Goal: Communication & Community: Answer question/provide support

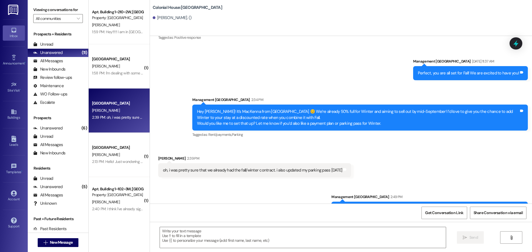
scroll to position [875, 0]
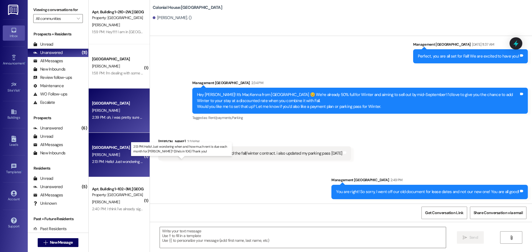
click at [112, 161] on div "2:13 PM: Hello! Just wondering when and how much rent is due each month for [PE…" at bounding box center [190, 161] width 196 height 5
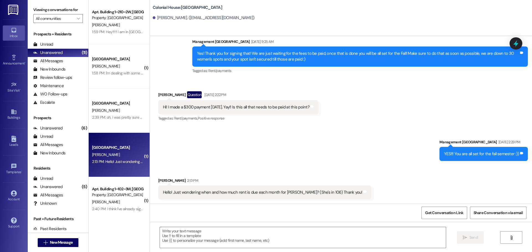
scroll to position [316, 0]
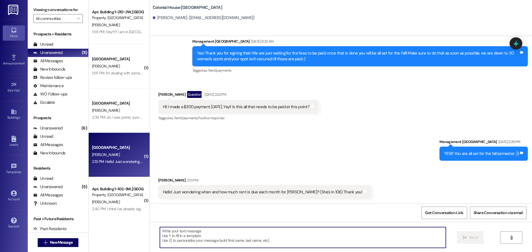
click at [184, 235] on textarea at bounding box center [303, 237] width 286 height 21
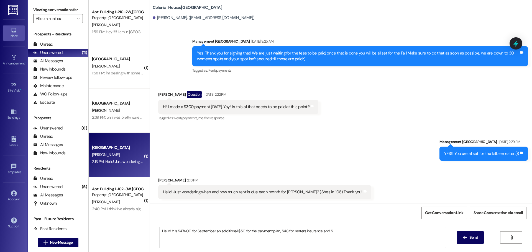
click at [331, 231] on textarea "Hello! It is $474.00 for September an additional $50 for the payment plan, $48 …" at bounding box center [303, 237] width 286 height 21
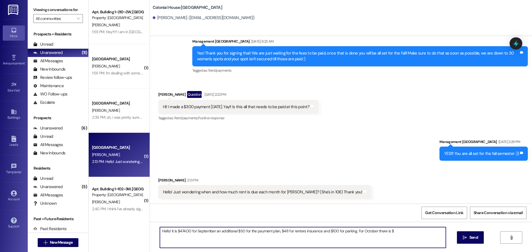
click at [394, 234] on textarea "Hello! It is $474.00 for September an additional $50 for the payment plan, $48 …" at bounding box center [303, 237] width 286 height 21
click at [372, 232] on textarea "Hello! It is $474.00 for September an additional $50 for the payment plan, $48 …" at bounding box center [303, 237] width 286 height 21
click at [435, 231] on textarea "Hello! It is $474.00 for September an additional $50 for the payment plan, $48 …" at bounding box center [303, 237] width 286 height 21
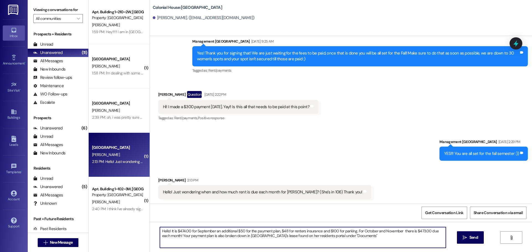
click at [339, 240] on textarea "Hello! It is $474.00 for September an additional $50 for the payment plan, $48 …" at bounding box center [303, 237] width 286 height 21
click at [245, 240] on textarea "Hello! It is $474.00 for September an additional $50 for the payment plan, $48 …" at bounding box center [303, 237] width 286 height 21
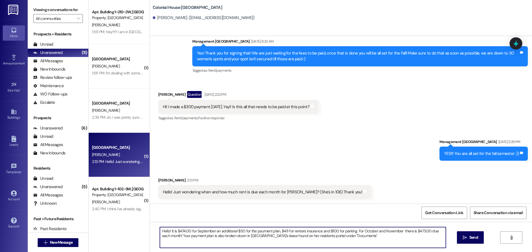
click at [245, 240] on textarea "Hello! It is $474.00 for September an additional $50 for the payment plan, $48 …" at bounding box center [303, 237] width 286 height 21
paste textarea "For September: $474 + $50 payment plan + $48 renters insurance + $100 parking. …"
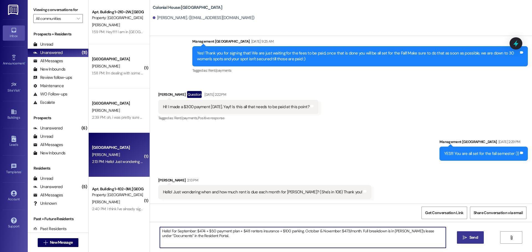
type textarea "Hello! For September: $474 + $50 payment plan + $48 renters insurance + $100 pa…"
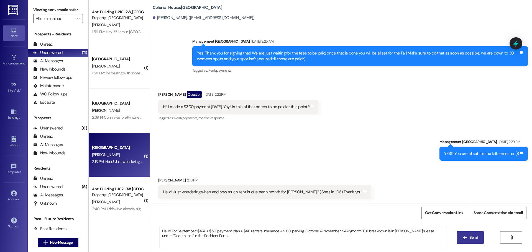
click at [466, 237] on icon "" at bounding box center [465, 238] width 4 height 4
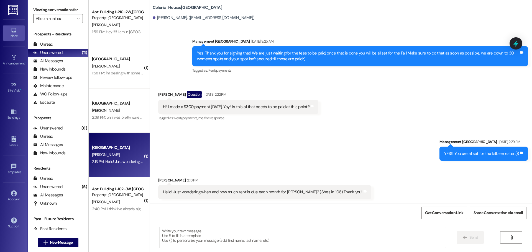
scroll to position [316, 0]
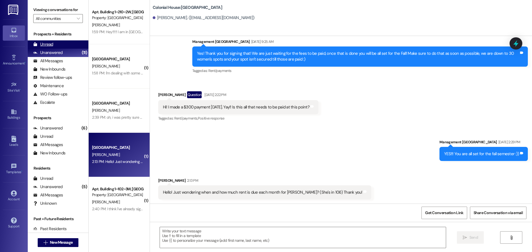
click at [47, 41] on div "Unread (0)" at bounding box center [58, 44] width 61 height 8
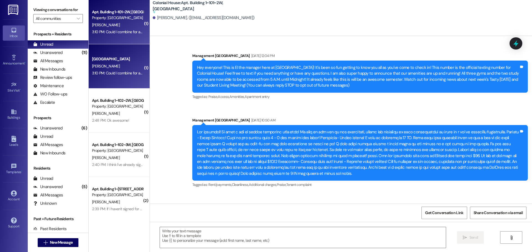
scroll to position [17303, 0]
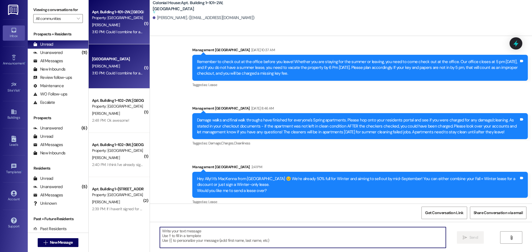
click at [178, 233] on textarea at bounding box center [303, 237] width 286 height 21
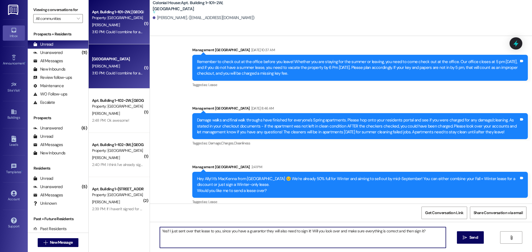
drag, startPoint x: 435, startPoint y: 233, endPoint x: 308, endPoint y: 233, distance: 127.1
click at [308, 233] on textarea "Yes!! I just sent over that lease to you, since you have a guarantor they will …" at bounding box center [303, 237] width 286 height 21
click at [218, 231] on textarea "Yes!! I just sent over that lease to you, since you have a guarantor they will …" at bounding box center [303, 237] width 286 height 21
paste textarea "Will you look over and make sure everything is correct and then sign it?"
click at [218, 231] on textarea "Yes!! I just sent over that lease to you, Will you look over and make sure ever…" at bounding box center [303, 237] width 286 height 21
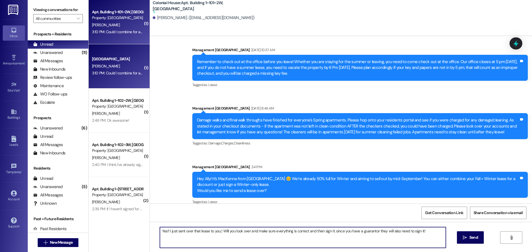
click at [236, 234] on textarea "Yes!! I just sent over that lease to you,! Will you look over and make sure eve…" at bounding box center [303, 237] width 286 height 21
type textarea "Yes!! I just sent over that lease to you,! Will you look over and make sure eve…"
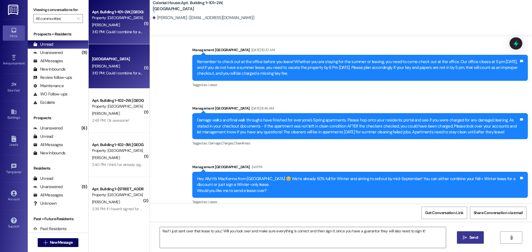
click at [470, 235] on button " Send" at bounding box center [470, 238] width 27 height 12
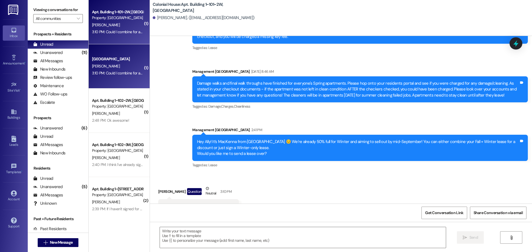
scroll to position [17325, 0]
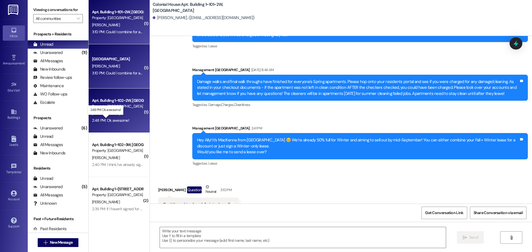
click at [117, 121] on div "2:48 PM: Ok awesome! 2:48 PM: Ok awesome!" at bounding box center [110, 120] width 37 height 5
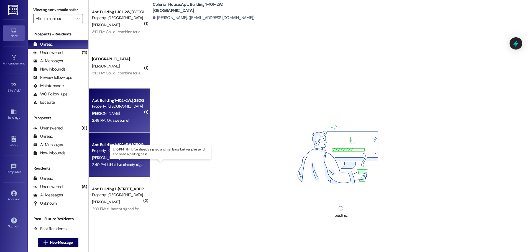
click at [125, 166] on div "2:40 PM: I think I've already signed a winter lease but yes please. I'd also ne…" at bounding box center [166, 164] width 148 height 5
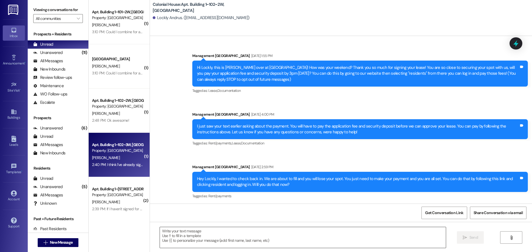
click at [175, 242] on textarea at bounding box center [303, 237] width 286 height 21
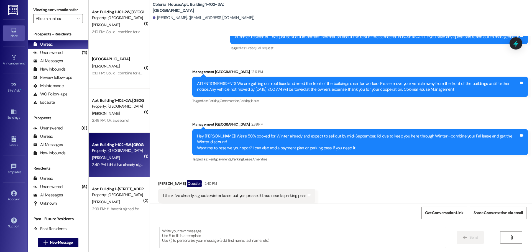
scroll to position [3606, 0]
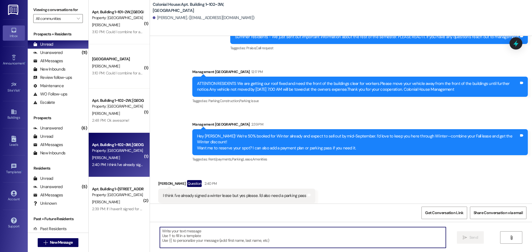
click at [175, 239] on textarea at bounding box center [303, 237] width 286 height 21
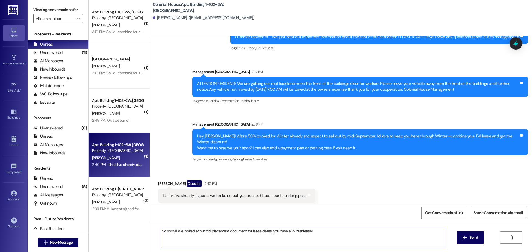
click at [175, 239] on textarea "So sorry!! We looked at our old placement document for lease dates, you have a …" at bounding box center [303, 237] width 286 height 21
type textarea "So sorry!! We looked at our old placement document for lease dates, you have a …"
click at [463, 240] on span " Send" at bounding box center [469, 238] width 17 height 6
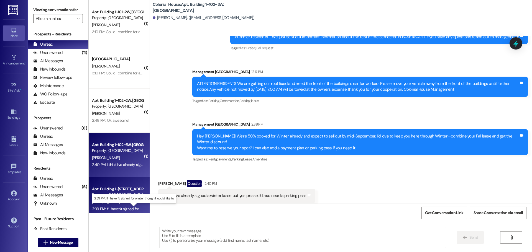
click at [110, 209] on div "2:39 PM: If I haven't signed for winter though I would like to 2:39 PM: If I ha…" at bounding box center [138, 209] width 92 height 5
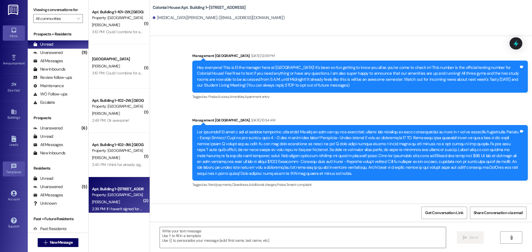
scroll to position [25182, 0]
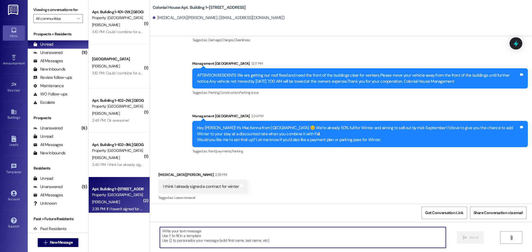
click at [194, 239] on textarea at bounding box center [303, 237] width 286 height 21
paste textarea "So sorry!! We looked at our old placement document for lease dates, you have a …"
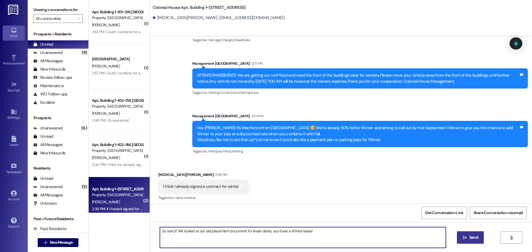
type textarea "So sorry!! We looked at our old placement document for lease dates, you have a …"
click at [465, 238] on icon "" at bounding box center [465, 238] width 4 height 4
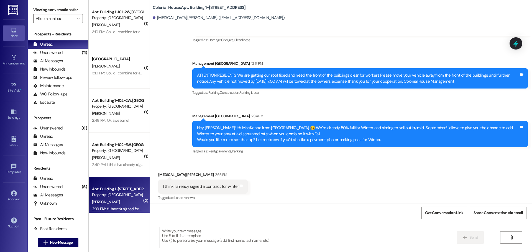
scroll to position [186, 0]
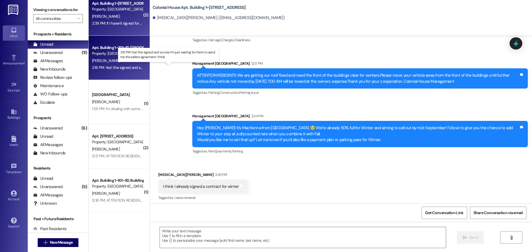
click at [114, 67] on div "2:16 PM: Yes! She signed and so now I'm just waiting for them to send me the se…" at bounding box center [173, 67] width 162 height 5
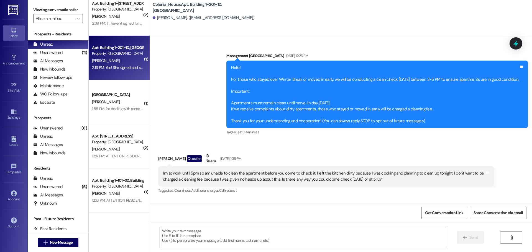
scroll to position [7210, 0]
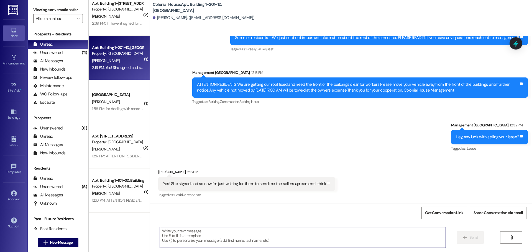
click at [189, 235] on textarea at bounding box center [303, 237] width 286 height 21
type textarea "YAYYYY! Okay keep us updated!"
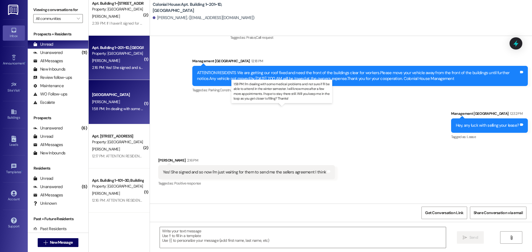
click at [105, 107] on div "1:58 PM: I'm dealing with some medical problems and not sure if I'll be able to…" at bounding box center [286, 108] width 389 height 5
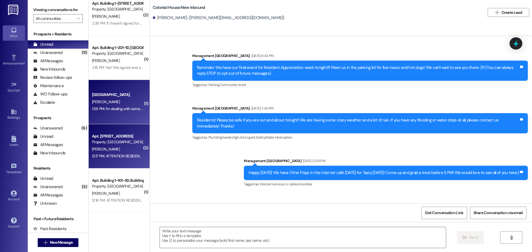
scroll to position [9341, 0]
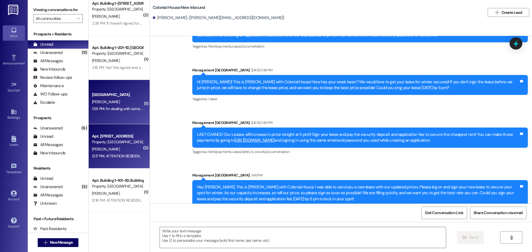
click at [111, 157] on div "12:17 PM: ATTENTION RESIDENTS We are getting our roof fixed and need the front …" at bounding box center [361, 156] width 538 height 5
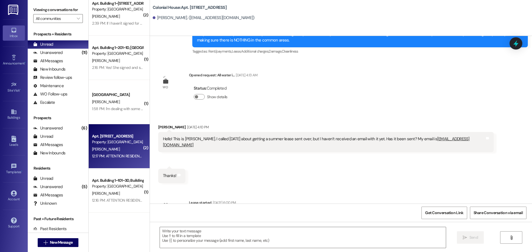
scroll to position [3436, 0]
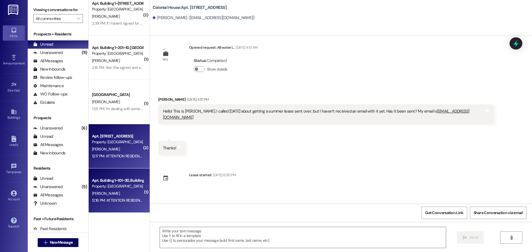
click at [114, 200] on div "12:16 PM: ATTENTION RESIDENTS We are getting our roof fixed and need the front …" at bounding box center [361, 200] width 539 height 5
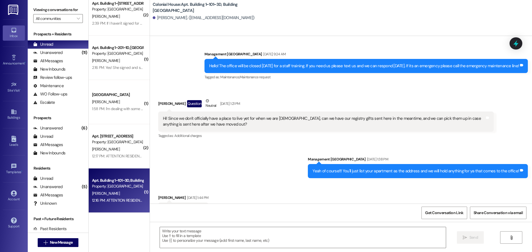
scroll to position [2449, 0]
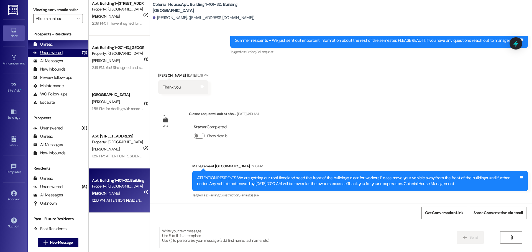
click at [58, 52] on div "Unanswered" at bounding box center [47, 53] width 29 height 6
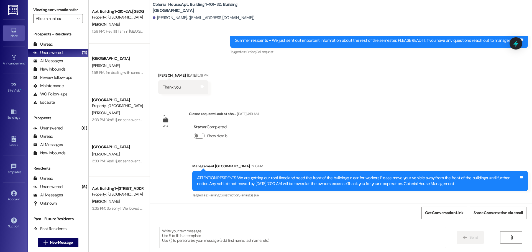
scroll to position [0, 0]
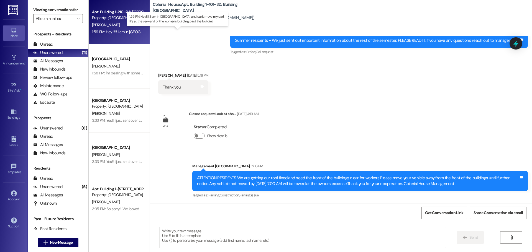
click at [123, 30] on div "1:59 PM: Hey!!!!! I am in Boise and can't move my car!! It's at the very end of…" at bounding box center [196, 31] width 208 height 5
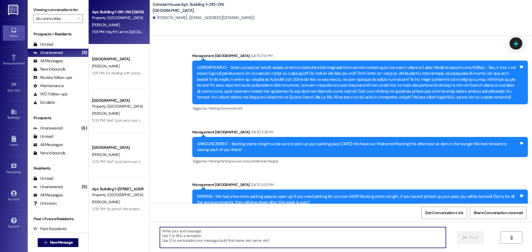
scroll to position [20288, 0]
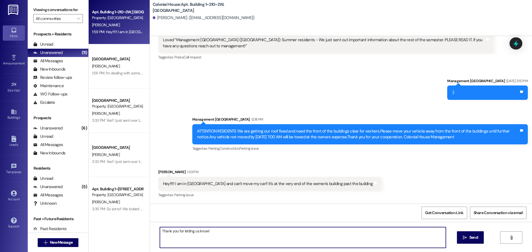
type textarea "Thank you for letting us know!!"
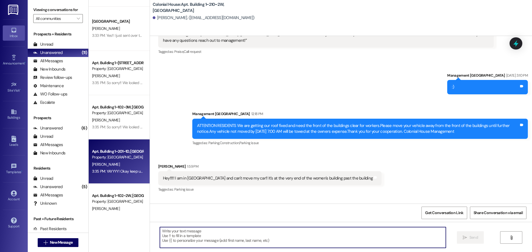
scroll to position [142, 0]
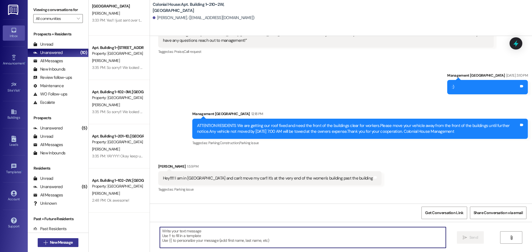
click at [53, 246] on button " New Message" at bounding box center [58, 242] width 41 height 9
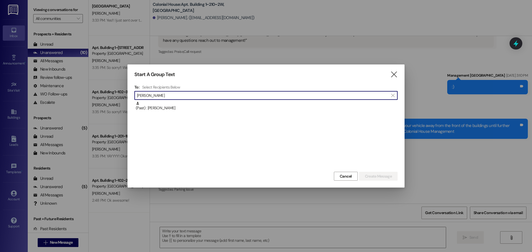
click at [171, 96] on input "june mann" at bounding box center [263, 96] width 252 height 8
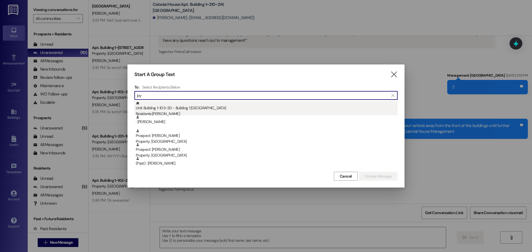
type input "joy"
click at [169, 107] on div "Unit: Building 1~103~3D - Building 1 Colonial House Residents: Joy Mann" at bounding box center [267, 109] width 262 height 16
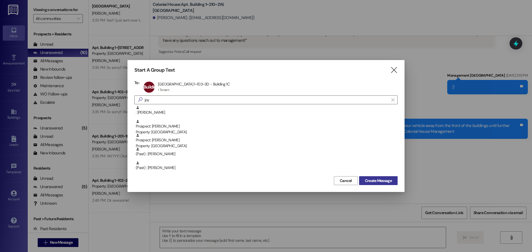
click at [385, 180] on span "Create Message" at bounding box center [378, 181] width 27 height 6
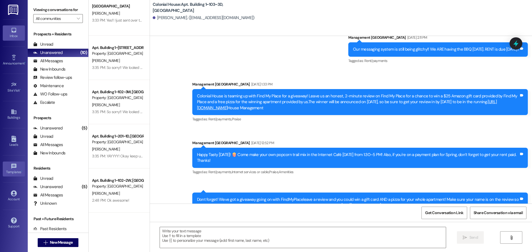
scroll to position [11608, 0]
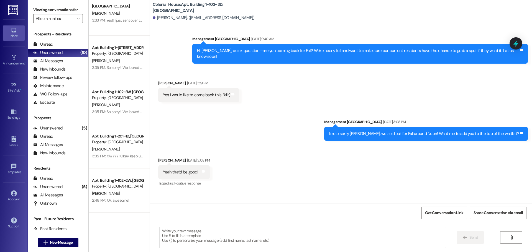
click at [198, 240] on textarea at bounding box center [303, 237] width 286 height 21
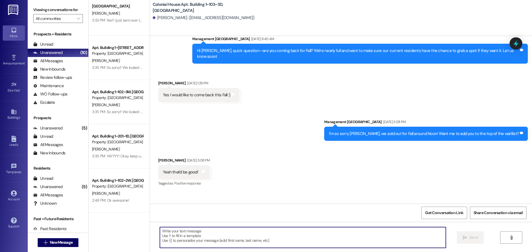
paste textarea "Hey Emma! We’re 50% booked for Winter and expect to sell out by mid-September. …"
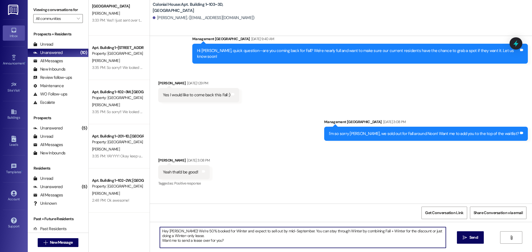
drag, startPoint x: 176, startPoint y: 230, endPoint x: 165, endPoint y: 231, distance: 11.2
click at [165, 231] on textarea "Hey Emma! We’re 50% booked for Winter and expect to sell out by mid-September. …" at bounding box center [303, 237] width 286 height 21
click at [229, 238] on textarea "Hey Joy! We’re 50% booked for Winter and expect to sell out by mid-September. Y…" at bounding box center [303, 237] width 286 height 21
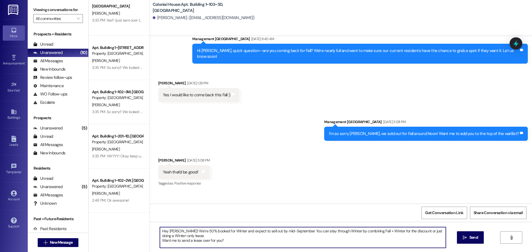
click at [229, 240] on textarea "Hey Joy! We’re 50% booked for Winter and expect to sell out by mid-September. Y…" at bounding box center [303, 237] width 286 height 21
drag, startPoint x: 223, startPoint y: 241, endPoint x: 156, endPoint y: 232, distance: 68.2
click at [160, 232] on textarea "Hey Joy! We’re 50% booked for Winter and expect to sell out by mid-September. Y…" at bounding box center [303, 237] width 286 height 21
type textarea "Hey Joy! We’re 50% booked for Winter and expect to sell out by mid-September. Y…"
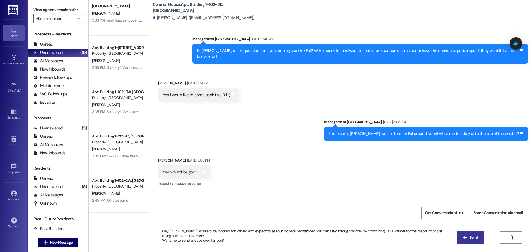
click at [469, 235] on span "Send" at bounding box center [473, 238] width 9 height 6
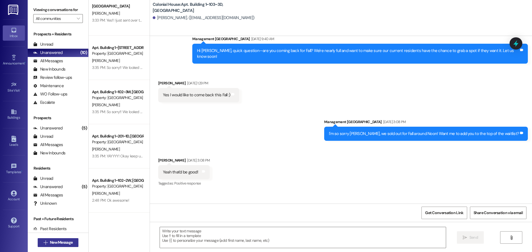
click at [65, 243] on span "New Message" at bounding box center [61, 243] width 23 height 6
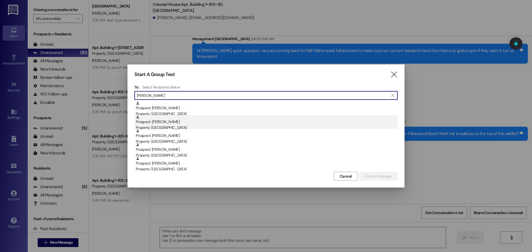
type input "sadie"
click at [189, 122] on div "Prospect: Sadie Marshall Property: Colonial House" at bounding box center [267, 123] width 262 height 16
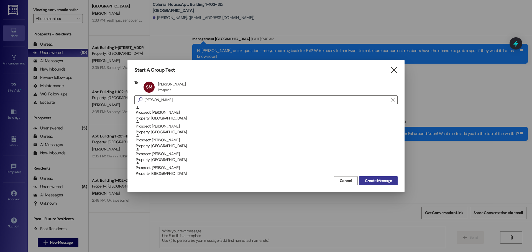
click at [382, 181] on span "Create Message" at bounding box center [378, 181] width 27 height 6
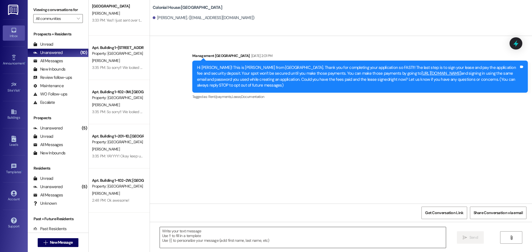
scroll to position [0, 0]
click at [204, 231] on textarea at bounding box center [303, 237] width 286 height 21
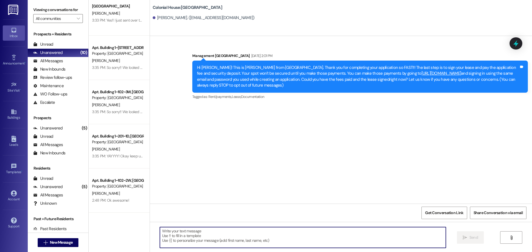
paste textarea "Hey Joy! We’re 50% booked for Winter and expect to sell out by mid-September. Y…"
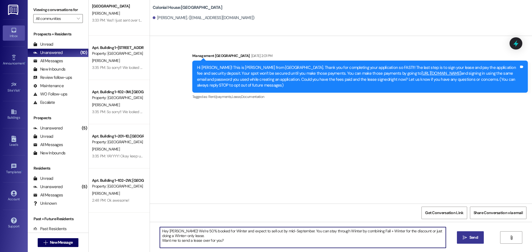
drag, startPoint x: 170, startPoint y: 232, endPoint x: 165, endPoint y: 231, distance: 5.3
click at [165, 231] on textarea "Hey Joy! We’re 50% booked for Winter and expect to sell out by mid-September. Y…" at bounding box center [303, 237] width 286 height 21
click at [177, 232] on textarea "Hey Sadie! We’re 50% booked for Winter and expect to sell out by mid-September.…" at bounding box center [303, 237] width 286 height 21
drag, startPoint x: 248, startPoint y: 244, endPoint x: 145, endPoint y: 225, distance: 105.2
click at [145, 225] on div "Colonial House Prospect A. beck 1:58 PM: I'm dealing with some medical problems…" at bounding box center [310, 126] width 443 height 252
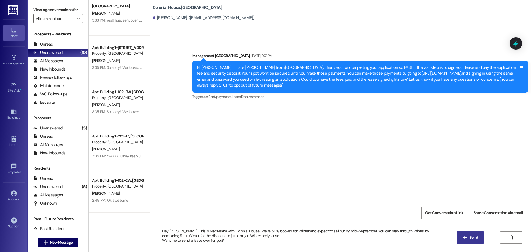
type textarea "Hey Sadie! This is MacKenna with Colonial House! We’re 50% booked for Winter an…"
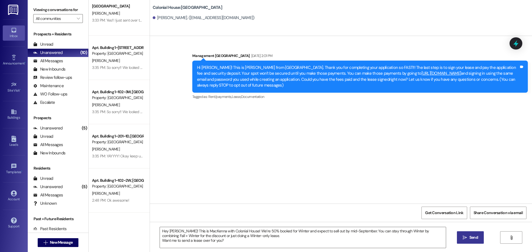
click at [466, 234] on button " Send" at bounding box center [470, 238] width 27 height 12
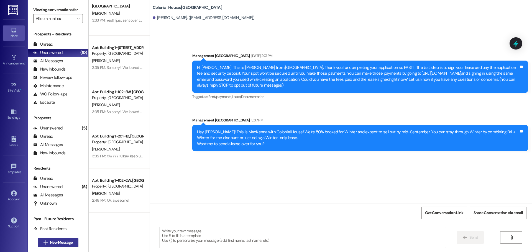
click at [68, 242] on span "New Message" at bounding box center [61, 243] width 23 height 6
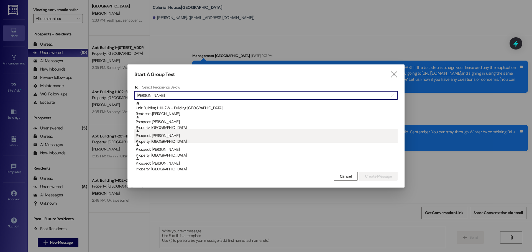
type input "allison"
click at [206, 140] on div "Property: [GEOGRAPHIC_DATA]" at bounding box center [267, 142] width 262 height 6
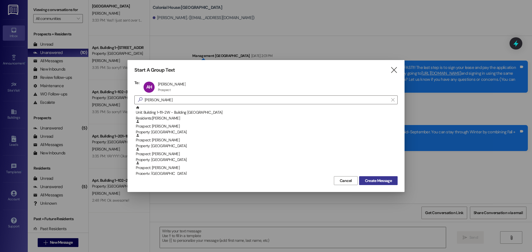
click at [380, 182] on span "Create Message" at bounding box center [378, 181] width 27 height 6
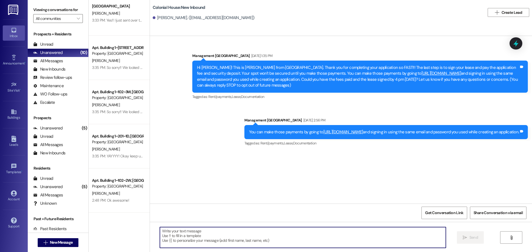
click at [202, 238] on textarea at bounding box center [303, 237] width 286 height 21
paste textarea "Hey Sadie! This is MacKenna with Colonial House! We’re 50% booked for Winter an…"
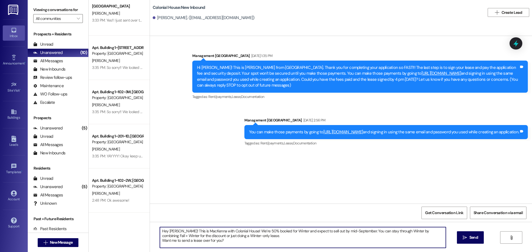
drag, startPoint x: 173, startPoint y: 231, endPoint x: 165, endPoint y: 232, distance: 8.6
click at [165, 232] on textarea "Hey Sadie! This is MacKenna with Colonial House! We’re 50% booked for Winter an…" at bounding box center [303, 237] width 286 height 21
type textarea "Hey Allison! This is MacKenna with Colonial House! We’re 50% booked for Winter …"
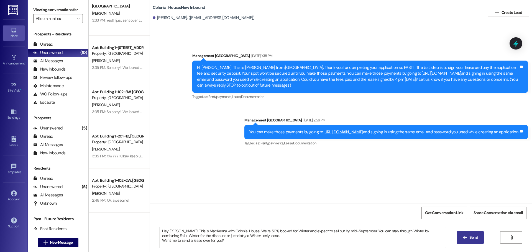
click at [458, 238] on button " Send" at bounding box center [470, 238] width 27 height 12
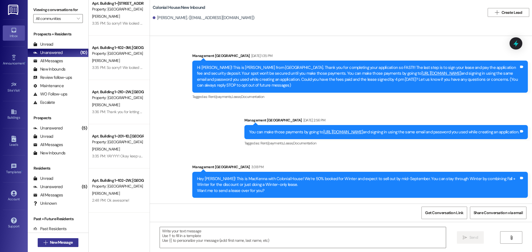
click at [53, 242] on span "New Message" at bounding box center [61, 243] width 23 height 6
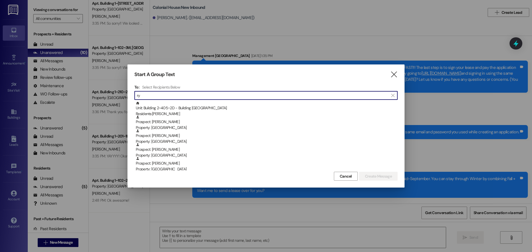
type input "r"
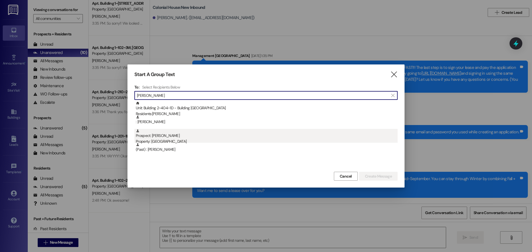
type input "cline"
click at [184, 134] on div "Prospect: ryan cline Property: Colonial House" at bounding box center [267, 137] width 262 height 16
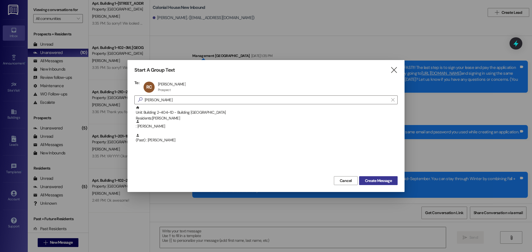
click at [370, 178] on span "Create Message" at bounding box center [378, 181] width 27 height 6
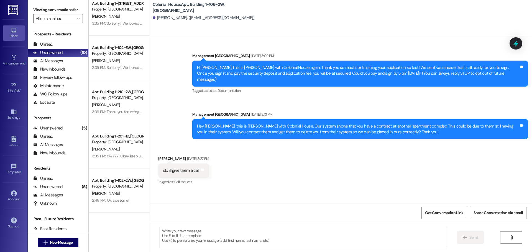
scroll to position [3108, 0]
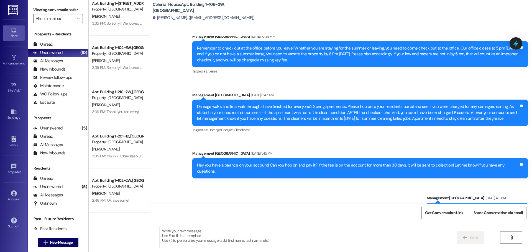
drag, startPoint x: 199, startPoint y: 222, endPoint x: 199, endPoint y: 226, distance: 4.2
click at [199, 222] on div "Get Conversation Link Share Conversation via email" at bounding box center [341, 213] width 382 height 18
click at [196, 238] on textarea at bounding box center [303, 237] width 286 height 21
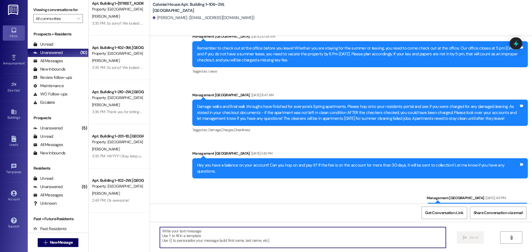
paste textarea "Hey Sadie! This is MacKenna with Colonial House! We’re 50% booked for Winter an…"
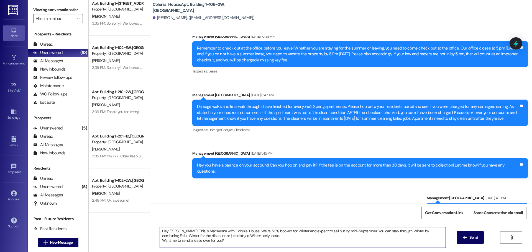
click at [173, 231] on textarea "Hey Sadie! This is MacKenna with Colonial House! We’re 50% booked for Winter an…" at bounding box center [303, 237] width 286 height 21
drag, startPoint x: 173, startPoint y: 231, endPoint x: 166, endPoint y: 231, distance: 7.2
click at [166, 231] on textarea "Hey Sadie! This is MacKenna with Colonial House! We’re 50% booked for Winter an…" at bounding box center [303, 237] width 286 height 21
type textarea "Hey Ryan! This is MacKenna with Colonial House! We’re 50% booked for Winter and…"
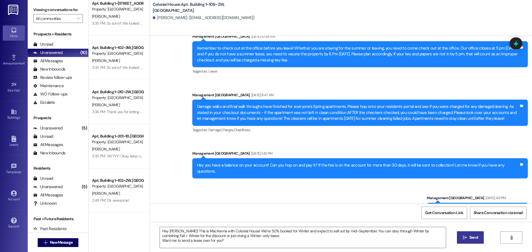
click at [460, 235] on button " Send" at bounding box center [470, 238] width 27 height 12
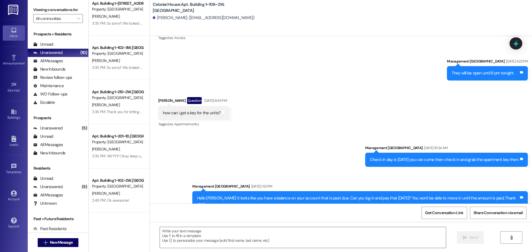
scroll to position [323, 0]
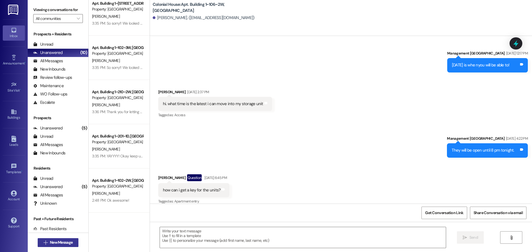
click at [66, 243] on span "New Message" at bounding box center [61, 243] width 23 height 6
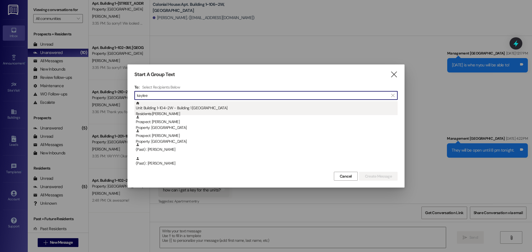
type input "kaylee"
click at [186, 111] on div "Unit: Building 1~104~2W - Building 1 Colonial House Residents: Kaylee Dahl" at bounding box center [267, 109] width 262 height 16
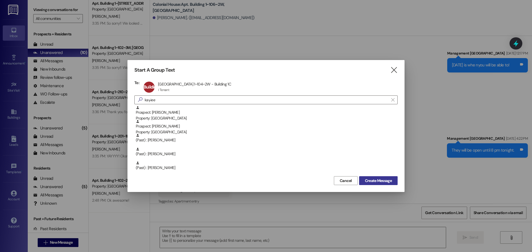
click at [378, 180] on span "Create Message" at bounding box center [378, 181] width 27 height 6
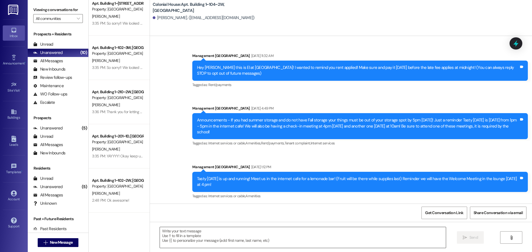
click at [203, 230] on textarea at bounding box center [303, 237] width 286 height 21
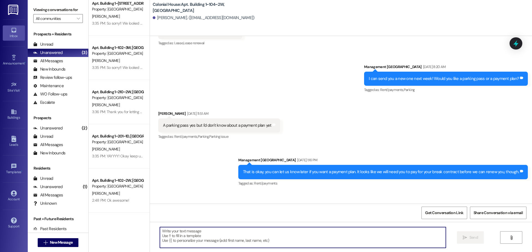
scroll to position [7937, 0]
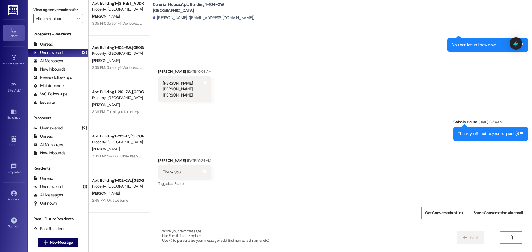
paste textarea "Hey Sadie! This is MacKenna with Colonial House! We’re 50% booked for Winter an…"
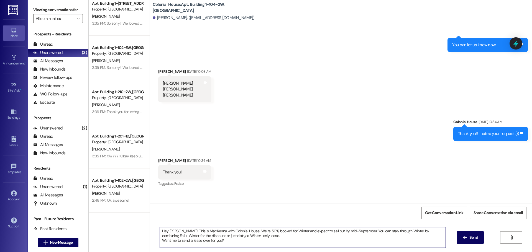
drag, startPoint x: 174, startPoint y: 231, endPoint x: 165, endPoint y: 231, distance: 9.7
click at [165, 231] on textarea "Hey Sadie! This is MacKenna with Colonial House! We’re 50% booked for Winter an…" at bounding box center [303, 237] width 286 height 21
type textarea "Hey Kaylee! This is MacKenna with Colonial House! We’re 50% booked for Winter a…"
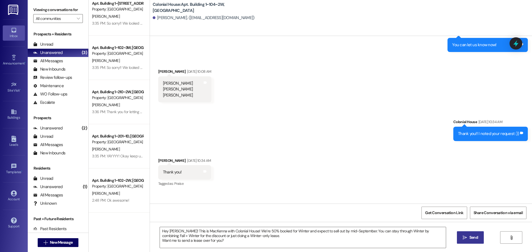
click at [464, 240] on icon "" at bounding box center [465, 238] width 4 height 4
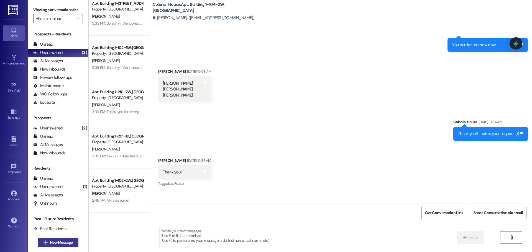
click at [67, 245] on span "New Message" at bounding box center [61, 243] width 23 height 6
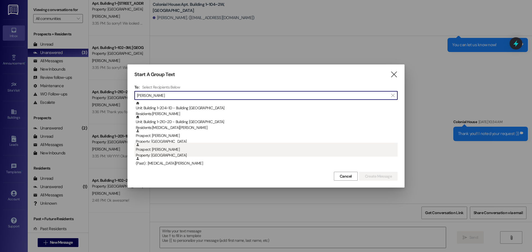
type input "elena"
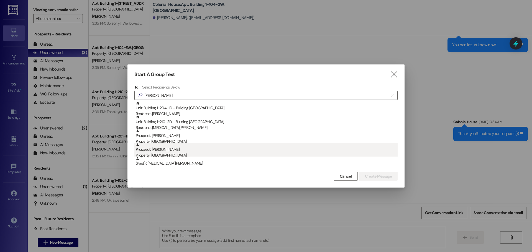
click at [203, 155] on div "Property: [GEOGRAPHIC_DATA]" at bounding box center [267, 156] width 262 height 6
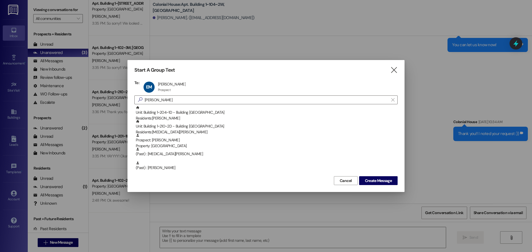
click at [375, 176] on div "Cancel Create Message" at bounding box center [265, 180] width 263 height 10
click at [374, 178] on span "Create Message" at bounding box center [378, 181] width 27 height 6
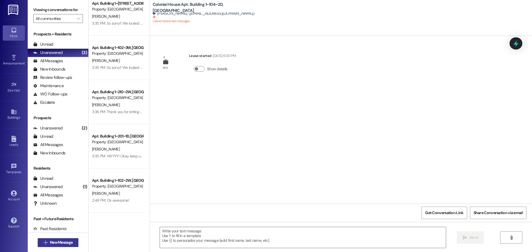
click at [67, 243] on span "New Message" at bounding box center [61, 243] width 23 height 6
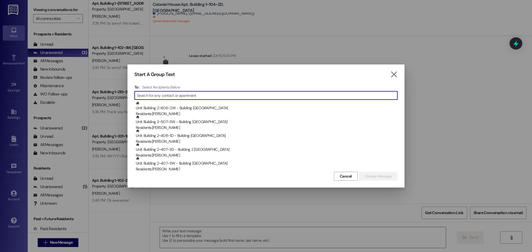
click at [246, 95] on input at bounding box center [267, 96] width 260 height 8
click at [205, 93] on input at bounding box center [267, 96] width 260 height 8
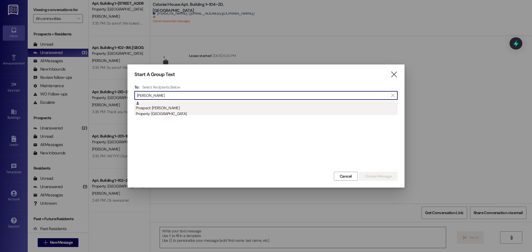
type input "natalie low"
click at [192, 109] on div "Prospect: Natalie Lowe Property: Colonial House" at bounding box center [267, 109] width 262 height 16
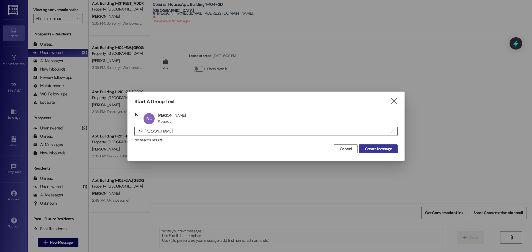
click at [381, 148] on span "Create Message" at bounding box center [378, 149] width 27 height 6
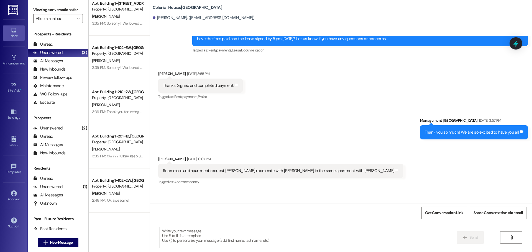
scroll to position [953, 0]
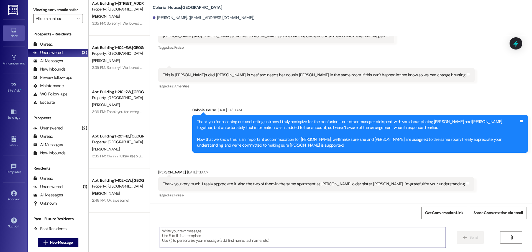
click at [202, 235] on textarea at bounding box center [303, 237] width 286 height 21
paste textarea "Hey Sadie! This is MacKenna with Colonial House! We’re 50% booked for Winter an…"
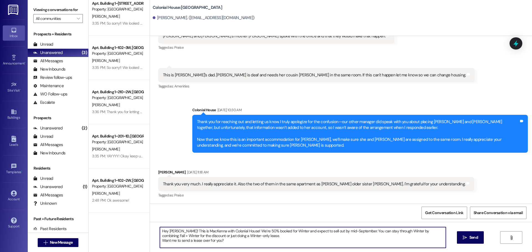
drag, startPoint x: 174, startPoint y: 230, endPoint x: 163, endPoint y: 235, distance: 11.3
click at [166, 234] on textarea "Hey Sadie! This is MacKenna with Colonial House! We’re 50% booked for Winter an…" at bounding box center [303, 237] width 286 height 21
drag, startPoint x: 226, startPoint y: 242, endPoint x: 151, endPoint y: 227, distance: 76.5
click at [151, 227] on div "Hey Natalie! This is MacKenna with Colonial House! We’re 50% booked for Winter …" at bounding box center [341, 243] width 382 height 42
click at [281, 232] on textarea "Hey Natalie! This is MacKenna with Colonial House! We’re 50% booked for Winter …" at bounding box center [303, 237] width 286 height 21
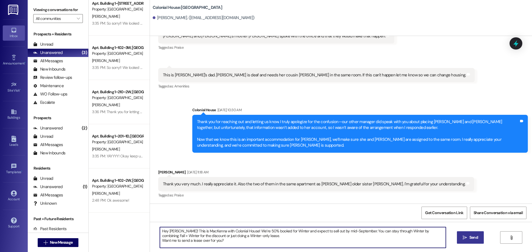
type textarea "Hey Natalie! This is MacKenna with Colonial House! We’re 50% booked for Winter …"
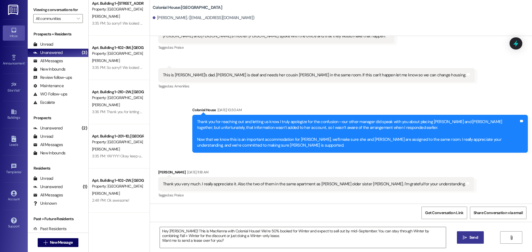
click at [460, 234] on button " Send" at bounding box center [470, 238] width 27 height 12
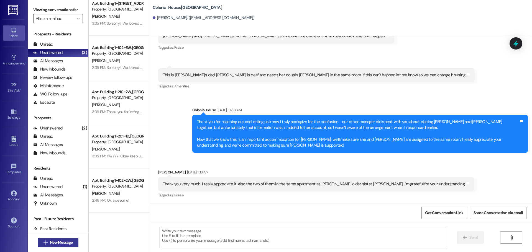
click at [53, 241] on span "New Message" at bounding box center [61, 243] width 23 height 6
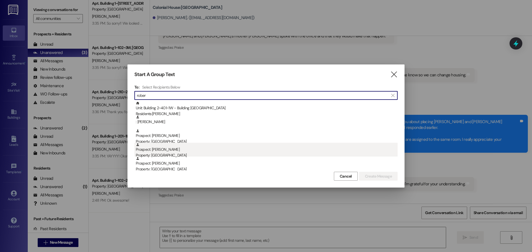
type input "rober"
click at [173, 147] on div "Prospect: Abigail Roberts Property: Colonial House" at bounding box center [267, 151] width 262 height 16
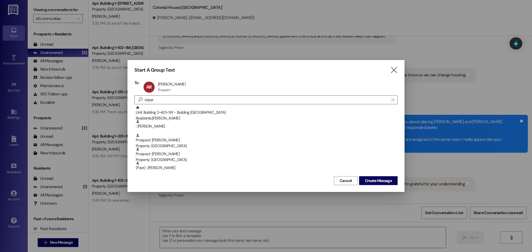
click at [372, 176] on div "Cancel Create Message" at bounding box center [265, 180] width 263 height 10
click at [372, 178] on span "Create Message" at bounding box center [378, 181] width 27 height 6
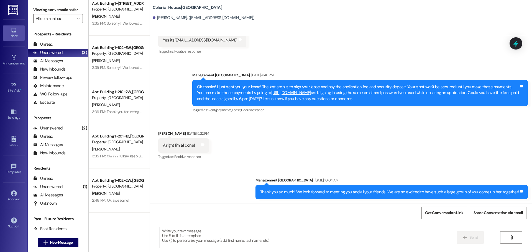
scroll to position [548, 0]
click at [199, 235] on textarea at bounding box center [303, 237] width 286 height 21
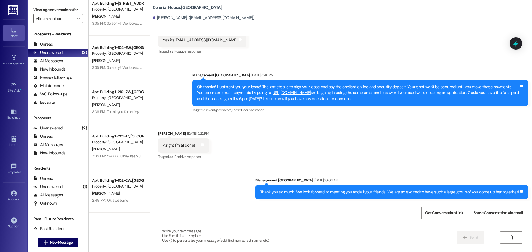
paste textarea "Hey Natalie! This is MacKenna with Colonial House! We’re 50% booked for Winter …"
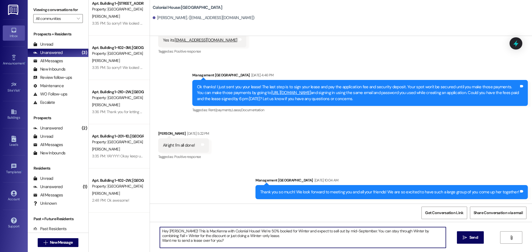
drag, startPoint x: 177, startPoint y: 230, endPoint x: 166, endPoint y: 230, distance: 10.5
click at [166, 230] on textarea "Hey Natalie! This is MacKenna with Colonial House! We’re 50% booked for Winter …" at bounding box center [303, 237] width 286 height 21
type textarea "Hey Abigail! This is MacKenna with Colonial House! We’re 50% booked for Winter …"
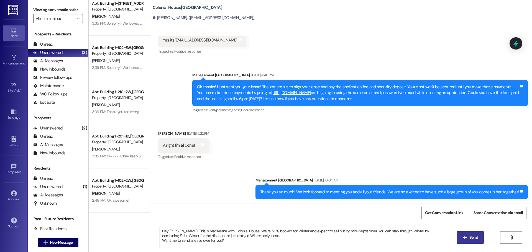
click at [466, 238] on icon "" at bounding box center [465, 238] width 4 height 4
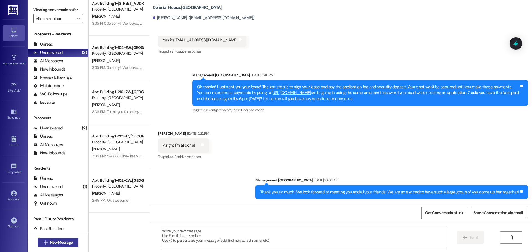
click at [72, 243] on span "New Message" at bounding box center [61, 243] width 25 height 6
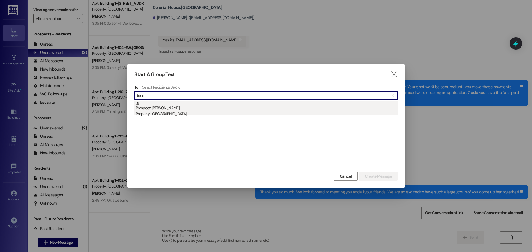
type input "teos"
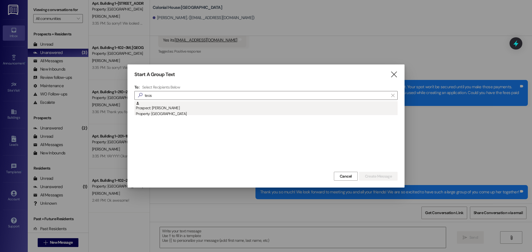
click at [189, 102] on div "Prospect: Teos Jackson Property: Colonial House" at bounding box center [267, 109] width 262 height 16
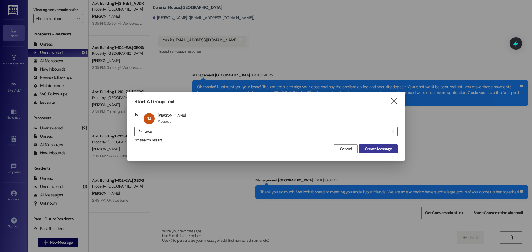
click at [371, 147] on span "Create Message" at bounding box center [378, 149] width 27 height 6
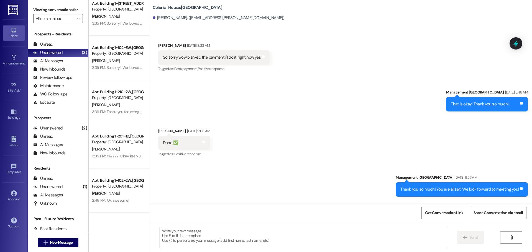
scroll to position [1222, 0]
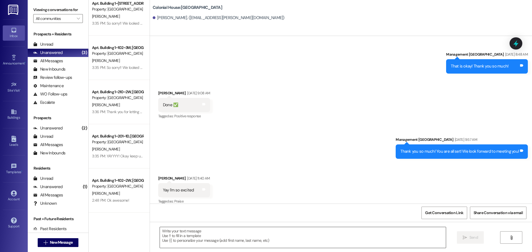
click at [169, 238] on textarea at bounding box center [303, 237] width 286 height 21
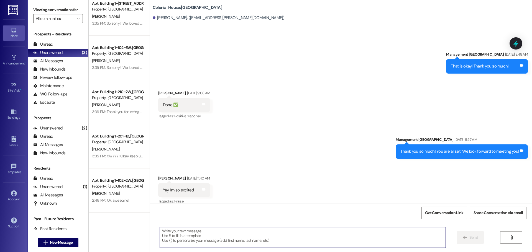
paste textarea "Hey Natalie! This is MacKenna with Colonial House! We’re 50% booked for Winter …"
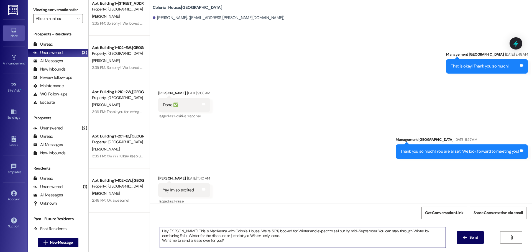
drag, startPoint x: 176, startPoint y: 230, endPoint x: 165, endPoint y: 231, distance: 10.3
click at [165, 231] on textarea "Hey Natalie! This is MacKenna with Colonial House! We’re 50% booked for Winter …" at bounding box center [303, 237] width 286 height 21
click at [235, 231] on textarea "Hey Teos! This is MacKenna with Colonial House! We’re 50% booked for Winter and…" at bounding box center [303, 237] width 286 height 21
drag, startPoint x: 358, startPoint y: 230, endPoint x: 348, endPoint y: 232, distance: 9.8
click at [348, 232] on textarea "Hey Teos! This is MacKenna with Colonial House! We are SO excited to have you f…" at bounding box center [303, 237] width 286 height 21
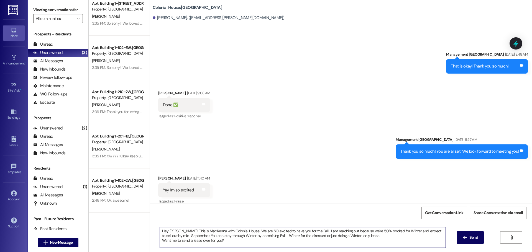
drag, startPoint x: 238, startPoint y: 242, endPoint x: 138, endPoint y: 228, distance: 101.2
click at [138, 228] on div "Colonial House Prospect Property: Colonial House A. Robinson 3:33 PM: Yes!! I j…" at bounding box center [310, 126] width 443 height 252
click at [181, 236] on textarea "Hey Teos! This is MacKenna with Colonial House! We are SO excited to have you f…" at bounding box center [303, 237] width 286 height 21
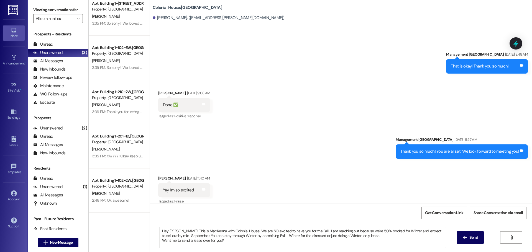
click at [157, 240] on div "Hey Teos! This is MacKenna with Colonial House! We are SO excited to have you f…" at bounding box center [300, 237] width 286 height 21
click at [161, 240] on textarea "Hey Teos! This is MacKenna with Colonial House! We are SO excited to have you f…" at bounding box center [303, 237] width 286 height 21
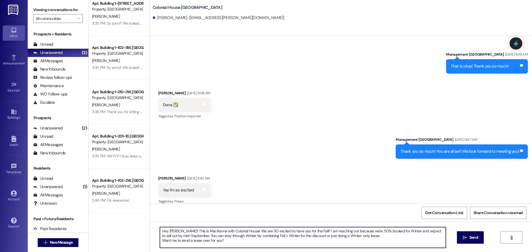
click at [160, 240] on textarea "Hey Teos! This is MacKenna with Colonial House! We are SO excited to have you f…" at bounding box center [303, 237] width 286 height 21
drag, startPoint x: 424, startPoint y: 239, endPoint x: 93, endPoint y: 218, distance: 331.7
click at [93, 218] on div "Colonial House Prospect Property: Colonial House A. Robinson 3:33 PM: Yes!! I j…" at bounding box center [310, 126] width 443 height 252
type textarea "Hey Teos! This is MacKenna with Colonial House! We are SO excited to have you f…"
click at [468, 235] on span "Send" at bounding box center [473, 238] width 11 height 6
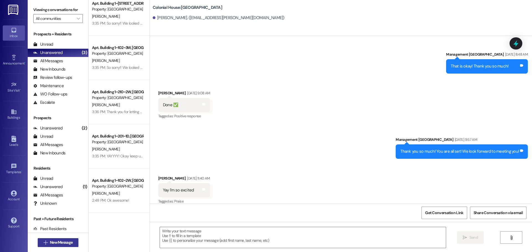
click at [67, 242] on span "New Message" at bounding box center [61, 243] width 23 height 6
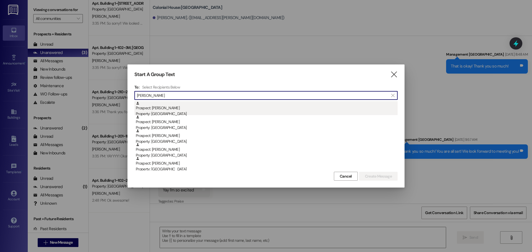
type input "brooke"
click at [179, 111] on div "Prospect: Brooke Stoeber Property: Colonial House" at bounding box center [267, 109] width 262 height 16
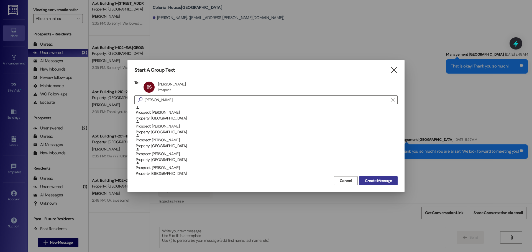
click at [390, 181] on span "Create Message" at bounding box center [378, 181] width 27 height 6
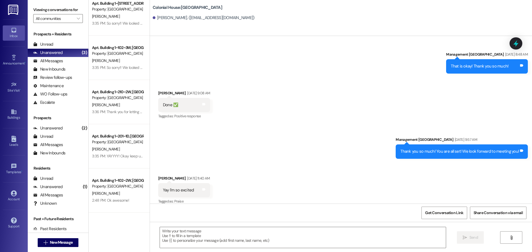
scroll to position [249, 0]
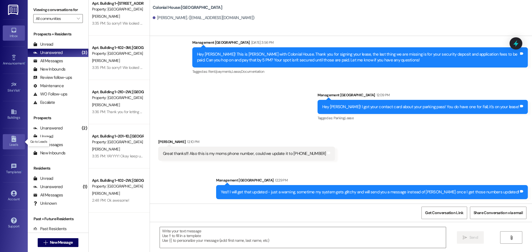
click at [19, 140] on link "Leads" at bounding box center [14, 141] width 22 height 15
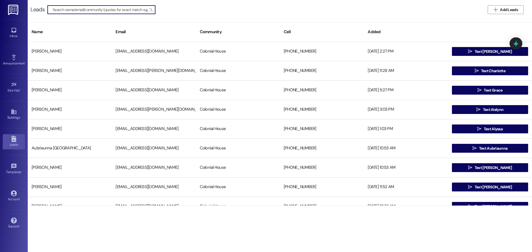
click at [107, 7] on input at bounding box center [104, 10] width 102 height 8
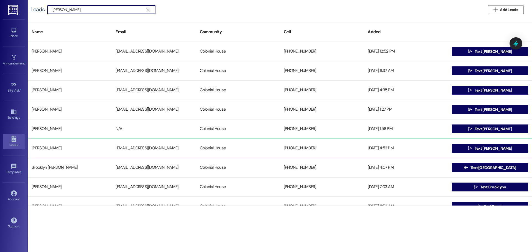
type input "brooke"
click at [134, 152] on div "jennstoeber@gmail.com" at bounding box center [154, 148] width 84 height 11
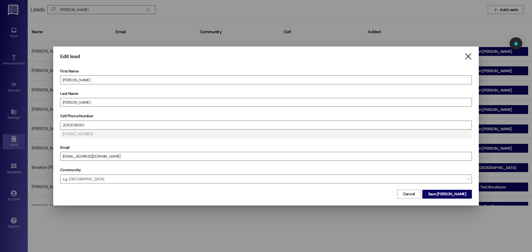
click at [471, 55] on icon "" at bounding box center [467, 57] width 7 height 6
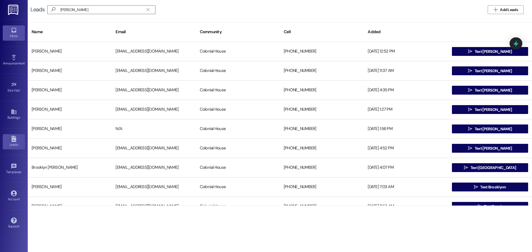
click at [21, 33] on link "Inbox" at bounding box center [14, 32] width 22 height 15
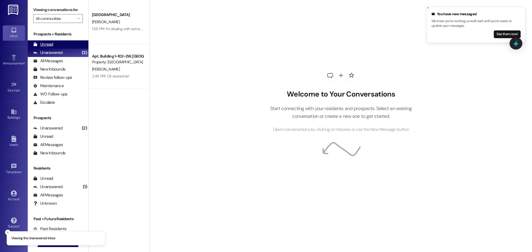
click at [52, 45] on div "Unread" at bounding box center [43, 45] width 20 height 6
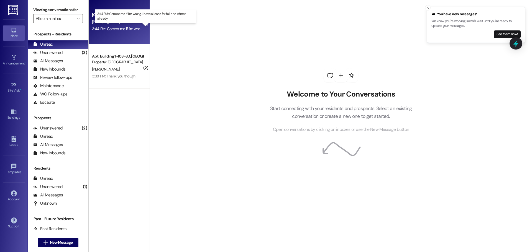
click at [114, 30] on div "3:44 PM: Correct me if I'm wrong. I have a lease for fall and winter already. 3…" at bounding box center [150, 28] width 117 height 5
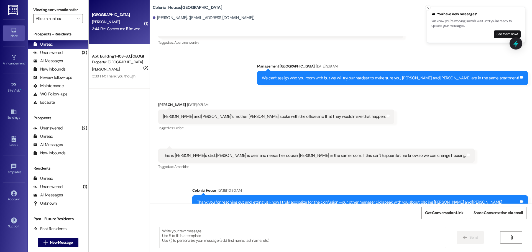
scroll to position [1088, 0]
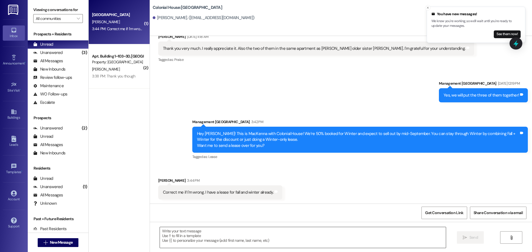
click at [198, 238] on textarea at bounding box center [303, 237] width 286 height 21
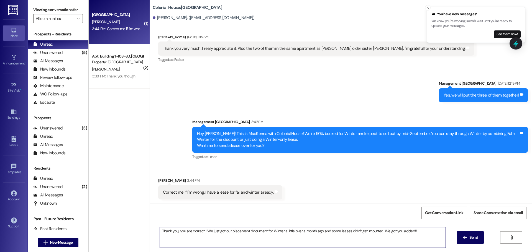
click at [405, 232] on textarea "Thank you, you are correct!! We just got our placement document for Winter a li…" at bounding box center [303, 237] width 286 height 21
click at [404, 234] on textarea "Thank you, you are correct!! We just got our placement document for Winter a li…" at bounding box center [303, 237] width 286 height 21
click at [419, 234] on textarea "Thank you, you are correct!! We just got our placement document for Winter a li…" at bounding box center [303, 237] width 286 height 21
click at [378, 232] on textarea "Thank you, you are correct!! We just got our placement document for Winter a li…" at bounding box center [303, 237] width 286 height 21
click at [418, 232] on textarea "Thank you, you are correct!! We just got our placement document for Winter a li…" at bounding box center [303, 237] width 286 height 21
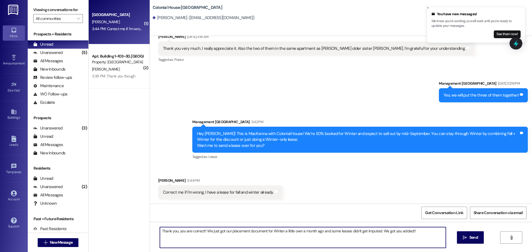
click at [418, 232] on textarea "Thank you, you are correct!! We just got our placement document for Winter a li…" at bounding box center [303, 237] width 286 height 21
click at [413, 237] on textarea "Thank you, you are correct!! We just got our placement document for Winter a li…" at bounding box center [303, 237] width 286 height 21
drag, startPoint x: 416, startPoint y: 234, endPoint x: 204, endPoint y: 242, distance: 212.9
click at [204, 242] on textarea "Thank you, you are correct!! We just got our placement document for Winter a li…" at bounding box center [303, 237] width 286 height 21
click at [418, 232] on textarea "Thank you, you are correct!! We just got our placement document for Winter a li…" at bounding box center [303, 237] width 286 height 21
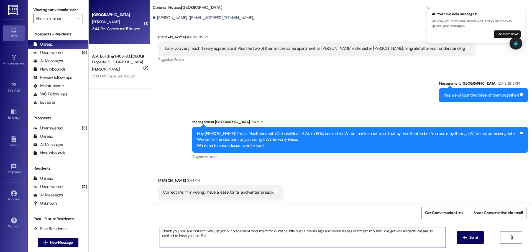
type textarea "Thank you, you are correct!! We just got our placement document for Winter a li…"
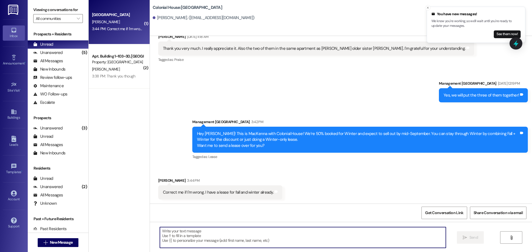
scroll to position [1133, 0]
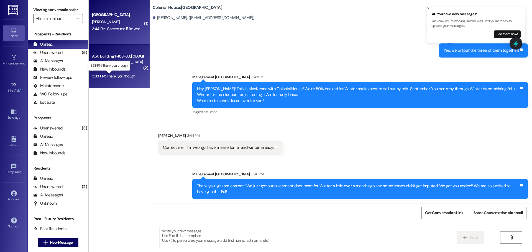
click at [112, 75] on div "3:38 PM: Thank you though 3:38 PM: Thank you though" at bounding box center [113, 76] width 43 height 5
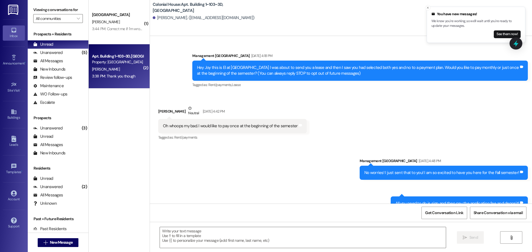
scroll to position [14675, 0]
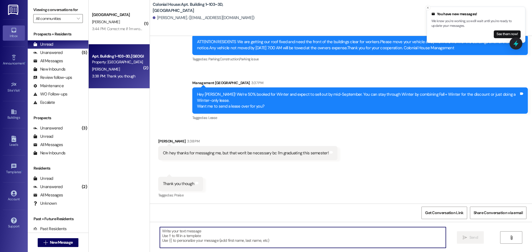
click at [160, 232] on textarea at bounding box center [303, 237] width 286 height 21
type textarea "YAYYYY that is so exciting!!!"
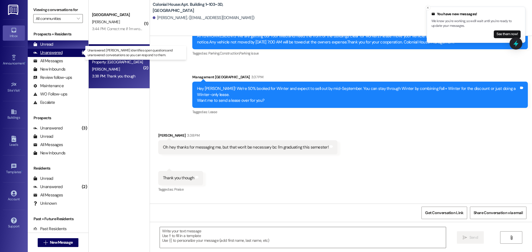
click at [63, 52] on div "Unanswered (5)" at bounding box center [58, 53] width 61 height 8
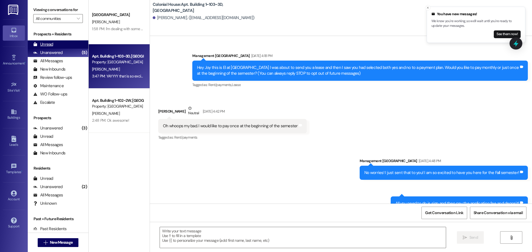
click at [66, 44] on div "Unread (0)" at bounding box center [58, 44] width 61 height 8
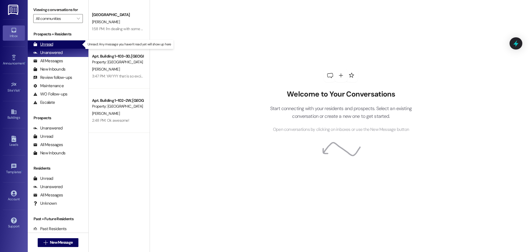
click at [52, 43] on div "Unread" at bounding box center [43, 45] width 20 height 6
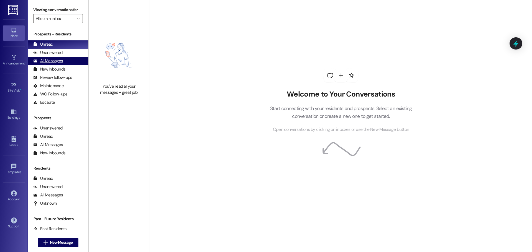
click at [55, 62] on div "All Messages" at bounding box center [48, 61] width 30 height 6
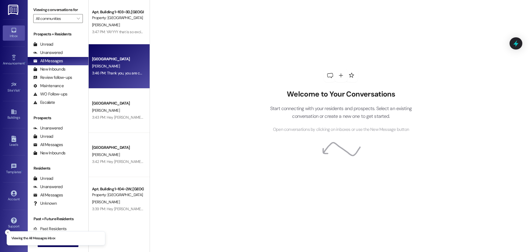
click at [116, 70] on div "3:46 PM: Thank you, you are correct!! We just got our placement document for Wi…" at bounding box center [117, 73] width 52 height 7
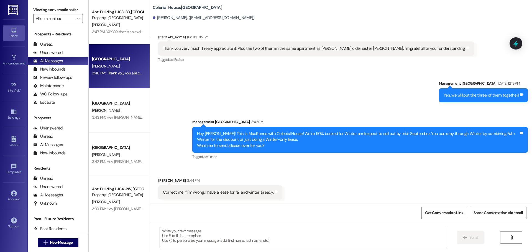
scroll to position [1133, 0]
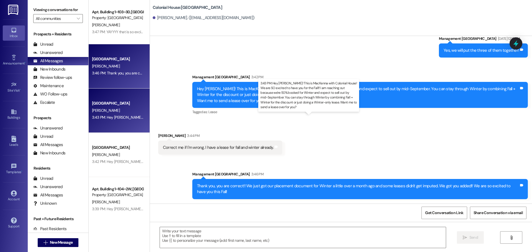
click at [113, 119] on div "3:43 PM: Hey Teos! This is MacKenna with Colonial House! We are SO excited to h…" at bounding box center [379, 117] width 575 height 5
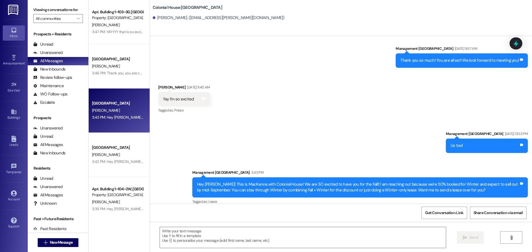
scroll to position [1313, 0]
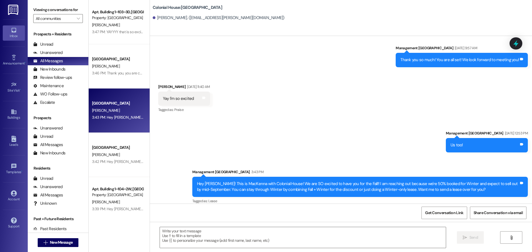
click at [247, 181] on div "Hey [PERSON_NAME]! This is MacKenna with Colonial House! We are SO excited to h…" at bounding box center [358, 187] width 322 height 12
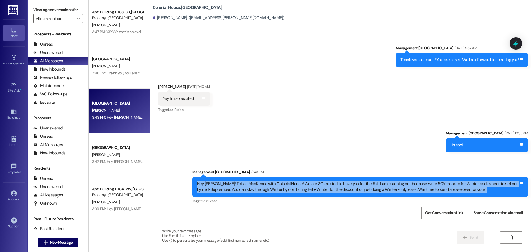
click at [247, 181] on div "Hey [PERSON_NAME]! This is MacKenna with Colonial House! We are SO excited to h…" at bounding box center [358, 187] width 322 height 12
copy div "Hey Teos! This is MacKenna with Colonial House! We are SO excited to have you f…"
click at [56, 241] on span "New Message" at bounding box center [61, 243] width 23 height 6
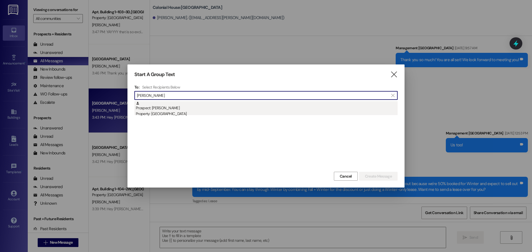
type input "emily sto"
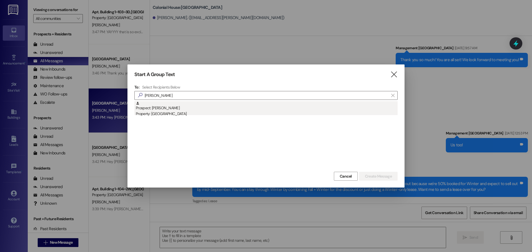
click at [231, 116] on div "Property: [GEOGRAPHIC_DATA]" at bounding box center [267, 114] width 262 height 6
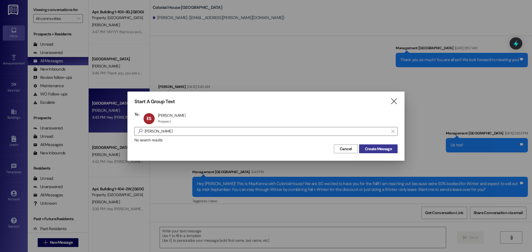
click at [383, 150] on span "Create Message" at bounding box center [378, 149] width 27 height 6
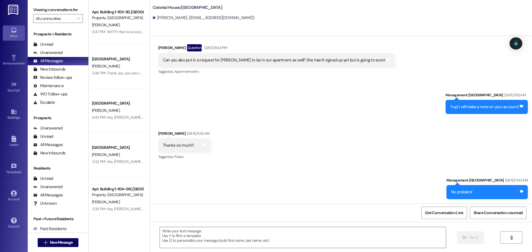
scroll to position [554, 0]
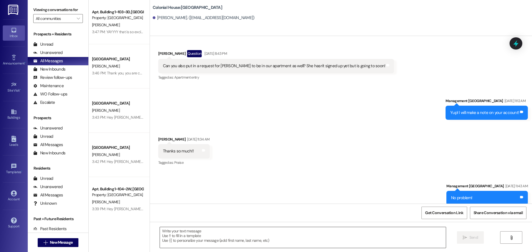
click at [200, 232] on textarea at bounding box center [303, 237] width 286 height 21
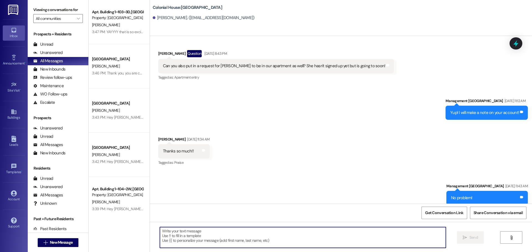
paste textarea "Hey Teos! This is MacKenna with Colonial House! We are SO excited to have you f…"
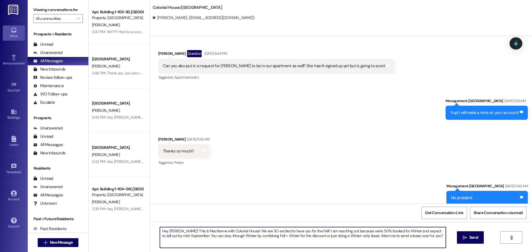
drag, startPoint x: 172, startPoint y: 231, endPoint x: 166, endPoint y: 231, distance: 6.4
click at [166, 231] on textarea "Hey Teos! This is MacKenna with Colonial House! We are SO excited to have you f…" at bounding box center [303, 237] width 286 height 21
type textarea "Hey Emily! This is MacKenna with Colonial House! We are SO excited to have you …"
click at [481, 239] on button " Send" at bounding box center [470, 238] width 27 height 12
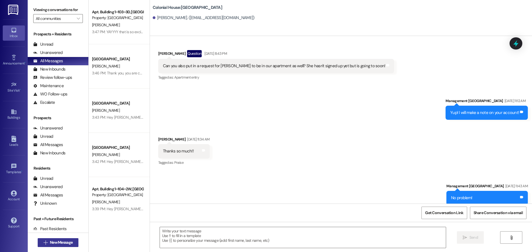
click at [66, 240] on span "New Message" at bounding box center [61, 243] width 23 height 6
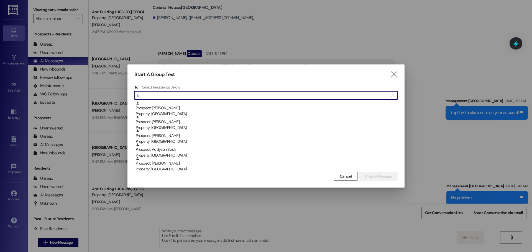
type input "l"
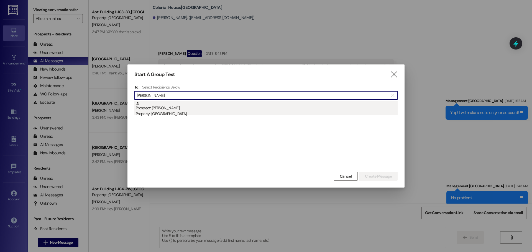
type input "lucy bar"
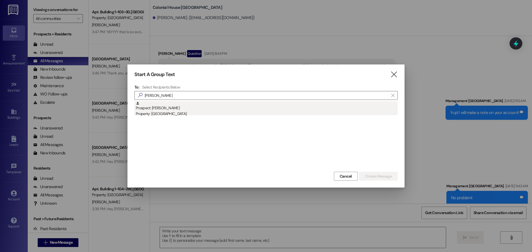
click at [196, 104] on div "Prospect: Lucy Barton Property: Colonial House" at bounding box center [267, 109] width 262 height 16
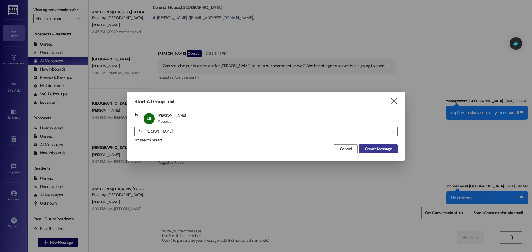
click at [379, 150] on span "Create Message" at bounding box center [378, 149] width 27 height 6
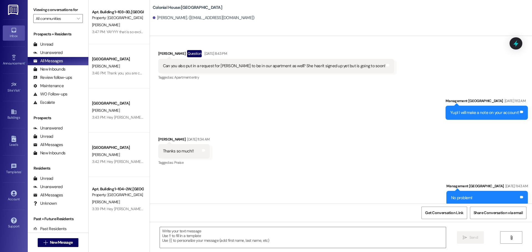
scroll to position [0, 0]
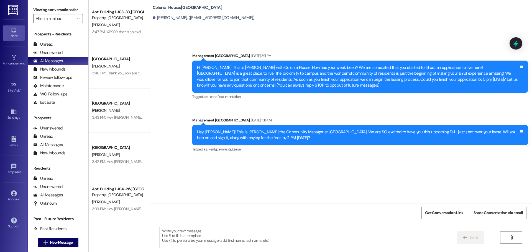
click at [178, 240] on textarea at bounding box center [303, 237] width 286 height 21
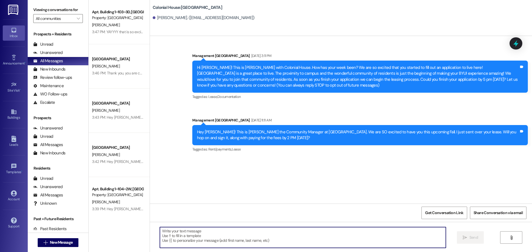
paste textarea "Hey Teos! This is MacKenna with Colonial House! We are SO excited to have you f…"
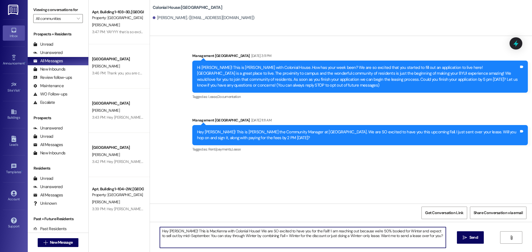
click at [170, 231] on textarea "Hey Teos! This is MacKenna with Colonial House! We are SO excited to have you f…" at bounding box center [303, 237] width 286 height 21
drag, startPoint x: 171, startPoint y: 231, endPoint x: 166, endPoint y: 232, distance: 5.9
click at [166, 232] on textarea "Hey Teos! This is MacKenna with Colonial House! We are SO excited to have you f…" at bounding box center [303, 237] width 286 height 21
click at [367, 236] on textarea "Hey Lucy! This is MacKenna with Colonial House! We are SO excited to have you f…" at bounding box center [303, 237] width 286 height 21
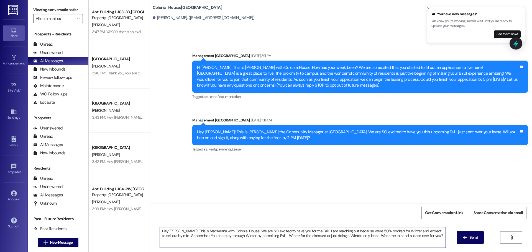
click at [367, 236] on textarea "Hey Lucy! This is MacKenna with Colonial House! We are SO excited to have you f…" at bounding box center [303, 237] width 286 height 21
type textarea "Hey Lucy! This is MacKenna with Colonial House! We are SO excited to have you f…"
click at [465, 236] on icon "" at bounding box center [465, 238] width 4 height 4
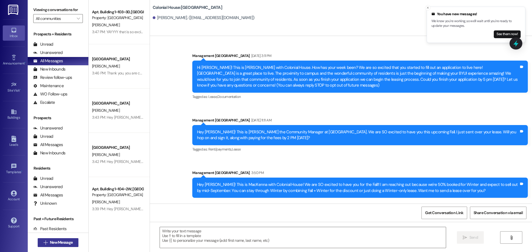
click at [68, 240] on span "New Message" at bounding box center [61, 243] width 23 height 6
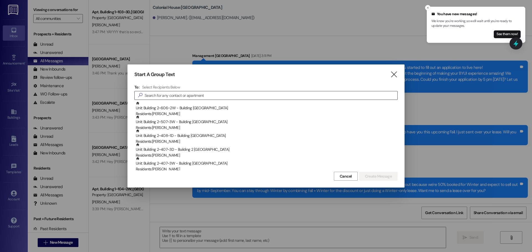
click at [189, 94] on input at bounding box center [271, 96] width 253 height 8
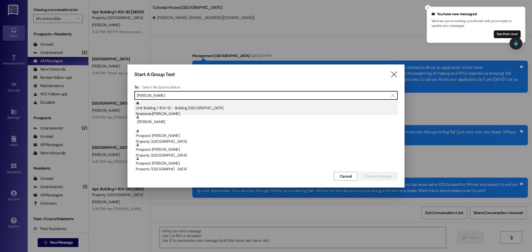
type input "chloe"
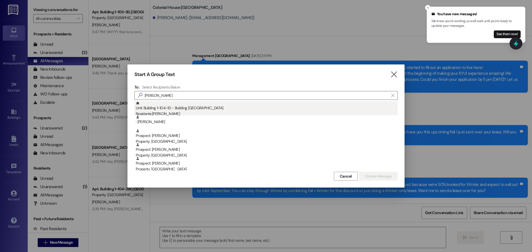
click at [187, 113] on div "Residents: Chloe Paris" at bounding box center [267, 114] width 262 height 6
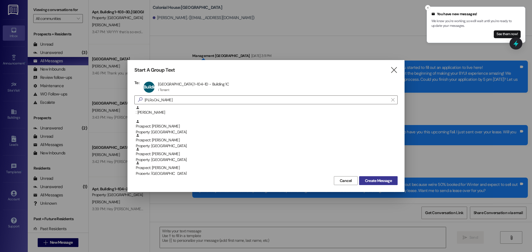
click at [377, 181] on span "Create Message" at bounding box center [378, 181] width 27 height 6
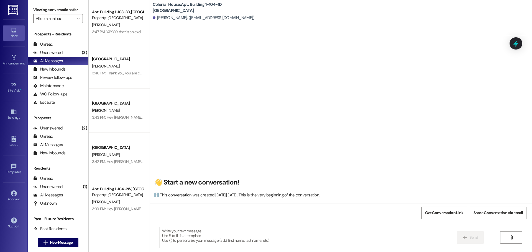
click at [215, 242] on textarea at bounding box center [303, 237] width 286 height 21
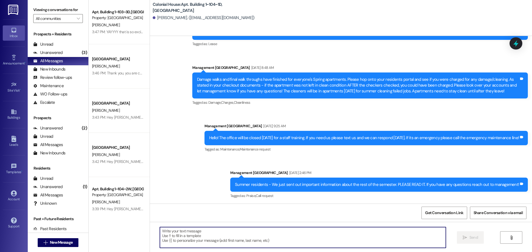
paste textarea "Hey Lucy! This is MacKenna with Colonial House! We are SO excited to have you f…"
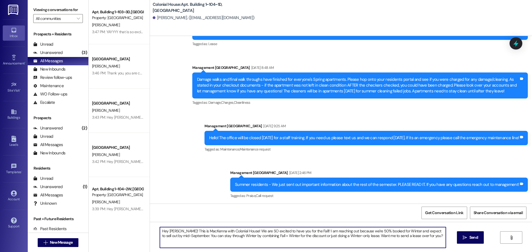
scroll to position [28974, 0]
click at [171, 230] on textarea "Hey Lucy! This is MacKenna with Colonial House! We are SO excited to have you f…" at bounding box center [303, 237] width 286 height 21
click at [165, 232] on textarea "Hey Lucy! This is MacKenna with Colonial House! We are SO excited to have you f…" at bounding box center [303, 237] width 286 height 21
click at [214, 235] on textarea "Hey Chloe! This is MacKenna with Colonial House! We are SO excited to have you …" at bounding box center [303, 237] width 286 height 21
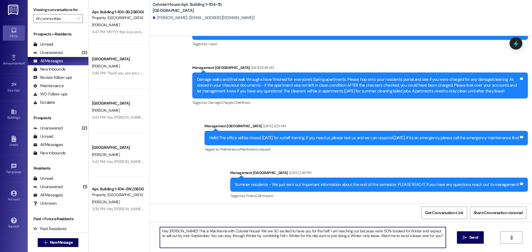
click at [214, 235] on textarea "Hey Chloe! This is MacKenna with Colonial House! We are SO excited to have you …" at bounding box center [303, 237] width 286 height 21
type textarea "Hey Chloe! This is MacKenna with Colonial House! We are SO excited to have you …"
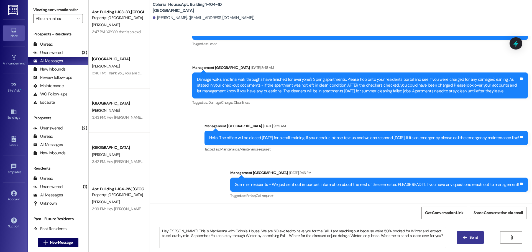
click at [472, 237] on span "Send" at bounding box center [473, 238] width 9 height 6
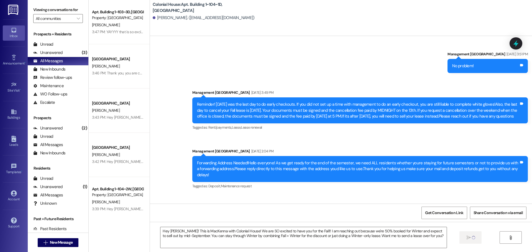
scroll to position [28317, 0]
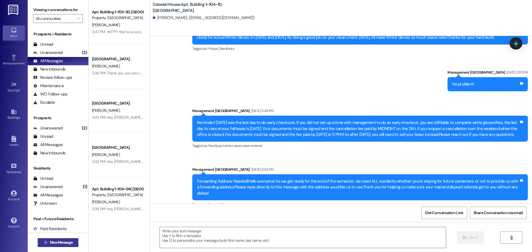
click at [58, 243] on span "New Message" at bounding box center [61, 243] width 23 height 6
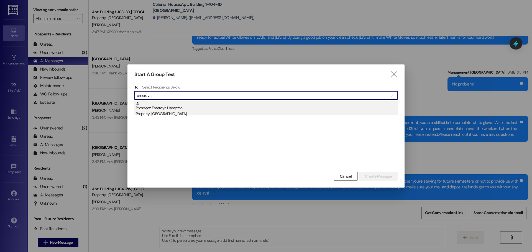
type input "emercyn"
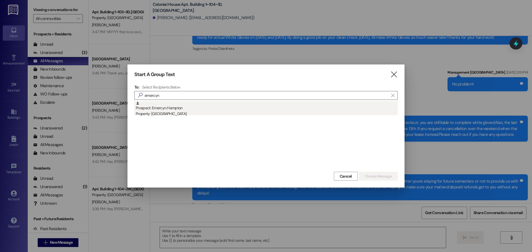
click at [169, 111] on div "Property: [GEOGRAPHIC_DATA]" at bounding box center [267, 114] width 262 height 6
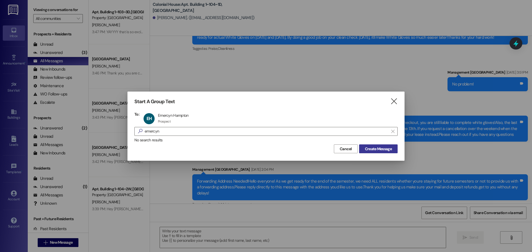
click at [376, 145] on button "Create Message" at bounding box center [378, 149] width 39 height 9
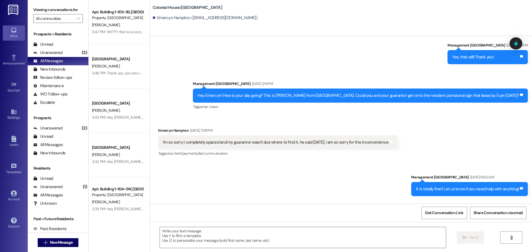
scroll to position [1091, 0]
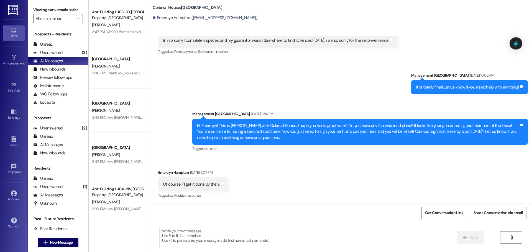
click at [181, 238] on textarea at bounding box center [303, 237] width 286 height 21
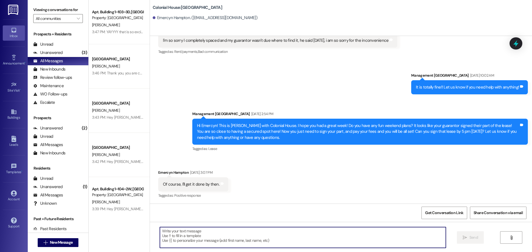
paste textarea "Hey Chloe! This is MacKenna with Colonial House! We are SO excited to have you …"
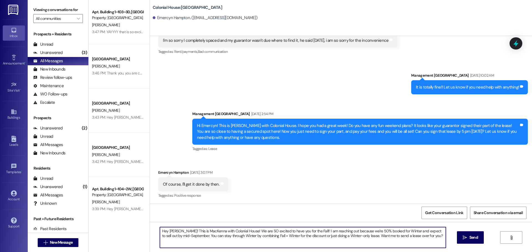
drag, startPoint x: 174, startPoint y: 231, endPoint x: 165, endPoint y: 231, distance: 9.7
click at [165, 231] on textarea "Hey Chloe! This is MacKenna with Colonial House! We are SO excited to have you …" at bounding box center [303, 237] width 286 height 21
type textarea "Hey Emercyn! This is MacKenna with Colonial House! We are SO excited to have yo…"
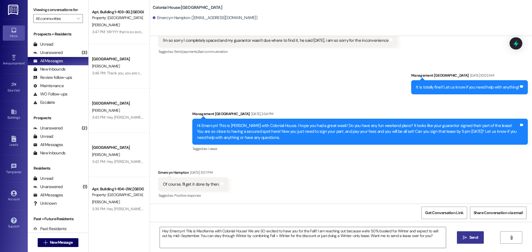
click at [459, 237] on button " Send" at bounding box center [470, 238] width 27 height 12
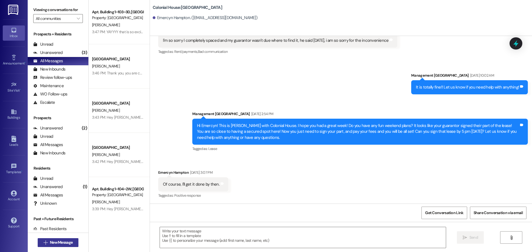
click at [67, 243] on span "New Message" at bounding box center [61, 243] width 23 height 6
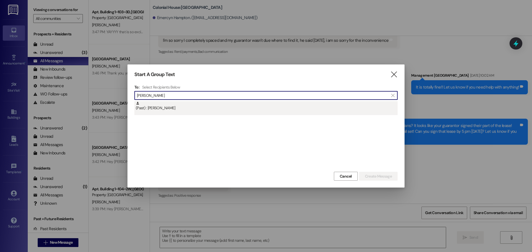
type input "addison jen"
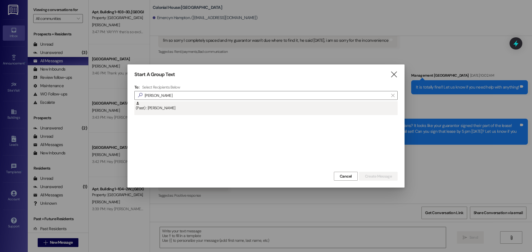
click at [216, 108] on div "(Past) : Addison Jenkins" at bounding box center [267, 106] width 262 height 10
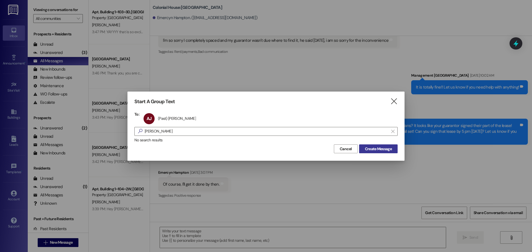
click at [377, 150] on span "Create Message" at bounding box center [378, 149] width 27 height 6
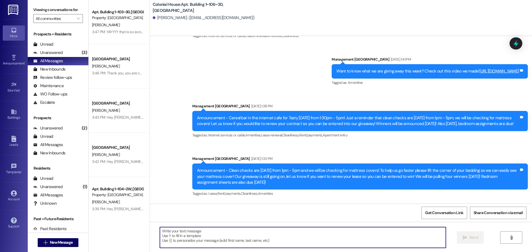
click at [181, 234] on textarea at bounding box center [303, 237] width 286 height 21
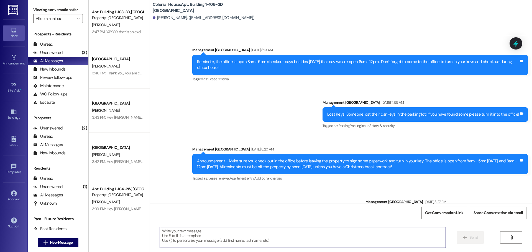
scroll to position [9692, 0]
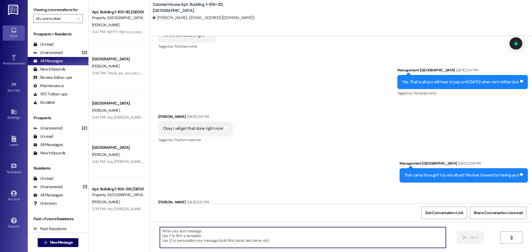
paste textarea "Hey Chloe! This is MacKenna with Colonial House! We are SO excited to have you …"
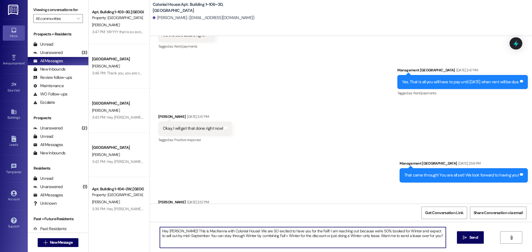
drag, startPoint x: 175, startPoint y: 231, endPoint x: 164, endPoint y: 232, distance: 11.2
click at [164, 232] on textarea "Hey Chloe! This is MacKenna with Colonial House! We are SO excited to have you …" at bounding box center [303, 237] width 286 height 21
click at [260, 239] on textarea "Hey Addison! This is MacKenna with Colonial House! We are SO excited to have yo…" at bounding box center [303, 237] width 286 height 21
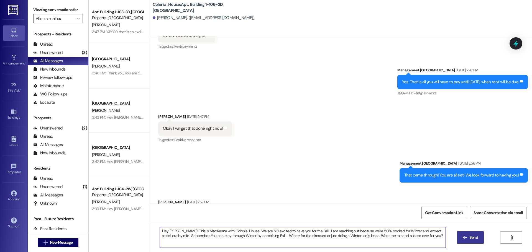
type textarea "Hey Addison! This is MacKenna with Colonial House! We are SO excited to have yo…"
click at [461, 239] on span " Send" at bounding box center [469, 238] width 17 height 6
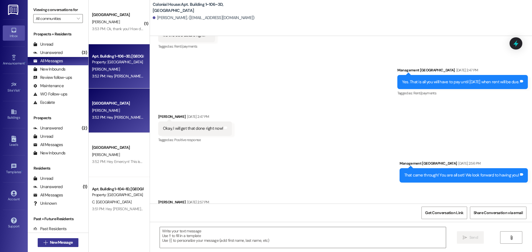
click at [43, 241] on icon "" at bounding box center [45, 243] width 4 height 4
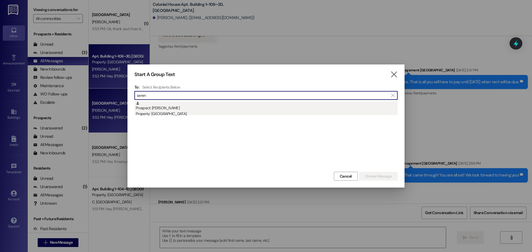
type input "seren"
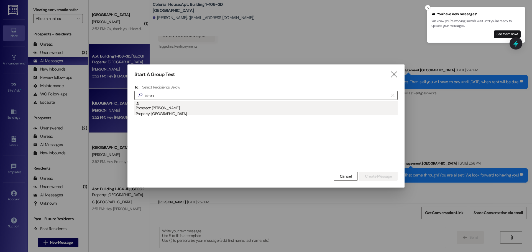
click at [174, 110] on div "Prospect: Seren Wood Property: Colonial House" at bounding box center [267, 109] width 262 height 16
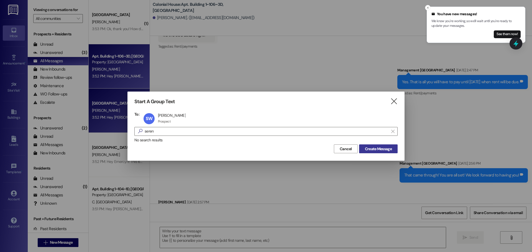
click at [379, 148] on span "Create Message" at bounding box center [378, 149] width 27 height 6
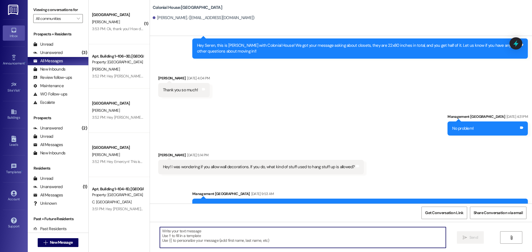
scroll to position [275, 0]
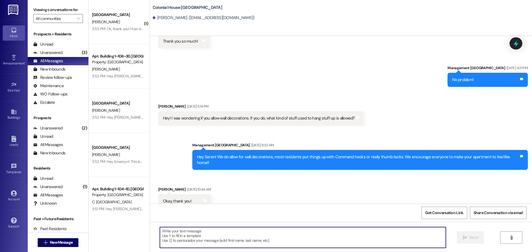
click at [183, 238] on textarea at bounding box center [303, 237] width 286 height 21
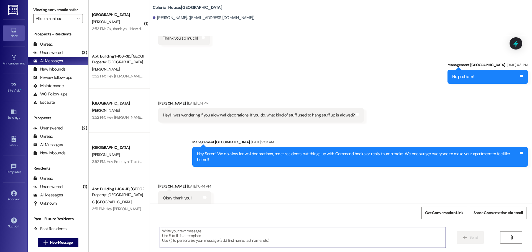
paste textarea "Hey Addison! This is MacKenna with Colonial House! We are SO excited to have yo…"
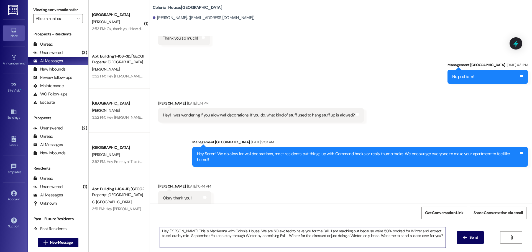
drag, startPoint x: 178, startPoint y: 232, endPoint x: 165, endPoint y: 231, distance: 12.2
click at [165, 231] on textarea "Hey Addison! This is MacKenna with Colonial House! We are SO excited to have yo…" at bounding box center [303, 237] width 286 height 21
click at [181, 231] on textarea "Hey Seren! This is MacKenna with Colonial House! We are SO excited to have you …" at bounding box center [303, 237] width 286 height 21
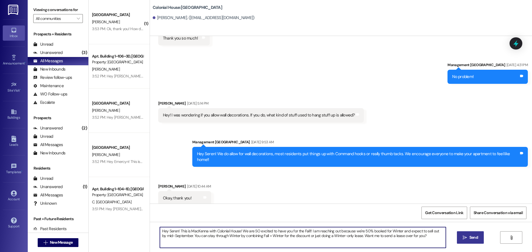
type textarea "Hey Seren! This is MacKenna with Colonial House! We are SO excited to have you …"
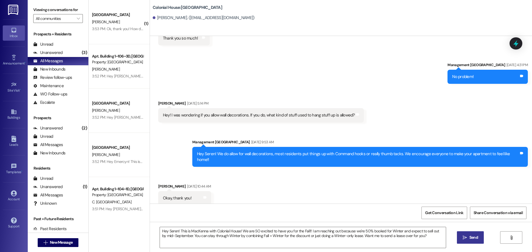
click at [478, 237] on span "Send" at bounding box center [473, 238] width 11 height 6
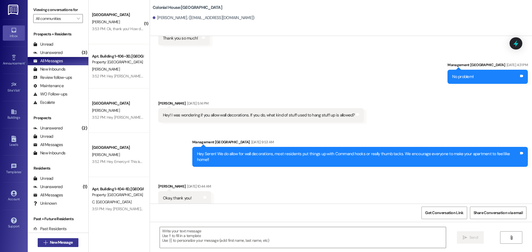
click at [63, 241] on span "New Message" at bounding box center [61, 243] width 23 height 6
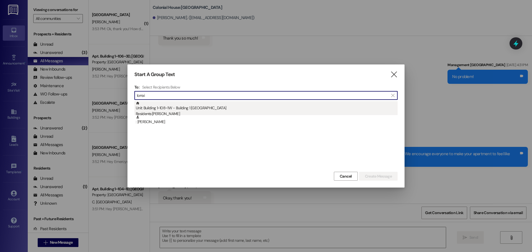
type input "lorrai"
click at [219, 109] on div "Unit: Building 1~108~1W - Building 1 Colonial House Residents: Lorraine Roach" at bounding box center [267, 109] width 262 height 16
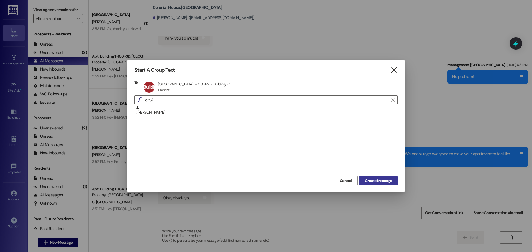
click at [377, 182] on span "Create Message" at bounding box center [378, 181] width 27 height 6
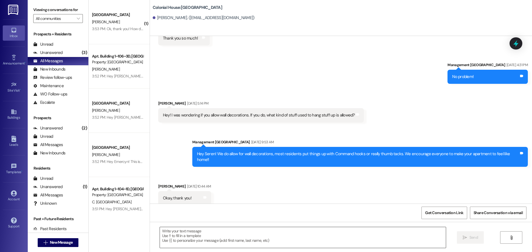
click at [184, 236] on textarea at bounding box center [303, 237] width 286 height 21
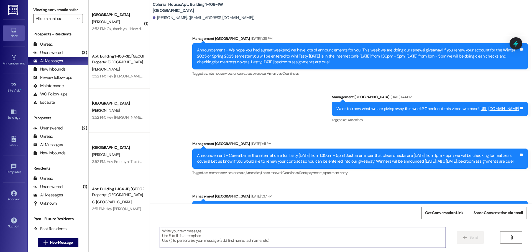
scroll to position [13321, 0]
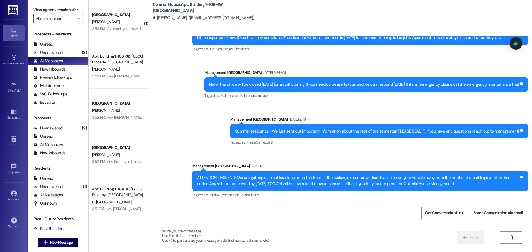
paste textarea "Hey Seren! This is MacKenna with Colonial House! We are SO excited to have you …"
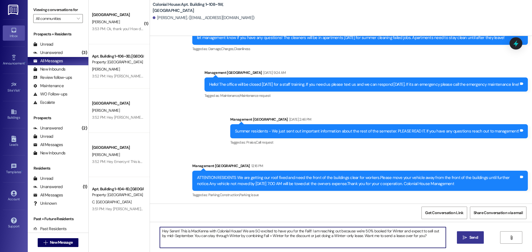
drag, startPoint x: 174, startPoint y: 230, endPoint x: 165, endPoint y: 233, distance: 8.6
click at [165, 233] on textarea "Hey Seren! This is MacKenna with Colonial House! We are SO excited to have you …" at bounding box center [303, 237] width 286 height 21
click at [165, 233] on textarea "Hey Rylee! This is MacKenna with Colonial House! We are SO excited to have you …" at bounding box center [303, 237] width 286 height 21
type textarea "Hey Rylee! This is MacKenna with Colonial House! We are SO excited to have you …"
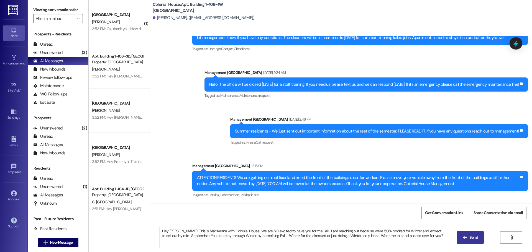
click at [465, 239] on icon "" at bounding box center [465, 238] width 4 height 4
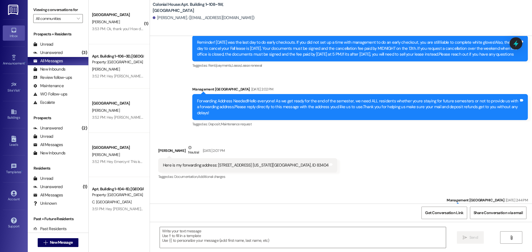
scroll to position [12589, 0]
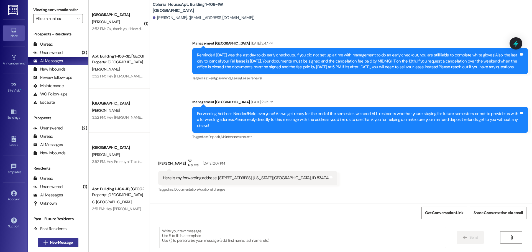
click at [64, 241] on span "New Message" at bounding box center [61, 243] width 23 height 6
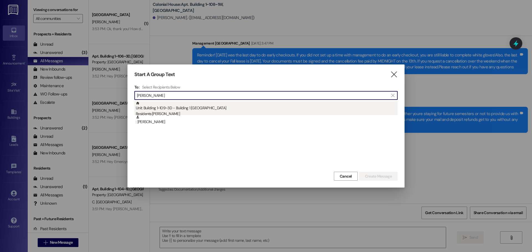
type input "ashlie"
click at [249, 108] on div "Unit: Building 1~109~3D - Building 1 Colonial House Residents: Ashlie Johnson" at bounding box center [267, 109] width 262 height 16
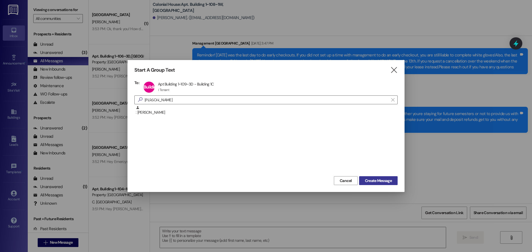
click at [383, 183] on span "Create Message" at bounding box center [378, 181] width 27 height 6
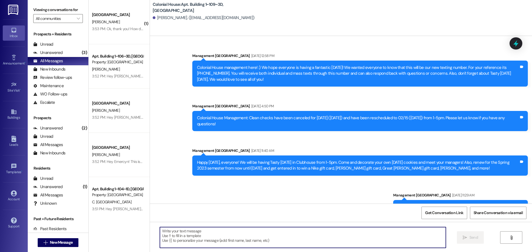
scroll to position [28754, 0]
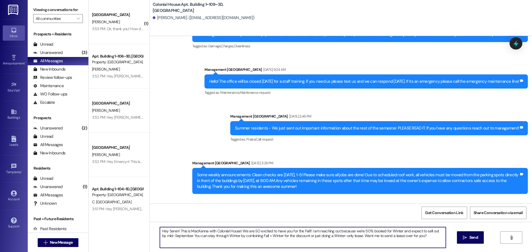
click at [166, 231] on textarea "Hey Seren! This is MacKenna with Colonial House! We are SO excited to have you …" at bounding box center [303, 237] width 286 height 21
type textarea "Hey Ashlie! This is MacKenna with Colonial House! We are SO excited to have you…"
click at [463, 235] on button " Send" at bounding box center [470, 238] width 27 height 12
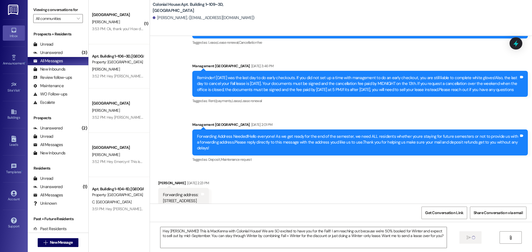
scroll to position [27942, 0]
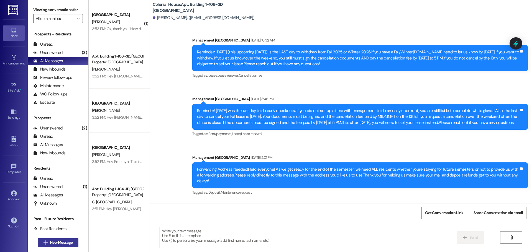
click at [61, 243] on span "New Message" at bounding box center [61, 243] width 23 height 6
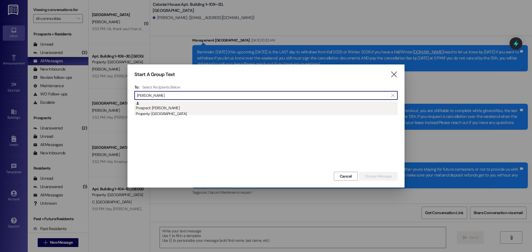
type input "rachel colem"
click at [199, 115] on div "Property: [GEOGRAPHIC_DATA]" at bounding box center [267, 114] width 262 height 6
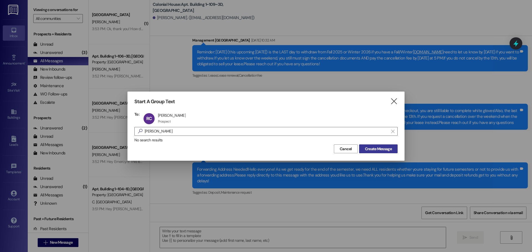
click at [381, 150] on span "Create Message" at bounding box center [378, 149] width 27 height 6
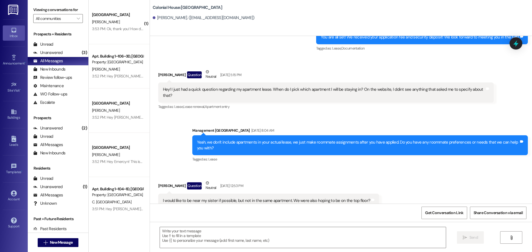
scroll to position [164, 0]
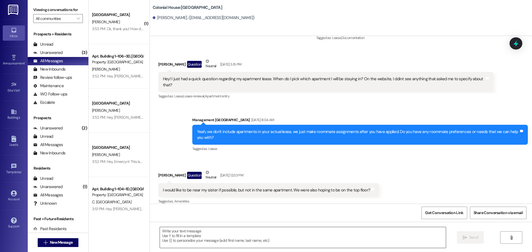
click at [229, 228] on textarea at bounding box center [303, 237] width 286 height 21
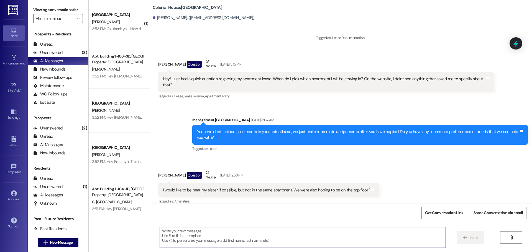
click at [224, 234] on textarea at bounding box center [303, 237] width 286 height 21
paste textarea "Hey Seren! This is MacKenna with Colonial House! We are SO excited to have you …"
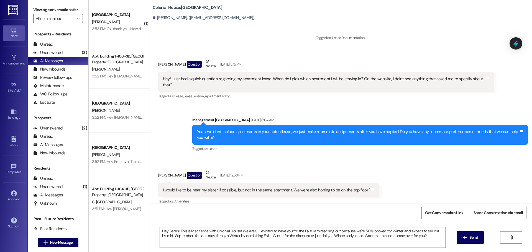
drag, startPoint x: 173, startPoint y: 231, endPoint x: 168, endPoint y: 234, distance: 5.3
click at [168, 234] on textarea "Hey Seren! This is MacKenna with Colonial House! We are SO excited to have you …" at bounding box center [303, 237] width 286 height 21
click at [175, 232] on textarea "Hey Seren! This is MacKenna with Colonial House! We are SO excited to have you …" at bounding box center [303, 237] width 286 height 21
drag, startPoint x: 173, startPoint y: 231, endPoint x: 166, endPoint y: 233, distance: 7.6
click at [166, 233] on textarea "Hey Seren! This is MacKenna with Colonial House! We are SO excited to have you …" at bounding box center [303, 237] width 286 height 21
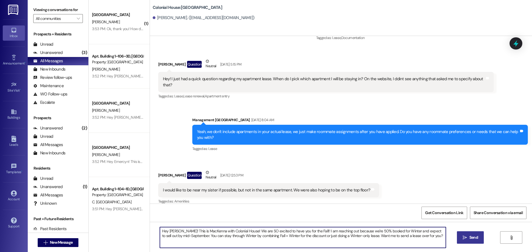
type textarea "Hey Rachel! This is MacKenna with Colonial House! We are SO excited to have you…"
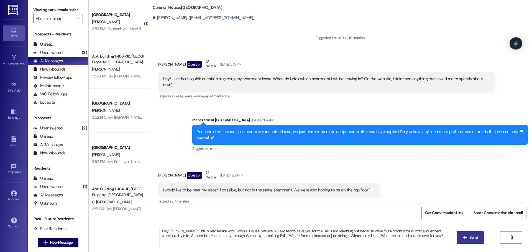
click at [465, 241] on span " Send" at bounding box center [469, 238] width 17 height 6
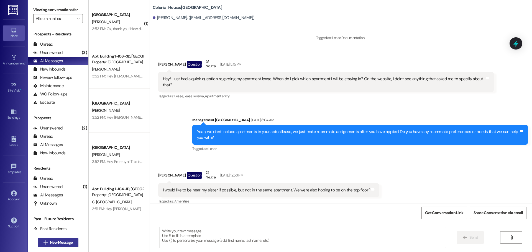
click at [67, 239] on button " New Message" at bounding box center [58, 242] width 41 height 9
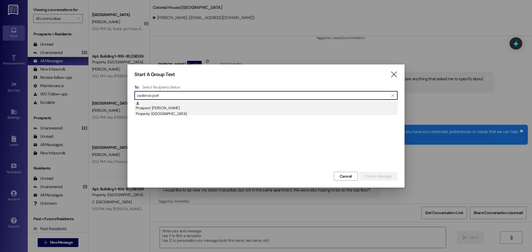
type input "cadence port"
click at [196, 107] on div "Prospect: Cadence Porter Property: Colonial House" at bounding box center [267, 109] width 262 height 16
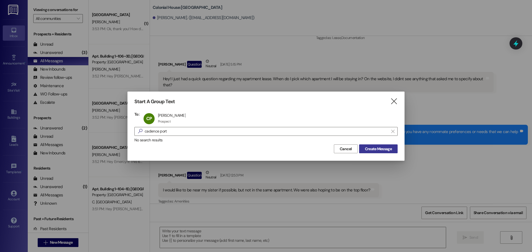
click at [366, 153] on button "Create Message" at bounding box center [378, 149] width 39 height 9
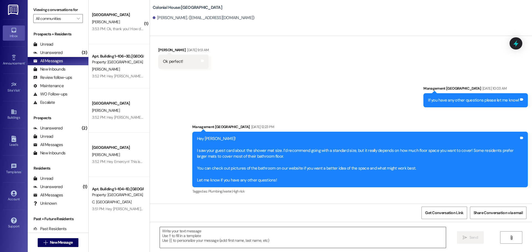
scroll to position [507, 0]
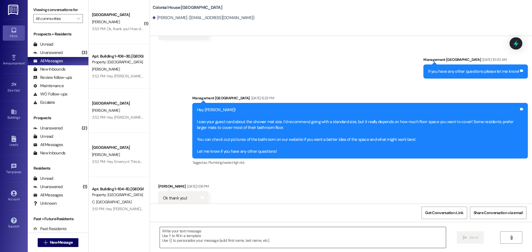
click at [195, 237] on textarea at bounding box center [303, 237] width 286 height 21
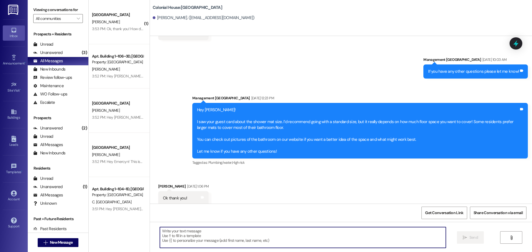
paste textarea "Hey Seren! This is MacKenna with Colonial House! We are SO excited to have you …"
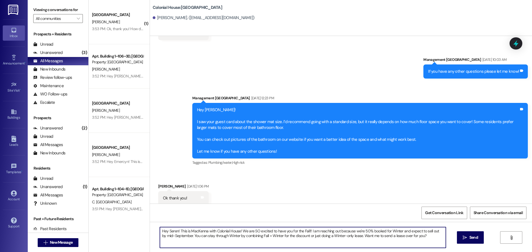
drag, startPoint x: 173, startPoint y: 230, endPoint x: 165, endPoint y: 230, distance: 8.1
click at [165, 230] on textarea "Hey Seren! This is MacKenna with Colonial House! We are SO excited to have you …" at bounding box center [303, 237] width 286 height 21
type textarea "Hey Cadence! This is MacKenna with Colonial House! We are SO excited to have yo…"
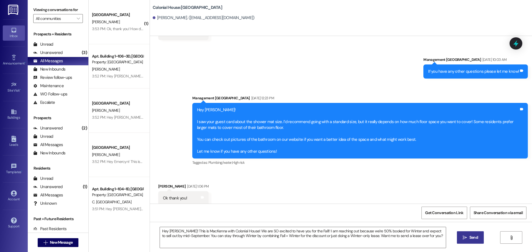
click at [467, 235] on span " Send" at bounding box center [469, 238] width 17 height 6
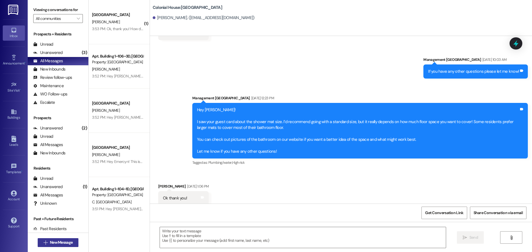
click at [71, 242] on span "New Message" at bounding box center [61, 243] width 23 height 6
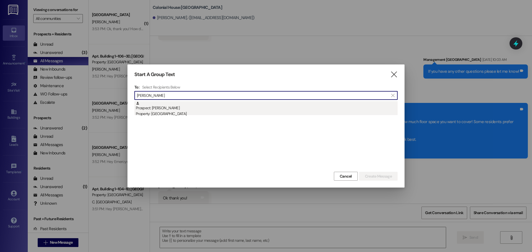
type input "jori broug"
click at [150, 112] on div "Property: [GEOGRAPHIC_DATA]" at bounding box center [267, 114] width 262 height 6
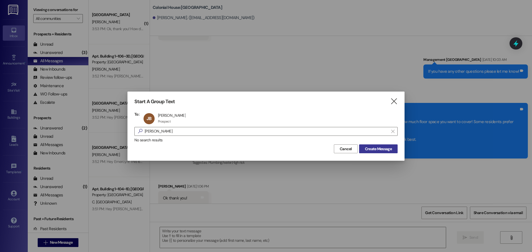
click at [376, 151] on span "Create Message" at bounding box center [378, 149] width 27 height 6
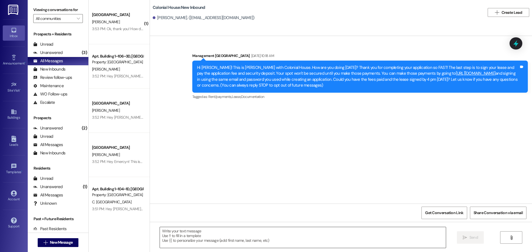
scroll to position [0, 0]
click at [198, 236] on textarea at bounding box center [303, 237] width 286 height 21
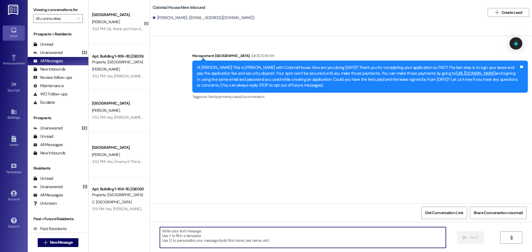
paste textarea "Hey Seren! This is MacKenna with Colonial House! We are SO excited to have you …"
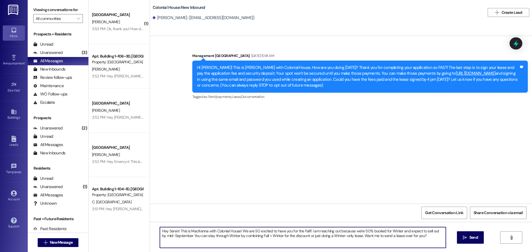
drag, startPoint x: 174, startPoint y: 232, endPoint x: 165, endPoint y: 233, distance: 8.9
click at [165, 233] on textarea "Hey Seren! This is MacKenna with Colonial House! We are SO excited to have you …" at bounding box center [303, 237] width 286 height 21
type textarea "Hey Jori! This is MacKenna with Colonial House! We are SO excited to have you f…"
click at [473, 241] on button " Send" at bounding box center [470, 238] width 27 height 12
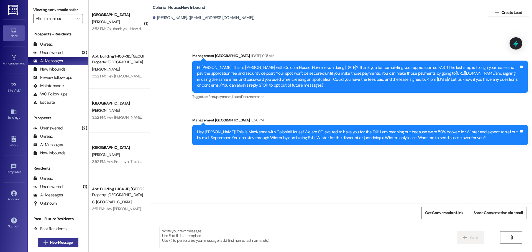
click at [66, 245] on span "New Message" at bounding box center [61, 243] width 23 height 6
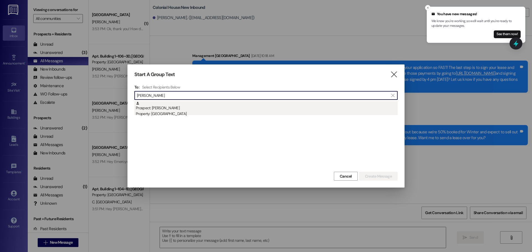
type input "kinzley"
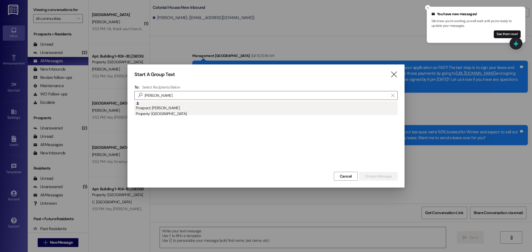
click at [163, 102] on div "Prospect: Kinzley Lewis Property: Colonial House" at bounding box center [267, 109] width 262 height 16
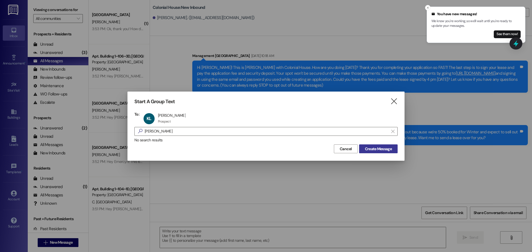
click at [397, 150] on button "Create Message" at bounding box center [378, 149] width 39 height 9
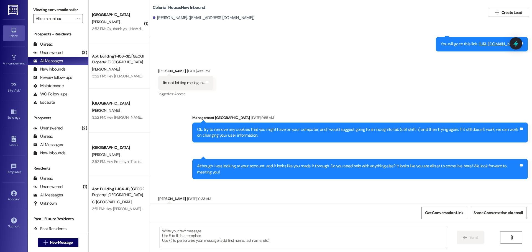
scroll to position [215, 0]
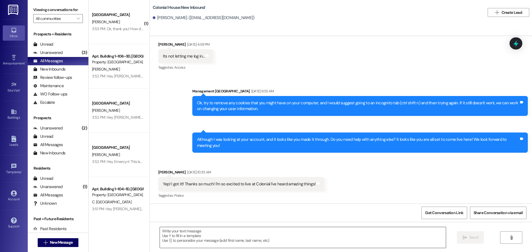
click at [214, 241] on textarea at bounding box center [303, 237] width 286 height 21
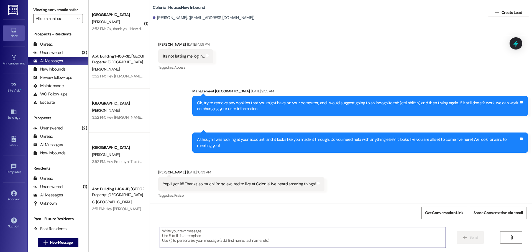
paste textarea "Hey Seren! This is MacKenna with Colonial House! We are SO excited to have you …"
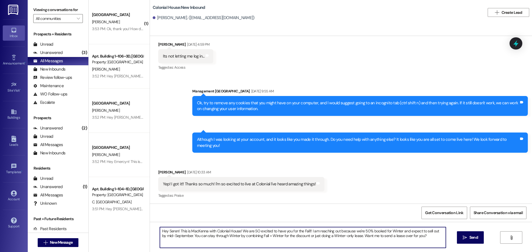
drag, startPoint x: 174, startPoint y: 231, endPoint x: 165, endPoint y: 232, distance: 8.9
click at [165, 232] on textarea "Hey Seren! This is MacKenna with Colonial House! We are SO excited to have you …" at bounding box center [303, 237] width 286 height 21
click at [178, 232] on textarea "Hey Seren! This is MacKenna with Colonial House! We are SO excited to have you …" at bounding box center [303, 237] width 286 height 21
drag, startPoint x: 174, startPoint y: 232, endPoint x: 166, endPoint y: 233, distance: 7.8
click at [166, 233] on textarea "Hey Seren! This is MacKenna with Colonial House! We are SO excited to have you …" at bounding box center [303, 237] width 286 height 21
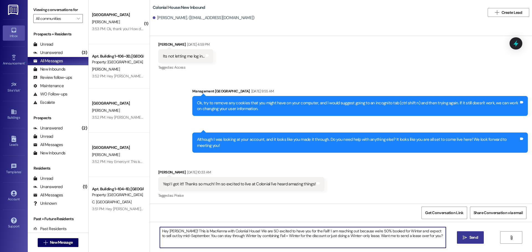
type textarea "Hey Kinzley! This is MacKenna with Colonial House! We are SO excited to have yo…"
click at [476, 242] on button " Send" at bounding box center [470, 238] width 27 height 12
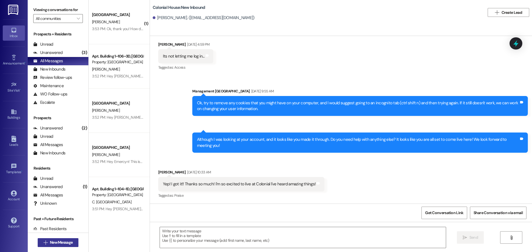
drag, startPoint x: 34, startPoint y: 241, endPoint x: 43, endPoint y: 241, distance: 8.3
click at [40, 241] on div " New Message" at bounding box center [58, 242] width 61 height 19
click at [43, 241] on icon "" at bounding box center [45, 243] width 4 height 4
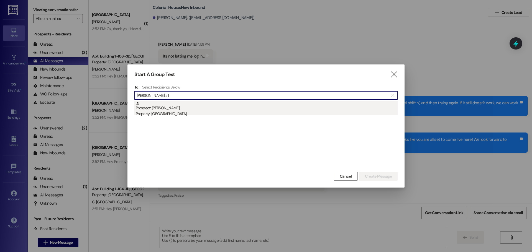
type input "ellery all"
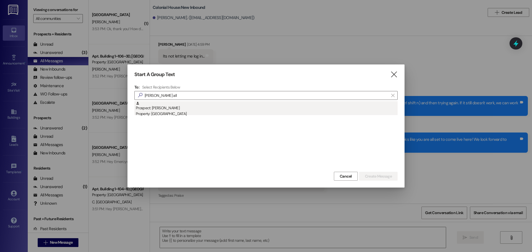
click at [226, 106] on div "Prospect: Ellery Allen Property: Colonial House" at bounding box center [267, 109] width 262 height 16
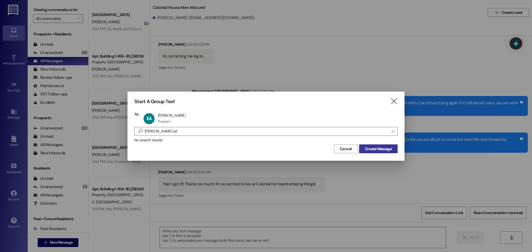
click at [363, 146] on button "Create Message" at bounding box center [378, 149] width 39 height 9
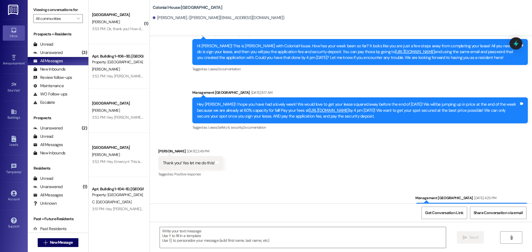
scroll to position [376, 0]
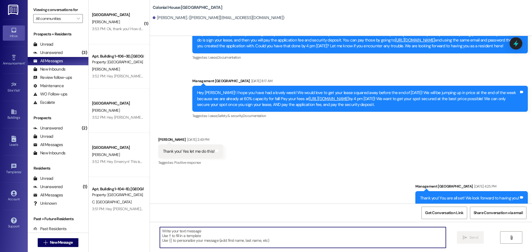
click at [229, 230] on textarea at bounding box center [303, 237] width 286 height 21
paste textarea "Hey Seren! This is MacKenna with Colonial House! We are SO excited to have you …"
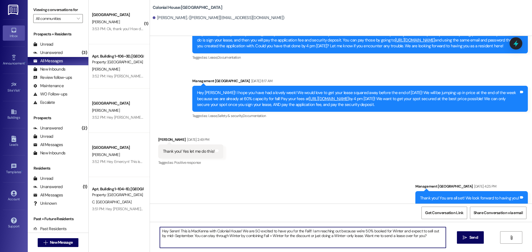
drag, startPoint x: 173, startPoint y: 231, endPoint x: 165, endPoint y: 230, distance: 8.1
click at [165, 230] on textarea "Hey Seren! This is MacKenna with Colonial House! We are SO excited to have you …" at bounding box center [303, 237] width 286 height 21
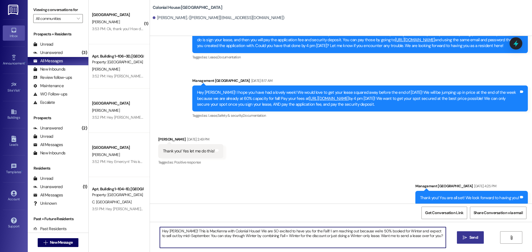
type textarea "Hey Ellery! This is MacKenna with Colonial House! We are SO excited to have you…"
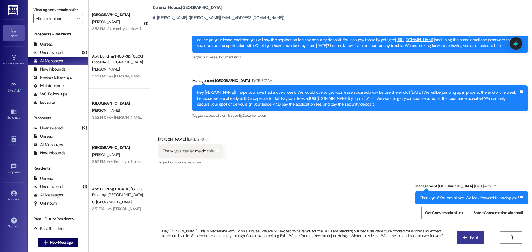
click at [464, 240] on span " Send" at bounding box center [469, 238] width 17 height 6
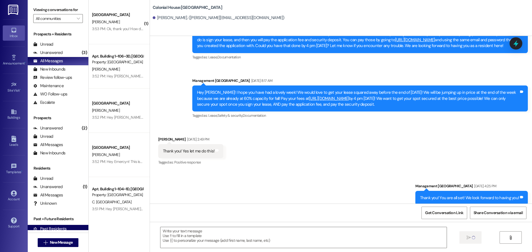
scroll to position [376, 0]
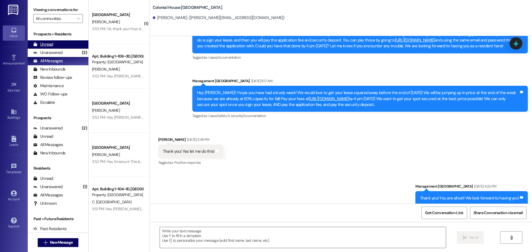
click at [57, 46] on div "Unread (0)" at bounding box center [58, 44] width 61 height 8
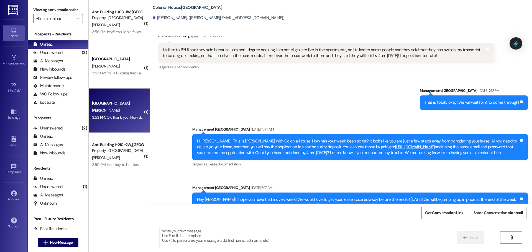
scroll to position [337, 0]
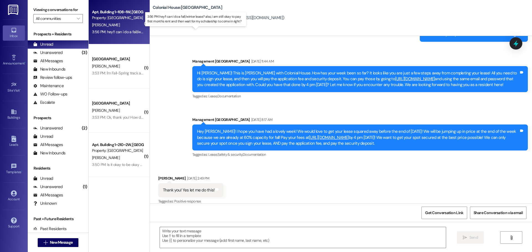
click at [119, 32] on div "3:56 PM: hey!! can i do a fall/winter lease? also, i am still okay to pay first…" at bounding box center [200, 31] width 217 height 5
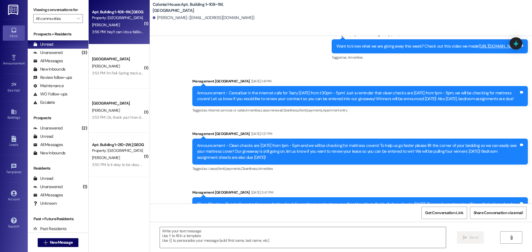
scroll to position [13426, 0]
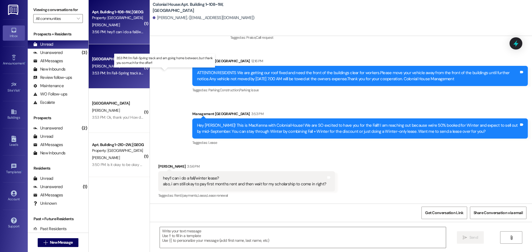
click at [107, 71] on div "3:53 PM: I'm Fall-Spring track and am going home between, but thank you so much…" at bounding box center [169, 73] width 155 height 5
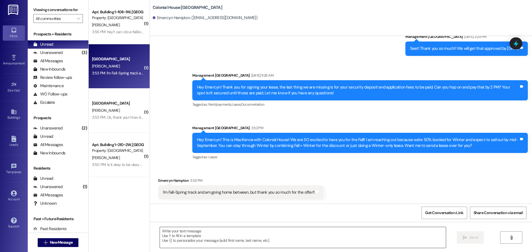
scroll to position [1274, 0]
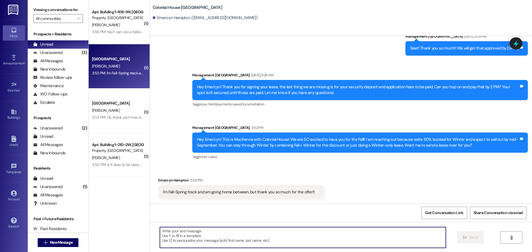
click at [168, 235] on textarea at bounding box center [303, 237] width 286 height 21
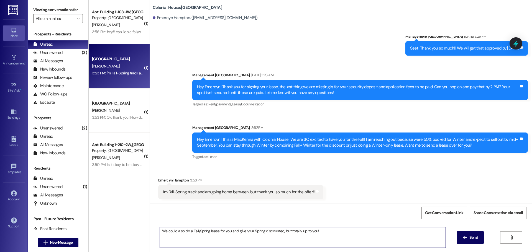
click at [314, 228] on textarea "We could also do a Fall/Spring lease for you and give your Spring discounted, b…" at bounding box center [303, 237] width 286 height 21
type textarea "We could also do a Fall/Spring lease for you and give your Spring discounted, b…"
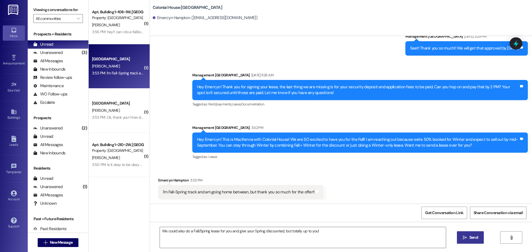
click at [469, 236] on span "Send" at bounding box center [473, 238] width 9 height 6
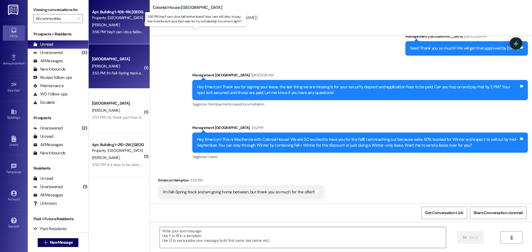
click at [116, 32] on div "3:56 PM: hey!! can i do a fall/winter lease? also, i am still okay to pay first…" at bounding box center [200, 31] width 217 height 5
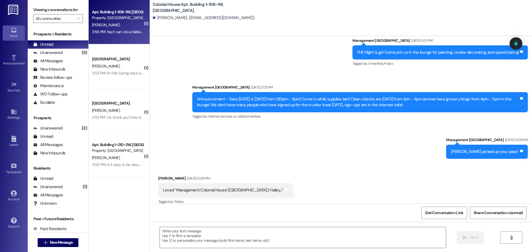
scroll to position [13426, 0]
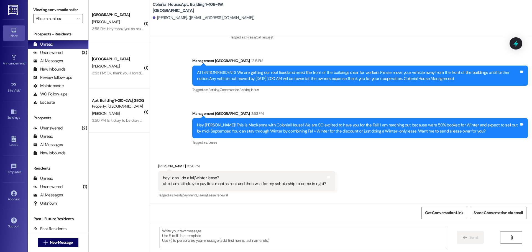
click at [192, 234] on textarea at bounding box center [303, 237] width 286 height 21
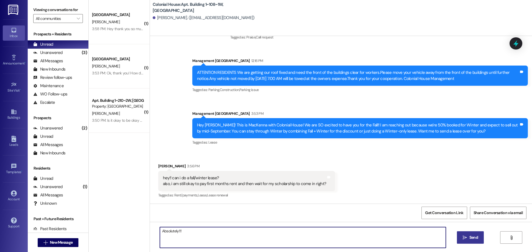
click at [189, 231] on textarea "Absolutely!!!" at bounding box center [303, 237] width 286 height 21
type textarea "Absolutely!!!Oh actually you have a Spring/Fall lease- I can renew you for just…"
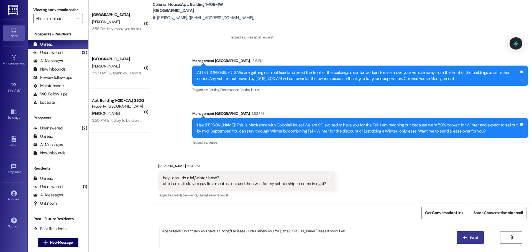
click at [471, 237] on span "Send" at bounding box center [473, 238] width 9 height 6
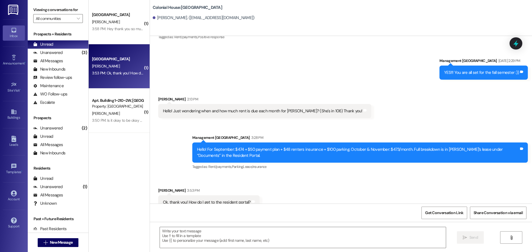
scroll to position [407, 0]
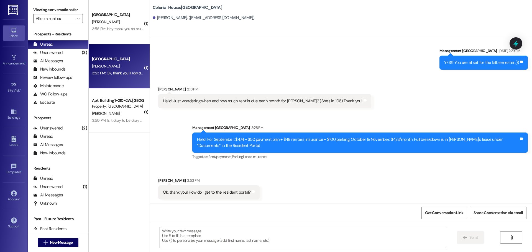
click at [190, 231] on textarea at bounding box center [303, 237] width 286 height 21
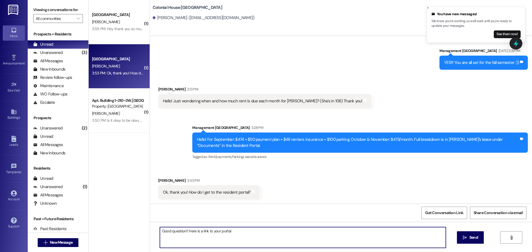
paste textarea "[URL][DOMAIN_NAME]"
type textarea "Good question!! Here is a link to your portal https://colonialhouserexburg.resi…"
click at [469, 241] on span "Send" at bounding box center [473, 238] width 9 height 6
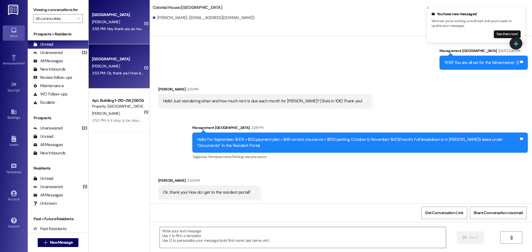
click at [109, 29] on div "3:58 PM: Hey thank you so much for reaching out! I am actually going on a missi…" at bounding box center [198, 28] width 213 height 5
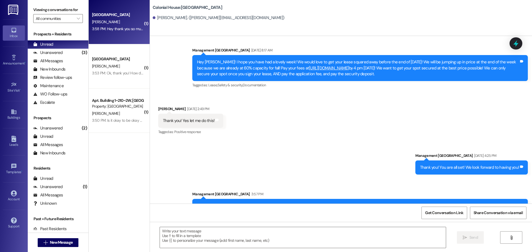
scroll to position [498, 0]
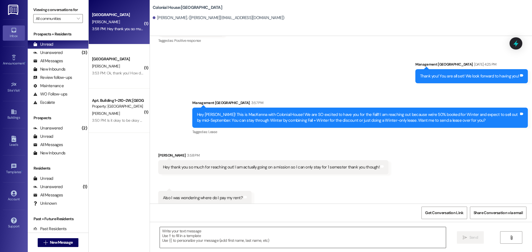
click at [189, 233] on textarea at bounding box center [303, 237] width 286 height 21
drag, startPoint x: 192, startPoint y: 234, endPoint x: 180, endPoint y: 230, distance: 12.8
click at [192, 234] on textarea at bounding box center [303, 237] width 286 height 21
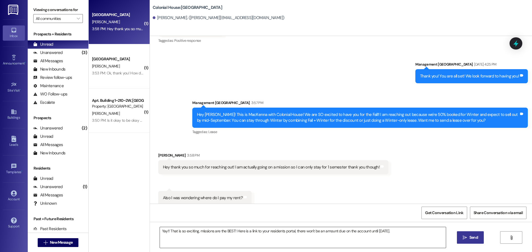
click at [406, 235] on textarea "Yay!! That is so exciting, missions are the BEST! Here is a link to your reside…" at bounding box center [303, 237] width 286 height 21
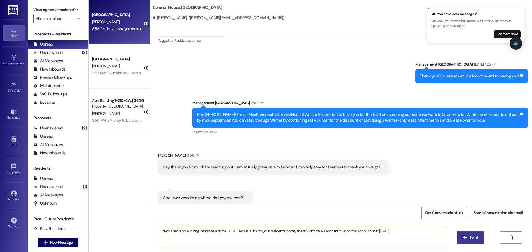
paste textarea "[URL][DOMAIN_NAME]"
type textarea "Yay!! That is so exciting, missions are the BEST! Here is a link to your reside…"
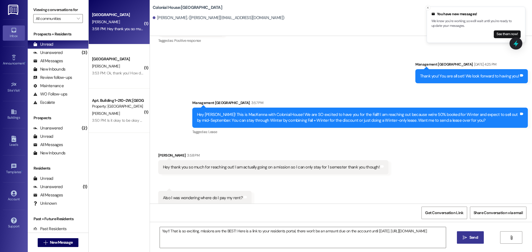
click at [471, 237] on span "Send" at bounding box center [473, 238] width 9 height 6
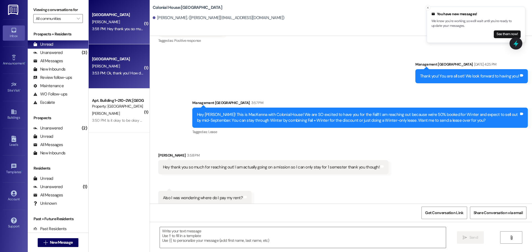
scroll to position [506, 0]
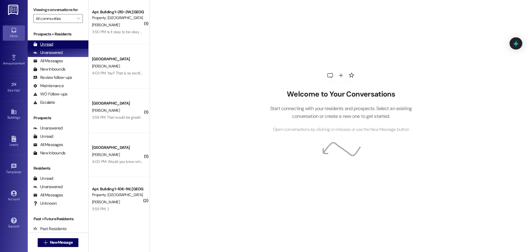
click at [50, 44] on div "Unread" at bounding box center [43, 45] width 20 height 6
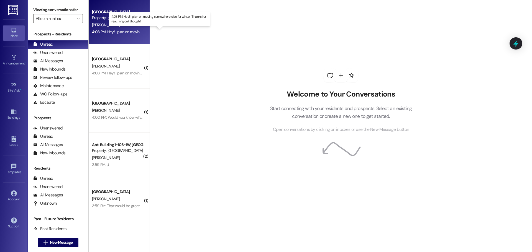
click at [123, 33] on div "4:03 PM: Hey! I plan on moving somewhere else for winter. Thanks for reaching o…" at bounding box center [164, 31] width 145 height 5
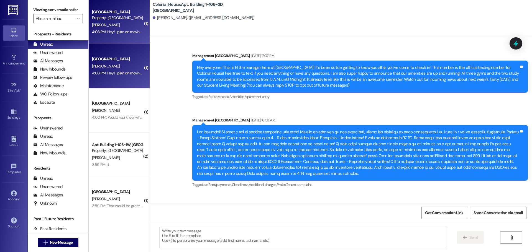
click at [173, 230] on textarea at bounding box center [303, 237] width 286 height 21
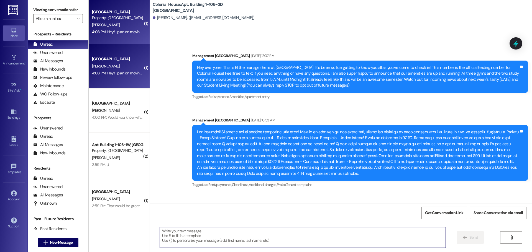
scroll to position [9822, 0]
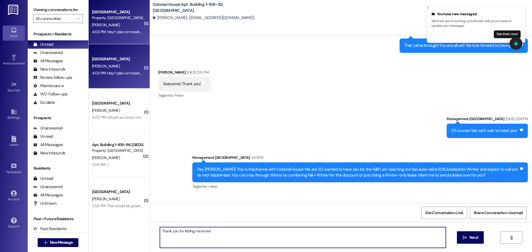
type textarea "Thank you for letting me know!"
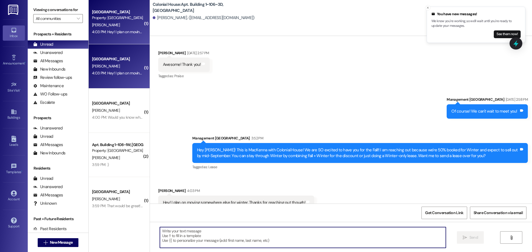
scroll to position [9860, 0]
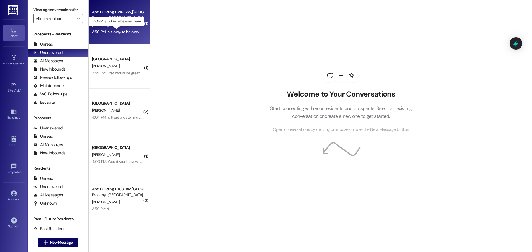
click at [123, 32] on div "3:50 PM: Is it okay to be okay there? 3:50 PM: Is it okay to be okay there?" at bounding box center [121, 31] width 58 height 5
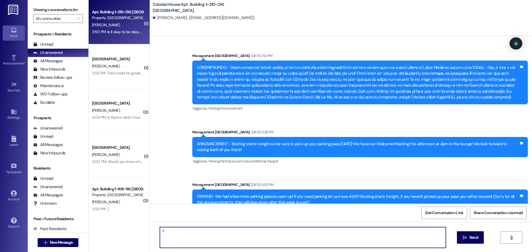
scroll to position [20366, 0]
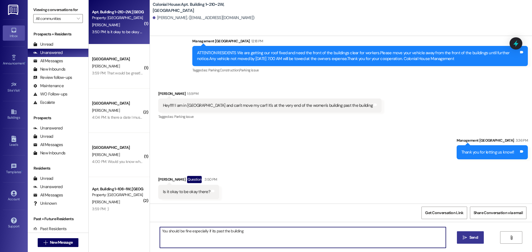
type textarea "You should be fine especially if its past the building"
click at [465, 240] on span " Send" at bounding box center [469, 238] width 17 height 6
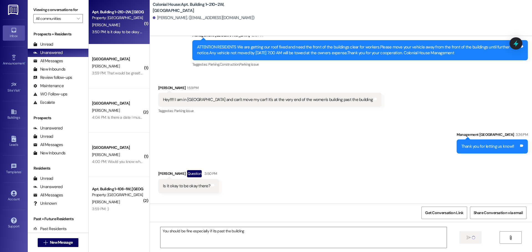
scroll to position [20366, 0]
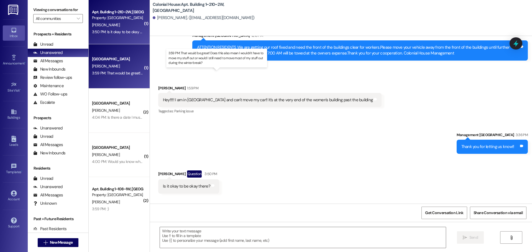
click at [117, 73] on div "3:59 PM: That would be great! Does this also mean I wouldn't have to move my st…" at bounding box center [222, 73] width 260 height 5
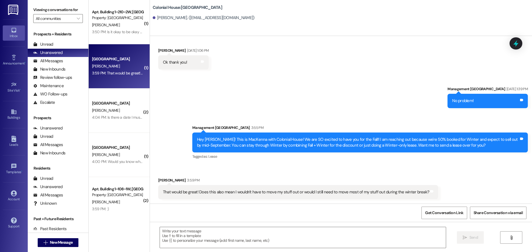
scroll to position [637, 0]
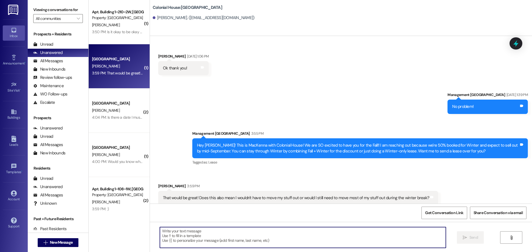
click at [209, 241] on textarea at bounding box center [303, 237] width 286 height 21
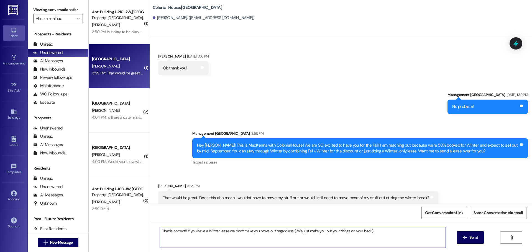
click at [397, 234] on textarea "That is correct!! If you have a Winter lease we don't make you move out regardl…" at bounding box center [303, 237] width 286 height 21
click at [263, 237] on textarea "That is correct!! If you have a Winter lease we don't make you move out regardl…" at bounding box center [303, 237] width 286 height 21
click at [287, 232] on textarea "That is correct!! If you have a Winter lease we don't make you move out regardl…" at bounding box center [303, 237] width 286 height 21
click at [287, 237] on textarea "That is correct!! If you have a Winter lease we don't make you move out regardl…" at bounding box center [303, 237] width 286 height 21
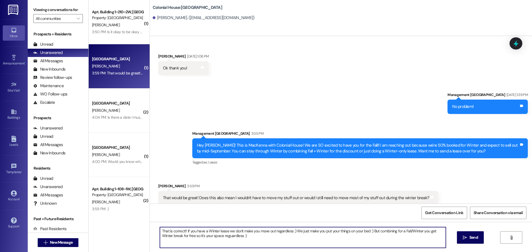
click at [287, 237] on textarea "That is correct!! If you have a Winter lease we don't make you move out regardl…" at bounding box center [303, 237] width 286 height 21
click at [258, 239] on textarea "That is correct!! If you have a Winter lease we don't make you move out regardl…" at bounding box center [303, 237] width 286 height 21
drag, startPoint x: 247, startPoint y: 235, endPoint x: 220, endPoint y: 236, distance: 27.4
click at [220, 236] on textarea "That is correct!! If you have a Winter lease we don't make you move out regardl…" at bounding box center [303, 237] width 286 height 21
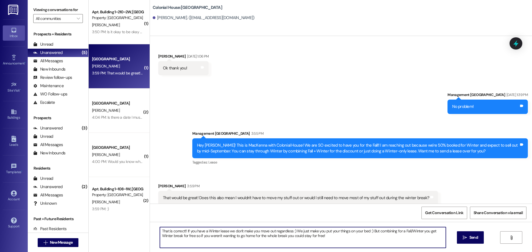
click at [292, 239] on textarea "That is correct!! If you have a Winter lease we don't make you move out regardl…" at bounding box center [303, 237] width 286 height 21
click at [226, 233] on textarea "That is correct!! If you have a Winter lease we don't make you move out regardl…" at bounding box center [303, 237] width 286 height 21
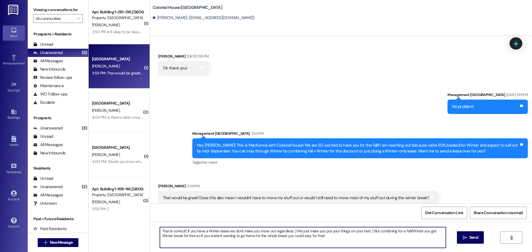
click at [225, 233] on textarea "That is correct!! If you have a Winter lease we don't make you move out regardl…" at bounding box center [303, 237] width 286 height 21
paste textarea "’s correct! If you have a Winter lease, you don’t have to move out 🙂 We just as…"
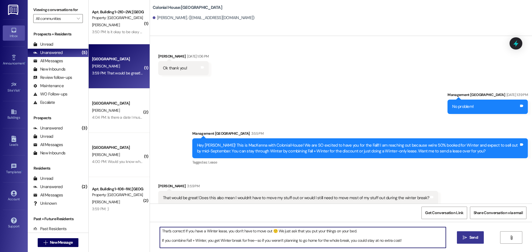
type textarea "That’s correct! If you have a Winter lease, you don’t have to move out 🙂 We jus…"
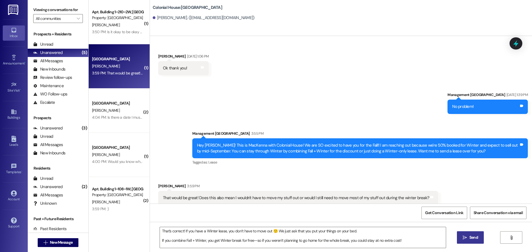
click at [466, 239] on icon "" at bounding box center [465, 238] width 4 height 4
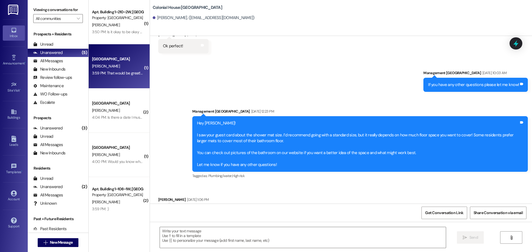
scroll to position [687, 0]
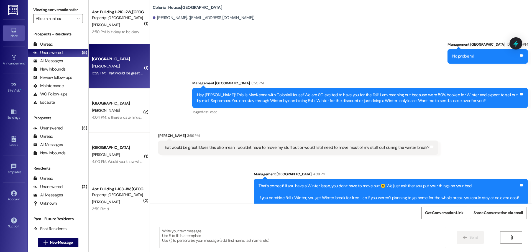
click at [308, 185] on div "That’s correct! If you have a Winter lease, you don’t have to move out 🙂 We jus…" at bounding box center [388, 192] width 260 height 18
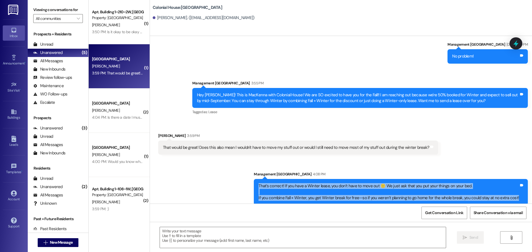
drag, startPoint x: 518, startPoint y: 193, endPoint x: 257, endPoint y: 179, distance: 261.3
click at [257, 179] on div "Sent via SMS Management Colonial House 4:08 PM That’s correct! If you have a Wi…" at bounding box center [391, 188] width 282 height 42
copy div "That’s correct! If you have a Winter lease, you don’t have to move out 🙂 We jus…"
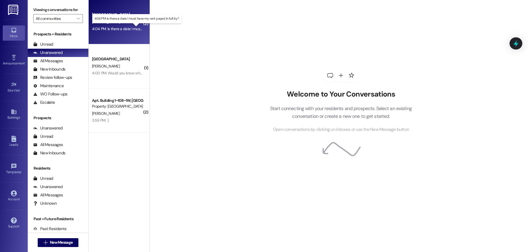
click at [115, 30] on div "4:04 PM: Is there a date I must have my rent payed in full by? 4:04 PM: Is ther…" at bounding box center [141, 28] width 98 height 5
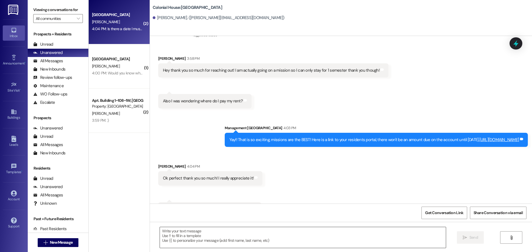
scroll to position [612, 0]
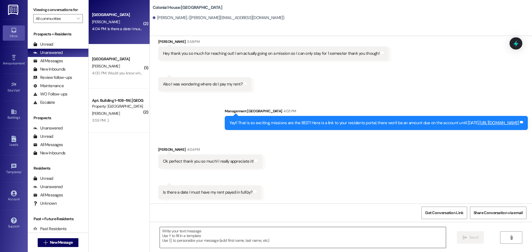
click at [199, 240] on textarea at bounding box center [303, 237] width 286 height 21
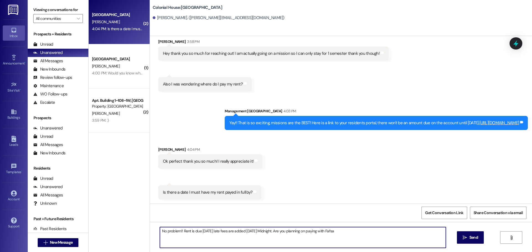
type textarea "No problem!! Rent is due [DATE] late fees are added [DATE] Midnight. Are you pl…"
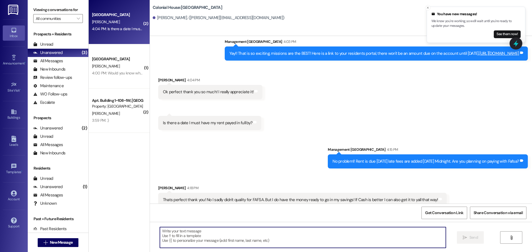
scroll to position [689, 0]
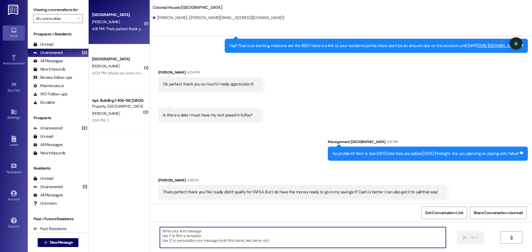
click at [197, 242] on textarea at bounding box center [303, 237] width 286 height 21
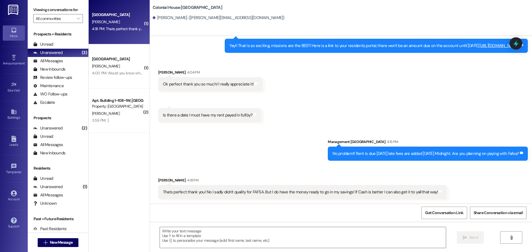
scroll to position [690, 0]
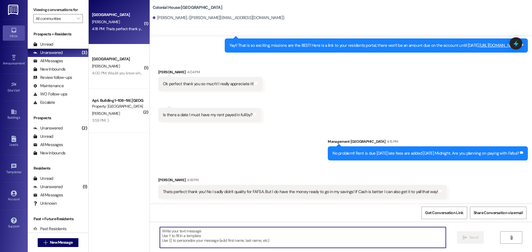
click at [200, 232] on textarea at bounding box center [303, 237] width 286 height 21
click at [217, 229] on textarea at bounding box center [303, 237] width 286 height 21
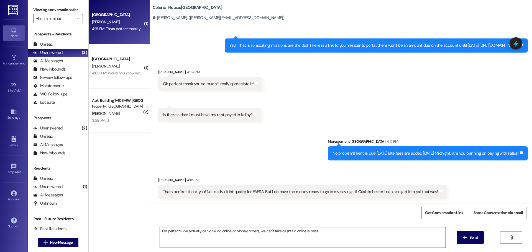
type textarea "Oh perfect!! We actually can only do online or Money orders, we can't take cash…"
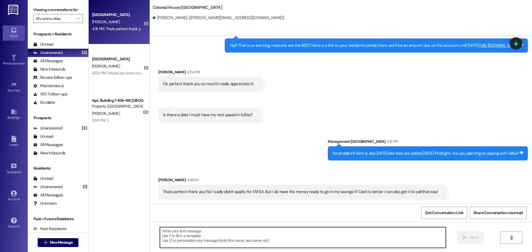
scroll to position [689, 0]
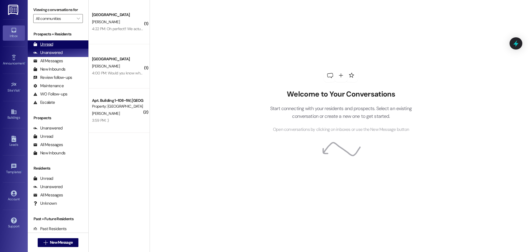
click at [45, 43] on div "Unread" at bounding box center [43, 45] width 20 height 6
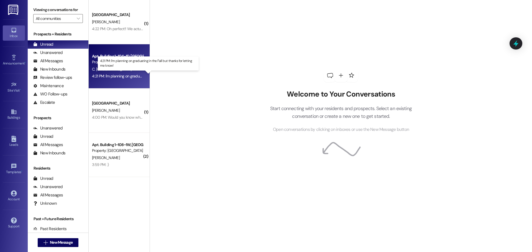
click at [126, 77] on div "4:21 PM: I'm planning on graduating in the Fall but thanks for letting me know!…" at bounding box center [153, 76] width 122 height 5
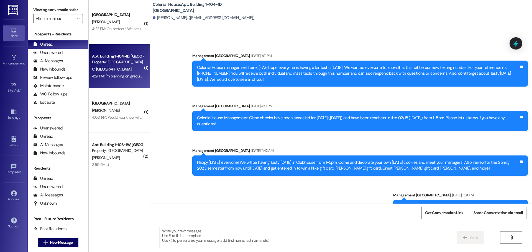
scroll to position [29066, 0]
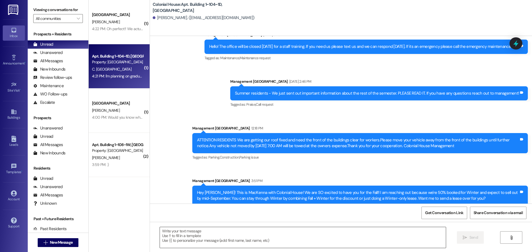
click at [168, 239] on textarea at bounding box center [303, 237] width 286 height 21
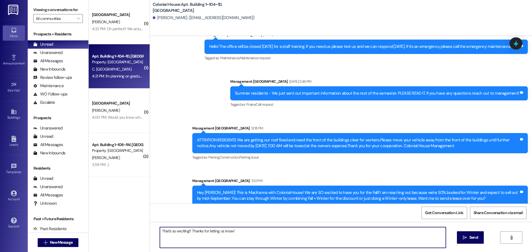
type textarea "That's so exciting!! Thanks for letting us know!!"
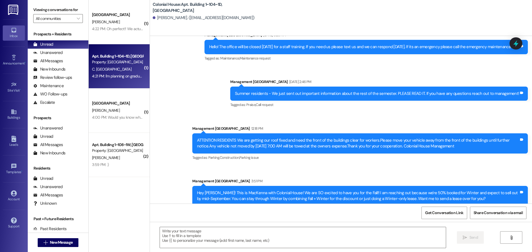
click at [103, 118] on div "4:00 PM: Would you know when I'd have to make my decision by? 4:00 PM: Would yo…" at bounding box center [145, 117] width 106 height 5
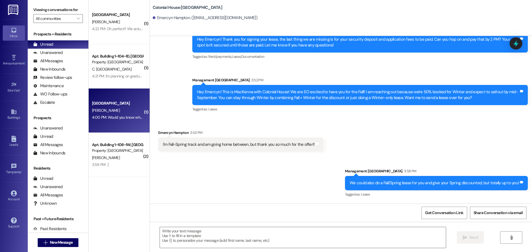
scroll to position [1359, 0]
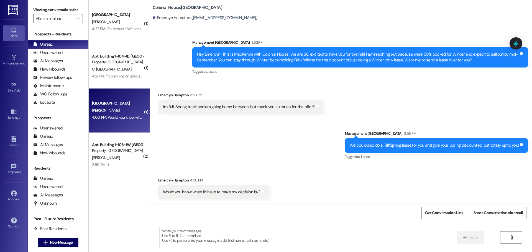
click at [210, 230] on textarea at bounding box center [303, 237] width 286 height 21
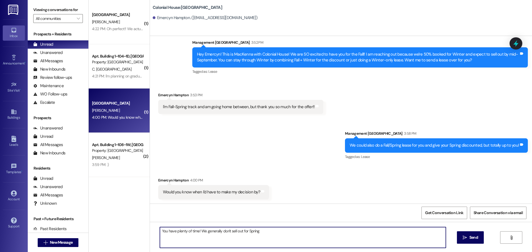
type textarea "You have plenty of time! We generally don't sell out for Spring!"
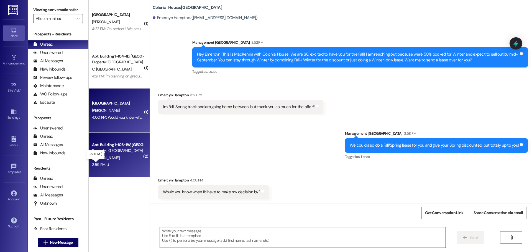
click at [95, 163] on div "3:59 PM: :) 3:59 PM: :)" at bounding box center [100, 164] width 17 height 5
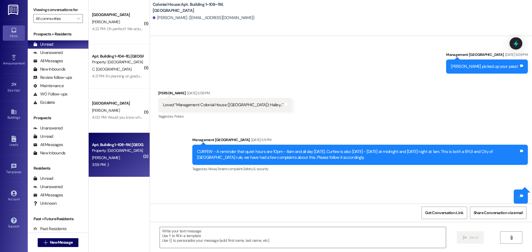
scroll to position [13559, 0]
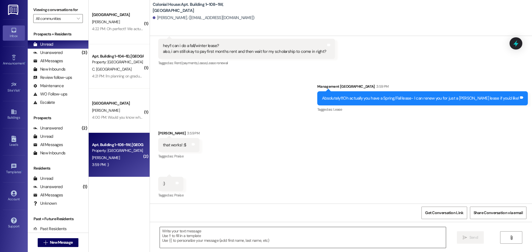
click at [186, 236] on textarea at bounding box center [303, 237] width 286 height 21
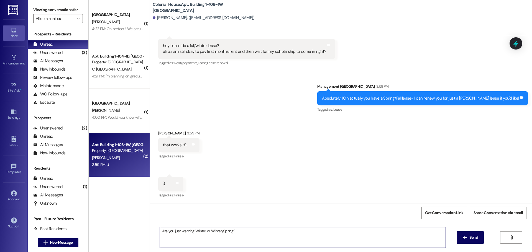
type textarea "Are you just wanting Winter or Winter/Spring??"
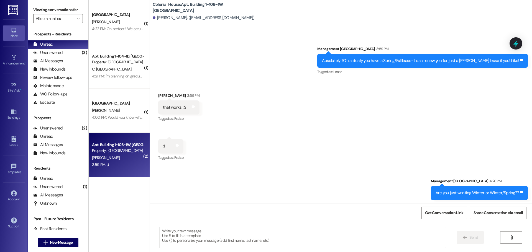
scroll to position [13598, 0]
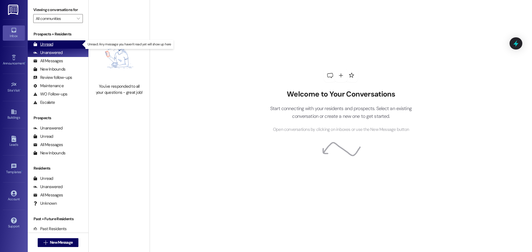
click at [59, 41] on div "Unread (0)" at bounding box center [58, 44] width 61 height 8
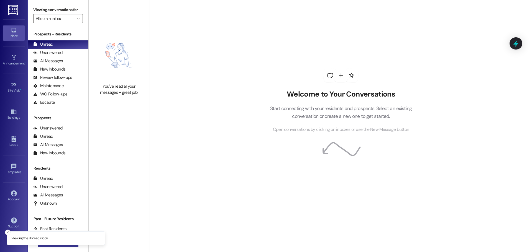
click at [56, 247] on button " New Message" at bounding box center [58, 242] width 41 height 9
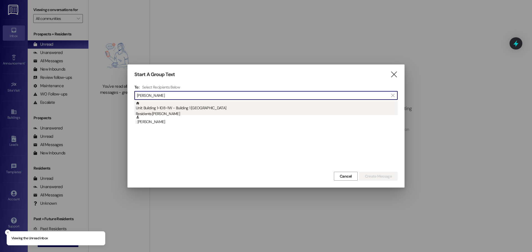
type input "[PERSON_NAME]"
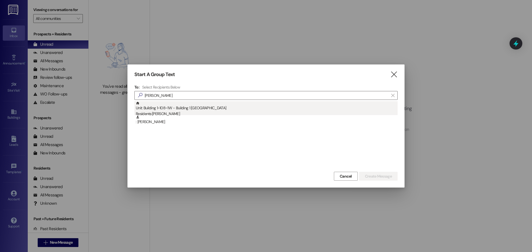
click at [189, 113] on div "Residents: [PERSON_NAME]" at bounding box center [267, 114] width 262 height 6
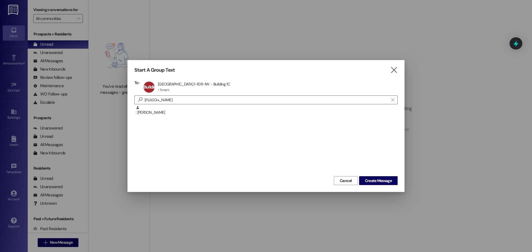
click at [384, 175] on div "Cancel Create Message" at bounding box center [265, 180] width 263 height 10
click at [384, 179] on span "Create Message" at bounding box center [378, 181] width 27 height 6
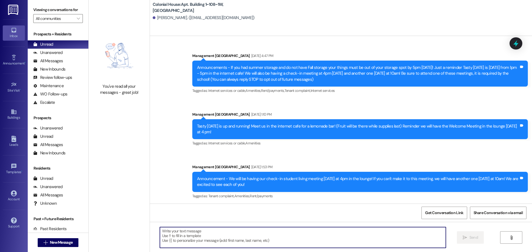
scroll to position [13598, 0]
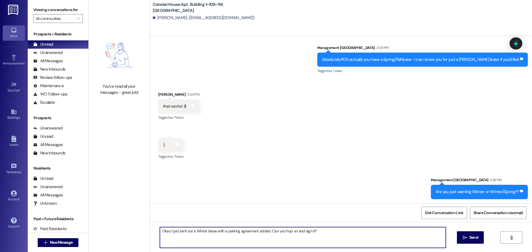
type textarea "Okay I just sent out a Winter lease with a parking agreement added. Can you hop…"
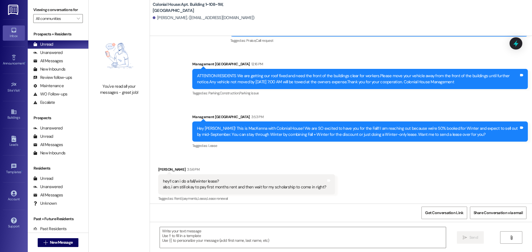
scroll to position [13420, 0]
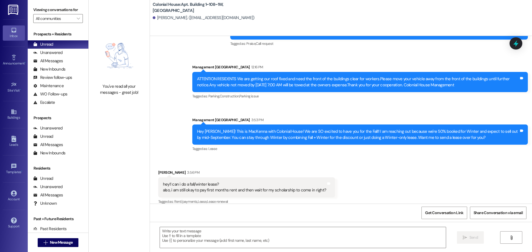
click at [209, 132] on div "Hey Rylee! This is MacKenna with Colonial House! We are SO excited to have you …" at bounding box center [358, 135] width 322 height 12
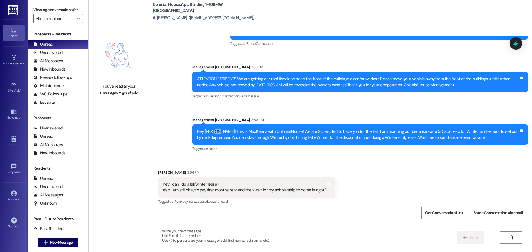
click at [209, 132] on div "Hey Rylee! This is MacKenna with Colonial House! We are SO excited to have you …" at bounding box center [358, 135] width 322 height 12
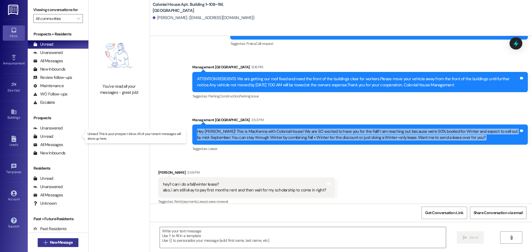
copy div "Hey Rylee! This is MacKenna with Colonial House! We are SO excited to have you …"
click at [51, 240] on span "New Message" at bounding box center [61, 243] width 23 height 6
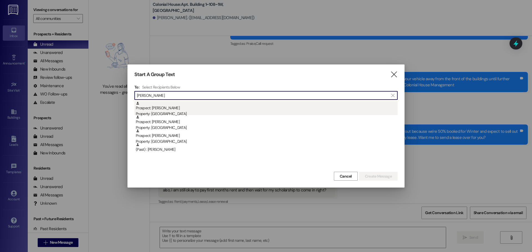
type input "lydia"
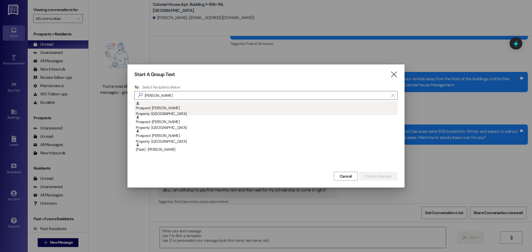
click at [161, 107] on div "Prospect: Lydia Stevenson Property: Colonial House" at bounding box center [267, 109] width 262 height 16
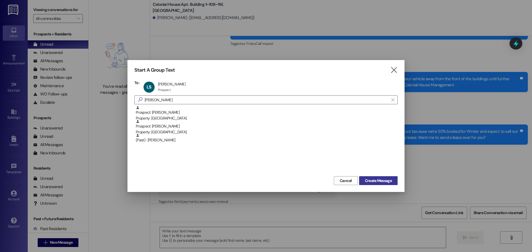
click at [384, 180] on span "Create Message" at bounding box center [378, 181] width 27 height 6
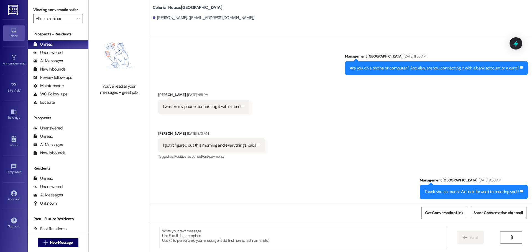
scroll to position [355, 0]
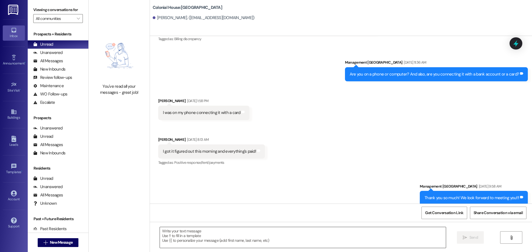
click at [187, 239] on textarea at bounding box center [303, 237] width 286 height 21
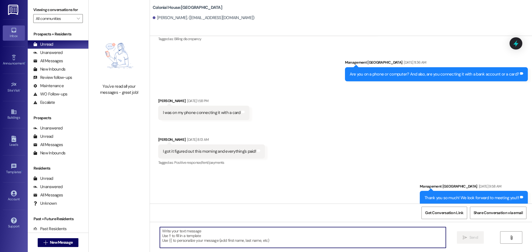
paste textarea "Hey Rylee! This is MacKenna with Colonial House! We are SO excited to have you …"
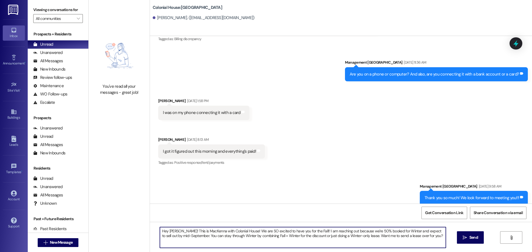
drag, startPoint x: 174, startPoint y: 231, endPoint x: 165, endPoint y: 232, distance: 9.2
click at [165, 232] on textarea "Hey Rylee! This is MacKenna with Colonial House! We are SO excited to have you …" at bounding box center [303, 237] width 286 height 21
click at [167, 233] on textarea "Hey Lydia This is MacKenna with Colonial House! We are SO excited to have you f…" at bounding box center [303, 237] width 286 height 21
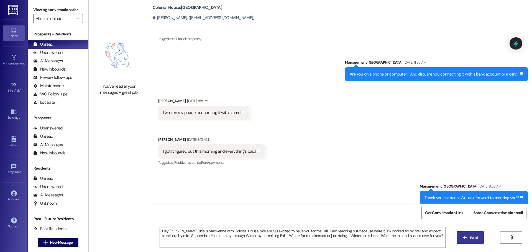
type textarea "Hey Lydia This is MacKenna with Colonial House! We are SO excited to have you f…"
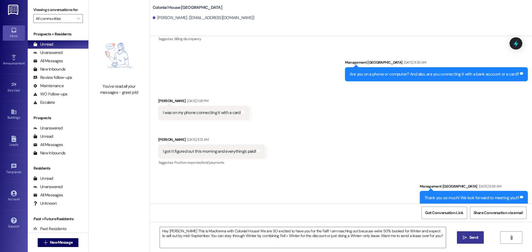
click at [478, 237] on span "Send" at bounding box center [473, 238] width 11 height 6
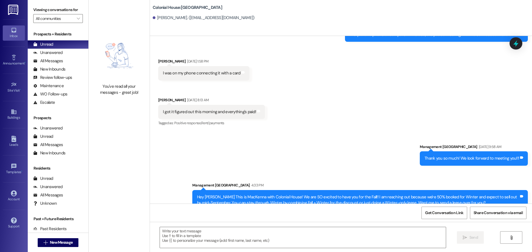
scroll to position [399, 0]
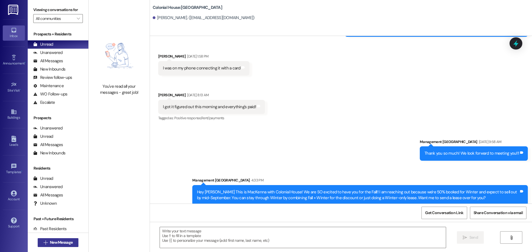
click at [50, 241] on span "New Message" at bounding box center [61, 243] width 23 height 6
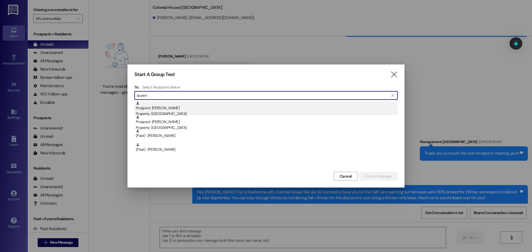
type input "lauren"
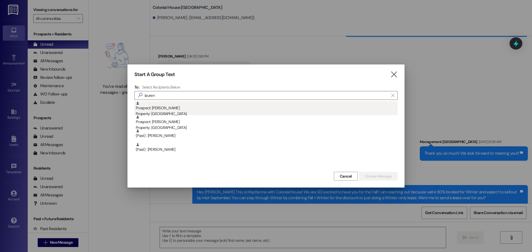
click at [165, 111] on div "Property: [GEOGRAPHIC_DATA]" at bounding box center [267, 114] width 262 height 6
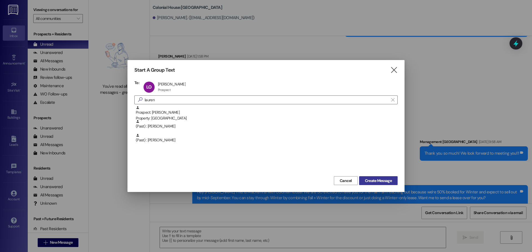
click at [364, 178] on span "Create Message" at bounding box center [378, 181] width 29 height 6
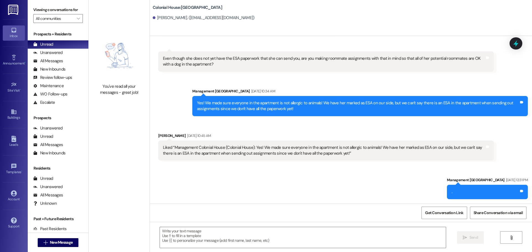
scroll to position [153, 0]
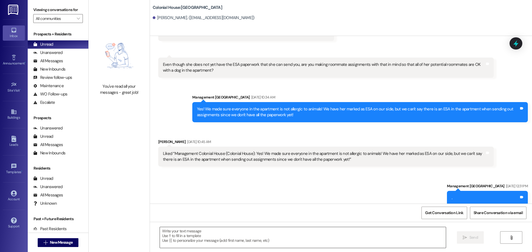
click at [201, 237] on textarea at bounding box center [303, 237] width 286 height 21
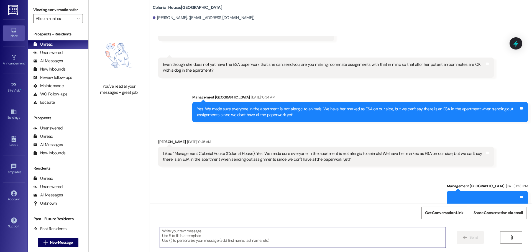
paste textarea "Hey Lydia This is MacKenna with Colonial House! We are SO excited to have you f…"
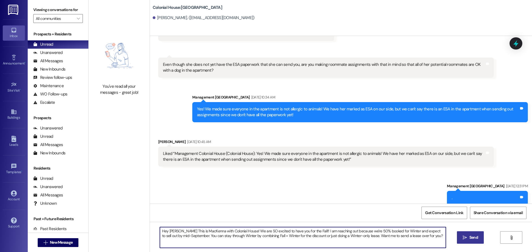
type textarea "Hey Lydia This is MacKenna with Colonial House! We are SO excited to have you f…"
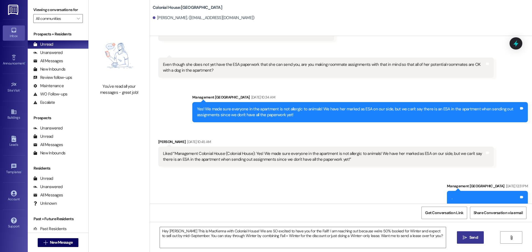
click at [481, 240] on button " Send" at bounding box center [470, 238] width 27 height 12
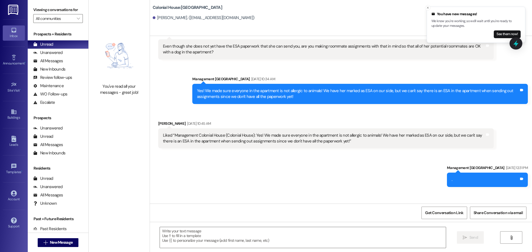
scroll to position [197, 0]
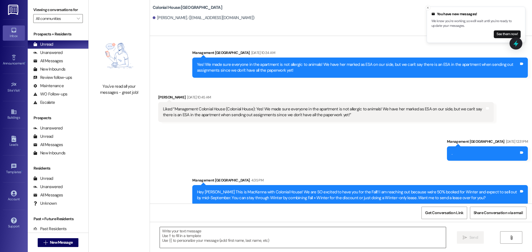
click at [185, 243] on textarea at bounding box center [303, 237] width 286 height 21
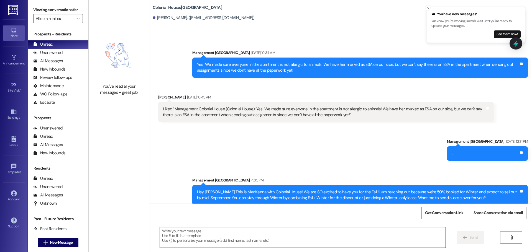
paste textarea "Hey Lydia This is MacKenna with Colonial House! We are SO excited to have you f…"
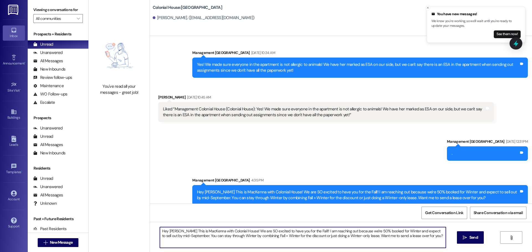
drag, startPoint x: 173, startPoint y: 231, endPoint x: 165, endPoint y: 233, distance: 8.1
click at [165, 233] on textarea "Hey Lydia This is MacKenna with Colonial House! We are SO excited to have you f…" at bounding box center [303, 237] width 286 height 21
click at [164, 234] on textarea "Hey [PERSON_NAME], This is MacKenna with Colonial House! We are SO excited to h…" at bounding box center [303, 237] width 286 height 21
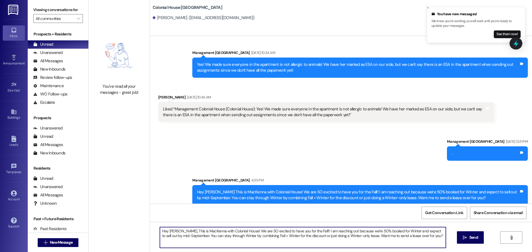
type textarea "Hey [PERSON_NAME], This is MacKenna with Colonial House! We are SO excited to h…"
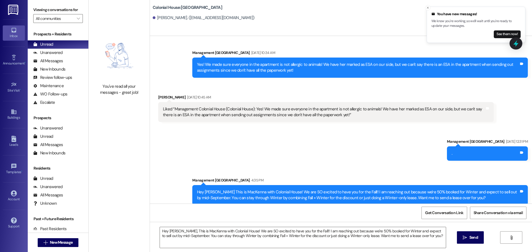
click at [470, 237] on span "Send" at bounding box center [473, 238] width 9 height 6
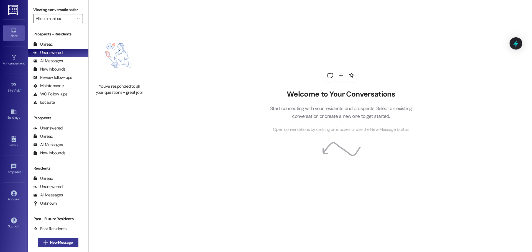
click at [60, 241] on span "New Message" at bounding box center [61, 243] width 23 height 6
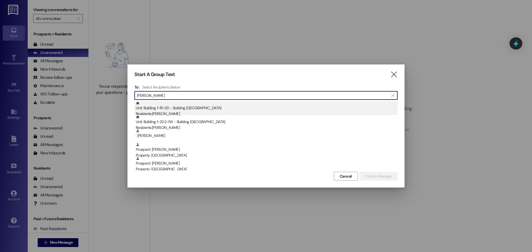
type input "[PERSON_NAME]"
click at [203, 107] on div "Unit: Building 1~111~3D - Building 1 Colonial House Residents: [PERSON_NAME]" at bounding box center [267, 109] width 262 height 16
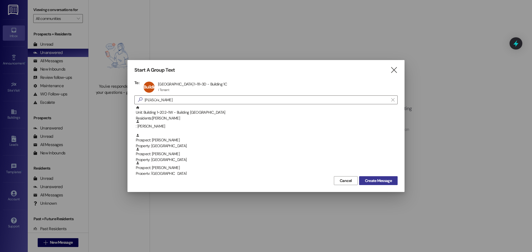
click at [365, 182] on span "Create Message" at bounding box center [378, 181] width 27 height 6
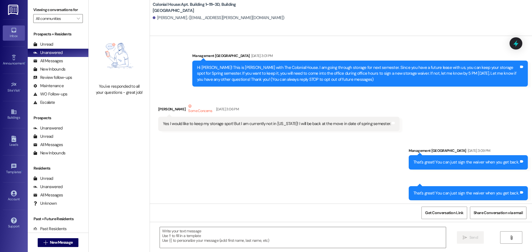
scroll to position [5078, 0]
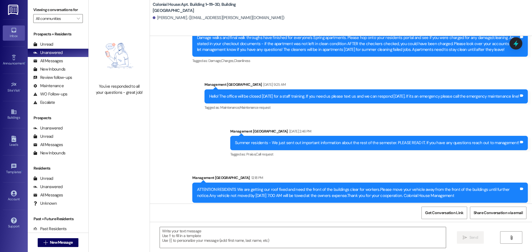
click at [189, 227] on div " Send " at bounding box center [341, 243] width 382 height 42
click at [186, 236] on textarea at bounding box center [303, 237] width 286 height 21
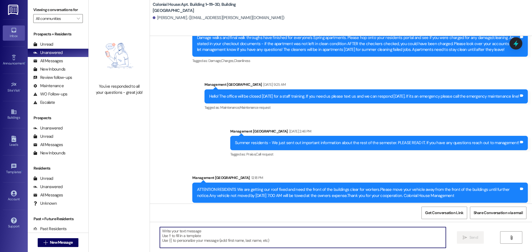
paste textarea "Hey [PERSON_NAME], This is MacKenna with Colonial House! We are SO excited to h…"
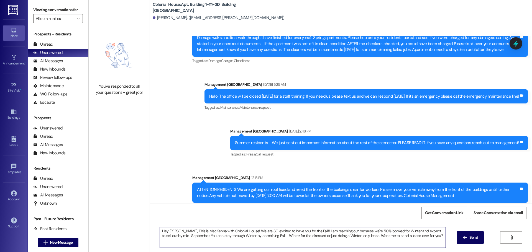
drag, startPoint x: 176, startPoint y: 230, endPoint x: 165, endPoint y: 232, distance: 11.1
click at [165, 232] on textarea "Hey [PERSON_NAME], This is MacKenna with Colonial House! We are SO excited to h…" at bounding box center [303, 237] width 286 height 21
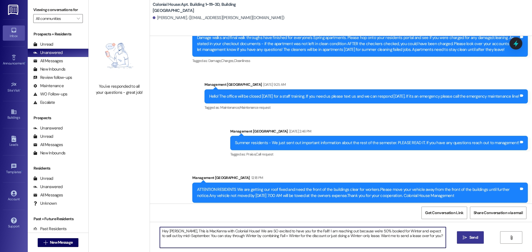
type textarea "Hey Rachel, This is MacKenna with Colonial House! We are SO excited to have you…"
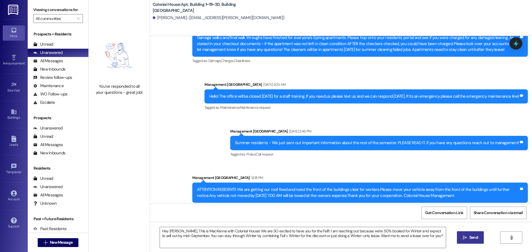
click at [468, 241] on button " Send" at bounding box center [470, 238] width 27 height 12
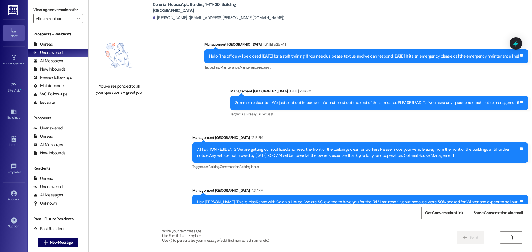
scroll to position [5122, 0]
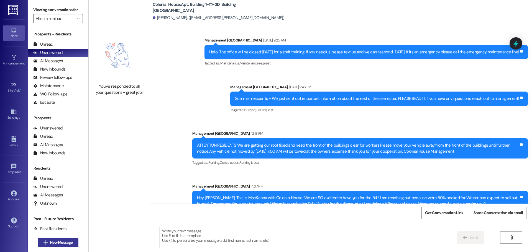
click at [58, 241] on span "New Message" at bounding box center [61, 243] width 23 height 6
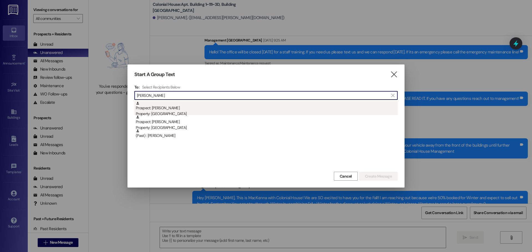
type input "isabelle"
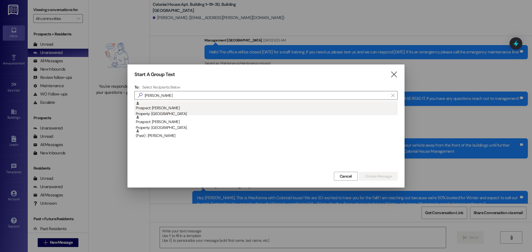
click at [195, 111] on div "Prospect: Isabelle Patricko Property: Colonial House" at bounding box center [267, 109] width 262 height 16
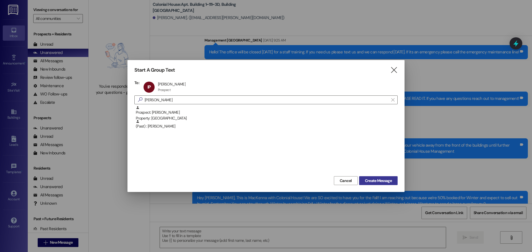
drag, startPoint x: 365, startPoint y: 186, endPoint x: 368, endPoint y: 178, distance: 8.7
click at [366, 184] on div "Start A Group Text  To: IP Isabelle Patricko Isabelle Patricko Prospect Prospe…" at bounding box center [265, 126] width 277 height 132
click at [368, 178] on span "Create Message" at bounding box center [378, 181] width 27 height 6
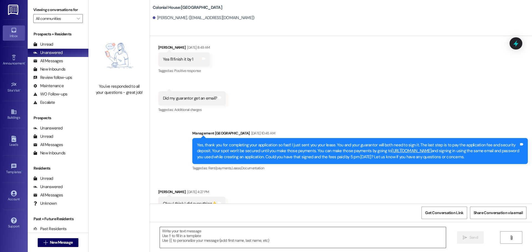
scroll to position [98, 0]
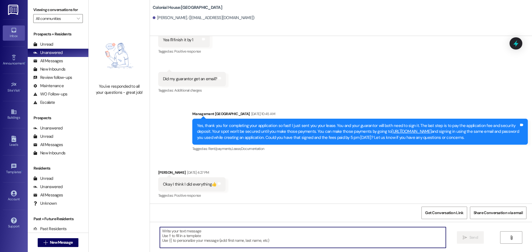
click at [188, 235] on textarea at bounding box center [303, 237] width 286 height 21
paste textarea "Hey [PERSON_NAME], This is MacKenna with Colonial House! We are SO excited to h…"
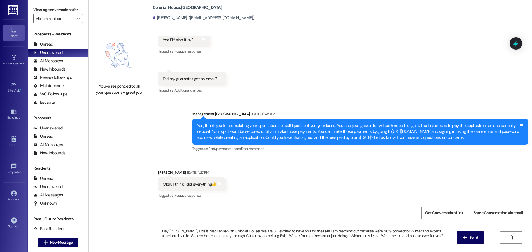
click at [175, 232] on textarea "Hey [PERSON_NAME], This is MacKenna with Colonial House! We are SO excited to h…" at bounding box center [303, 237] width 286 height 21
drag, startPoint x: 176, startPoint y: 231, endPoint x: 166, endPoint y: 233, distance: 10.2
click at [166, 233] on textarea "Hey [PERSON_NAME], This is MacKenna with Colonial House! We are SO excited to h…" at bounding box center [303, 237] width 286 height 21
type textarea "Hey Isabelle, This is MacKenna with Colonial House! We are SO excited to have y…"
click at [472, 239] on span "Send" at bounding box center [473, 238] width 9 height 6
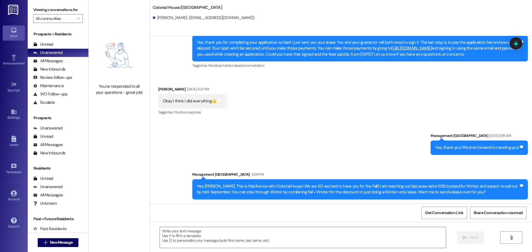
scroll to position [182, 0]
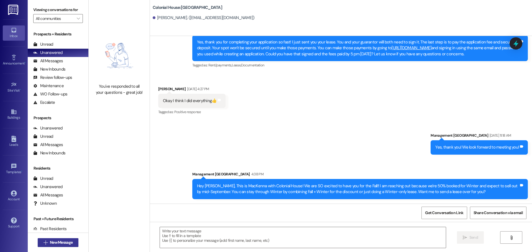
click at [51, 244] on span "New Message" at bounding box center [61, 243] width 23 height 6
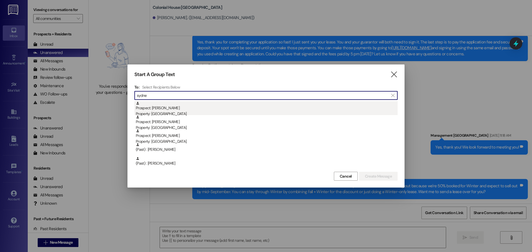
type input "sydne"
click at [178, 106] on div "Prospect: sydney mottram Property: Colonial House" at bounding box center [267, 109] width 262 height 16
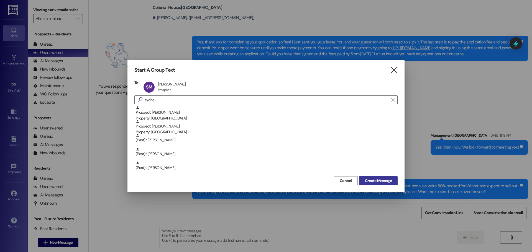
click at [381, 179] on span "Create Message" at bounding box center [378, 181] width 27 height 6
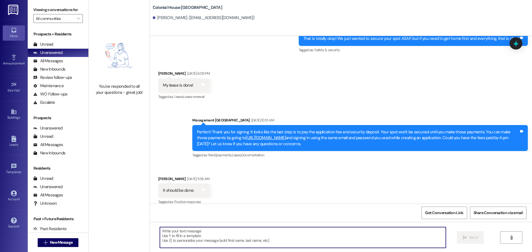
scroll to position [487, 0]
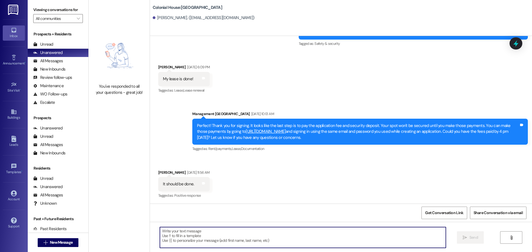
click at [214, 234] on textarea at bounding box center [303, 237] width 286 height 21
paste textarea "Hey [PERSON_NAME], This is MacKenna with Colonial House! We are SO excited to h…"
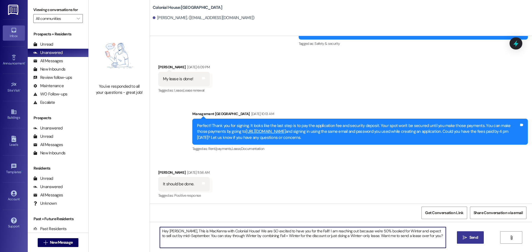
drag, startPoint x: 176, startPoint y: 230, endPoint x: 166, endPoint y: 230, distance: 9.7
click at [166, 230] on textarea "Hey [PERSON_NAME], This is MacKenna with Colonial House! We are SO excited to h…" at bounding box center [303, 237] width 286 height 21
type textarea "Hey Sydney,, This is MacKenna with Colonial House! We are SO excited to have yo…"
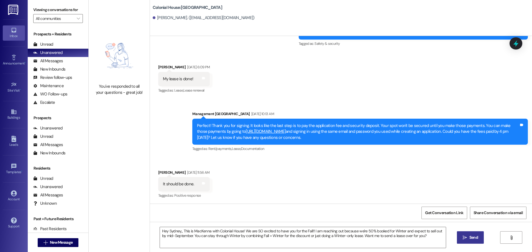
click at [472, 235] on span "Send" at bounding box center [473, 238] width 9 height 6
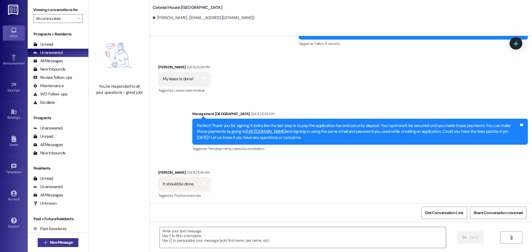
click at [43, 243] on icon "" at bounding box center [45, 243] width 4 height 4
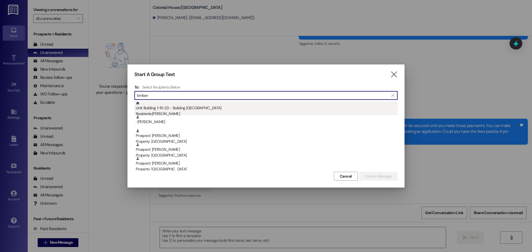
type input "kimber"
click at [254, 112] on div "Residents: Kimberly Lamoreaux" at bounding box center [267, 114] width 262 height 6
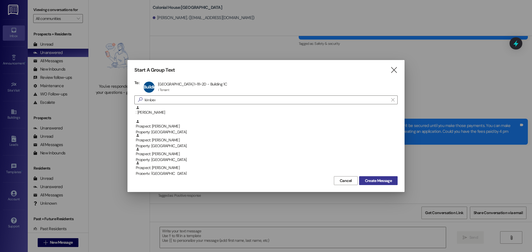
click at [378, 178] on button "Create Message" at bounding box center [378, 180] width 39 height 9
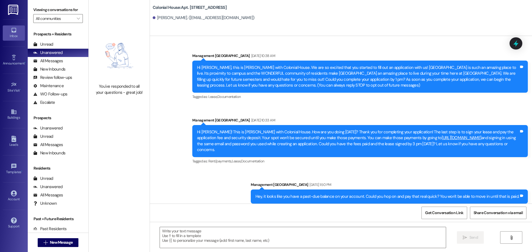
scroll to position [2728, 0]
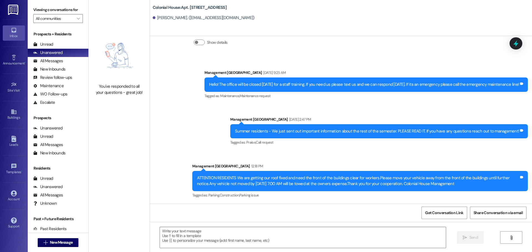
click at [182, 225] on div " Send " at bounding box center [341, 243] width 382 height 42
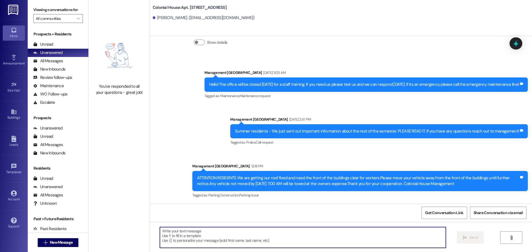
click at [179, 236] on textarea at bounding box center [303, 237] width 286 height 21
paste textarea "Hey [PERSON_NAME], This is MacKenna with Colonial House! We are SO excited to h…"
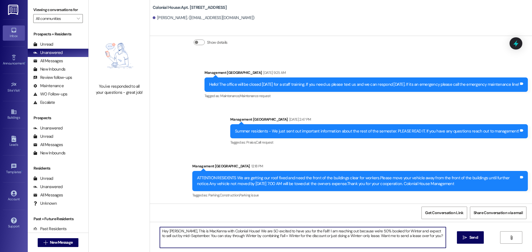
drag, startPoint x: 175, startPoint y: 231, endPoint x: 164, endPoint y: 232, distance: 11.4
click at [164, 232] on textarea "Hey [PERSON_NAME], This is MacKenna with Colonial House! We are SO excited to h…" at bounding box center [303, 237] width 286 height 21
type textarea "Hey Kimberly, This is MacKenna with Colonial House! We are SO excited to have y…"
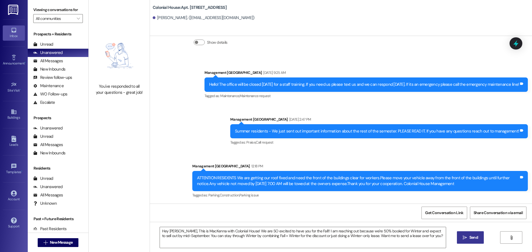
click at [474, 236] on span "Send" at bounding box center [473, 238] width 9 height 6
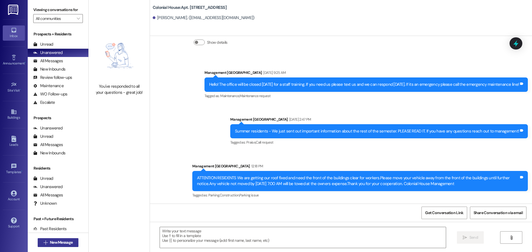
click at [59, 243] on span "New Message" at bounding box center [61, 243] width 23 height 6
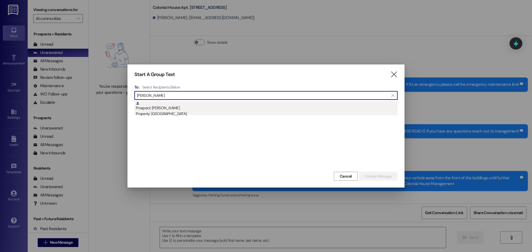
type input "mackenzie pri"
click at [179, 114] on div "Property: [GEOGRAPHIC_DATA]" at bounding box center [267, 114] width 262 height 6
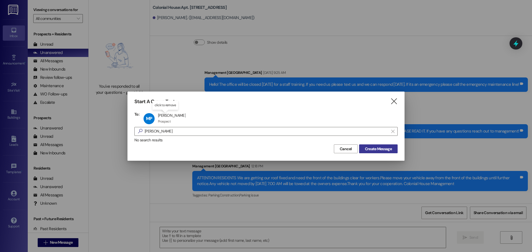
click at [390, 147] on span "Create Message" at bounding box center [378, 149] width 27 height 6
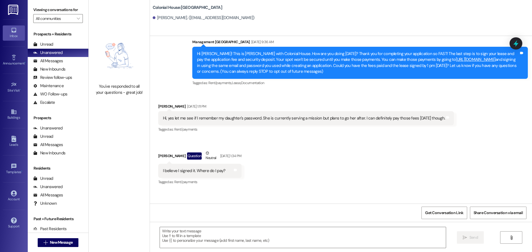
scroll to position [1, 0]
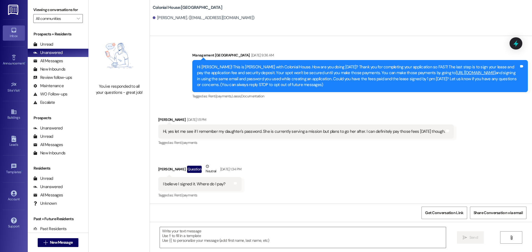
click at [164, 225] on div " Send " at bounding box center [341, 243] width 382 height 42
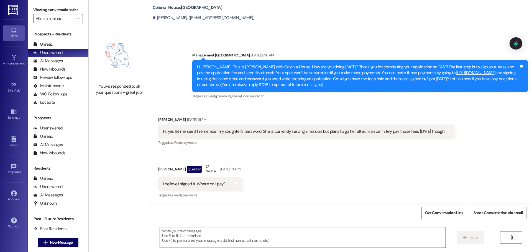
click at [167, 236] on textarea at bounding box center [303, 237] width 286 height 21
paste textarea "Hey [PERSON_NAME], This is MacKenna with Colonial House! We are SO excited to h…"
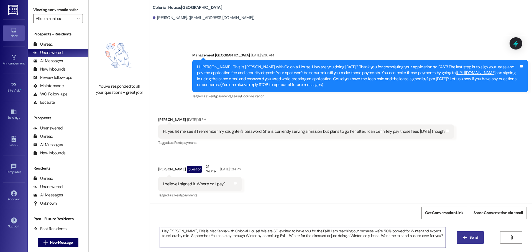
drag, startPoint x: 176, startPoint y: 230, endPoint x: 164, endPoint y: 230, distance: 11.6
click at [164, 230] on textarea "Hey [PERSON_NAME], This is MacKenna with Colonial House! We are SO excited to h…" at bounding box center [303, 237] width 286 height 21
click at [164, 230] on textarea "Hey Mackenzie, This is MacKenna with Colonial House! We are SO excited to have …" at bounding box center [303, 237] width 286 height 21
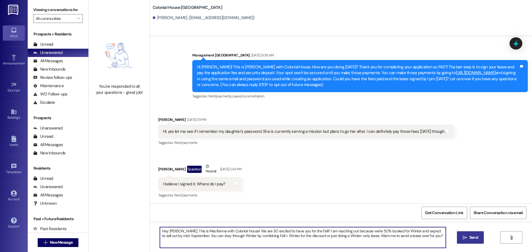
type textarea "Hey Mackenzie, This is MacKenna with Colonial House! We are SO excited to have …"
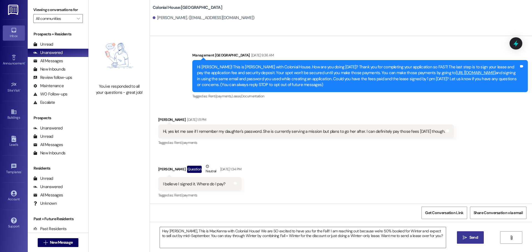
click at [467, 241] on button " Send" at bounding box center [470, 238] width 27 height 12
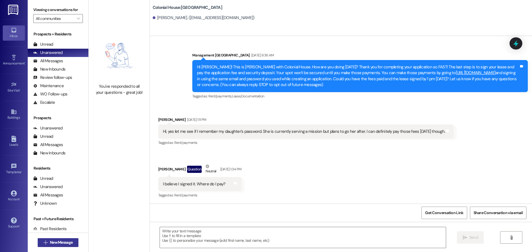
click at [51, 239] on button " New Message" at bounding box center [58, 242] width 41 height 9
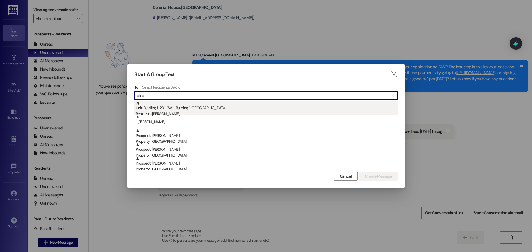
type input "elise"
click at [173, 111] on div "Unit: Building 1~201~1W - Building 1 Colonial House Residents: Elise Rollins" at bounding box center [267, 109] width 262 height 16
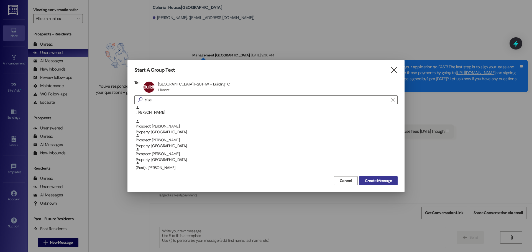
click at [383, 181] on span "Create Message" at bounding box center [378, 181] width 27 height 6
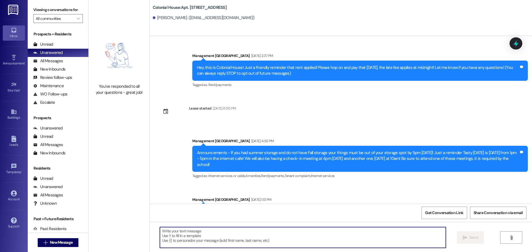
scroll to position [10908, 0]
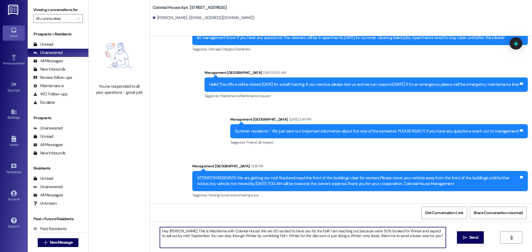
drag, startPoint x: 182, startPoint y: 231, endPoint x: 166, endPoint y: 231, distance: 16.1
click at [166, 231] on textarea "Hey Mackenzie, This is MacKenna with Colonial House! We are SO excited to have …" at bounding box center [303, 237] width 286 height 21
type textarea "Hey [PERSON_NAME], This is MacKenna with Colonial House! We are SO excited to h…"
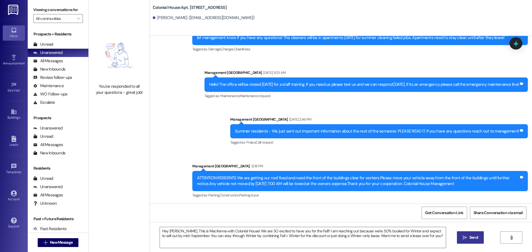
click at [471, 236] on span "Send" at bounding box center [473, 238] width 9 height 6
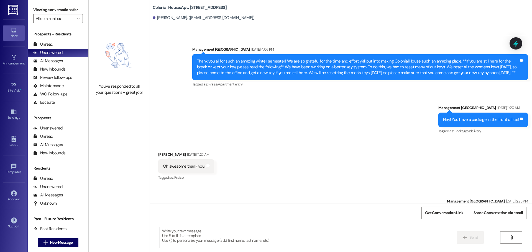
scroll to position [8391, 0]
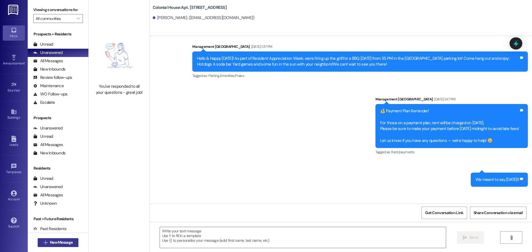
click at [56, 241] on span "New Message" at bounding box center [61, 243] width 23 height 6
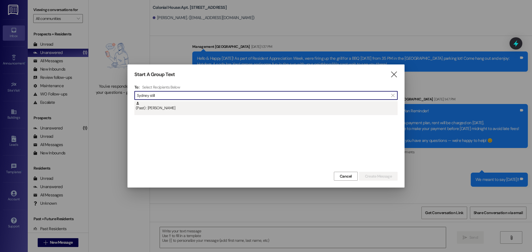
type input "Sydney still"
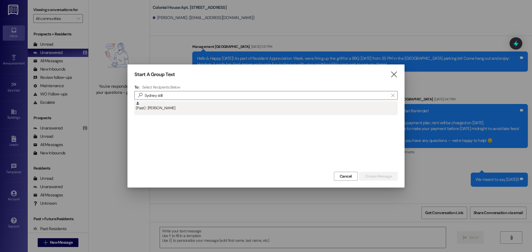
click at [221, 104] on div "(Past) : Sydney Stilling" at bounding box center [267, 106] width 262 height 10
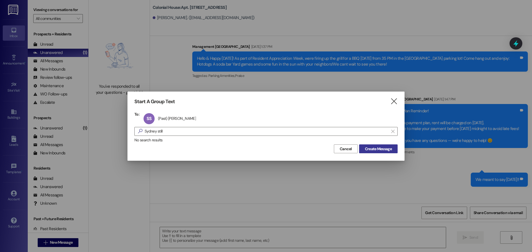
click at [373, 150] on span "Create Message" at bounding box center [378, 149] width 27 height 6
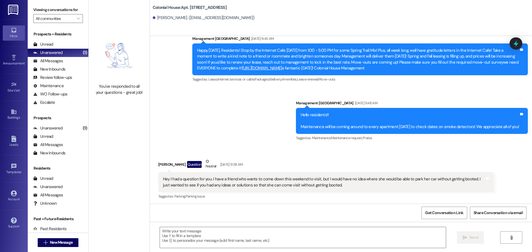
scroll to position [8427, 0]
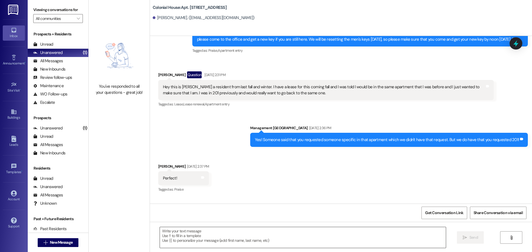
click at [196, 243] on textarea at bounding box center [303, 237] width 286 height 21
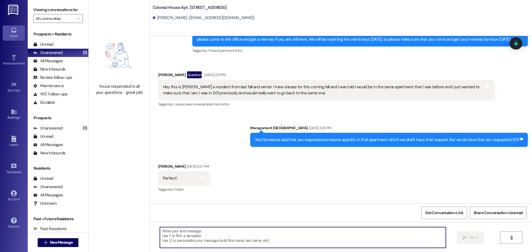
paste textarea "Hey Mackenzie, This is MacKenna with Colonial House! We are SO excited to have …"
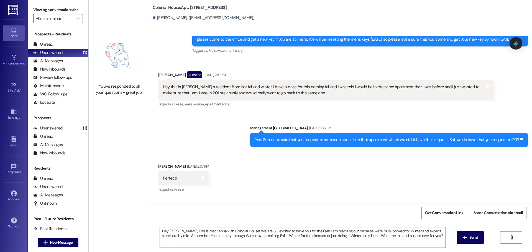
drag, startPoint x: 182, startPoint y: 230, endPoint x: 165, endPoint y: 234, distance: 17.1
click at [165, 234] on textarea "Hey Mackenzie, This is MacKenna with Colonial House! We are SO excited to have …" at bounding box center [303, 237] width 286 height 21
type textarea "Hey Sydney, This is MacKenna with Colonial House! We are SO excited to have you…"
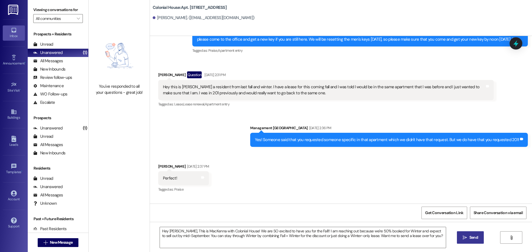
click at [478, 237] on span "Send" at bounding box center [473, 238] width 11 height 6
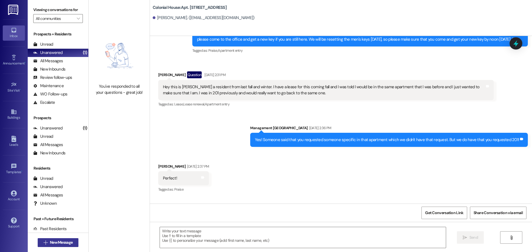
click at [60, 242] on span "New Message" at bounding box center [61, 243] width 23 height 6
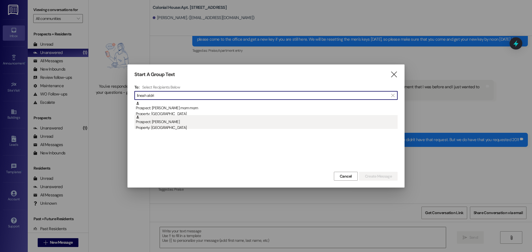
type input "lineah aldri"
click at [192, 122] on div "Prospect: Lineah Aldridge Property: Colonial House" at bounding box center [267, 123] width 262 height 16
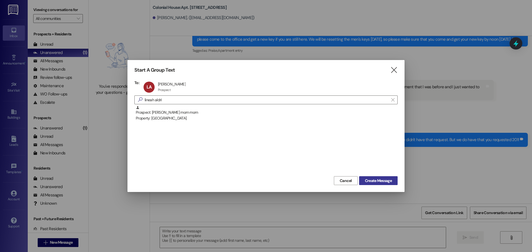
click at [370, 181] on span "Create Message" at bounding box center [378, 181] width 27 height 6
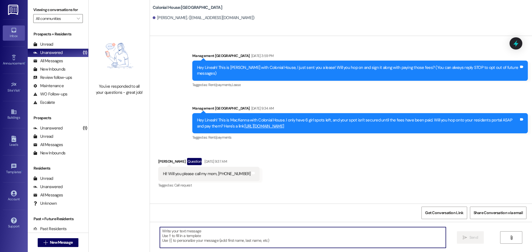
click at [170, 238] on textarea at bounding box center [303, 237] width 286 height 21
paste textarea "Hey Mackenzie, This is MacKenna with Colonial House! We are SO excited to have …"
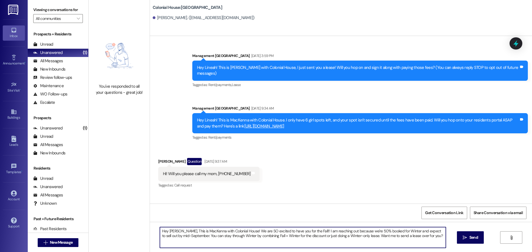
drag, startPoint x: 182, startPoint y: 230, endPoint x: 166, endPoint y: 231, distance: 16.4
click at [166, 231] on textarea "Hey Mackenzie, This is MacKenna with Colonial House! We are SO excited to have …" at bounding box center [303, 237] width 286 height 21
click at [166, 231] on textarea "Hey Lineah, This is MacKenna with Colonial House! We are SO excited to have you…" at bounding box center [303, 237] width 286 height 21
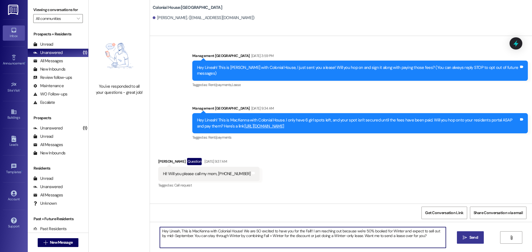
type textarea "Hey Lineah, This is MacKenna with Colonial House! We are SO excited to have you…"
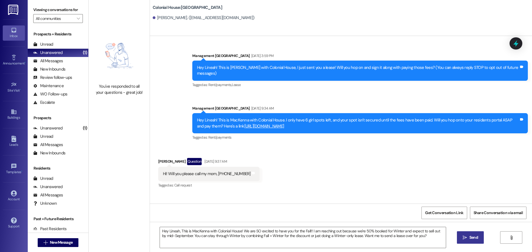
click at [473, 240] on span "Send" at bounding box center [473, 238] width 9 height 6
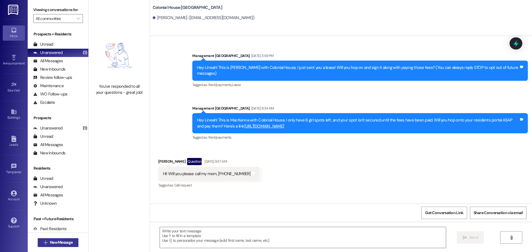
click at [53, 243] on span "New Message" at bounding box center [61, 243] width 23 height 6
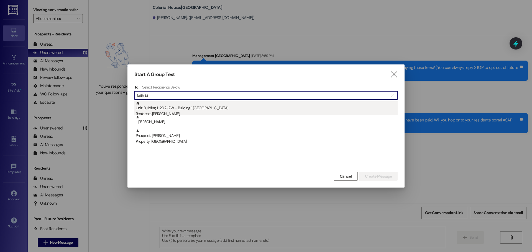
type input "faith bi"
click at [179, 111] on div "Unit: Building 1~202~2W - Building 1 Colonial House Residents: Faith Bingham" at bounding box center [267, 109] width 262 height 16
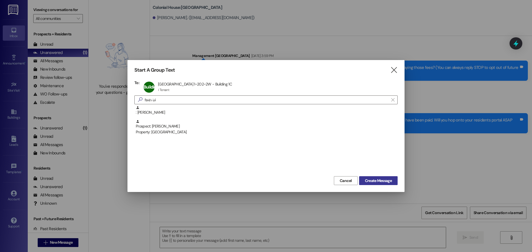
click at [380, 182] on span "Create Message" at bounding box center [378, 181] width 27 height 6
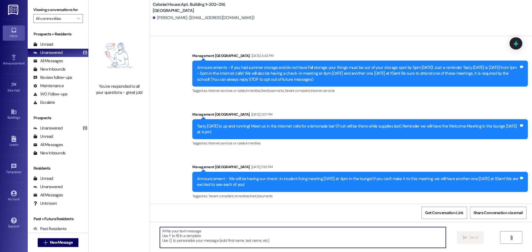
click at [172, 237] on textarea at bounding box center [303, 237] width 286 height 21
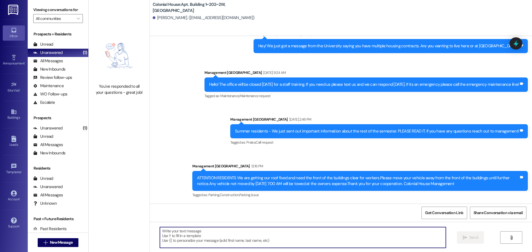
paste textarea "Hey Lineah, This is MacKenna with Colonial House! We are SO excited to have you…"
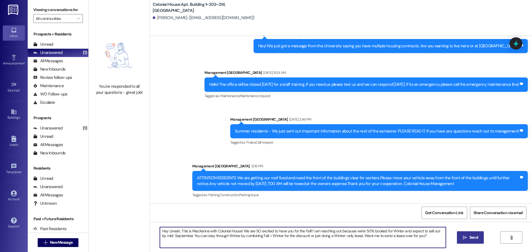
drag, startPoint x: 177, startPoint y: 231, endPoint x: 165, endPoint y: 231, distance: 12.2
click at [165, 231] on textarea "Hey Lineah, This is MacKenna with Colonial House! We are SO excited to have you…" at bounding box center [303, 237] width 286 height 21
click at [160, 233] on textarea "Hey Faith,This is MacKenna with Colonial House! We are SO excited to have you f…" at bounding box center [303, 237] width 286 height 21
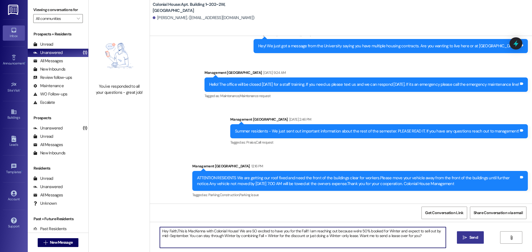
click at [179, 233] on textarea "Hey Faith,This is MacKenna with Colonial House! We are SO excited to have you f…" at bounding box center [303, 237] width 286 height 21
click at [174, 230] on textarea "Hey Faith,This is MacKenna with Colonial House! We are SO excited to have you f…" at bounding box center [303, 237] width 286 height 21
click at [173, 231] on textarea "Hey Faith,This is MacKenna with Colonial House! We are SO excited to have you f…" at bounding box center [303, 237] width 286 height 21
click at [188, 233] on textarea "Hey Faith, This is MacKenna with Colonial House! We are SO excited to have you …" at bounding box center [303, 237] width 286 height 21
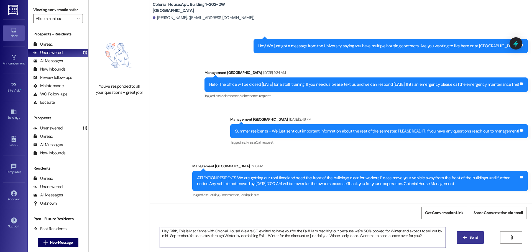
click at [188, 233] on textarea "Hey Faith, This is MacKenna with Colonial House! We are SO excited to have you …" at bounding box center [303, 237] width 286 height 21
type textarea "Hey Faith, This is MacKenna with Colonial House! We are SO excited to have you …"
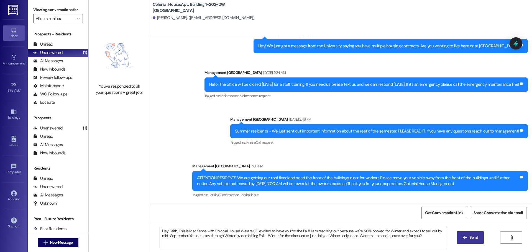
click at [479, 238] on button " Send" at bounding box center [470, 238] width 27 height 12
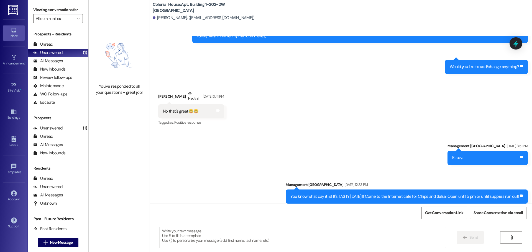
scroll to position [5743, 0]
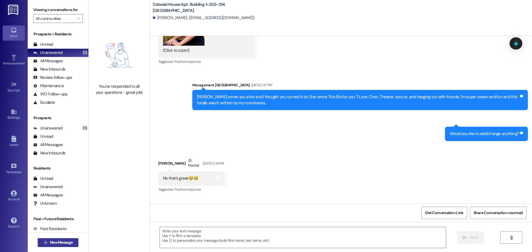
click at [56, 240] on span "New Message" at bounding box center [61, 243] width 23 height 6
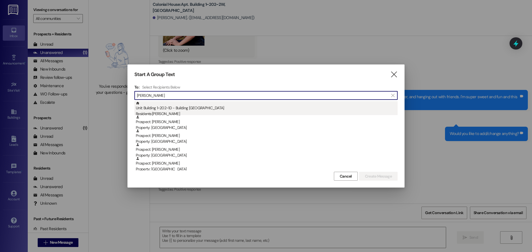
type input "abigail"
click at [188, 106] on div "Unit: Building 1~202~1D - Building 1 Colonial House Residents: Abigail Wilford" at bounding box center [267, 109] width 262 height 16
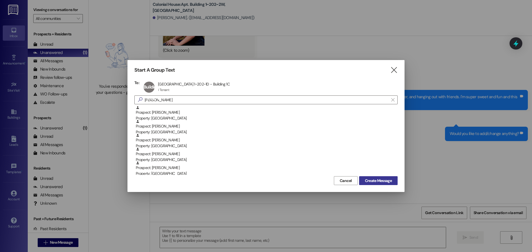
click at [384, 183] on span "Create Message" at bounding box center [378, 181] width 27 height 6
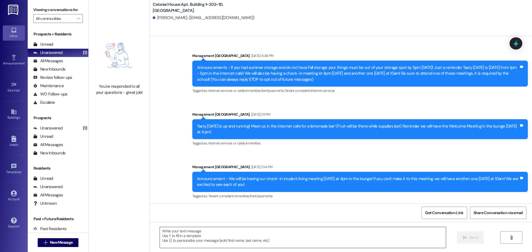
scroll to position [7023, 0]
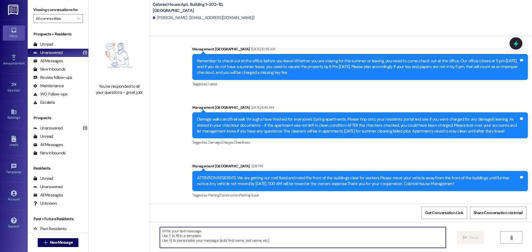
click at [185, 235] on textarea at bounding box center [303, 237] width 286 height 21
paste textarea "Hey Faith, This is MacKenna with Colonial House! We are SO excited to have you …"
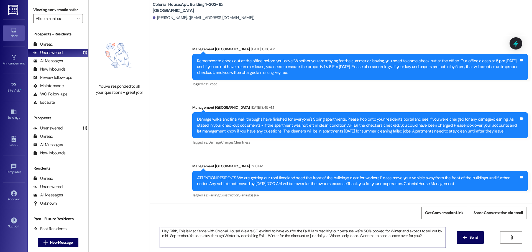
drag, startPoint x: 174, startPoint y: 230, endPoint x: 165, endPoint y: 233, distance: 9.1
click at [165, 233] on textarea "Hey Faith, This is MacKenna with Colonial House! We are SO excited to have you …" at bounding box center [303, 237] width 286 height 21
type textarea "Hey Abigail, This is MacKenna with Colonial House! We are SO excited to have yo…"
click at [469, 237] on span "Send" at bounding box center [473, 238] width 9 height 6
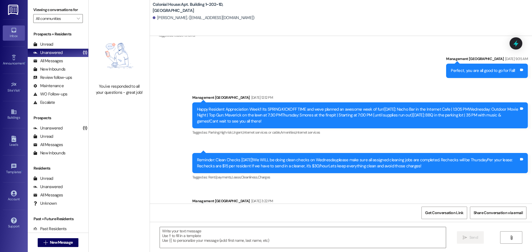
scroll to position [4252, 0]
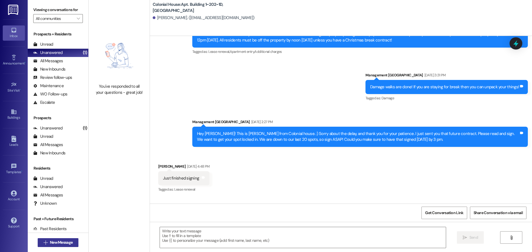
click at [60, 241] on span "New Message" at bounding box center [61, 243] width 23 height 6
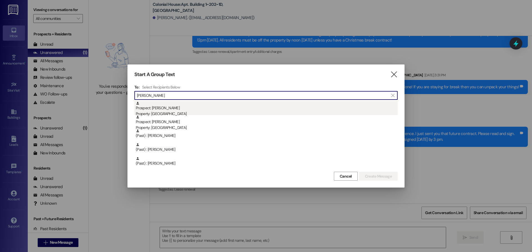
type input "samanth"
click at [179, 114] on div "Property: [GEOGRAPHIC_DATA]" at bounding box center [267, 114] width 262 height 6
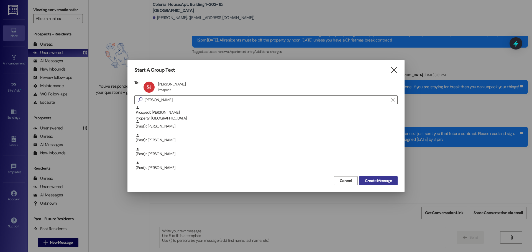
click at [372, 183] on span "Create Message" at bounding box center [378, 181] width 27 height 6
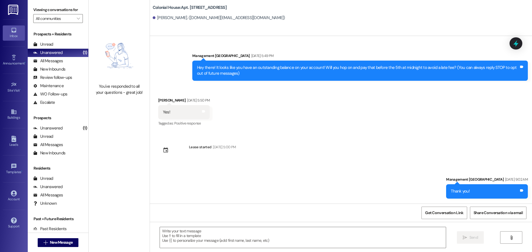
scroll to position [7641, 0]
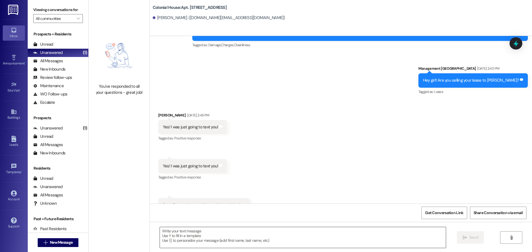
click at [202, 241] on textarea at bounding box center [303, 237] width 286 height 21
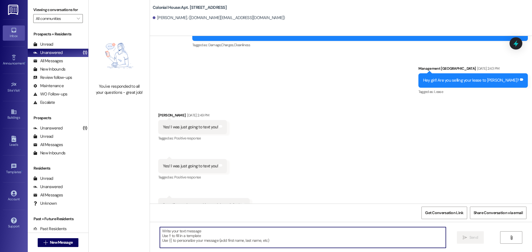
paste textarea "Hey Faith, This is MacKenna with Colonial House! We are SO excited to have you …"
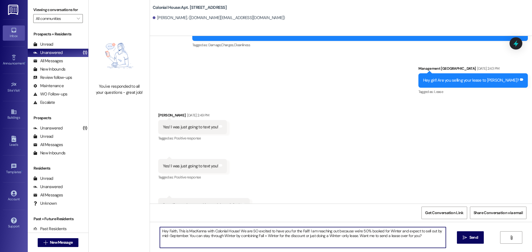
type textarea "Hey Faith, This is MacKenna with Colonial House! We are SO excited to have you …"
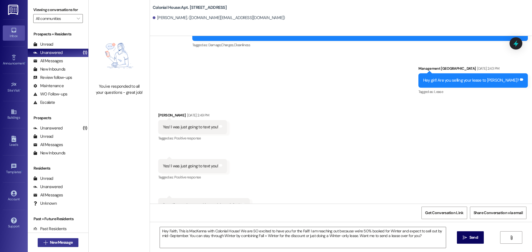
click at [67, 243] on span "New Message" at bounding box center [61, 243] width 23 height 6
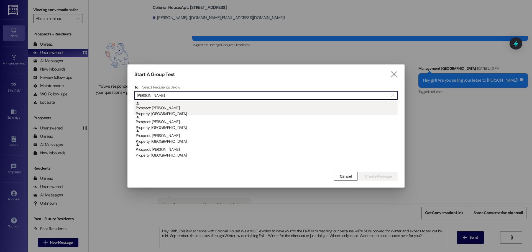
type input "vehar"
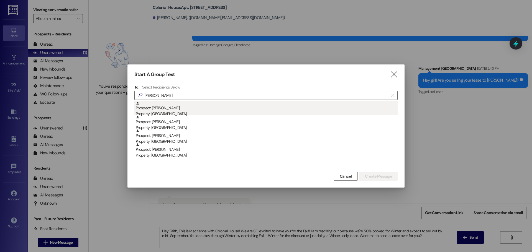
click at [258, 107] on div "Prospect: Leeza Vehar Property: Colonial House" at bounding box center [267, 109] width 262 height 16
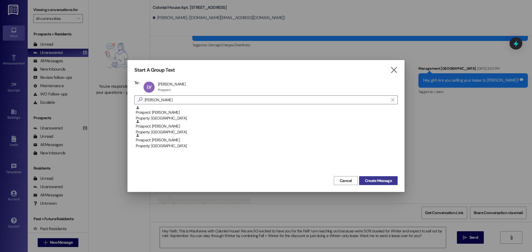
click at [371, 181] on span "Create Message" at bounding box center [378, 181] width 27 height 6
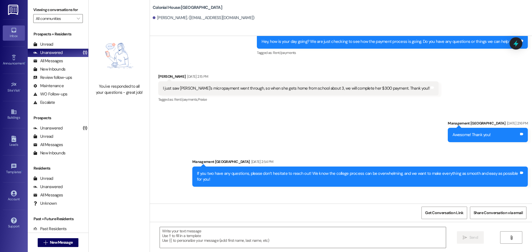
scroll to position [713, 0]
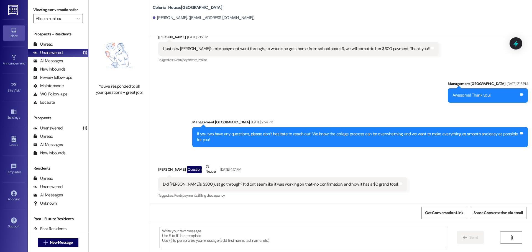
click at [190, 235] on textarea at bounding box center [303, 237] width 286 height 21
click at [58, 244] on span "New Message" at bounding box center [61, 243] width 23 height 6
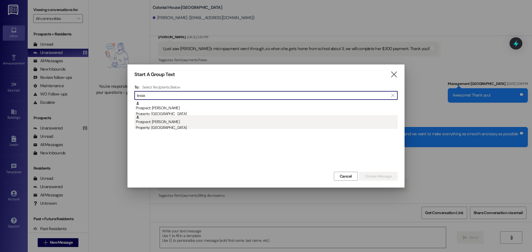
type input "leeza"
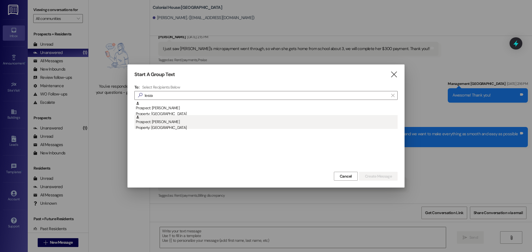
click at [169, 129] on div "Property: [GEOGRAPHIC_DATA]" at bounding box center [267, 128] width 262 height 6
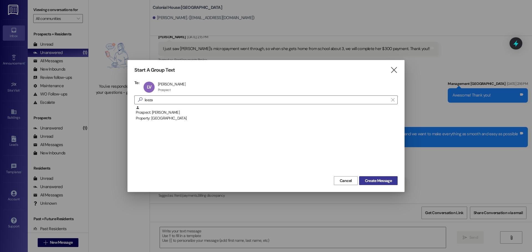
click at [384, 182] on span "Create Message" at bounding box center [378, 181] width 27 height 6
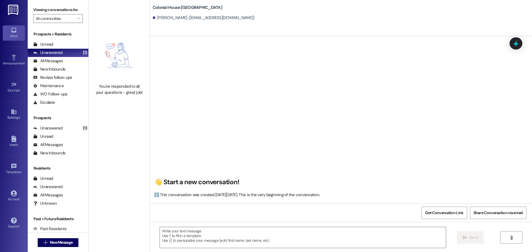
scroll to position [0, 0]
click at [50, 240] on span "New Message" at bounding box center [61, 243] width 23 height 6
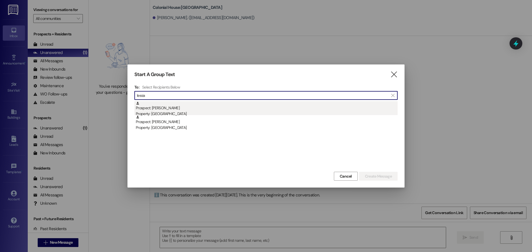
type input "leeza"
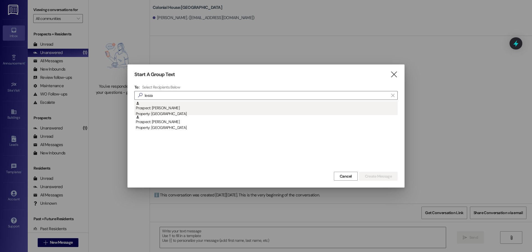
click at [187, 103] on div "Prospect: Leeza Vehar Property: Colonial House" at bounding box center [267, 109] width 262 height 16
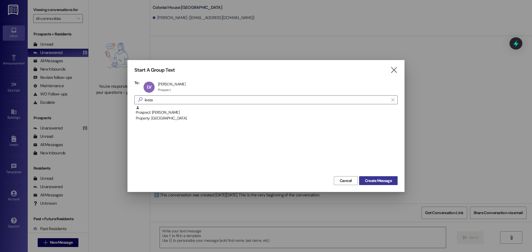
click at [380, 180] on span "Create Message" at bounding box center [378, 181] width 27 height 6
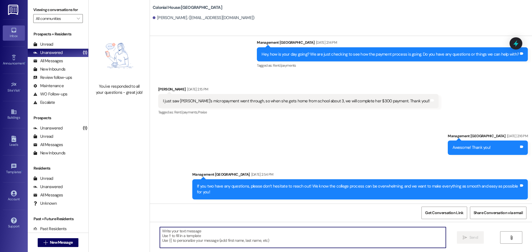
click at [197, 234] on textarea at bounding box center [303, 237] width 286 height 21
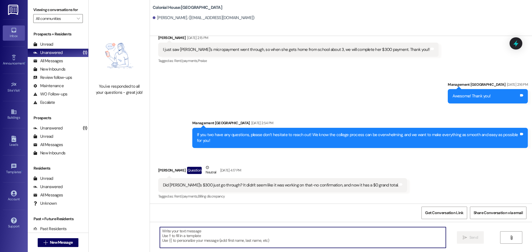
scroll to position [713, 0]
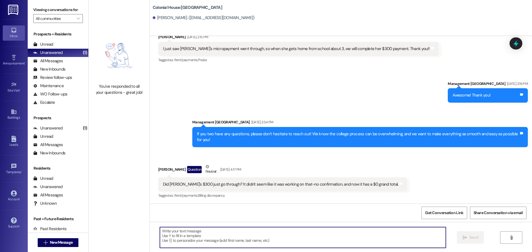
paste textarea "Hey Faith, This is MacKenna with Colonial House! We are SO excited to have you …"
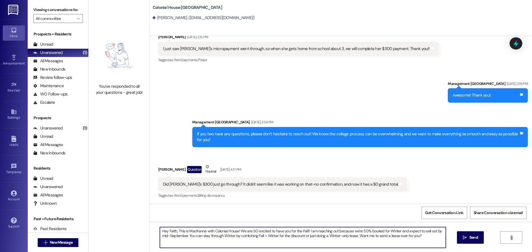
drag, startPoint x: 173, startPoint y: 231, endPoint x: 166, endPoint y: 231, distance: 6.9
click at [166, 231] on textarea "Hey Faith, This is MacKenna with Colonial House! We are SO excited to have you …" at bounding box center [303, 237] width 286 height 21
type textarea "Hey Leeza, This is MacKenna with Colonial House! We are SO excited to have you …"
click at [465, 237] on icon "" at bounding box center [465, 238] width 4 height 4
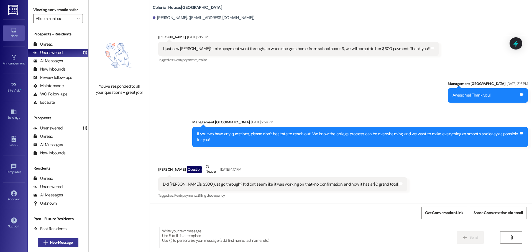
click at [52, 245] on span "New Message" at bounding box center [61, 243] width 23 height 6
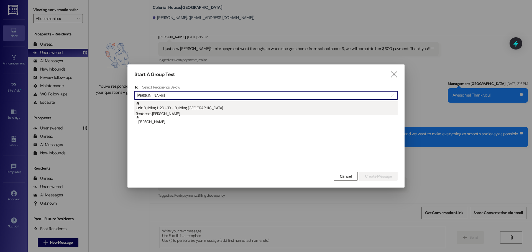
type input "emily oak"
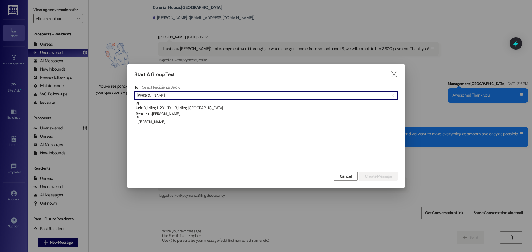
drag, startPoint x: 206, startPoint y: 108, endPoint x: 337, endPoint y: 142, distance: 135.4
click at [209, 109] on div "Unit: Building 1~201~1D - Building 1 Colonial House Residents: Emily Oakden" at bounding box center [267, 109] width 262 height 16
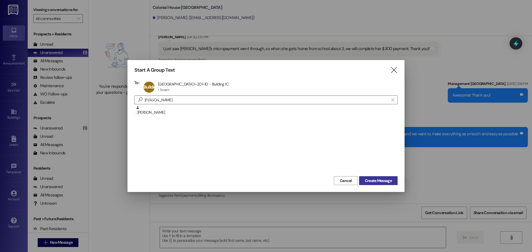
click at [369, 181] on span "Create Message" at bounding box center [378, 181] width 27 height 6
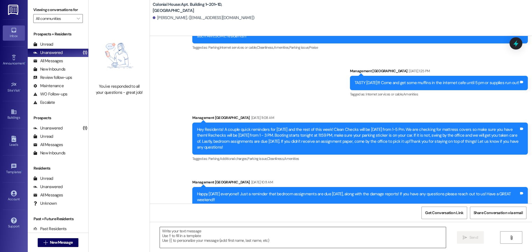
scroll to position [7249, 0]
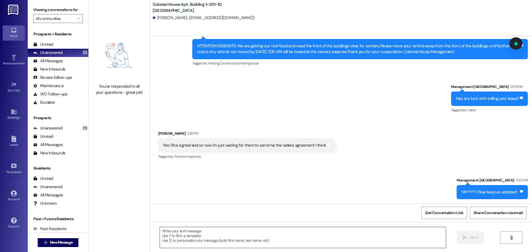
click at [172, 238] on textarea at bounding box center [303, 237] width 286 height 21
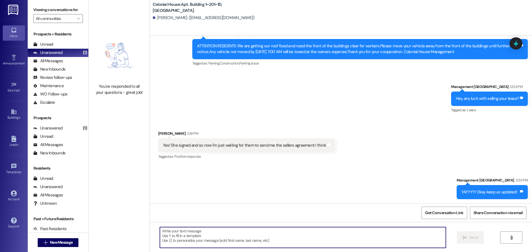
paste textarea "Hey Faith, This is MacKenna with Colonial House! We are SO excited to have you …"
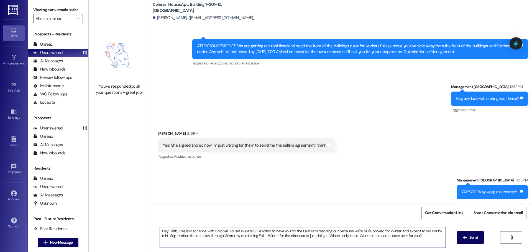
drag, startPoint x: 172, startPoint y: 231, endPoint x: 164, endPoint y: 232, distance: 8.1
click at [164, 232] on textarea "Hey Faith, This is MacKenna with Colonial House! We are SO excited to have you …" at bounding box center [303, 237] width 286 height 21
type textarea "Hey Emily, This is MacKenna with Colonial House! We are SO excited to have you …"
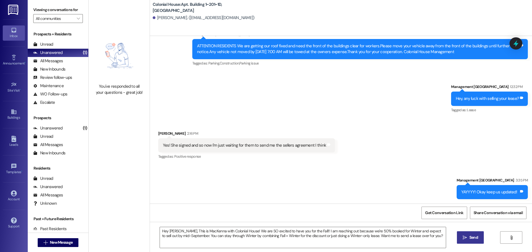
click at [470, 238] on span "Send" at bounding box center [473, 238] width 9 height 6
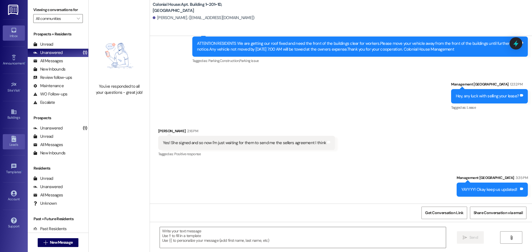
scroll to position [7293, 0]
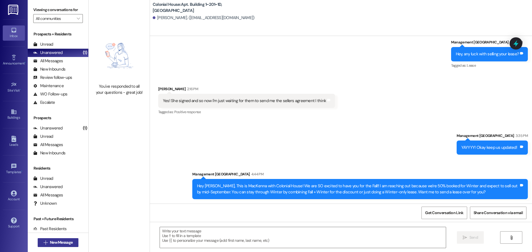
click at [65, 241] on span "New Message" at bounding box center [61, 243] width 23 height 6
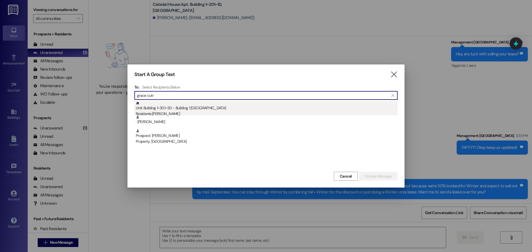
type input "grace cutr"
click at [206, 108] on div "Unit: Building 1~301~3D - Building 1 Colonial House Residents: Grace Cutrell" at bounding box center [267, 109] width 262 height 16
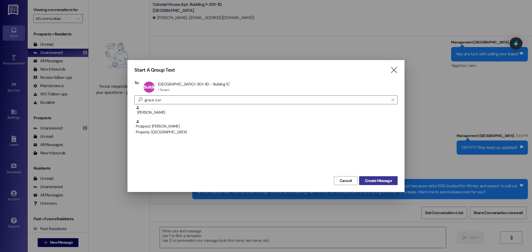
click at [378, 184] on span "Create Message" at bounding box center [378, 181] width 27 height 6
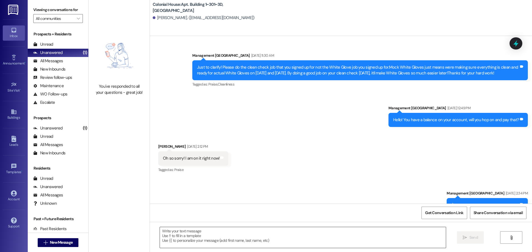
scroll to position [5896, 0]
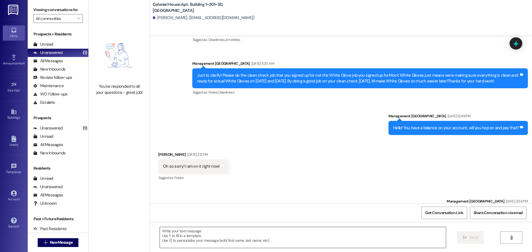
click at [197, 235] on textarea at bounding box center [303, 237] width 286 height 21
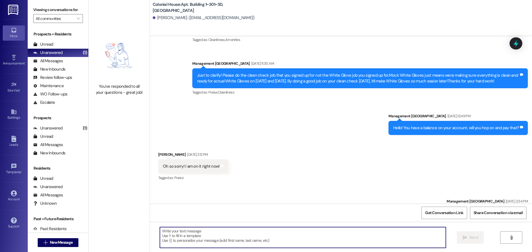
paste textarea "Hey Faith, This is MacKenna with Colonial House! We are SO excited to have you …"
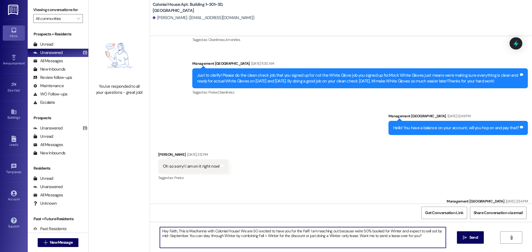
drag, startPoint x: 173, startPoint y: 231, endPoint x: 165, endPoint y: 231, distance: 8.0
click at [165, 231] on textarea "Hey Faith, This is MacKenna with Colonial House! We are SO excited to have you …" at bounding box center [303, 237] width 286 height 21
type textarea "Hey Grace, This is MacKenna with Colonial House! We are SO excited to have you …"
click at [212, 232] on textarea "Hey Grace, This is MacKenna with Colonial House! We are SO excited to have you …" at bounding box center [303, 237] width 286 height 21
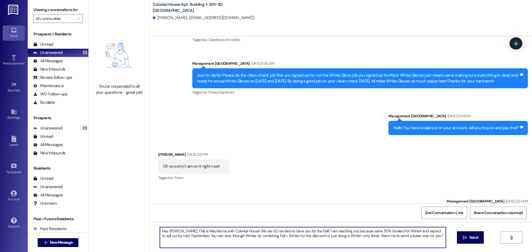
click at [212, 232] on textarea "Hey Grace, This is MacKenna with Colonial House! We are SO excited to have you …" at bounding box center [303, 237] width 286 height 21
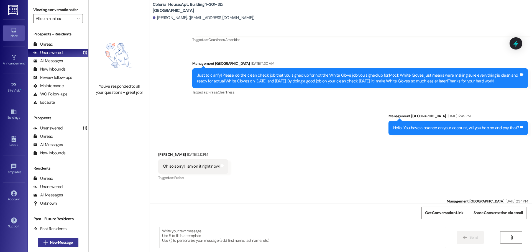
click at [40, 239] on button " New Message" at bounding box center [58, 242] width 41 height 9
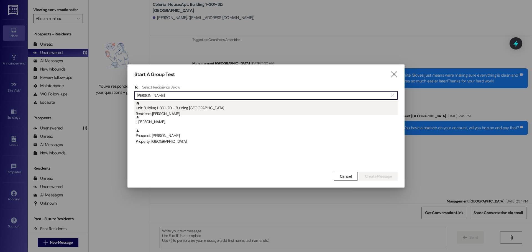
type input "ashlyn danie"
click at [178, 110] on div "Unit: Building 1~301~2D - Building 1 Colonial House Residents: Ashlyn Danielson" at bounding box center [267, 109] width 262 height 16
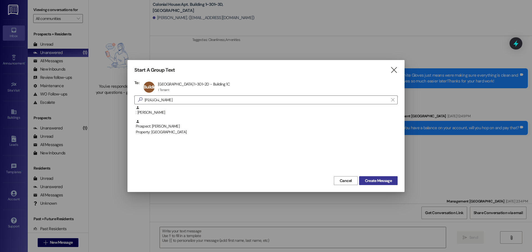
click at [371, 185] on button "Create Message" at bounding box center [378, 180] width 39 height 9
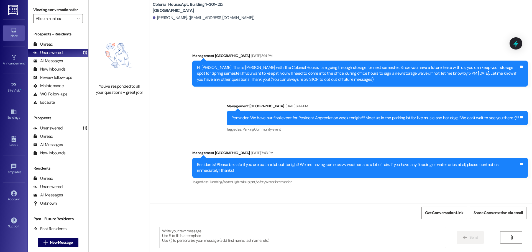
scroll to position [4760, 0]
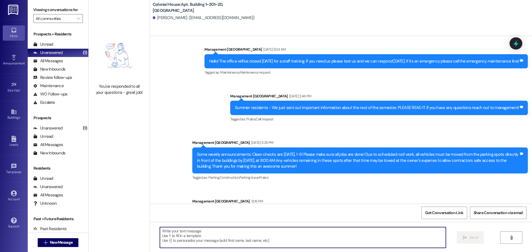
click at [191, 238] on textarea at bounding box center [303, 237] width 286 height 21
paste textarea "Hey Faith, This is MacKenna with Colonial House! We are SO excited to have you …"
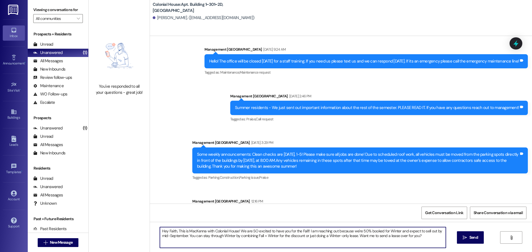
drag, startPoint x: 172, startPoint y: 230, endPoint x: 165, endPoint y: 232, distance: 7.1
click at [165, 232] on textarea "Hey Faith, This is MacKenna with Colonial House! We are SO excited to have you …" at bounding box center [303, 237] width 286 height 21
type textarea "Hey Ashlyn, This is MacKenna with Colonial House! We are SO excited to have you…"
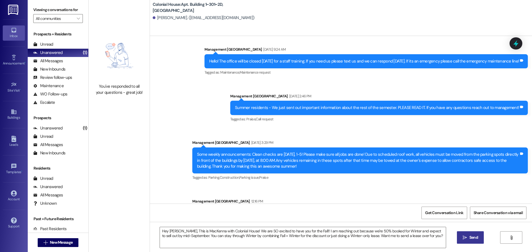
click at [475, 236] on span "Send" at bounding box center [473, 238] width 9 height 6
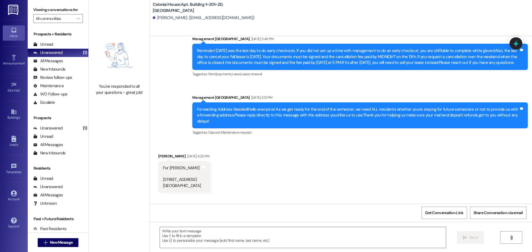
scroll to position [4074, 0]
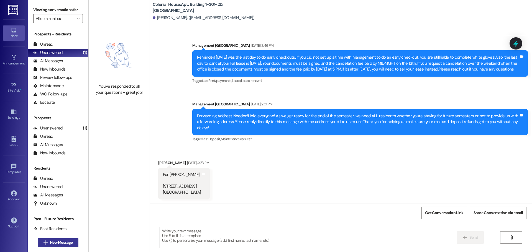
click at [43, 240] on span " New Message" at bounding box center [58, 243] width 32 height 6
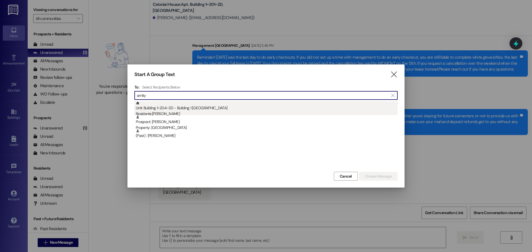
type input "amity"
click at [188, 113] on div "Residents: Amity Hall" at bounding box center [267, 114] width 262 height 6
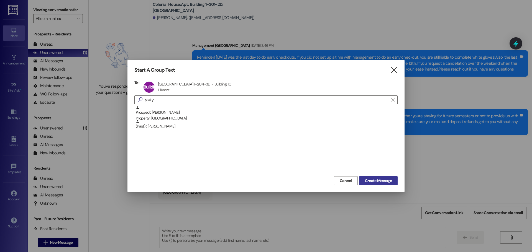
click at [369, 179] on span "Create Message" at bounding box center [378, 181] width 27 height 6
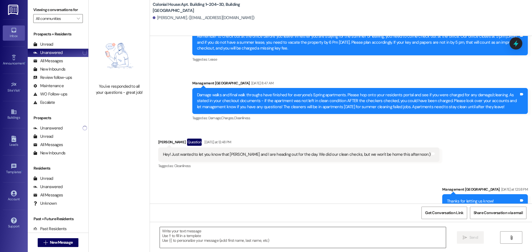
scroll to position [5061, 0]
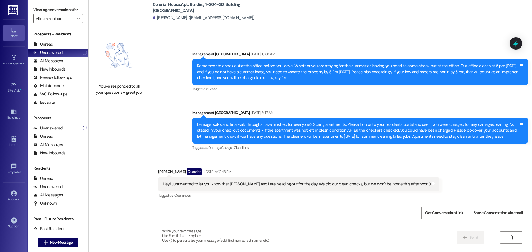
click at [175, 234] on textarea at bounding box center [303, 237] width 286 height 21
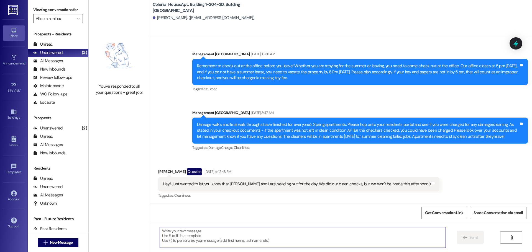
paste textarea "Hey Faith, This is MacKenna with Colonial House! We are SO excited to have you …"
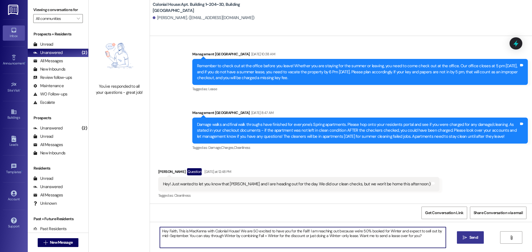
drag, startPoint x: 172, startPoint y: 230, endPoint x: 165, endPoint y: 231, distance: 7.2
click at [165, 231] on textarea "Hey Faith, This is MacKenna with Colonial House! We are SO excited to have you …" at bounding box center [303, 237] width 286 height 21
type textarea "Hey Amity, This is MacKenna with Colonial House! We are SO excited to have you …"
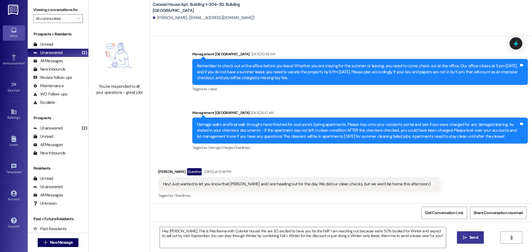
click at [467, 236] on span " Send" at bounding box center [469, 238] width 17 height 6
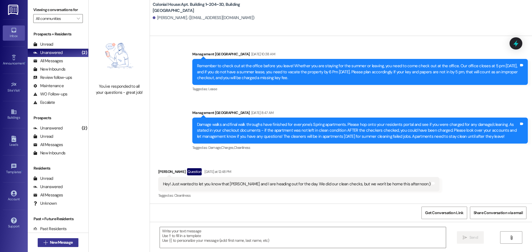
click at [52, 239] on button " New Message" at bounding box center [58, 242] width 41 height 9
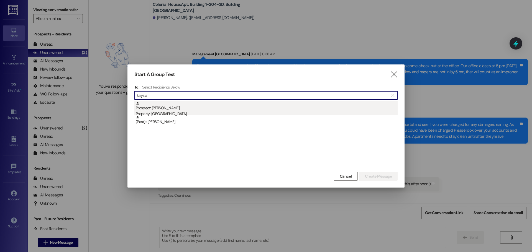
type input "kaysia"
click at [199, 104] on div "Prospect: Kaysia Fullmer Property: Colonial House" at bounding box center [267, 109] width 262 height 16
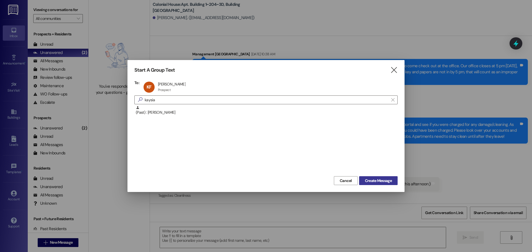
click at [386, 178] on span "Create Message" at bounding box center [378, 181] width 27 height 6
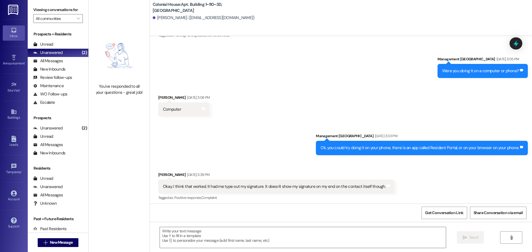
scroll to position [584, 0]
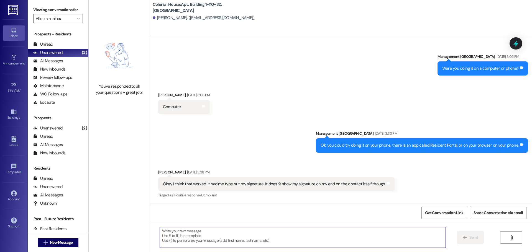
click at [209, 235] on textarea at bounding box center [303, 237] width 286 height 21
paste textarea "Hey Faith, This is MacKenna with Colonial House! We are SO excited to have you …"
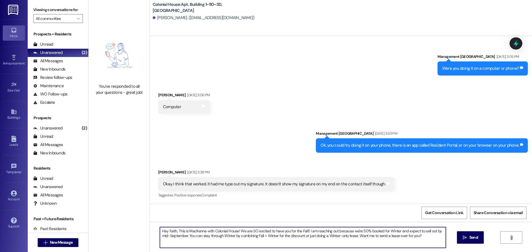
drag, startPoint x: 173, startPoint y: 230, endPoint x: 164, endPoint y: 232, distance: 8.8
click at [164, 232] on textarea "Hey Faith, This is MacKenna with Colonial House! We are SO excited to have you …" at bounding box center [303, 237] width 286 height 21
type textarea "Hey Kaysia, This is MacKenna with Colonial House! We are SO excited to have you…"
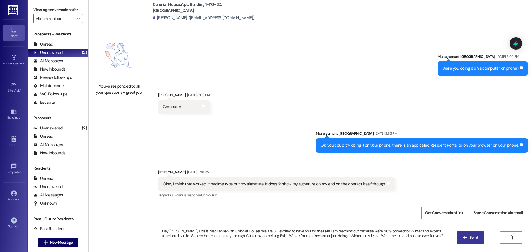
click at [469, 236] on span "Send" at bounding box center [473, 238] width 9 height 6
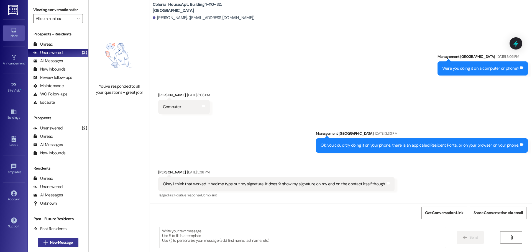
click at [69, 245] on span "New Message" at bounding box center [61, 243] width 23 height 6
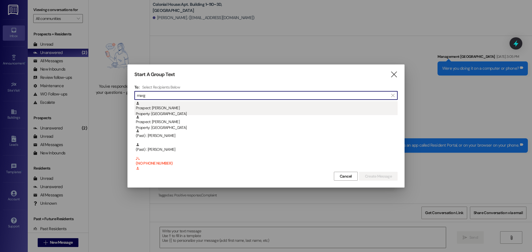
type input "marg"
click at [204, 112] on div "Property: [GEOGRAPHIC_DATA]" at bounding box center [267, 114] width 262 height 6
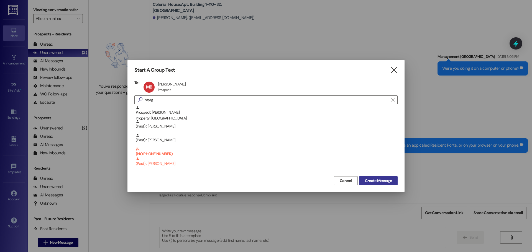
click at [364, 179] on span "Create Message" at bounding box center [378, 181] width 29 height 6
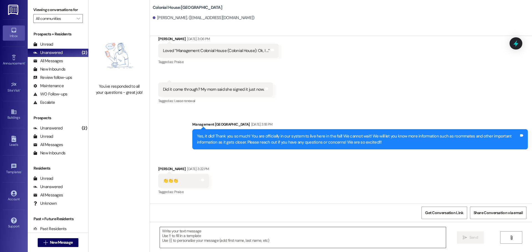
scroll to position [1285, 0]
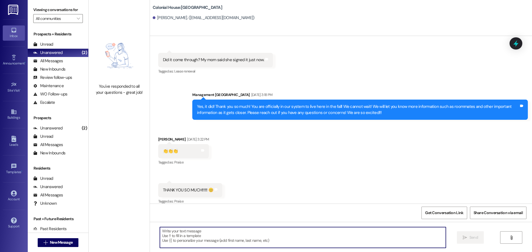
click at [187, 240] on textarea at bounding box center [303, 237] width 286 height 21
paste textarea "Hey Faith, This is MacKenna with Colonial House! We are SO excited to have you …"
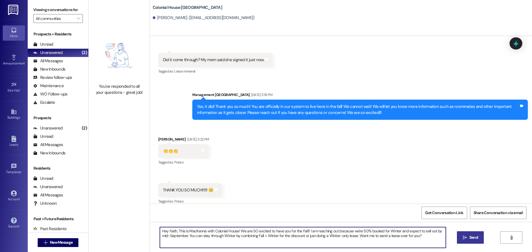
drag, startPoint x: 173, startPoint y: 230, endPoint x: 166, endPoint y: 232, distance: 7.7
click at [166, 232] on textarea "Hey Faith, This is MacKenna with Colonial House! We are SO excited to have you …" at bounding box center [303, 237] width 286 height 21
type textarea "Hey Maggie This is MacKenna with Colonial House! We are SO excited to have you …"
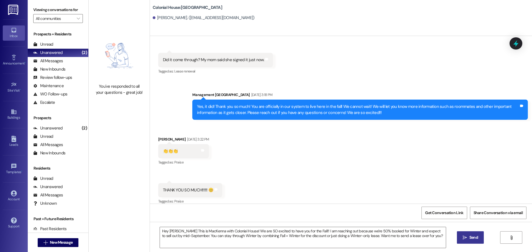
click at [462, 242] on button " Send" at bounding box center [470, 238] width 27 height 12
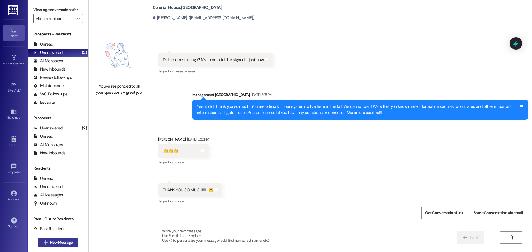
click at [50, 242] on span "New Message" at bounding box center [61, 243] width 23 height 6
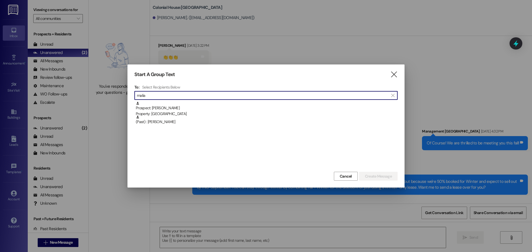
scroll to position [1407, 0]
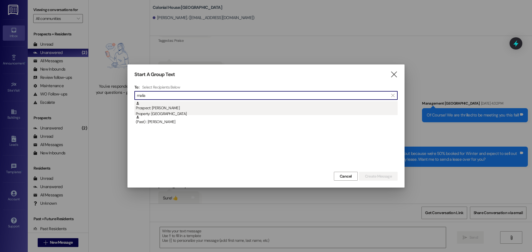
type input "malia"
click at [178, 109] on div "Prospect: Malia Plastow Property: Colonial House" at bounding box center [267, 109] width 262 height 16
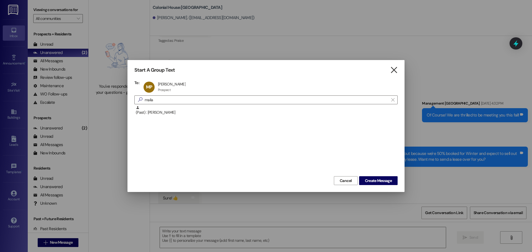
click at [392, 68] on icon "" at bounding box center [393, 70] width 7 height 6
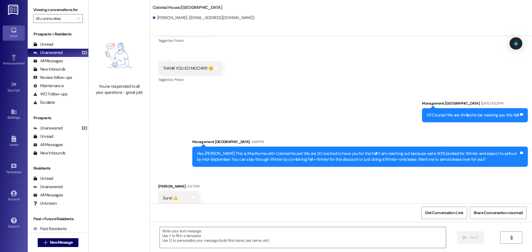
scroll to position [1407, 0]
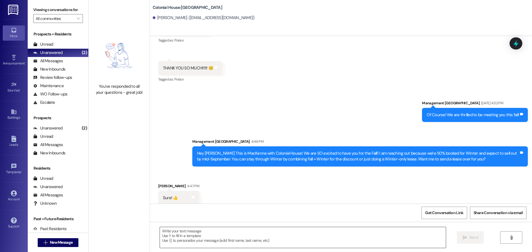
drag, startPoint x: 186, startPoint y: 243, endPoint x: 188, endPoint y: 239, distance: 3.9
click at [186, 243] on textarea at bounding box center [303, 237] width 286 height 21
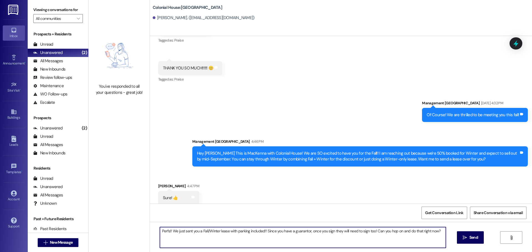
click at [183, 234] on textarea "Perfs!! We just sent you a Fall/Winter lease with parking included!! Since you …" at bounding box center [303, 237] width 286 height 21
type textarea "Perfs!! We just sent you a Fall/Winter lease with parking included!! Since you …"
click at [481, 237] on button " Send" at bounding box center [470, 238] width 27 height 12
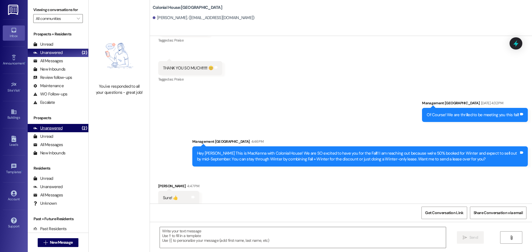
scroll to position [1407, 0]
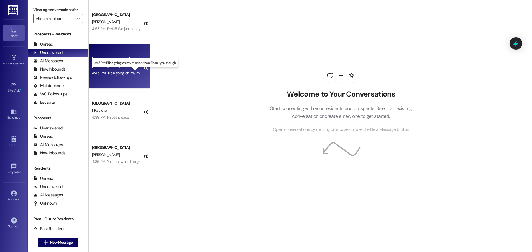
click at [111, 73] on div "4:45 PM: I'll be going on my mission then. Thank you though. 4:45 PM: I'll be g…" at bounding box center [139, 73] width 95 height 5
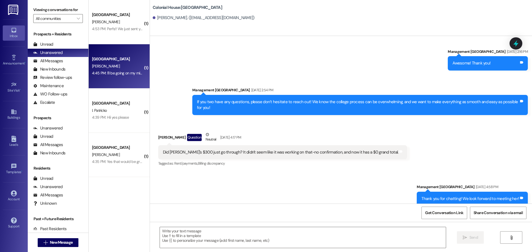
scroll to position [843, 0]
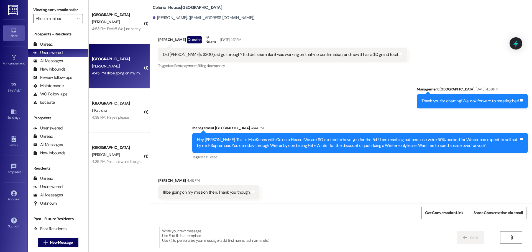
click at [190, 241] on textarea at bounding box center [303, 237] width 286 height 21
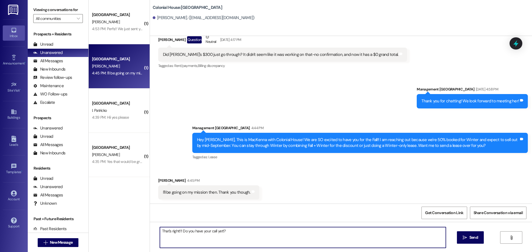
type textarea "That's right!!! Do you have your call yet!??"
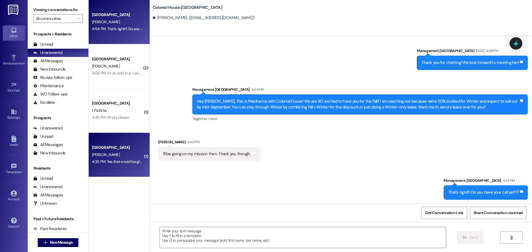
scroll to position [882, 0]
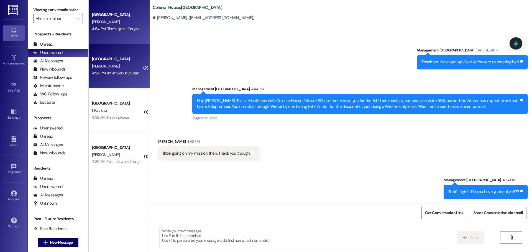
click at [106, 73] on div "4:54 PM: I'm at work but I can do it soon as I get home in an hour if that work…" at bounding box center [154, 73] width 124 height 5
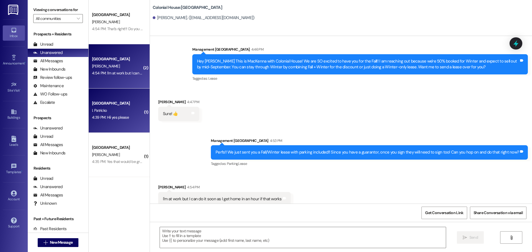
scroll to position [1500, 0]
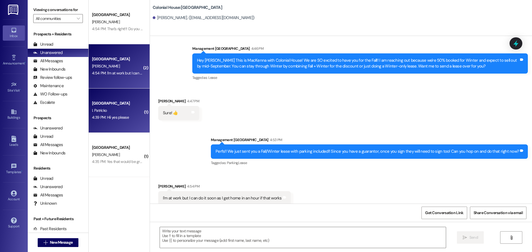
click at [120, 127] on div "Colonial House Prospect [PERSON_NAME] 4:39 PM: Hii yes please 4:39 PM: Hii yes …" at bounding box center [119, 111] width 61 height 44
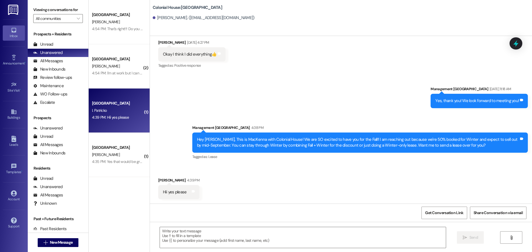
scroll to position [228, 0]
click at [188, 245] on textarea at bounding box center [303, 237] width 286 height 21
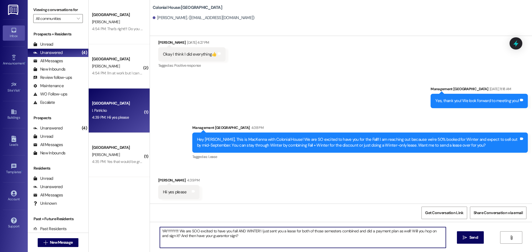
click at [237, 240] on textarea "YAYYYYY!!! We are SOO excited to have you fall AND WINTER! I just sent you a le…" at bounding box center [303, 237] width 286 height 21
click at [433, 240] on textarea "YAYYYYY!!! We are SOO excited to have you fall AND WINTER! I just sent you a le…" at bounding box center [303, 237] width 286 height 21
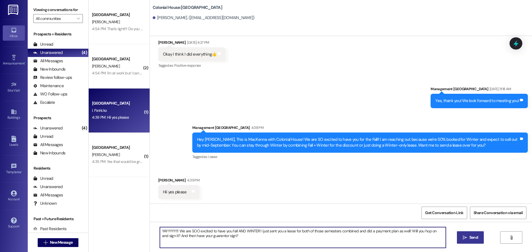
type textarea "YAYYYYY!!! We are SOO excited to have you fall AND WINTER! I just sent you a le…"
click at [482, 236] on button " Send" at bounding box center [470, 238] width 27 height 12
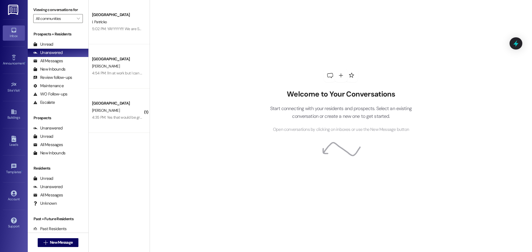
click at [116, 73] on div "4:54 PM: I'm at work but I can do it soon as I get home in an hour if that work…" at bounding box center [154, 73] width 124 height 5
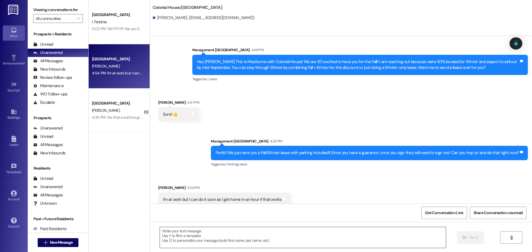
scroll to position [1500, 0]
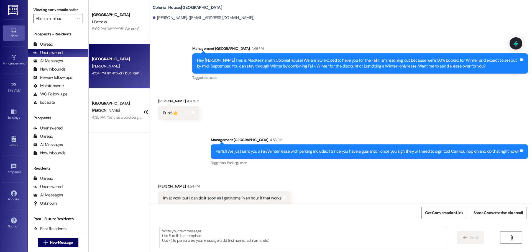
click at [196, 240] on textarea at bounding box center [303, 237] width 286 height 21
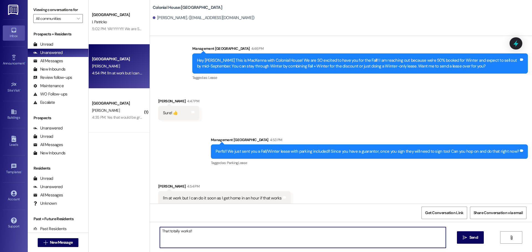
type textarea "That totally works!!!"
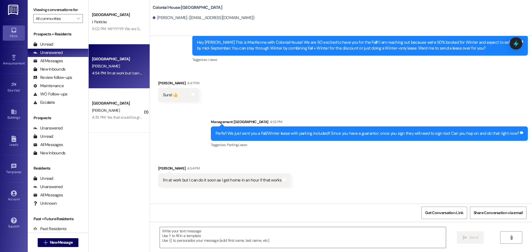
scroll to position [1539, 0]
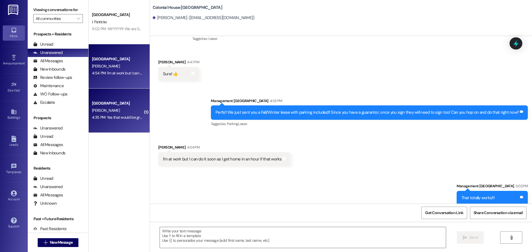
click at [123, 116] on div "4:35 PM: Yes that would be great thank you! 4:35 PM: Yes that would be great th…" at bounding box center [127, 117] width 71 height 5
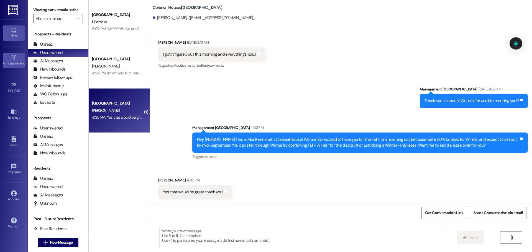
scroll to position [446, 0]
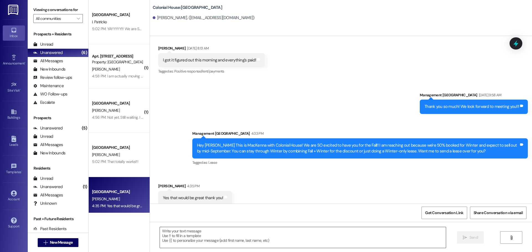
click at [181, 239] on textarea at bounding box center [303, 237] width 286 height 21
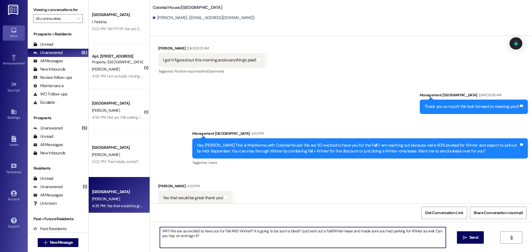
type textarea "YAY!! We are so excited to have you for Fall AND Winter!!! It is going to be su…"
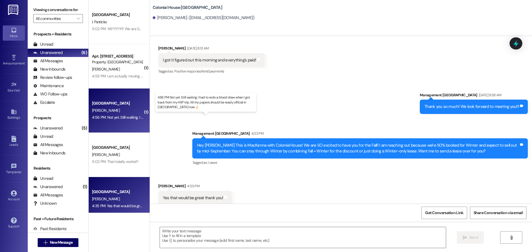
click at [113, 117] on div "4:56 PM: Not yet. Still waiting. I had to redo a blood draw when I got back fro…" at bounding box center [221, 117] width 259 height 5
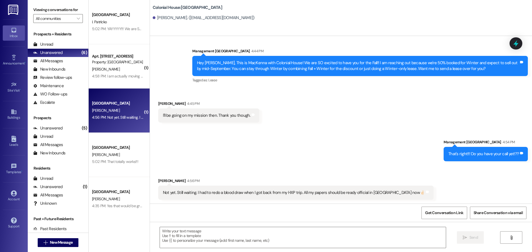
scroll to position [920, 0]
click at [162, 232] on textarea at bounding box center [303, 237] width 286 height 21
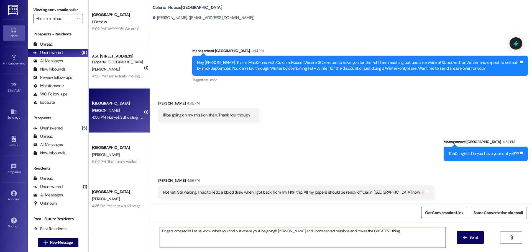
type textarea "Fingers crossed!!!! Let us know when you find out where you'll be going!! [PERS…"
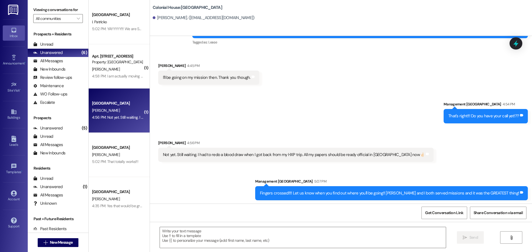
scroll to position [959, 0]
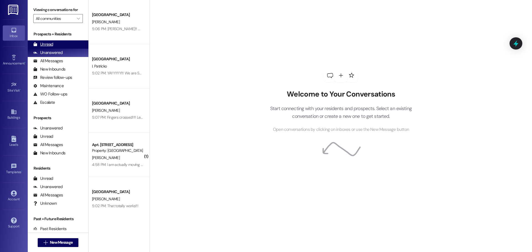
click at [54, 43] on div "Unread (0)" at bounding box center [58, 44] width 61 height 8
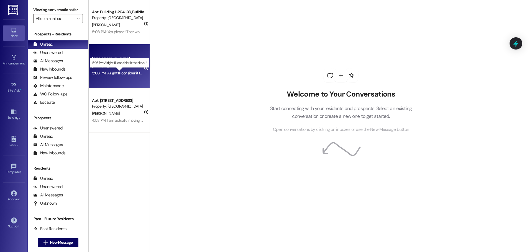
click at [117, 73] on div "5:03 PM: Alright I'll consider it thank you! 5:03 PM: Alright I'll consider it …" at bounding box center [123, 73] width 63 height 5
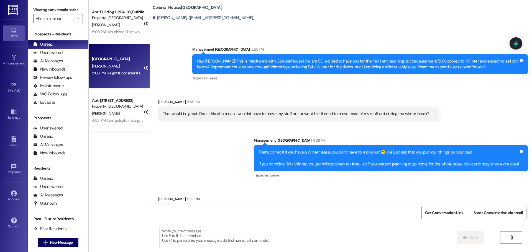
scroll to position [734, 0]
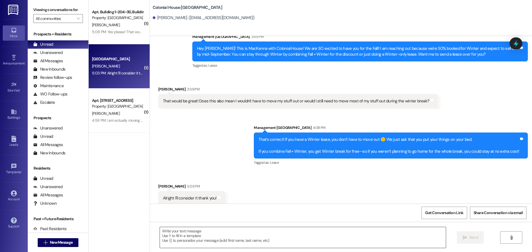
click at [183, 235] on textarea at bounding box center [303, 237] width 286 height 21
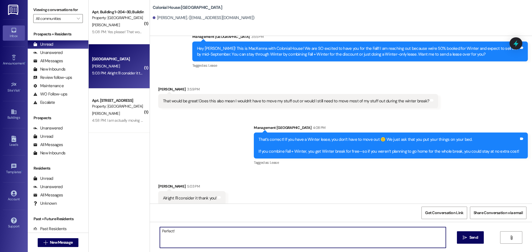
type textarea "Perfect!!"
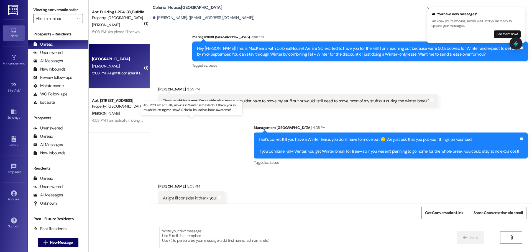
click at [130, 120] on div "4:58 PM: I am actually moving in Winter semester but thank you so much for lett…" at bounding box center [196, 120] width 209 height 5
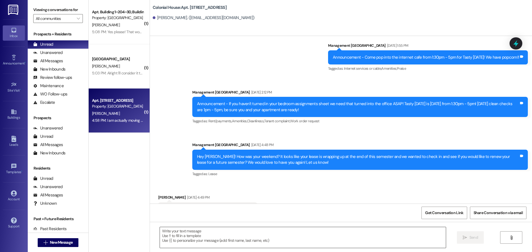
scroll to position [11007, 0]
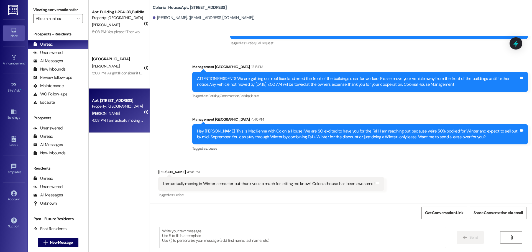
click at [196, 242] on textarea at bounding box center [303, 237] width 286 height 21
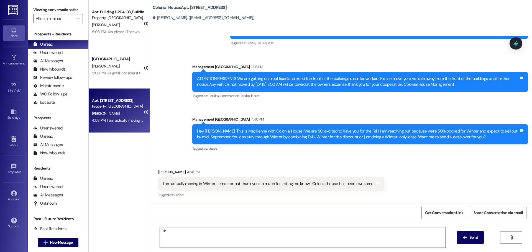
type textarea "T"
type textarea "No problem!! If there is ever anything we can do for you let us know!"
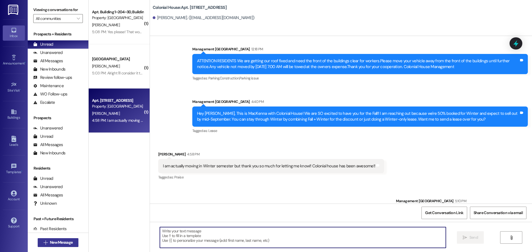
scroll to position [11007, 0]
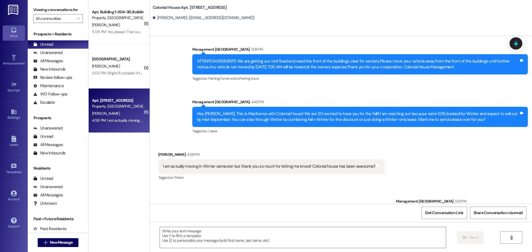
click at [265, 123] on div "Hey [PERSON_NAME], This is MacKenna with Colonial House! We are SO excited to h…" at bounding box center [358, 117] width 322 height 12
click at [275, 123] on div "Hey [PERSON_NAME], This is MacKenna with Colonial House! We are SO excited to h…" at bounding box center [358, 117] width 322 height 12
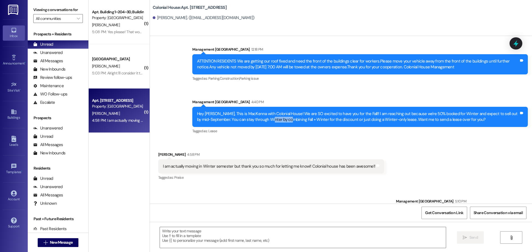
click at [275, 123] on div "Hey [PERSON_NAME], This is MacKenna with Colonial House! We are SO excited to h…" at bounding box center [358, 117] width 322 height 12
click at [482, 127] on div "Hey [PERSON_NAME], This is MacKenna with Colonial House! We are SO excited to h…" at bounding box center [359, 117] width 335 height 20
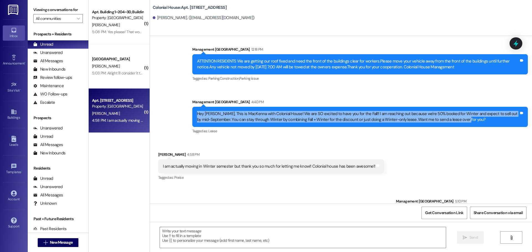
drag, startPoint x: 202, startPoint y: 131, endPoint x: 185, endPoint y: 131, distance: 16.9
click at [188, 131] on div "Sent via SMS Management Colonial House 4:40 PM Hey [PERSON_NAME], This is MacKe…" at bounding box center [360, 117] width 344 height 44
copy div "Hey [PERSON_NAME], This is MacKenna with Colonial House! We are SO excited to h…"
click at [56, 242] on span "New Message" at bounding box center [61, 243] width 23 height 6
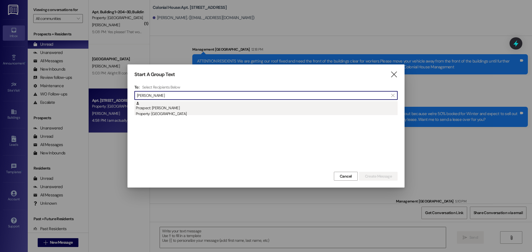
type input "[PERSON_NAME]"
click at [160, 115] on div "Property: [GEOGRAPHIC_DATA]" at bounding box center [267, 114] width 262 height 6
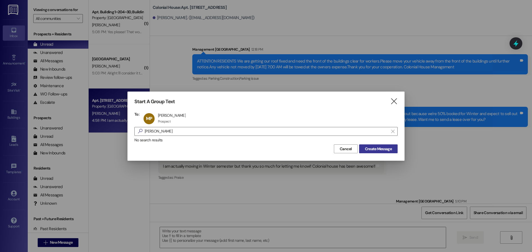
click at [381, 148] on span "Create Message" at bounding box center [378, 149] width 27 height 6
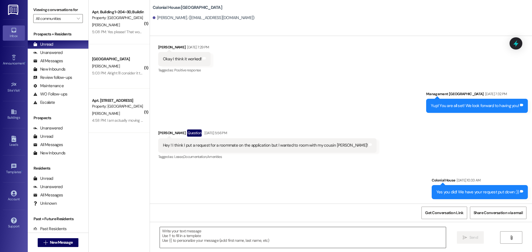
scroll to position [1128, 0]
click at [189, 241] on textarea at bounding box center [303, 237] width 286 height 21
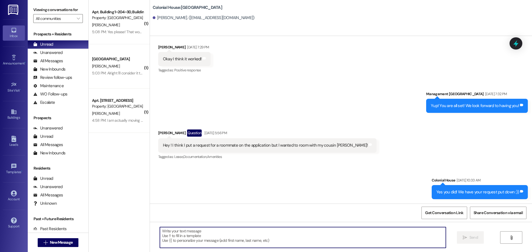
paste textarea "Hey Elise, This is MacKenna with Colonial House! We are SO excited to have you …"
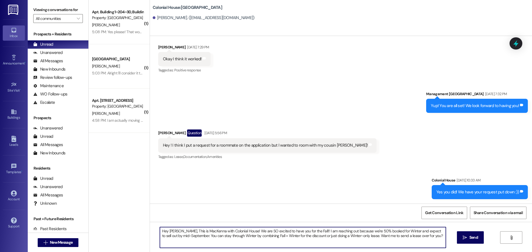
drag, startPoint x: 172, startPoint y: 231, endPoint x: 165, endPoint y: 232, distance: 6.7
click at [165, 232] on textarea "Hey Elise, This is MacKenna with Colonial House! We are SO excited to have you …" at bounding box center [303, 237] width 286 height 21
type textarea "Hey Malia, This is MacKenna with Colonial House! We are SO excited to have you …"
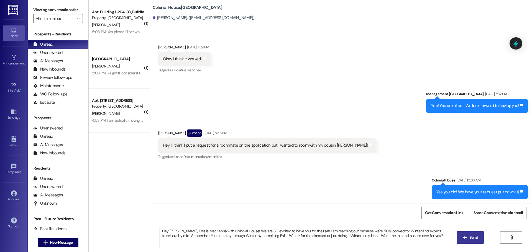
click at [463, 236] on icon "" at bounding box center [465, 238] width 4 height 4
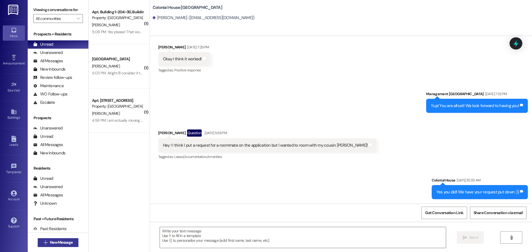
click at [53, 246] on button " New Message" at bounding box center [58, 242] width 41 height 9
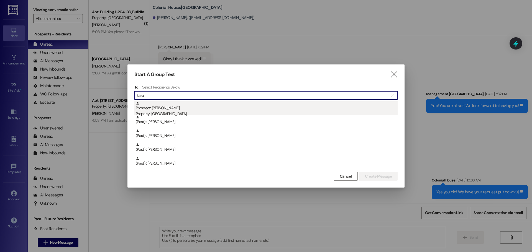
type input "kara"
click at [176, 105] on div "Prospect: Karalee Sanders Property: Colonial House" at bounding box center [267, 109] width 262 height 16
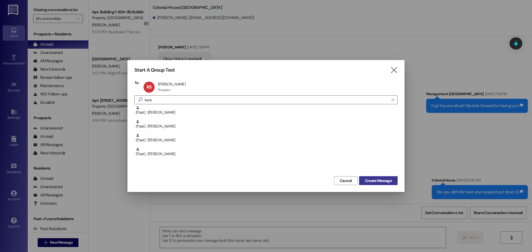
click at [378, 181] on span "Create Message" at bounding box center [378, 181] width 27 height 6
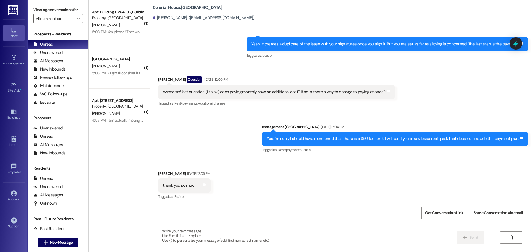
click at [188, 234] on textarea at bounding box center [303, 237] width 286 height 21
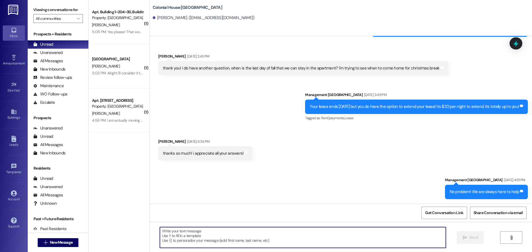
paste textarea "Hey Elise, This is MacKenna with Colonial House! We are SO excited to have you …"
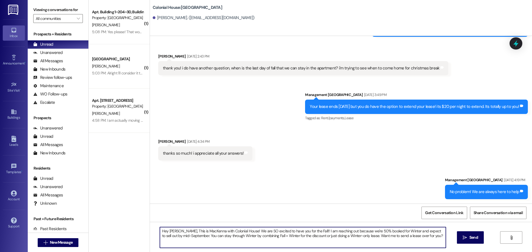
drag, startPoint x: 172, startPoint y: 230, endPoint x: 164, endPoint y: 232, distance: 7.6
click at [164, 232] on textarea "Hey Elise, This is MacKenna with Colonial House! We are SO excited to have you …" at bounding box center [303, 237] width 286 height 21
type textarea "Hey Karalee, This is MacKenna with Colonial House! We are SO excited to have yo…"
click at [469, 242] on button " Send" at bounding box center [470, 238] width 27 height 12
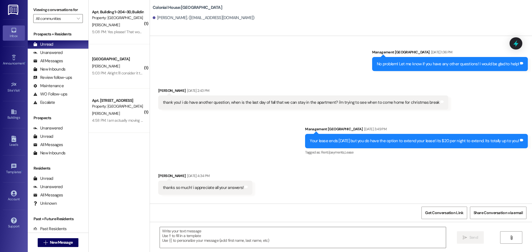
scroll to position [1678, 0]
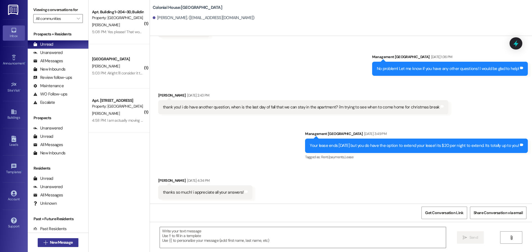
click at [51, 242] on span "New Message" at bounding box center [61, 243] width 23 height 6
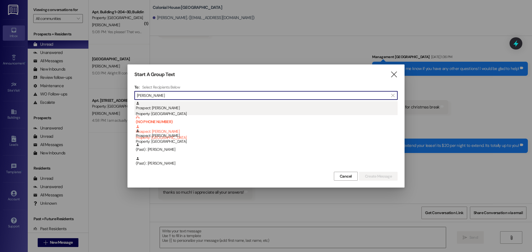
type input "heather"
click at [142, 105] on div "Prospect: Heather Weyand Property: Colonial House" at bounding box center [267, 109] width 262 height 16
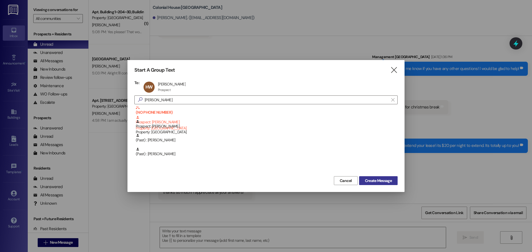
click at [385, 179] on span "Create Message" at bounding box center [378, 181] width 27 height 6
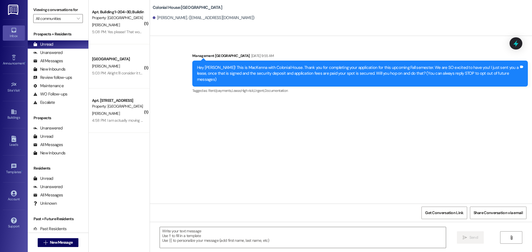
scroll to position [0, 0]
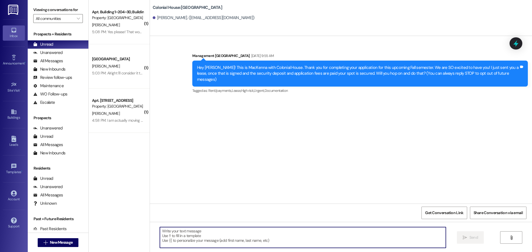
click at [196, 234] on textarea at bounding box center [303, 237] width 286 height 21
paste textarea "Hey Elise, This is MacKenna with Colonial House! We are SO excited to have you …"
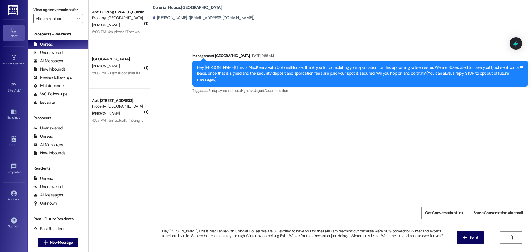
drag, startPoint x: 172, startPoint y: 230, endPoint x: 164, endPoint y: 232, distance: 7.9
click at [164, 232] on textarea "Hey Elise, This is MacKenna with Colonial House! We are SO excited to have you …" at bounding box center [303, 237] width 286 height 21
click at [173, 238] on textarea "Hey Heather, This is MacKenna with Colonial House! We are SO excited to have yo…" at bounding box center [303, 237] width 286 height 21
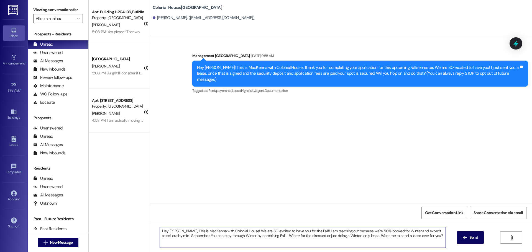
click at [426, 238] on textarea "Hey Heather, This is MacKenna with Colonial House! We are SO excited to have yo…" at bounding box center [303, 237] width 286 height 21
type textarea "Hey Heather, This is MacKenna with Colonial House! We are SO excited to have yo…"
click at [474, 237] on span "Send" at bounding box center [473, 238] width 9 height 6
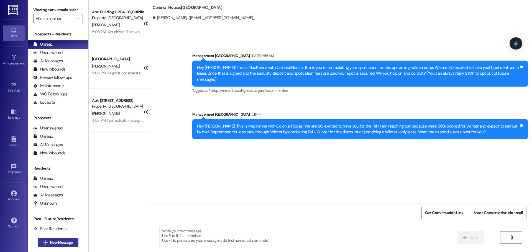
click at [60, 245] on span "New Message" at bounding box center [61, 243] width 23 height 6
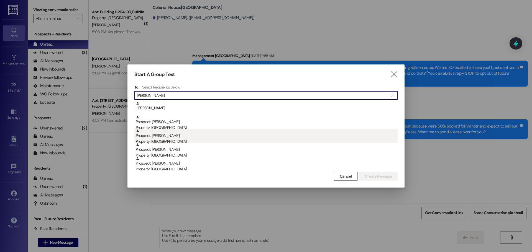
type input "rachel ho"
click at [165, 136] on div "Prospect: Rachel Houston Property: Colonial House" at bounding box center [267, 137] width 262 height 16
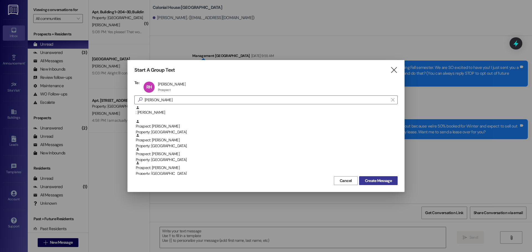
click at [373, 181] on span "Create Message" at bounding box center [378, 181] width 27 height 6
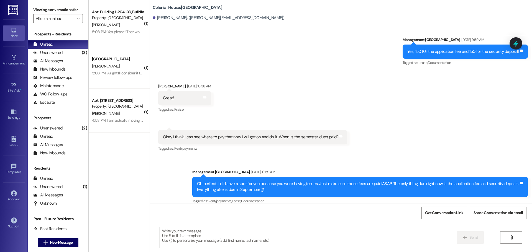
click at [173, 236] on textarea at bounding box center [303, 237] width 286 height 21
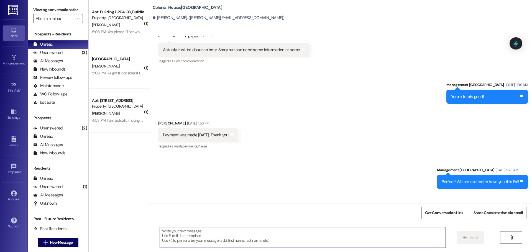
scroll to position [876, 0]
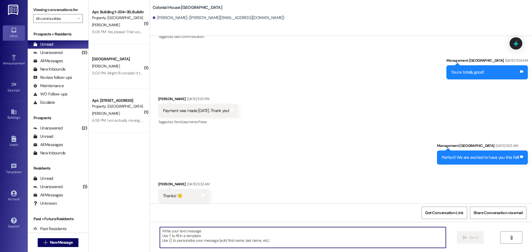
paste textarea "Hey Elise, This is MacKenna with Colonial House! We are SO excited to have you …"
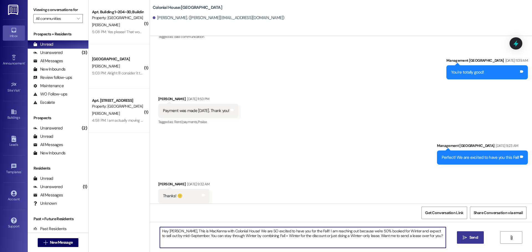
drag, startPoint x: 172, startPoint y: 230, endPoint x: 165, endPoint y: 231, distance: 7.2
click at [165, 231] on textarea "Hey Elise, This is MacKenna with Colonial House! We are SO excited to have you …" at bounding box center [303, 237] width 286 height 21
type textarea "Hey Rachel, This is MacKenna with Colonial House! We are SO excited to have you…"
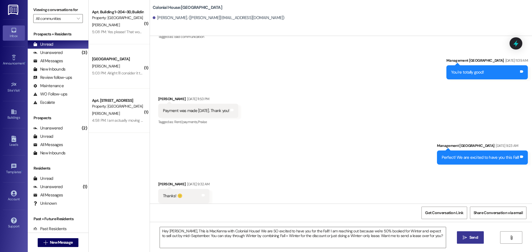
click at [469, 239] on span "Send" at bounding box center [473, 238] width 9 height 6
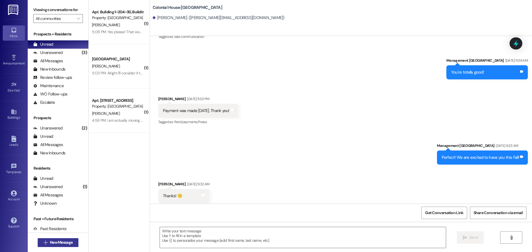
click at [57, 242] on span "New Message" at bounding box center [61, 243] width 23 height 6
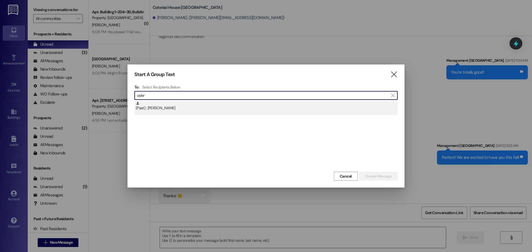
type input "valer"
click at [225, 114] on div "(Past) : Valerie Augustine" at bounding box center [265, 108] width 263 height 14
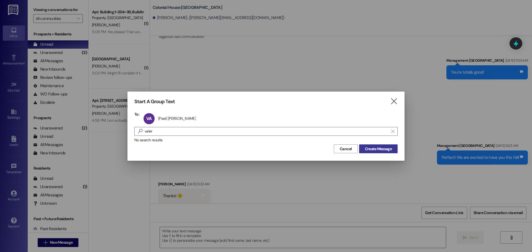
click at [376, 147] on span "Create Message" at bounding box center [378, 149] width 27 height 6
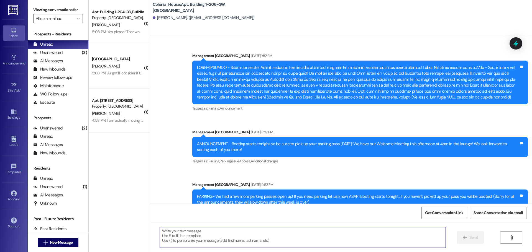
scroll to position [14896, 0]
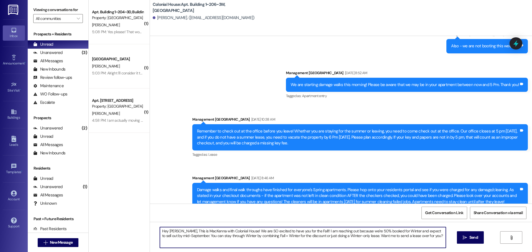
click at [170, 231] on textarea "Hey Elise, This is MacKenna with Colonial House! We are SO excited to have you …" at bounding box center [303, 237] width 286 height 21
drag, startPoint x: 173, startPoint y: 230, endPoint x: 164, endPoint y: 232, distance: 8.5
click at [164, 232] on textarea "Hey Elise, This is MacKenna with Colonial House! We are SO excited to have you …" at bounding box center [303, 237] width 286 height 21
type textarea "Hey [PERSON_NAME], This is MacKenna with Colonial House! We are SO excited to h…"
click at [468, 238] on span "Send" at bounding box center [473, 238] width 11 height 6
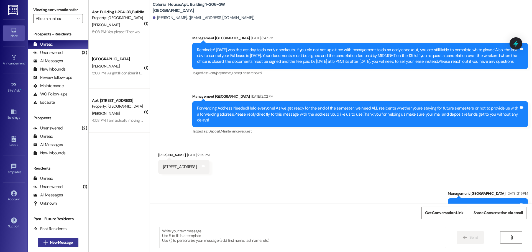
scroll to position [14385, 0]
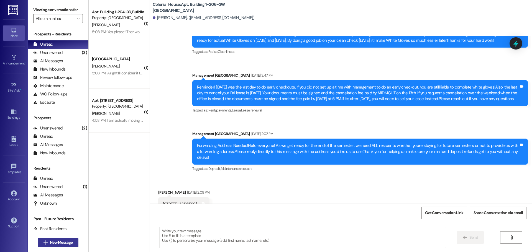
click at [50, 244] on span "New Message" at bounding box center [61, 243] width 23 height 6
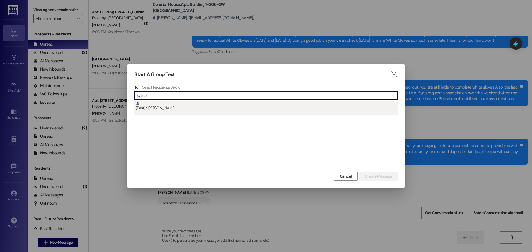
type input "kyla st"
click at [175, 107] on div "(Past) : Kyla Stark" at bounding box center [267, 106] width 262 height 10
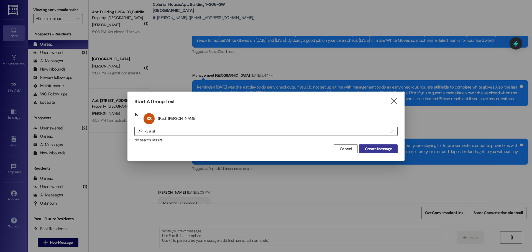
drag, startPoint x: 388, startPoint y: 148, endPoint x: 9, endPoint y: 147, distance: 378.9
click at [387, 148] on span "Create Message" at bounding box center [378, 149] width 27 height 6
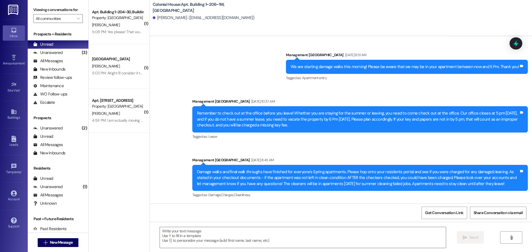
scroll to position [11023, 0]
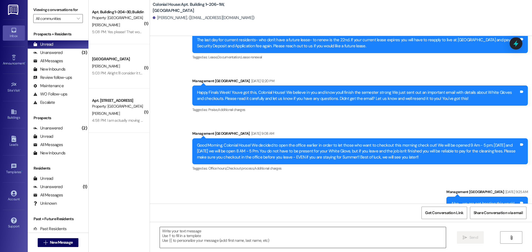
click at [207, 234] on textarea at bounding box center [303, 237] width 286 height 21
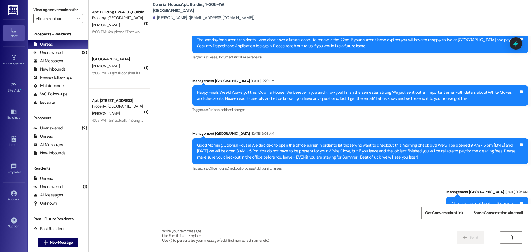
paste textarea "Hey Elise, This is MacKenna with Colonial House! We are SO excited to have you …"
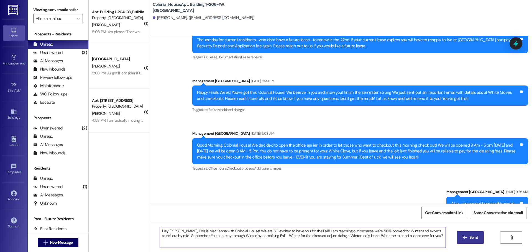
drag, startPoint x: 172, startPoint y: 230, endPoint x: 165, endPoint y: 233, distance: 7.9
click at [165, 233] on textarea "Hey Elise, This is MacKenna with Colonial House! We are SO excited to have you …" at bounding box center [303, 237] width 286 height 21
type textarea "Hey Kyla, This is MacKenna with Colonial House! We are SO excited to have you f…"
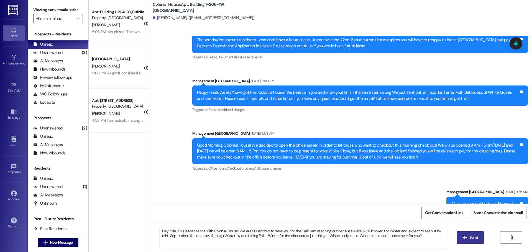
click at [473, 234] on button " Send" at bounding box center [470, 238] width 27 height 12
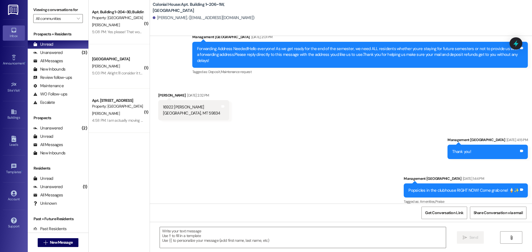
scroll to position [10706, 0]
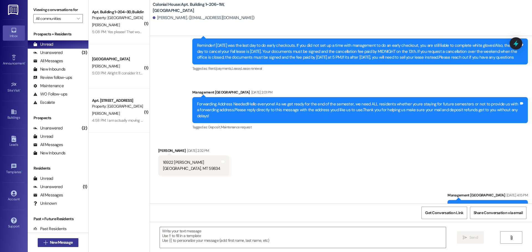
click at [61, 244] on span "New Message" at bounding box center [61, 243] width 23 height 6
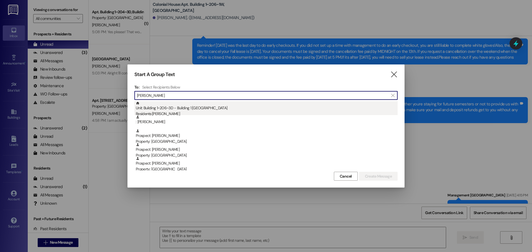
type input "ella"
click at [204, 106] on div "Unit: Building 1~206~3D - Building 1 Colonial House Residents: Ella Augustine" at bounding box center [267, 109] width 262 height 16
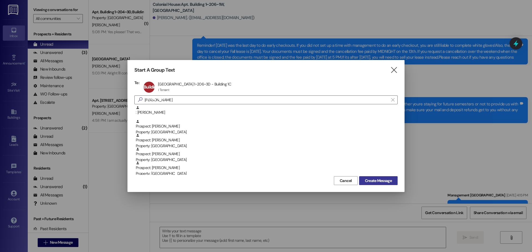
click at [372, 181] on span "Create Message" at bounding box center [378, 181] width 27 height 6
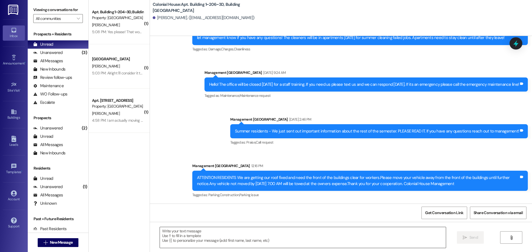
scroll to position [3119, 0]
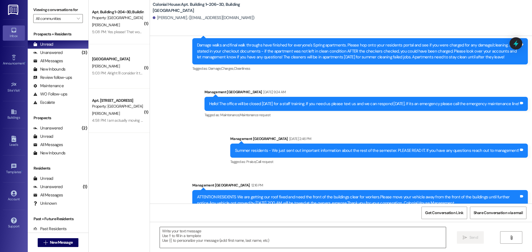
click at [177, 234] on textarea at bounding box center [303, 237] width 286 height 21
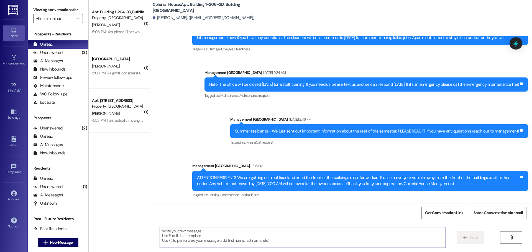
paste textarea "Hey Elise, This is MacKenna with Colonial House! We are SO excited to have you …"
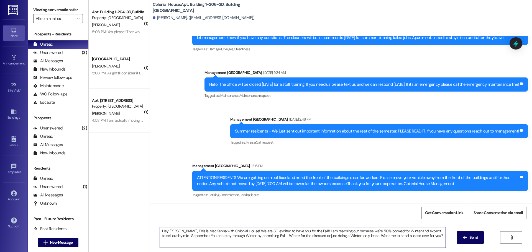
drag, startPoint x: 171, startPoint y: 229, endPoint x: 167, endPoint y: 230, distance: 4.5
click at [167, 230] on textarea "Hey Elise, This is MacKenna with Colonial House! We are SO excited to have you …" at bounding box center [303, 237] width 286 height 21
type textarea "Hey Ella, This is MacKenna with Colonial House! We are SO excited to have you f…"
click at [478, 235] on span "Send" at bounding box center [473, 238] width 11 height 6
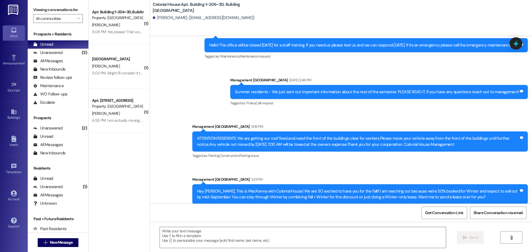
scroll to position [3183, 0]
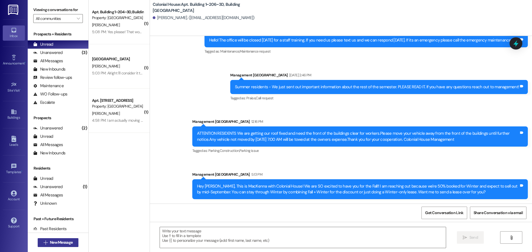
click at [52, 244] on span "New Message" at bounding box center [61, 243] width 23 height 6
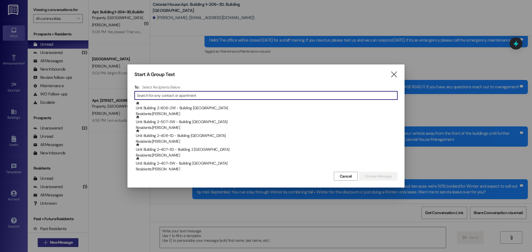
type input "n"
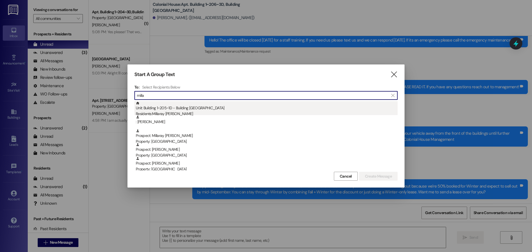
type input "milla"
click at [175, 111] on div "Residents: Millaray Grob" at bounding box center [267, 114] width 262 height 6
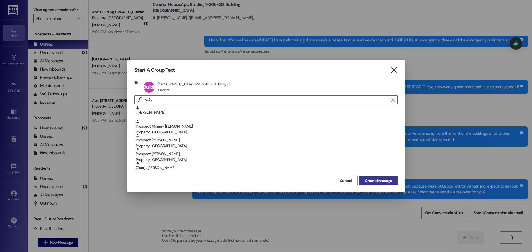
click at [389, 179] on span "Create Message" at bounding box center [378, 181] width 27 height 6
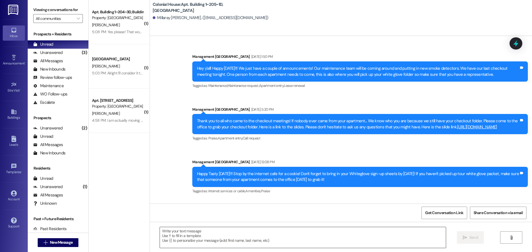
click at [181, 241] on textarea at bounding box center [303, 237] width 286 height 21
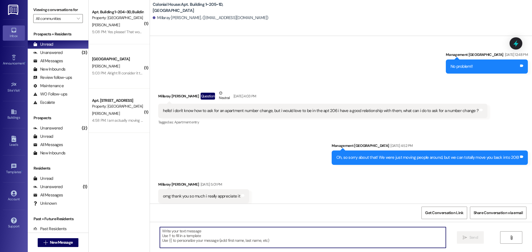
scroll to position [7344, 0]
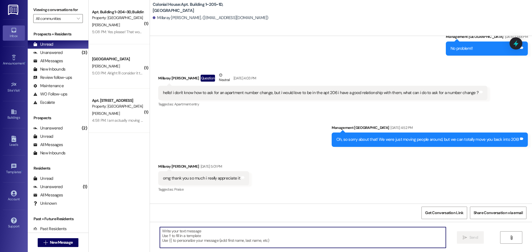
paste textarea "Hey Elise, This is MacKenna with Colonial House! We are SO excited to have you …"
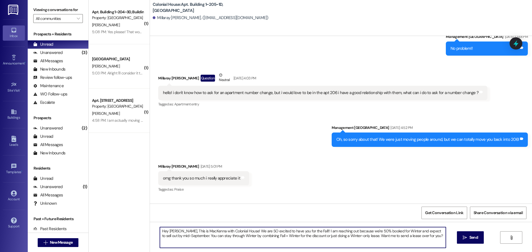
drag, startPoint x: 171, startPoint y: 230, endPoint x: 166, endPoint y: 231, distance: 5.6
click at [166, 231] on textarea "Hey Elise, This is MacKenna with Colonial House! We are SO excited to have you …" at bounding box center [303, 237] width 286 height 21
type textarea "Hey Millaray, This is MacKenna with Colonial House! We are SO excited to have y…"
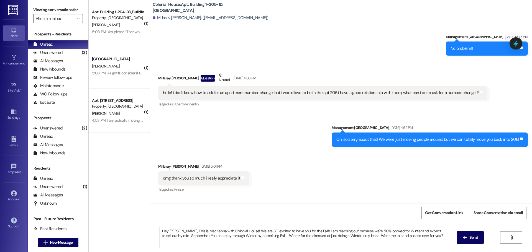
click at [463, 236] on icon "" at bounding box center [465, 238] width 4 height 4
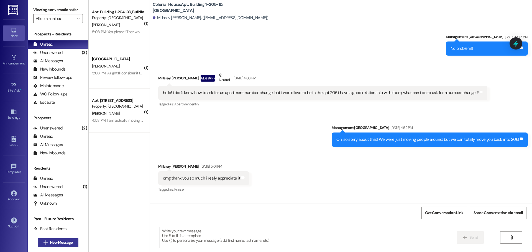
click at [52, 241] on span "New Message" at bounding box center [61, 243] width 23 height 6
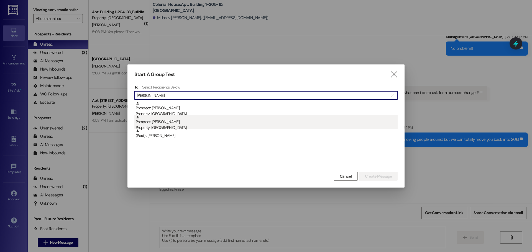
type input "mary ne"
click at [230, 119] on div "Prospect: Mary Nelson Property: Colonial House" at bounding box center [267, 123] width 262 height 16
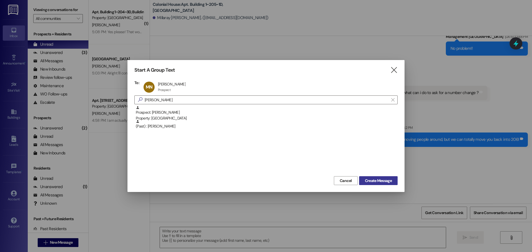
click at [369, 180] on span "Create Message" at bounding box center [378, 181] width 27 height 6
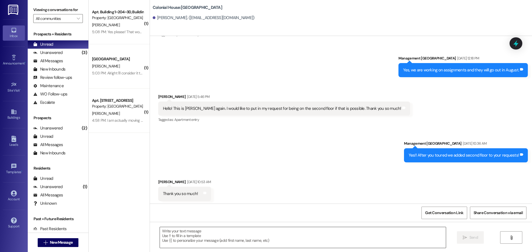
scroll to position [314, 0]
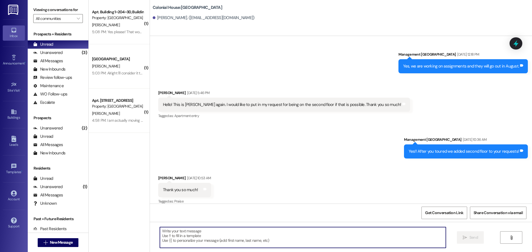
click at [193, 238] on textarea at bounding box center [303, 237] width 286 height 21
paste textarea "Hey Elise, This is MacKenna with Colonial House! We are SO excited to have you …"
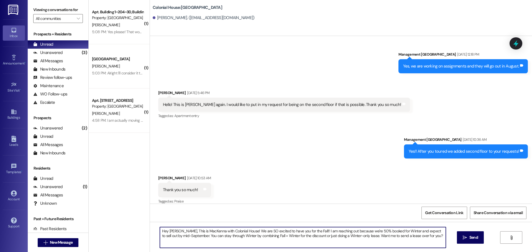
click at [171, 232] on textarea "Hey Elise, This is MacKenna with Colonial House! We are SO excited to have you …" at bounding box center [303, 237] width 286 height 21
type textarea "Hey Mary, This is MacKenna with Colonial House! We are SO excited to have you f…"
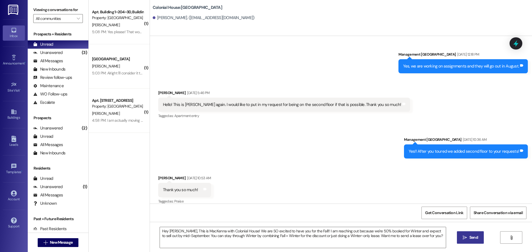
click at [468, 234] on button " Send" at bounding box center [470, 238] width 27 height 12
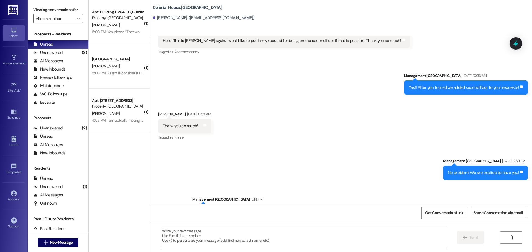
scroll to position [397, 0]
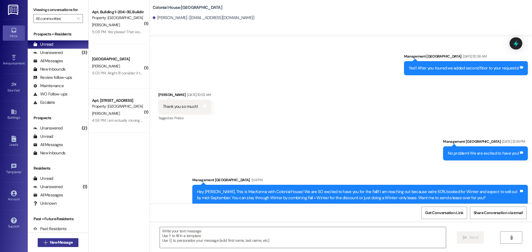
click at [65, 241] on span "New Message" at bounding box center [61, 243] width 23 height 6
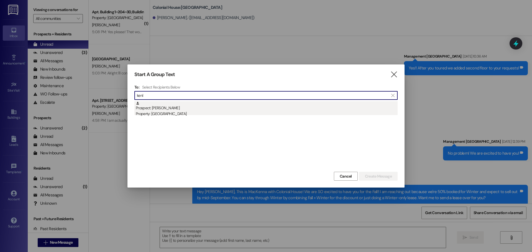
type input "kenl"
click at [193, 111] on div "Prospect: Kenlee Simmons Property: Colonial House" at bounding box center [267, 109] width 262 height 16
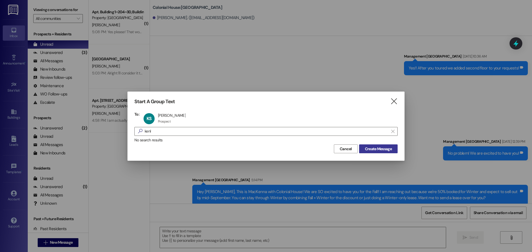
click at [373, 147] on span "Create Message" at bounding box center [378, 149] width 27 height 6
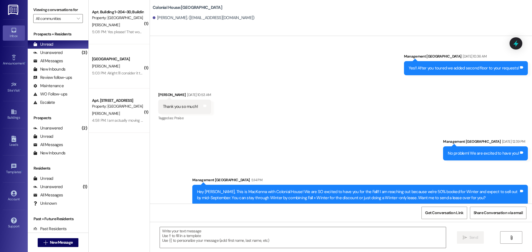
scroll to position [165, 0]
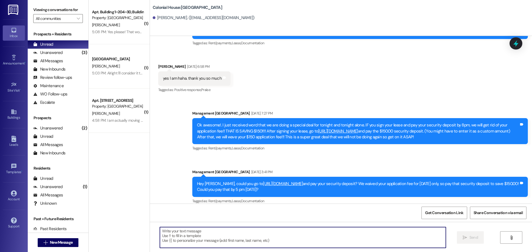
click at [181, 235] on textarea at bounding box center [303, 237] width 286 height 21
paste textarea "Hey Elise, This is MacKenna with Colonial House! We are SO excited to have you …"
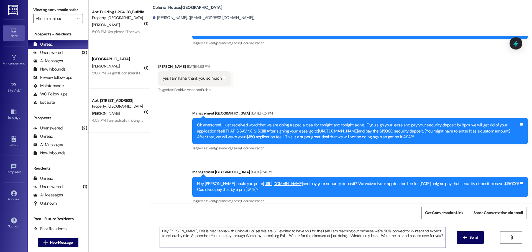
click at [170, 230] on textarea "Hey Elise, This is MacKenna with Colonial House! We are SO excited to have you …" at bounding box center [303, 237] width 286 height 21
type textarea "Hey Kenlee, This is MacKenna with Colonial House! We are SO excited to have you…"
click at [478, 238] on span "Send" at bounding box center [473, 238] width 11 height 6
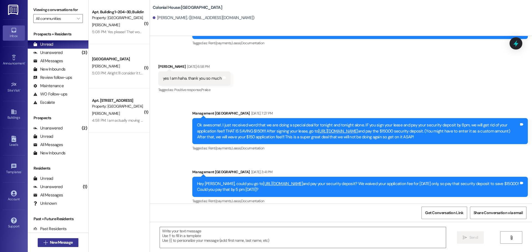
click at [52, 242] on span "New Message" at bounding box center [61, 243] width 23 height 6
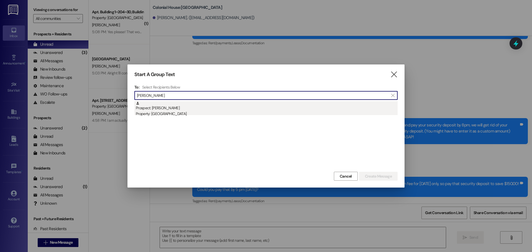
type input "lydia ke"
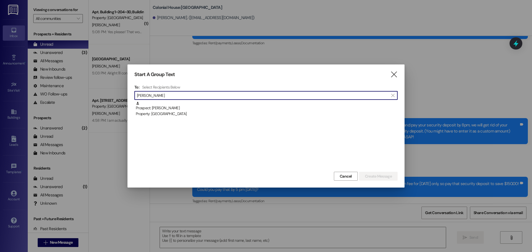
drag, startPoint x: 215, startPoint y: 115, endPoint x: 217, endPoint y: 114, distance: 2.8
click at [215, 115] on div "Property: [GEOGRAPHIC_DATA]" at bounding box center [267, 114] width 262 height 6
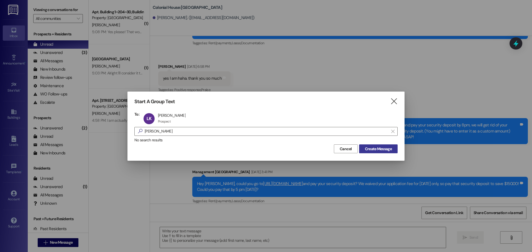
click at [377, 150] on span "Create Message" at bounding box center [378, 149] width 27 height 6
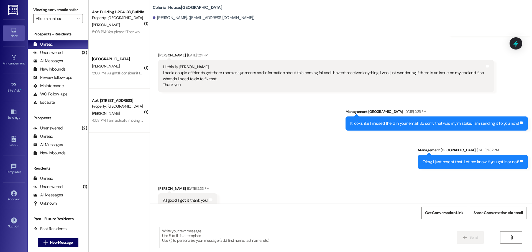
click at [215, 232] on textarea at bounding box center [303, 237] width 286 height 21
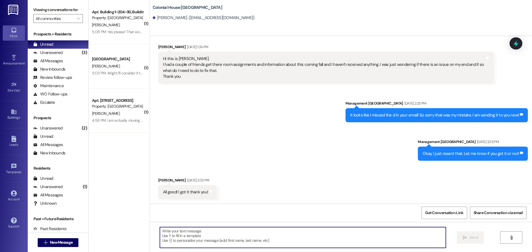
paste textarea "Hey Elise, This is MacKenna with Colonial House! We are SO excited to have you …"
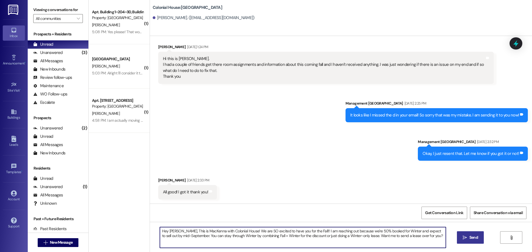
click at [169, 231] on textarea "Hey Elise, This is MacKenna with Colonial House! We are SO excited to have you …" at bounding box center [303, 237] width 286 height 21
type textarea "Hey Lydia, This is MacKenna with Colonial House! We are SO excited to have you …"
click at [464, 236] on icon "" at bounding box center [465, 238] width 4 height 4
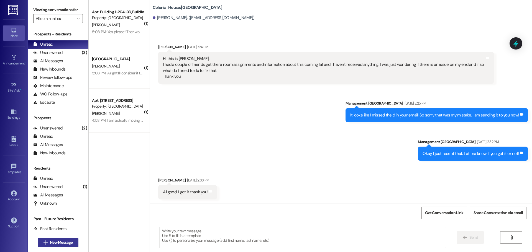
click at [47, 246] on button " New Message" at bounding box center [58, 242] width 41 height 9
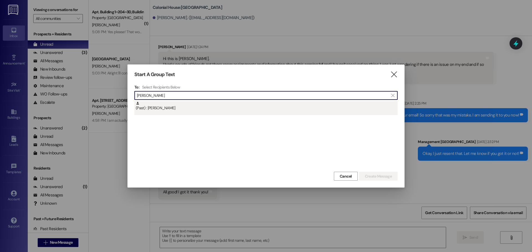
type input "hallie"
click at [207, 109] on div "(Past) : Hallie Teaman" at bounding box center [267, 106] width 262 height 10
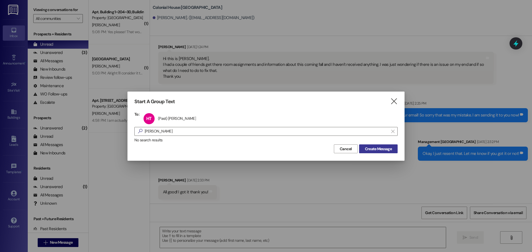
click at [370, 147] on span "Create Message" at bounding box center [378, 149] width 27 height 6
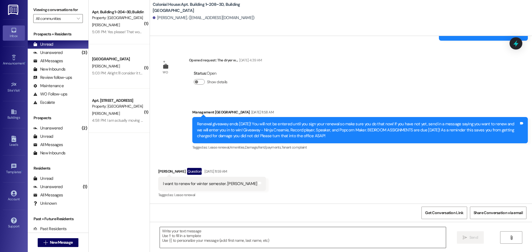
scroll to position [9225, 0]
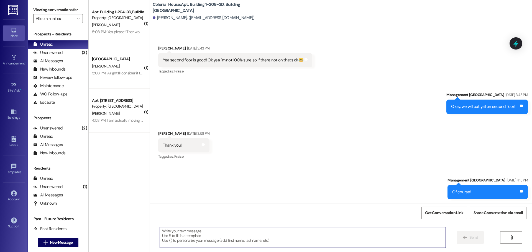
click at [196, 237] on textarea at bounding box center [303, 237] width 286 height 21
paste textarea "Hey Elise, This is MacKenna with Colonial House! We are SO excited to have you …"
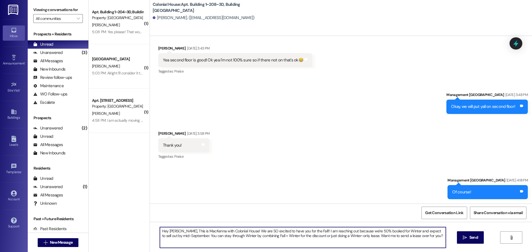
click at [169, 231] on textarea "Hey Elise, This is MacKenna with Colonial House! We are SO excited to have you …" at bounding box center [303, 237] width 286 height 21
type textarea "Hey Hallie, This is MacKenna with Colonial House! We are SO excited to have you…"
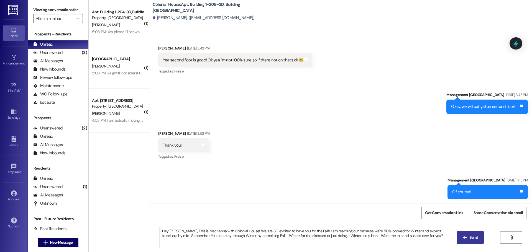
click at [469, 237] on span "Send" at bounding box center [473, 238] width 9 height 6
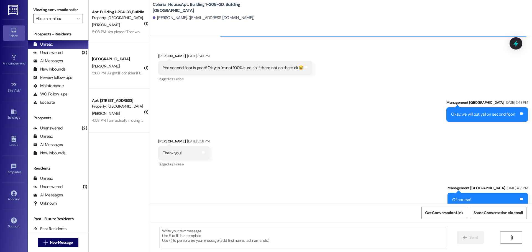
scroll to position [9186, 0]
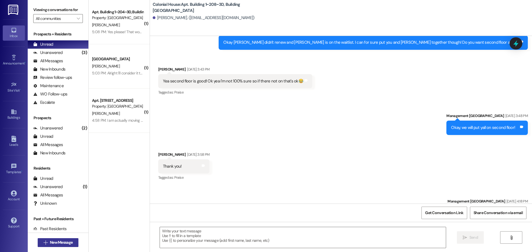
click at [58, 238] on button " New Message" at bounding box center [58, 242] width 41 height 9
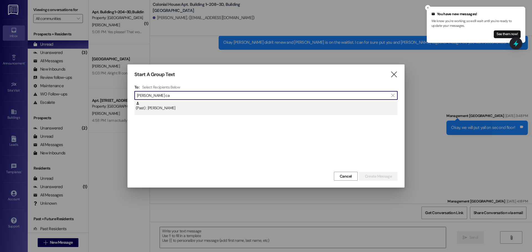
type input "madeline ca"
click at [176, 108] on div "(Past) : Madeline Carlile" at bounding box center [267, 106] width 262 height 10
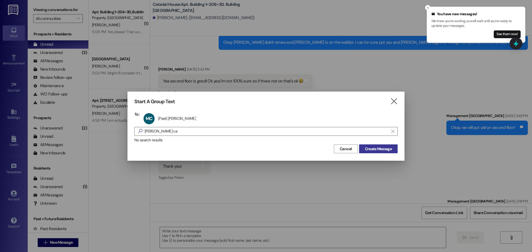
click at [370, 147] on span "Create Message" at bounding box center [378, 149] width 27 height 6
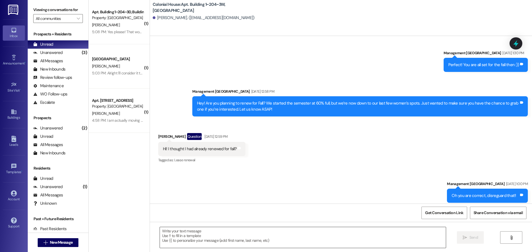
scroll to position [7867, 0]
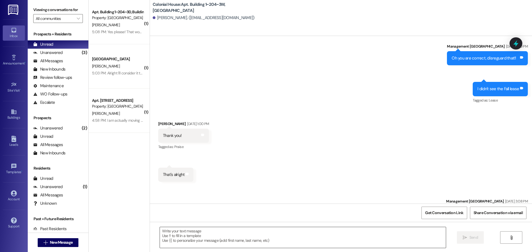
click at [180, 239] on textarea at bounding box center [303, 237] width 286 height 21
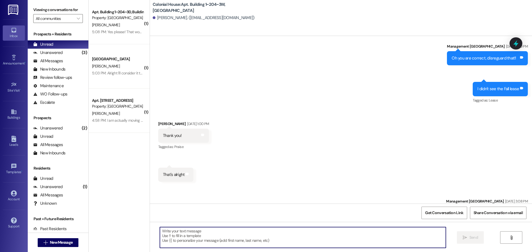
paste textarea "Hey Elise, This is MacKenna with Colonial House! We are SO excited to have you …"
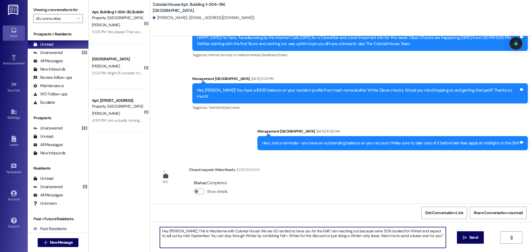
scroll to position [8149, 0]
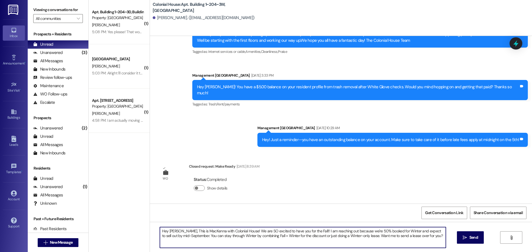
click at [165, 230] on textarea "Hey Elise, This is MacKenna with Colonial House! We are SO excited to have you …" at bounding box center [303, 237] width 286 height 21
type textarea "Hey Madeline, This is MacKenna with Colonial House! We are SO excited to have y…"
click at [478, 240] on span "Send" at bounding box center [473, 238] width 11 height 6
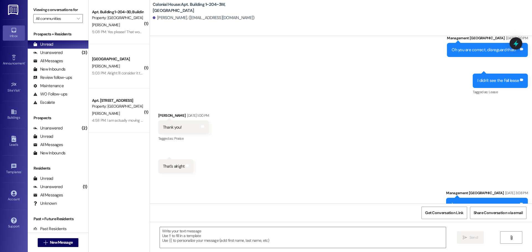
scroll to position [7867, 0]
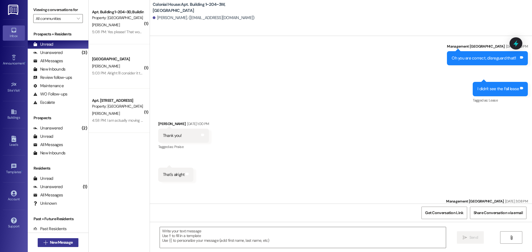
click at [61, 246] on button " New Message" at bounding box center [58, 242] width 41 height 9
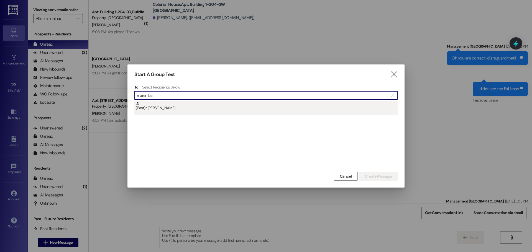
type input "maren ba"
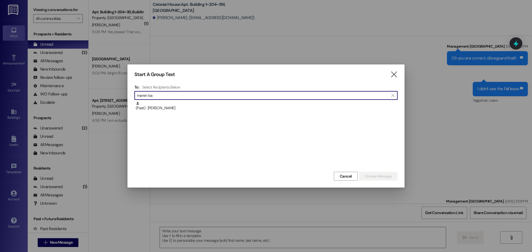
drag, startPoint x: 192, startPoint y: 108, endPoint x: 276, endPoint y: 115, distance: 84.2
click at [195, 107] on div "(Past) : Maren Barfuss" at bounding box center [267, 106] width 262 height 10
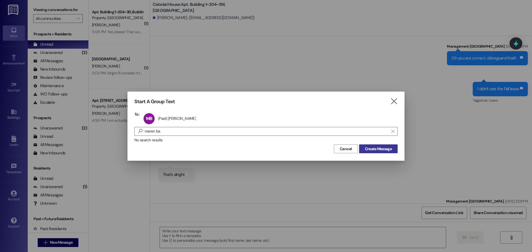
click at [375, 152] on button "Create Message" at bounding box center [378, 149] width 39 height 9
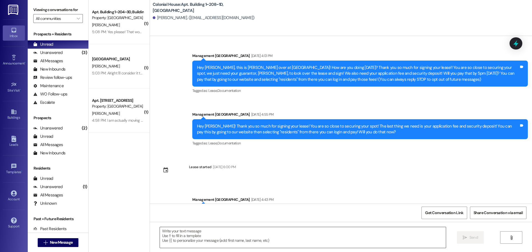
click at [185, 233] on textarea at bounding box center [303, 237] width 286 height 21
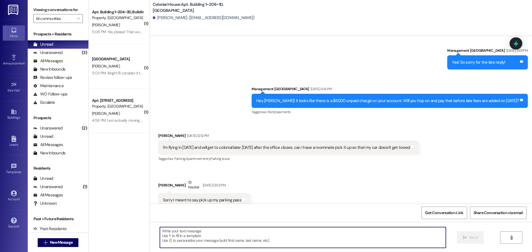
scroll to position [5225, 0]
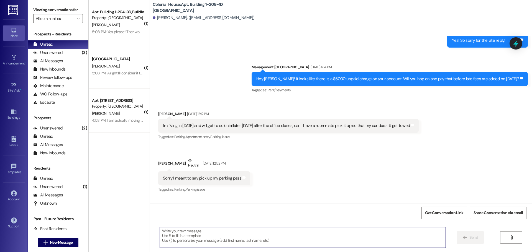
paste textarea "Hey Elise, This is MacKenna with Colonial House! We are SO excited to have you …"
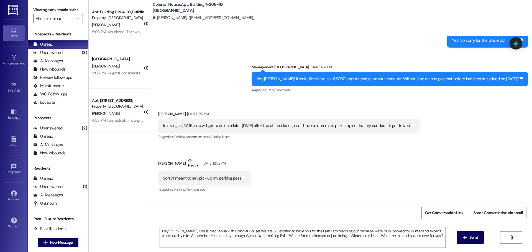
click at [171, 230] on textarea "Hey Elise, This is MacKenna with Colonial House! We are SO excited to have you …" at bounding box center [303, 237] width 286 height 21
click at [163, 232] on textarea "Hey Elise, This is MacKenna with Colonial House! We are SO excited to have you …" at bounding box center [303, 237] width 286 height 21
click at [168, 231] on textarea "Hey Elise, This is MacKenna with Colonial House! We are SO excited to have you …" at bounding box center [303, 237] width 286 height 21
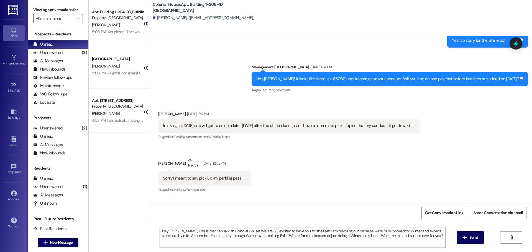
click at [168, 231] on textarea "Hey Elise, This is MacKenna with Colonial House! We are SO excited to have you …" at bounding box center [303, 237] width 286 height 21
type textarea "Hey Maren, This is MacKenna with Colonial House! We are SO excited to have you …"
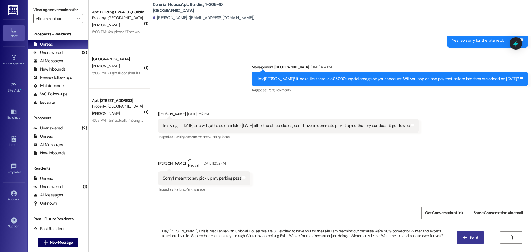
click at [472, 237] on span "Send" at bounding box center [473, 238] width 9 height 6
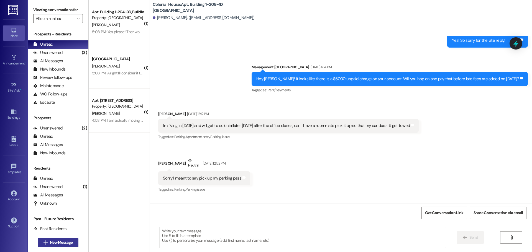
click at [43, 245] on icon "" at bounding box center [45, 243] width 4 height 4
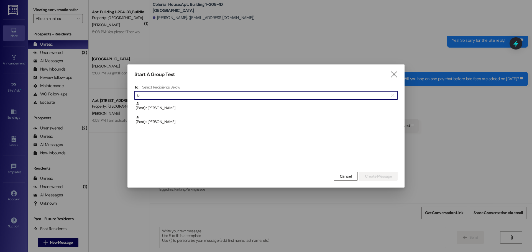
type input "k"
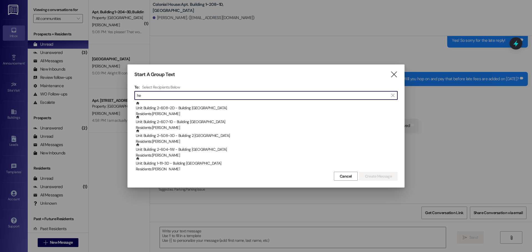
type input "h"
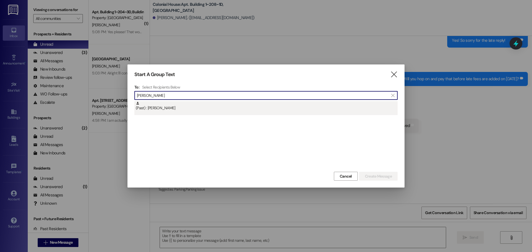
type input "kristin"
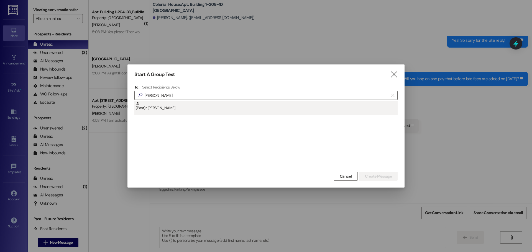
click at [176, 106] on div "(Past) : Kristin Herbert" at bounding box center [267, 106] width 262 height 10
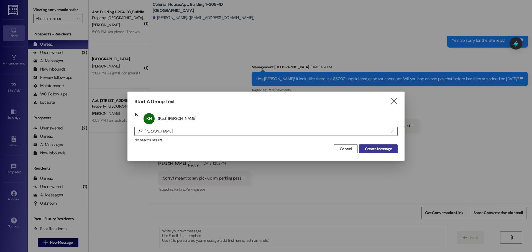
click at [376, 149] on span "Create Message" at bounding box center [378, 149] width 27 height 6
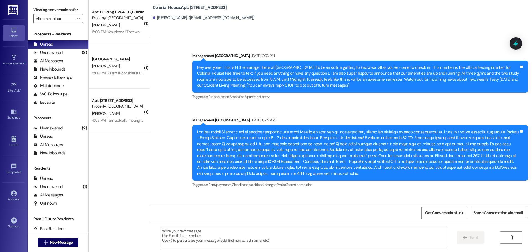
click at [171, 238] on textarea at bounding box center [303, 237] width 286 height 21
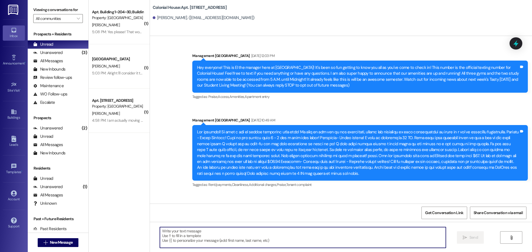
scroll to position [24657, 0]
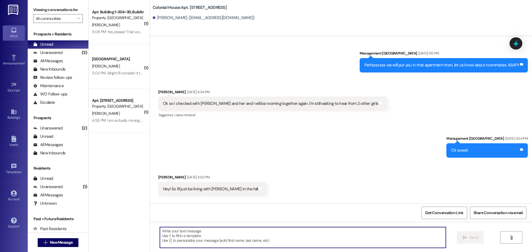
paste textarea "Hey Elise, This is MacKenna with Colonial House! We are SO excited to have you …"
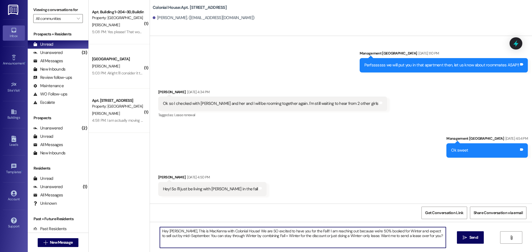
click at [168, 230] on textarea "Hey Elise, This is MacKenna with Colonial House! We are SO excited to have you …" at bounding box center [303, 237] width 286 height 21
type textarea "Hey Kristin, This is MacKenna with Colonial House! We are SO excited to have yo…"
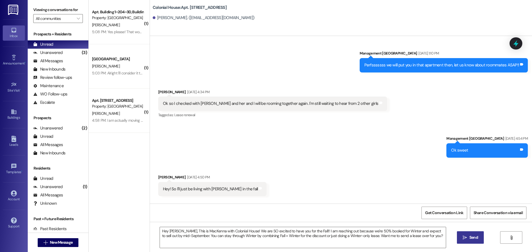
click at [470, 237] on span "Send" at bounding box center [473, 238] width 9 height 6
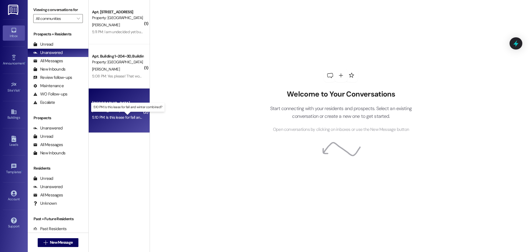
click at [104, 117] on div "5:10 PM: Is this lease for fall and winter combined? 5:10 PM: Is this lease for…" at bounding box center [132, 117] width 80 height 5
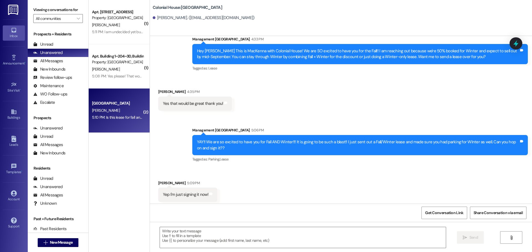
scroll to position [568, 0]
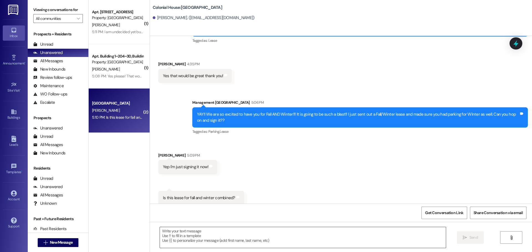
click at [176, 232] on textarea at bounding box center [303, 237] width 286 height 21
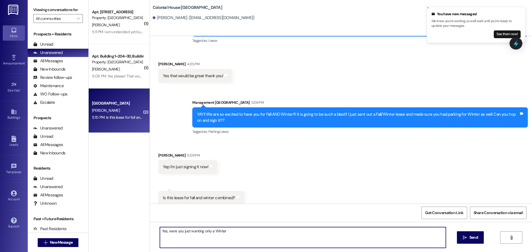
type textarea "Yes, were you just wanting only a Winter?"
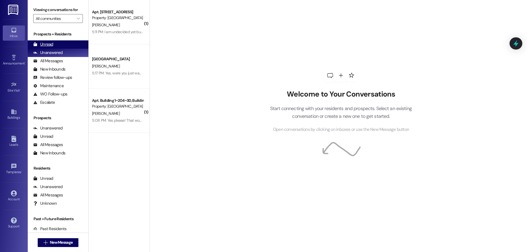
click at [53, 47] on div "Unread (0)" at bounding box center [58, 44] width 61 height 8
click at [58, 45] on div "Unread (0)" at bounding box center [58, 44] width 61 height 8
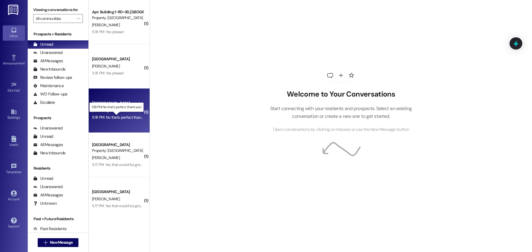
click at [111, 119] on div "5:18 PM: No that's perfect thank you! 5:18 PM: No that's perfect thank you!" at bounding box center [121, 117] width 58 height 5
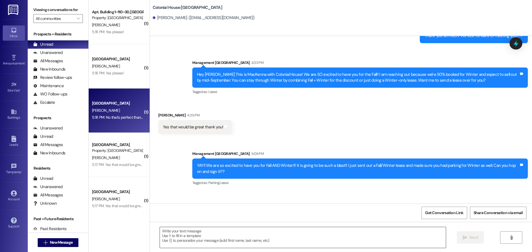
scroll to position [645, 0]
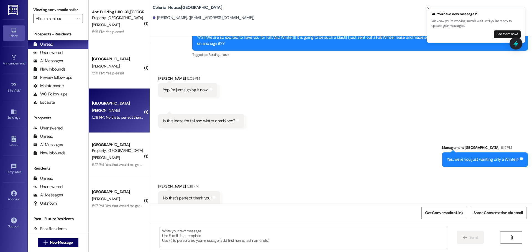
click at [186, 229] on textarea at bounding box center [303, 237] width 286 height 21
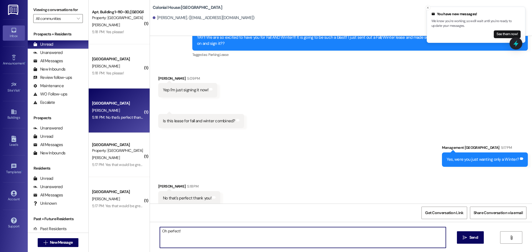
type textarea "Oh perfect!!"
click at [181, 240] on textarea at bounding box center [303, 237] width 286 height 21
type textarea "You are all set for Winter as well then :))"
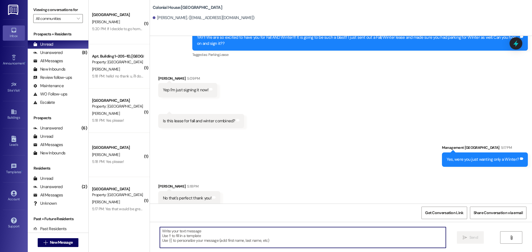
scroll to position [723, 0]
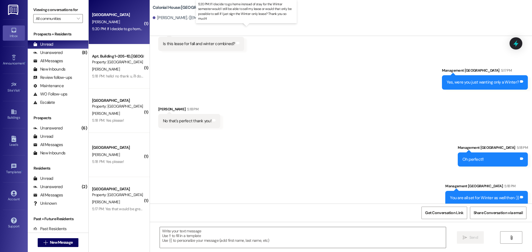
click at [113, 26] on div "5:20 PM: If I decide to go home instead of stay for the Winter semester would I…" at bounding box center [251, 28] width 319 height 5
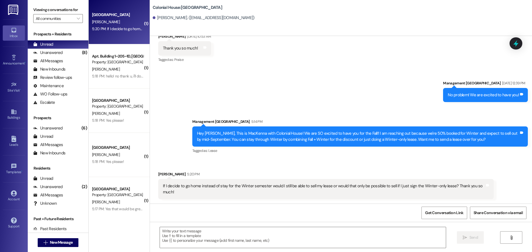
scroll to position [450, 0]
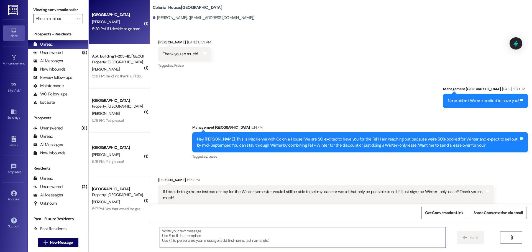
click at [222, 242] on textarea at bounding box center [303, 237] width 286 height 21
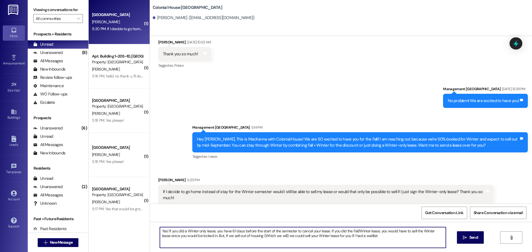
type textarea "Yes! If you did a Winter only lease, you have 61 days before the start of the s…"
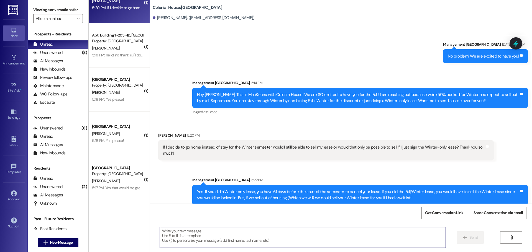
scroll to position [0, 0]
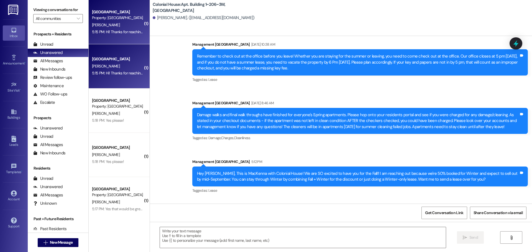
scroll to position [14996, 0]
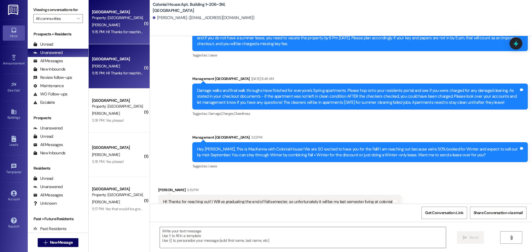
click at [309, 147] on div "Hey [PERSON_NAME], This is MacKenna with Colonial House! We are SO excited to h…" at bounding box center [358, 153] width 322 height 12
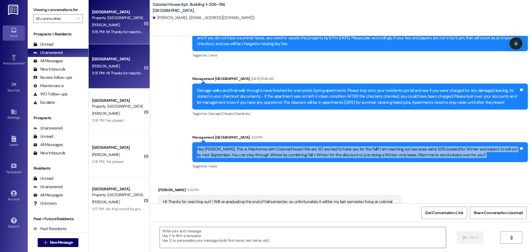
click at [309, 147] on div "Hey [PERSON_NAME], This is MacKenna with Colonial House! We are SO excited to h…" at bounding box center [358, 153] width 322 height 12
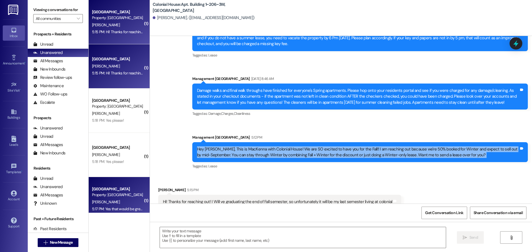
copy div "Hey [PERSON_NAME], This is MacKenna with Colonial House! We are SO excited to h…"
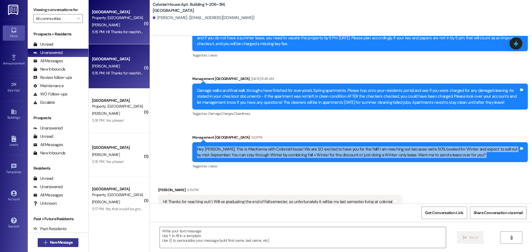
click at [67, 246] on button " New Message" at bounding box center [58, 242] width 41 height 9
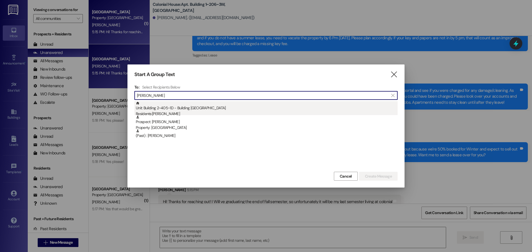
type input "[PERSON_NAME]"
click at [241, 109] on div "Unit: Building 2~405~1D - Building 2 Colonial House Residents: [PERSON_NAME]" at bounding box center [267, 109] width 262 height 16
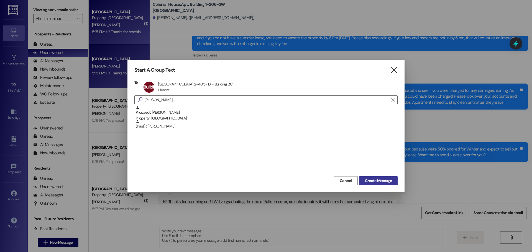
click at [385, 179] on span "Create Message" at bounding box center [378, 181] width 27 height 6
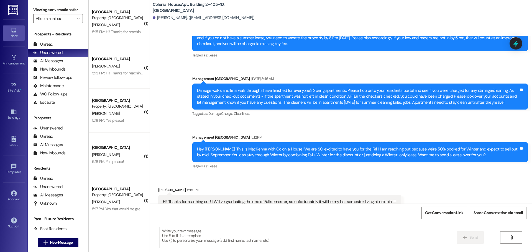
click at [188, 238] on textarea at bounding box center [303, 237] width 286 height 21
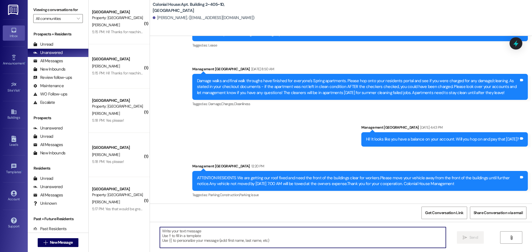
scroll to position [7232, 0]
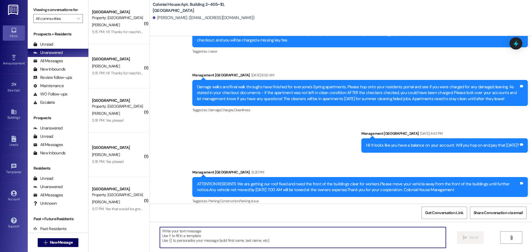
paste textarea "Hey [PERSON_NAME], This is MacKenna with Colonial House! We are SO excited to h…"
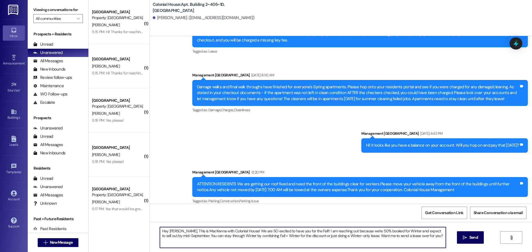
click at [171, 231] on textarea "Hey [PERSON_NAME], This is MacKenna with Colonial House! We are SO excited to h…" at bounding box center [303, 237] width 286 height 21
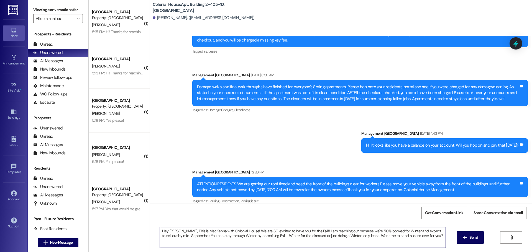
click at [168, 231] on textarea "Hey [PERSON_NAME], This is MacKenna with Colonial House! We are SO excited to h…" at bounding box center [303, 237] width 286 height 21
type textarea "Hey [PERSON_NAME], This is MacKenna with Colonial House! We are SO excited to h…"
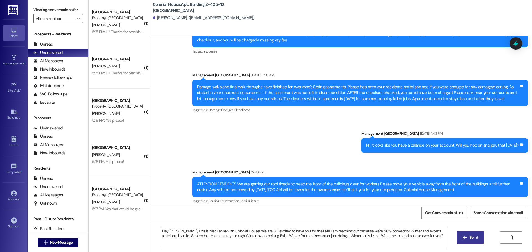
click at [474, 238] on span "Send" at bounding box center [473, 238] width 9 height 6
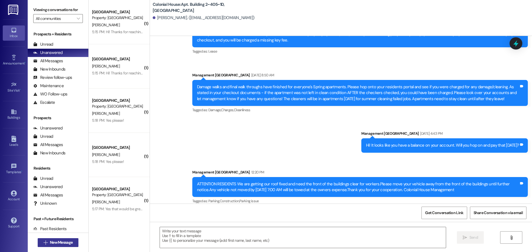
click at [53, 242] on span "New Message" at bounding box center [61, 243] width 23 height 6
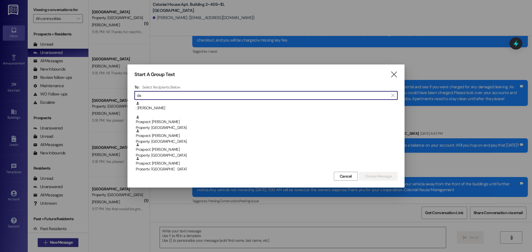
type input "d"
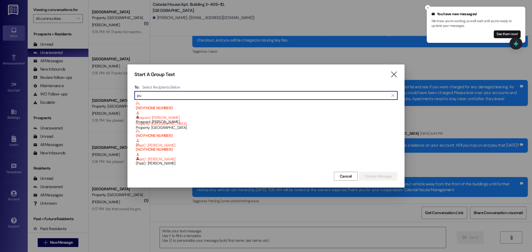
type input "p"
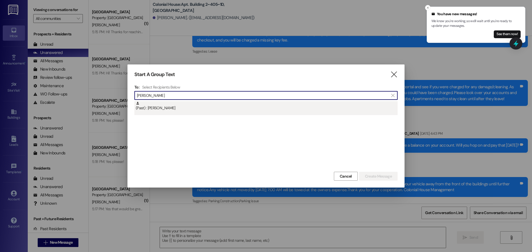
type input "[PERSON_NAME]"
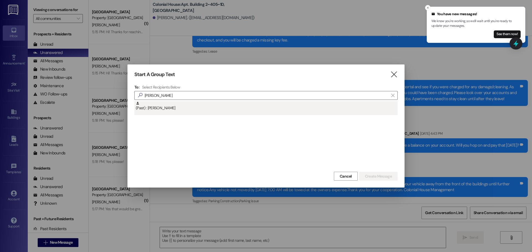
click at [167, 109] on div "(Past) : [PERSON_NAME]" at bounding box center [267, 106] width 262 height 10
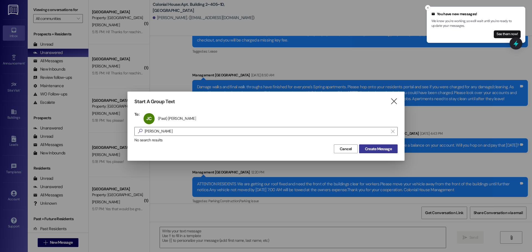
click at [390, 147] on span "Create Message" at bounding box center [378, 149] width 27 height 6
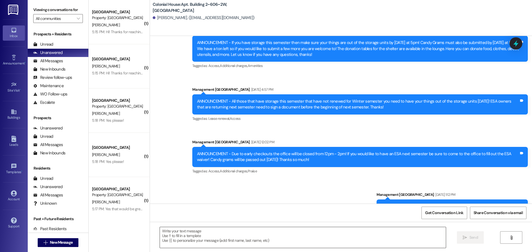
click at [189, 236] on textarea at bounding box center [303, 237] width 286 height 21
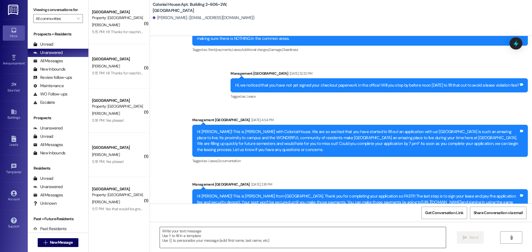
scroll to position [4015, 0]
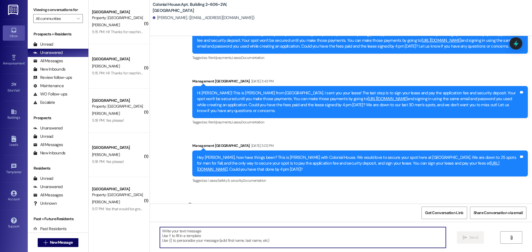
paste textarea "Hey [PERSON_NAME], This is MacKenna with Colonial House! We are SO excited to h…"
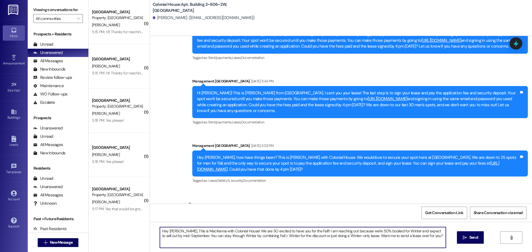
click at [173, 230] on textarea "Hey [PERSON_NAME], This is MacKenna with Colonial House! We are SO excited to h…" at bounding box center [303, 237] width 286 height 21
type textarea "Hey [PERSON_NAME], This is MacKenna with Colonial House! We are SO excited to h…"
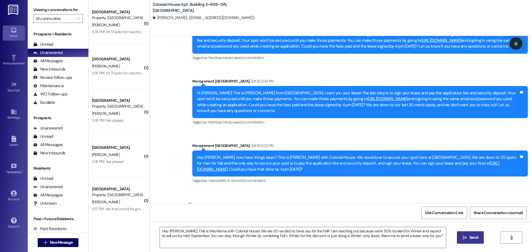
click at [473, 238] on span "Send" at bounding box center [473, 238] width 9 height 6
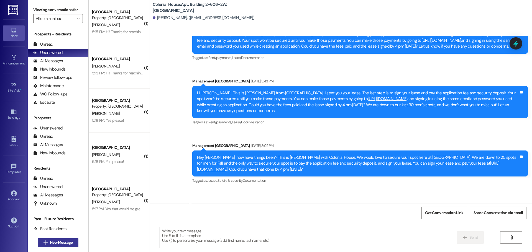
click at [65, 245] on span "New Message" at bounding box center [61, 243] width 23 height 6
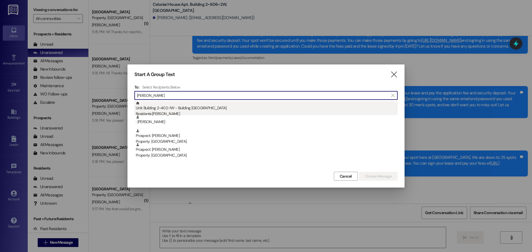
type input "[PERSON_NAME]"
click at [203, 110] on div "Unit: Building 2~402~1W - Building 2 Colonial House Residents: [PERSON_NAME]" at bounding box center [267, 109] width 262 height 16
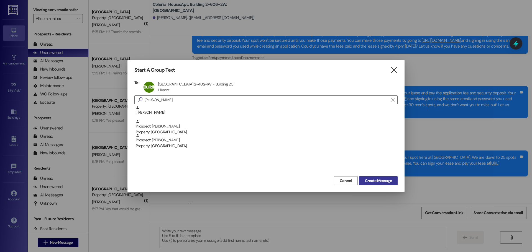
click at [368, 176] on button "Create Message" at bounding box center [378, 180] width 39 height 9
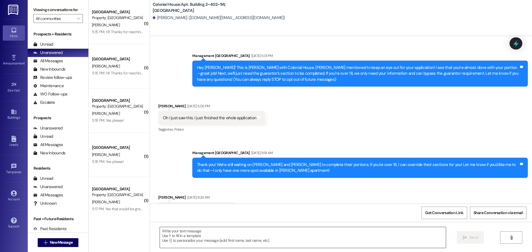
scroll to position [3635, 0]
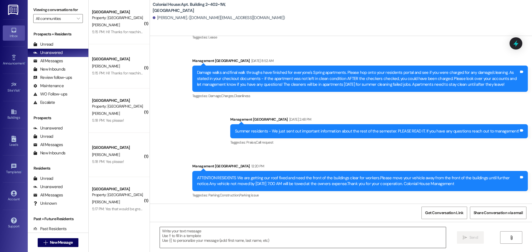
click at [174, 233] on textarea at bounding box center [303, 237] width 286 height 21
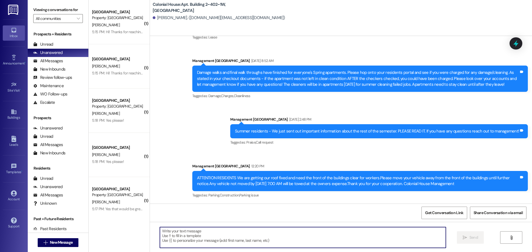
paste textarea "Hey [PERSON_NAME], This is MacKenna with Colonial House! We are SO excited to h…"
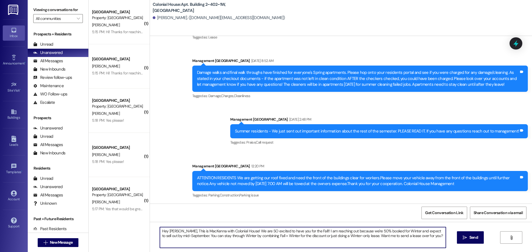
click at [171, 232] on textarea "Hey [PERSON_NAME], This is MacKenna with Colonial House! We are SO excited to h…" at bounding box center [303, 237] width 286 height 21
type textarea "Hey [PERSON_NAME], This is MacKenna with Colonial House! We are SO excited to h…"
drag, startPoint x: 474, startPoint y: 237, endPoint x: 347, endPoint y: 224, distance: 127.8
click at [473, 237] on span "Send" at bounding box center [473, 238] width 9 height 6
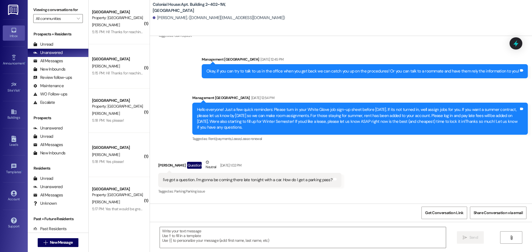
scroll to position [2600, 0]
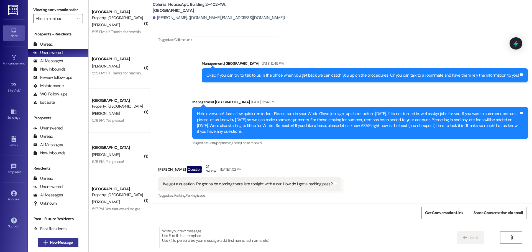
click at [51, 241] on span "New Message" at bounding box center [61, 243] width 23 height 6
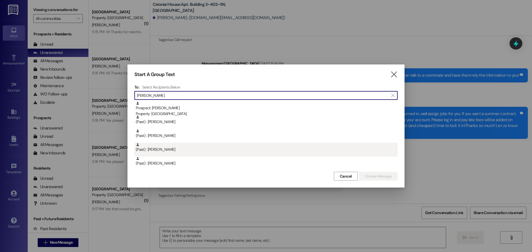
type input "[PERSON_NAME]"
click at [173, 146] on div "(Past) : [PERSON_NAME]" at bounding box center [267, 148] width 262 height 10
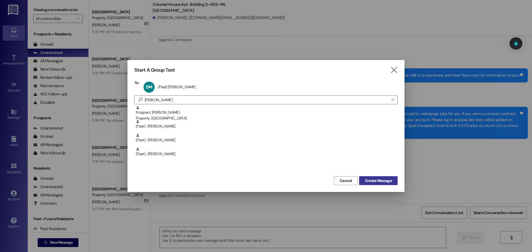
click at [371, 180] on span "Create Message" at bounding box center [378, 181] width 27 height 6
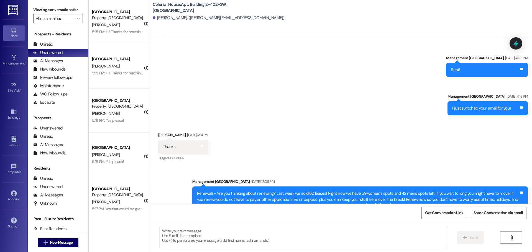
click at [181, 238] on textarea at bounding box center [303, 237] width 286 height 21
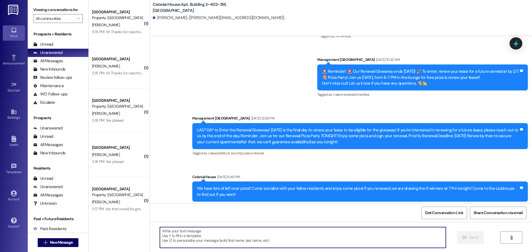
scroll to position [6114, 0]
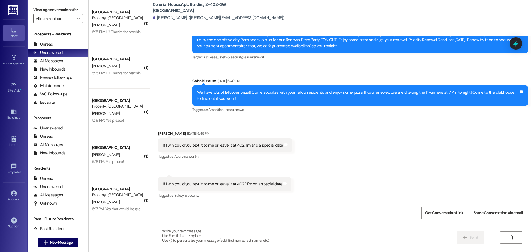
paste textarea "Hey [PERSON_NAME], This is MacKenna with Colonial House! We are SO excited to h…"
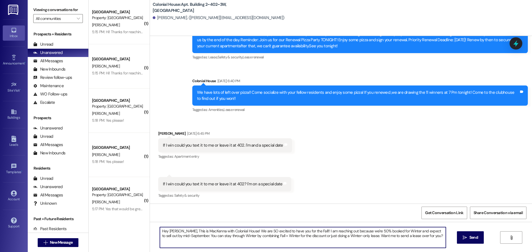
click at [170, 230] on textarea "Hey [PERSON_NAME], This is MacKenna with Colonial House! We are SO excited to h…" at bounding box center [303, 237] width 286 height 21
type textarea "Hey [PERSON_NAME], This is MacKenna with Colonial House! We are SO excited to h…"
click at [465, 238] on icon "" at bounding box center [465, 238] width 4 height 4
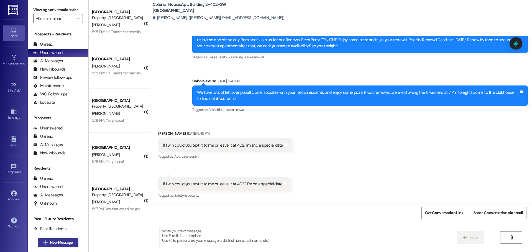
click at [69, 242] on span "New Message" at bounding box center [61, 243] width 23 height 6
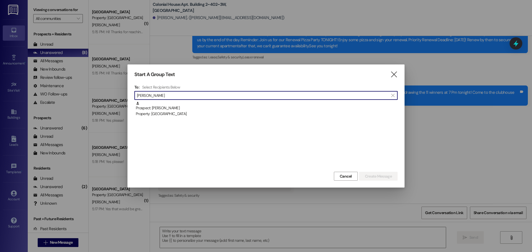
type input "[PERSON_NAME]"
click at [191, 114] on div "Property: [GEOGRAPHIC_DATA]" at bounding box center [267, 114] width 262 height 6
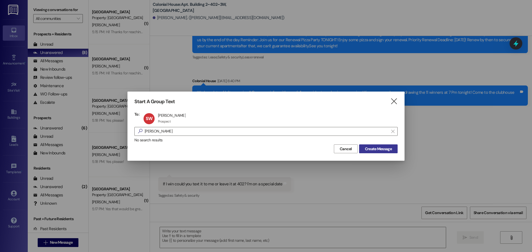
click at [375, 148] on span "Create Message" at bounding box center [378, 149] width 27 height 6
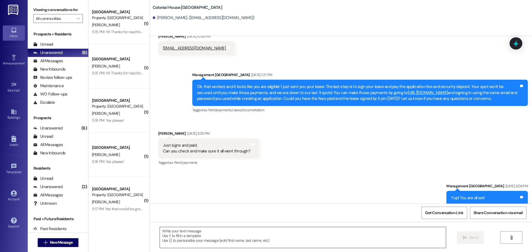
scroll to position [201, 0]
click at [189, 236] on textarea at bounding box center [303, 237] width 286 height 21
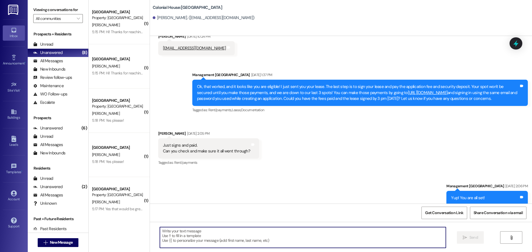
paste textarea "Hey [PERSON_NAME], This is MacKenna with Colonial House! We are SO excited to h…"
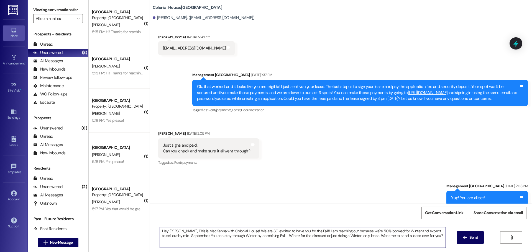
click at [172, 231] on textarea "Hey [PERSON_NAME], This is MacKenna with Colonial House! We are SO excited to h…" at bounding box center [303, 237] width 286 height 21
type textarea "Hey [PERSON_NAME], This is MacKenna with Colonial House! We are SO excited to h…"
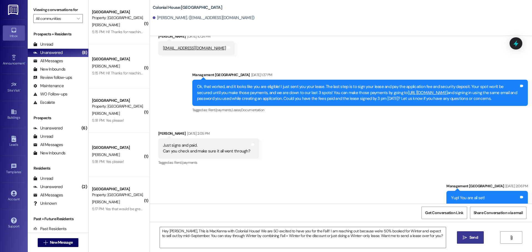
click at [473, 236] on span "Send" at bounding box center [473, 238] width 9 height 6
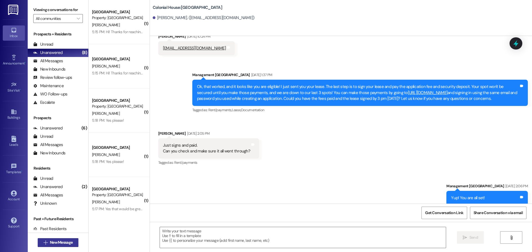
click at [68, 244] on span "New Message" at bounding box center [61, 243] width 23 height 6
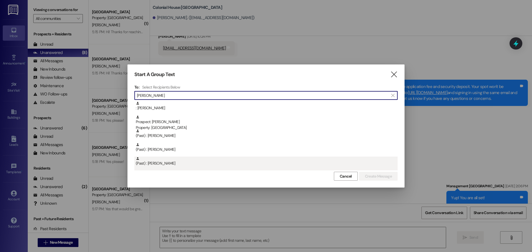
type input "[PERSON_NAME]"
click at [195, 161] on div "(Past) : [PERSON_NAME]" at bounding box center [267, 162] width 262 height 10
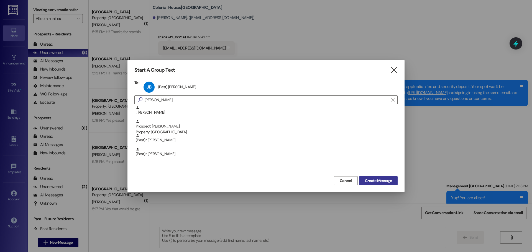
click at [362, 177] on button "Create Message" at bounding box center [378, 180] width 39 height 9
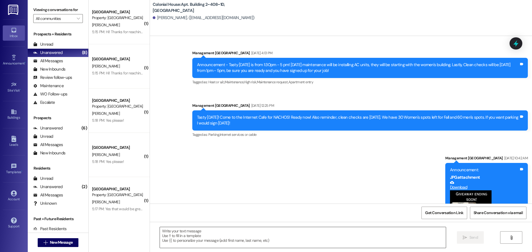
click at [184, 242] on textarea at bounding box center [303, 237] width 286 height 21
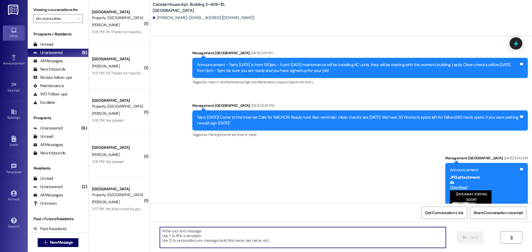
scroll to position [11385, 0]
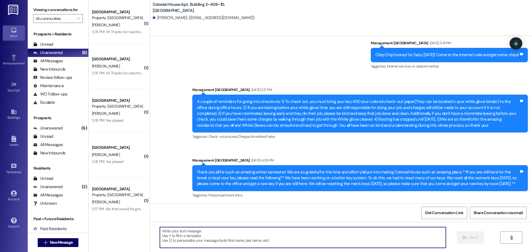
paste textarea "Hey [PERSON_NAME], This is MacKenna with Colonial House! We are SO excited to h…"
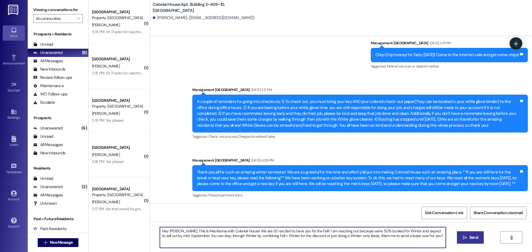
click at [170, 231] on textarea "Hey [PERSON_NAME], This is MacKenna with Colonial House! We are SO excited to h…" at bounding box center [303, 237] width 286 height 21
type textarea "Hey [PERSON_NAME], This is MacKenna with Colonial House! We are SO excited to h…"
click at [476, 235] on button " Send" at bounding box center [470, 238] width 27 height 12
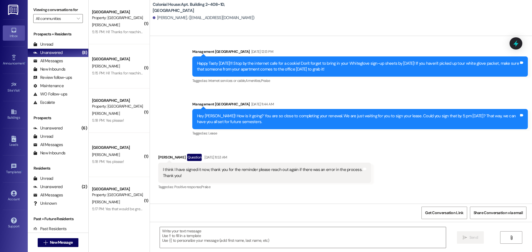
scroll to position [10825, 0]
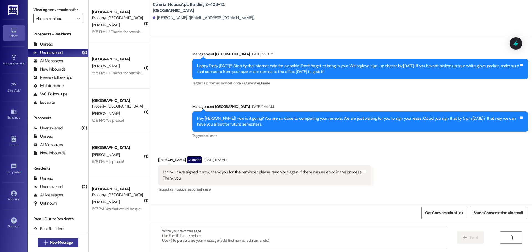
click at [44, 239] on button " New Message" at bounding box center [58, 242] width 41 height 9
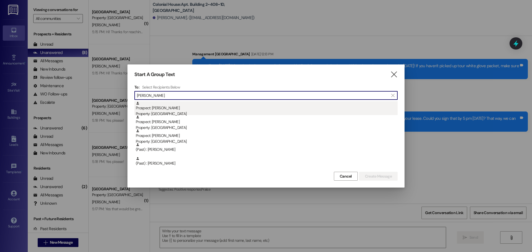
type input "[PERSON_NAME]"
click at [181, 105] on div "Prospect: [PERSON_NAME] Property: [GEOGRAPHIC_DATA]" at bounding box center [267, 109] width 262 height 16
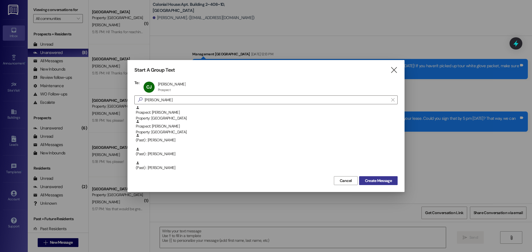
click at [383, 178] on button "Create Message" at bounding box center [378, 180] width 39 height 9
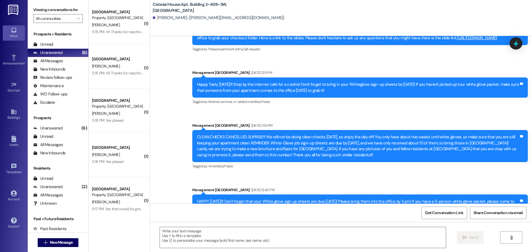
scroll to position [7453, 0]
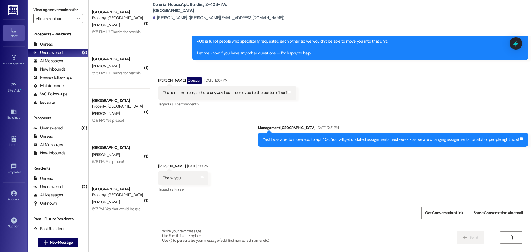
click at [190, 232] on textarea at bounding box center [303, 237] width 286 height 21
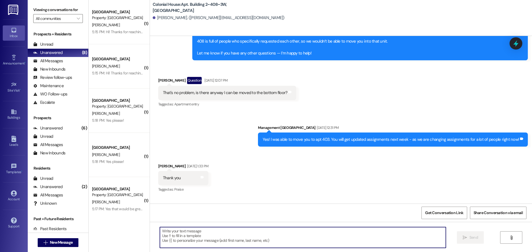
paste textarea "Hey [PERSON_NAME], This is MacKenna with Colonial House! We are SO excited to h…"
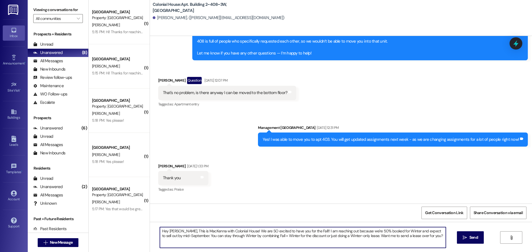
click at [175, 230] on textarea "Hey [PERSON_NAME], This is MacKenna with Colonial House! We are SO excited to h…" at bounding box center [303, 237] width 286 height 21
type textarea "Hey [PERSON_NAME], This is MacKenna with Colonial House! We are SO excited to h…"
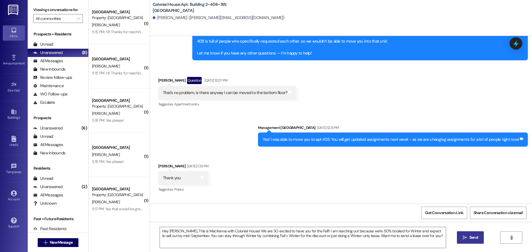
click at [470, 235] on span "Send" at bounding box center [473, 238] width 9 height 6
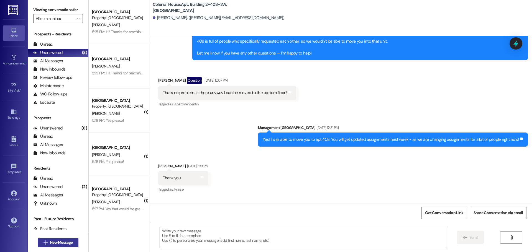
click at [69, 240] on span "New Message" at bounding box center [61, 243] width 23 height 6
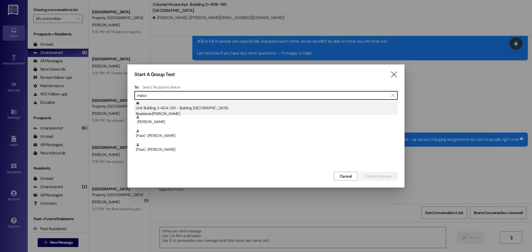
type input "malco"
click at [186, 114] on div "Residents: [PERSON_NAME]" at bounding box center [267, 114] width 262 height 6
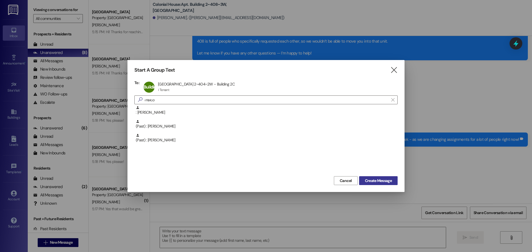
click at [379, 178] on span "Create Message" at bounding box center [378, 181] width 27 height 6
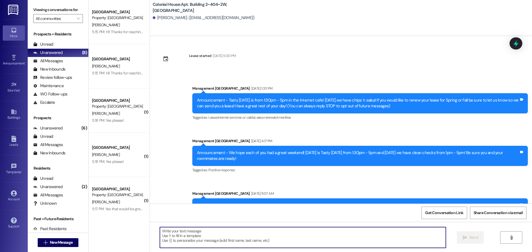
scroll to position [13643, 0]
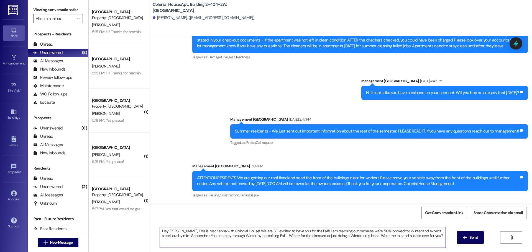
click at [171, 232] on textarea "Hey [PERSON_NAME], This is MacKenna with Colonial House! We are SO excited to h…" at bounding box center [303, 237] width 286 height 21
type textarea "Hey [PERSON_NAME], This is MacKenna with Colonial House! We are SO excited to h…"
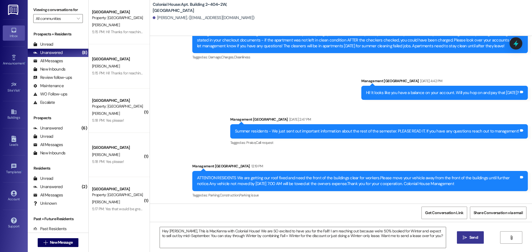
click at [481, 234] on button " Send" at bounding box center [470, 238] width 27 height 12
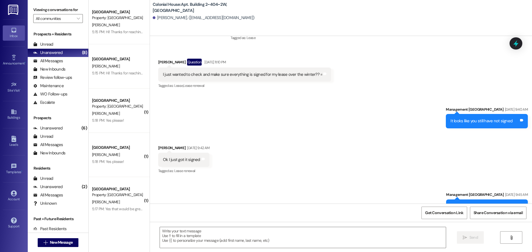
scroll to position [7740, 0]
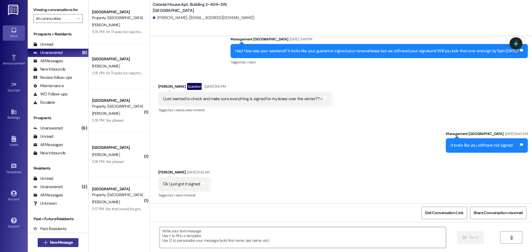
click at [45, 241] on span " New Message" at bounding box center [58, 243] width 32 height 6
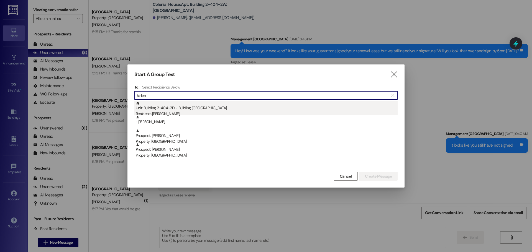
type input "kellen"
click at [219, 111] on div "Residents: [PERSON_NAME]" at bounding box center [267, 114] width 262 height 6
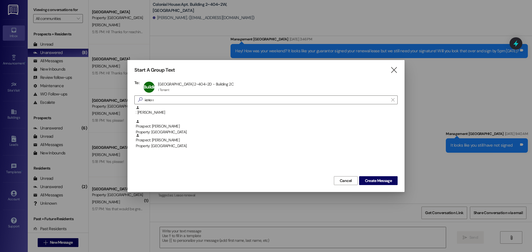
click at [377, 176] on div "Cancel Create Message" at bounding box center [265, 180] width 263 height 10
click at [377, 179] on span "Create Message" at bounding box center [378, 181] width 27 height 6
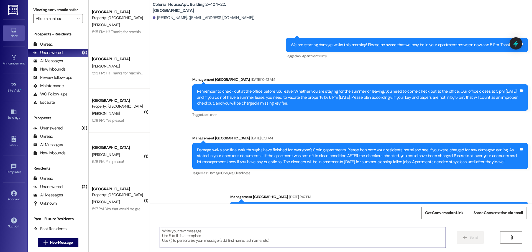
scroll to position [3970, 0]
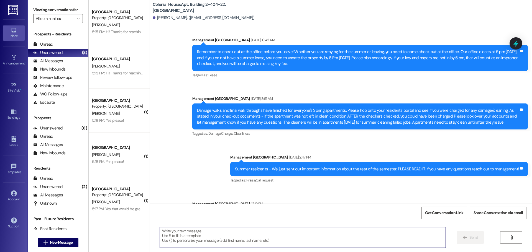
click at [183, 235] on textarea at bounding box center [303, 237] width 286 height 21
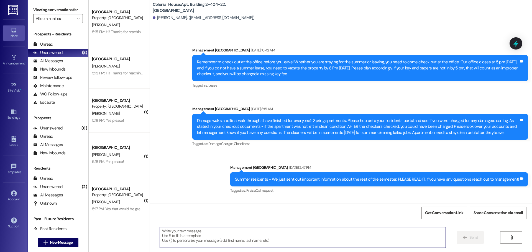
paste textarea "Hey [PERSON_NAME], This is MacKenna with Colonial House! We are SO excited to h…"
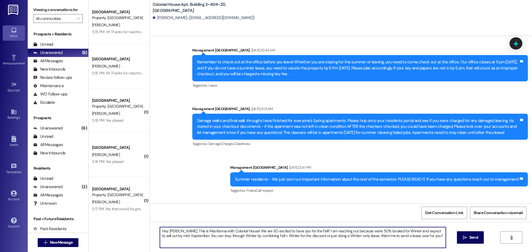
click at [173, 233] on textarea "Hey [PERSON_NAME], This is MacKenna with Colonial House! We are SO excited to h…" at bounding box center [303, 237] width 286 height 21
type textarea "Hey [PERSON_NAME], This is MacKenna with Colonial House! We are SO excited to h…"
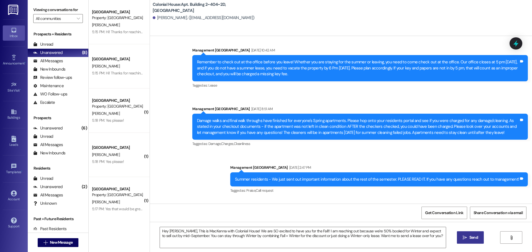
click at [461, 238] on button " Send" at bounding box center [470, 238] width 27 height 12
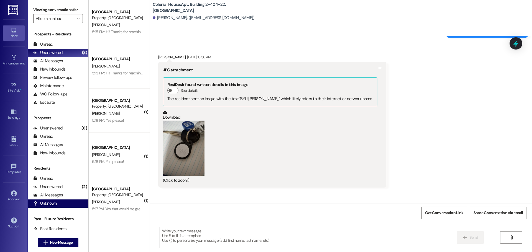
scroll to position [3710, 0]
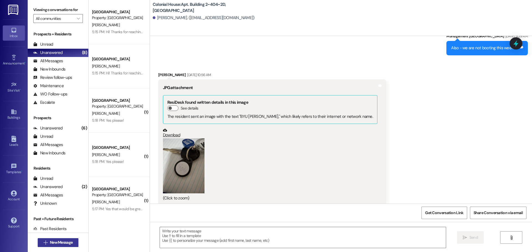
click at [55, 241] on span "New Message" at bounding box center [61, 243] width 23 height 6
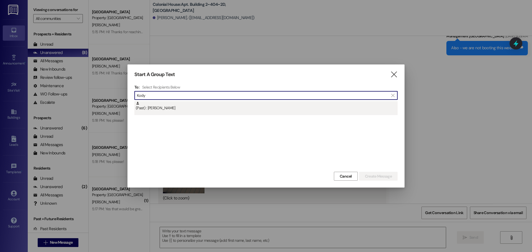
type input "Kody"
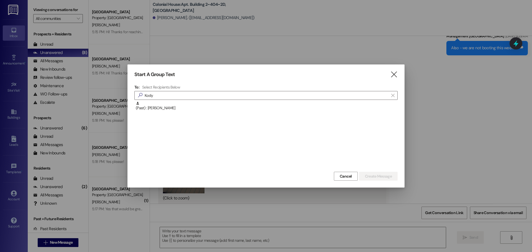
drag, startPoint x: 175, startPoint y: 107, endPoint x: 308, endPoint y: 148, distance: 139.6
click at [176, 107] on div "(Past) : [PERSON_NAME]" at bounding box center [267, 106] width 262 height 10
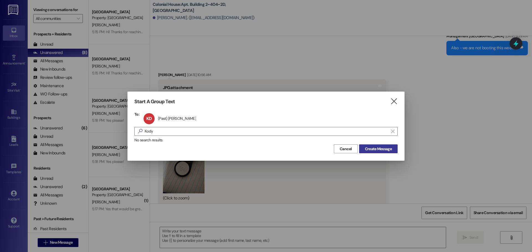
click at [370, 148] on span "Create Message" at bounding box center [378, 149] width 27 height 6
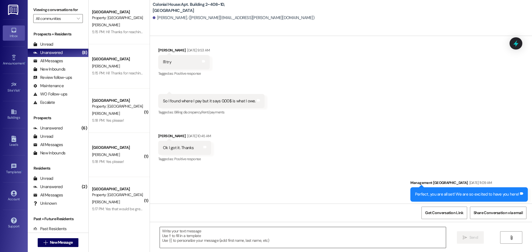
click at [194, 238] on textarea at bounding box center [303, 237] width 286 height 21
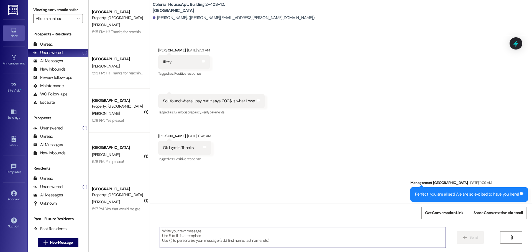
scroll to position [8923, 0]
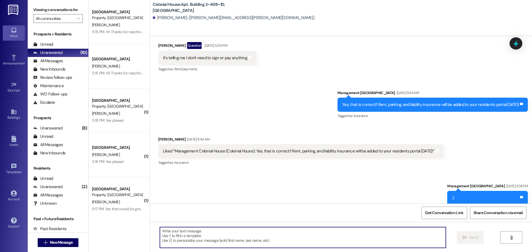
paste textarea "Hey [PERSON_NAME], This is MacKenna with Colonial House! We are SO excited to h…"
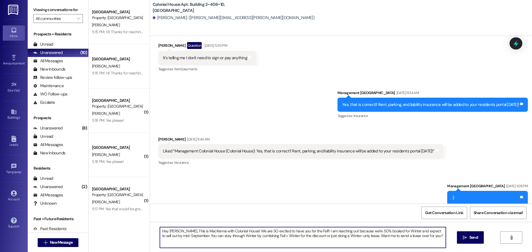
click at [168, 231] on textarea "Hey [PERSON_NAME], This is MacKenna with Colonial House! We are SO excited to h…" at bounding box center [303, 237] width 286 height 21
type textarea "Hey Kody, This is MacKenna with Colonial House! We are SO excited to have you f…"
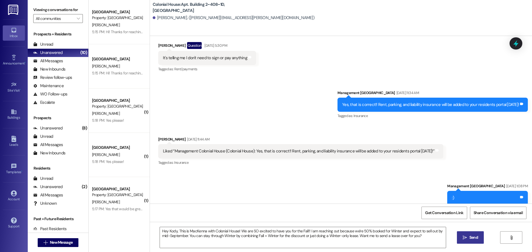
click at [463, 235] on button " Send" at bounding box center [470, 238] width 27 height 12
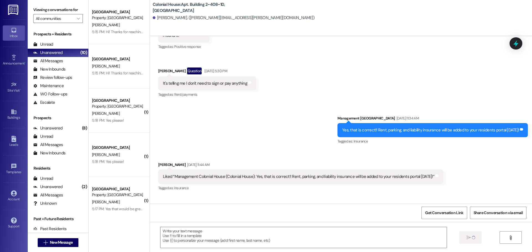
scroll to position [8884, 0]
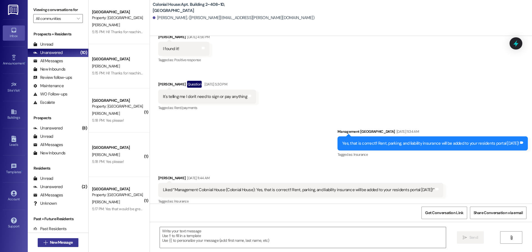
click at [57, 238] on button " New Message" at bounding box center [58, 242] width 41 height 9
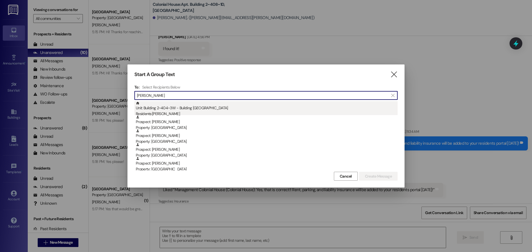
type input "[PERSON_NAME]"
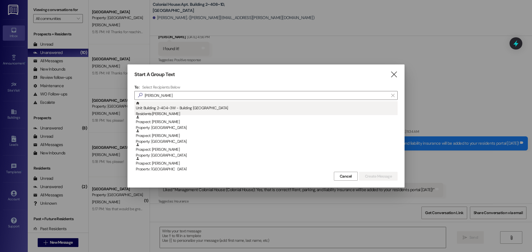
click at [197, 112] on div "Residents: [PERSON_NAME]" at bounding box center [267, 114] width 262 height 6
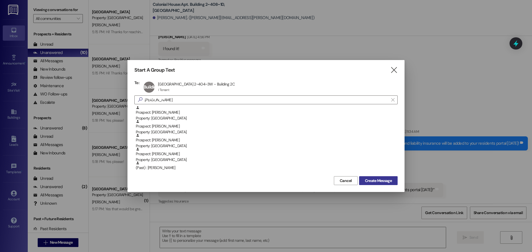
click at [368, 181] on span "Create Message" at bounding box center [378, 181] width 27 height 6
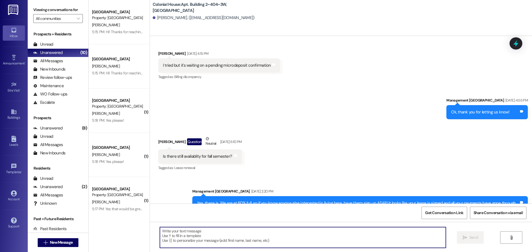
scroll to position [725, 0]
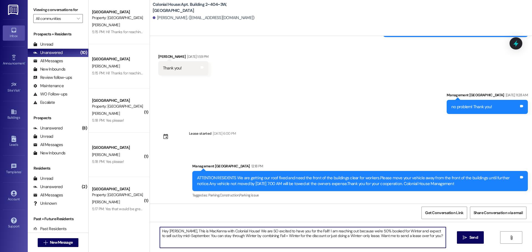
click at [172, 232] on textarea "Hey [PERSON_NAME], This is MacKenna with Colonial House! We are SO excited to h…" at bounding box center [303, 237] width 286 height 21
type textarea "Hey [PERSON_NAME], This is MacKenna with Colonial House! We are SO excited to h…"
click at [470, 237] on span "Send" at bounding box center [473, 238] width 9 height 6
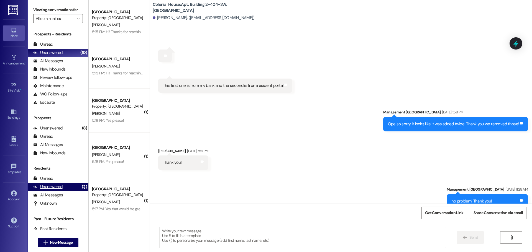
scroll to position [601, 0]
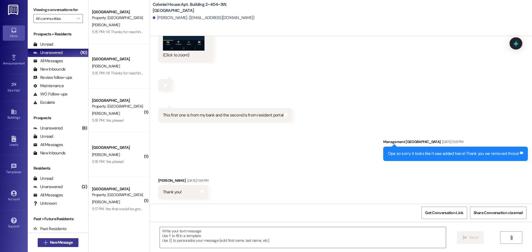
click at [68, 240] on span "New Message" at bounding box center [61, 243] width 23 height 6
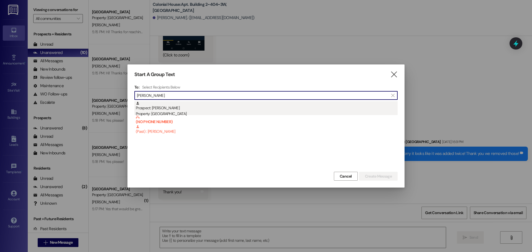
type input "[PERSON_NAME]"
click at [171, 102] on div "Prospect: [PERSON_NAME] Property: [GEOGRAPHIC_DATA]" at bounding box center [267, 109] width 262 height 16
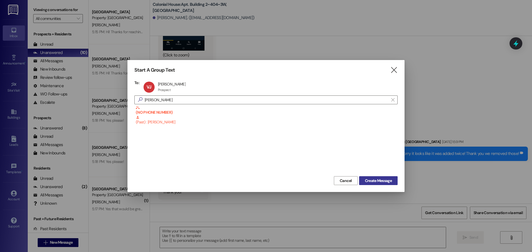
click at [376, 180] on span "Create Message" at bounding box center [378, 181] width 27 height 6
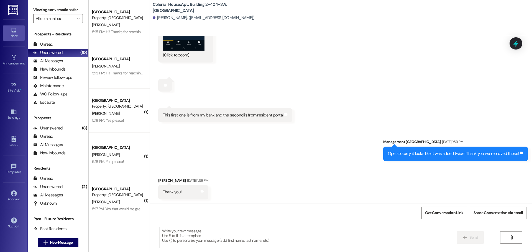
scroll to position [156, 0]
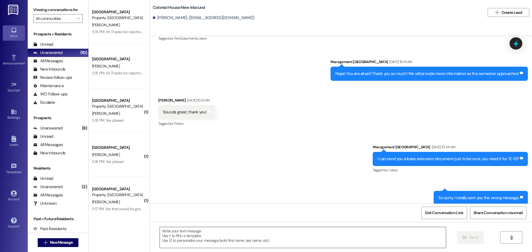
click at [173, 237] on textarea at bounding box center [303, 237] width 286 height 21
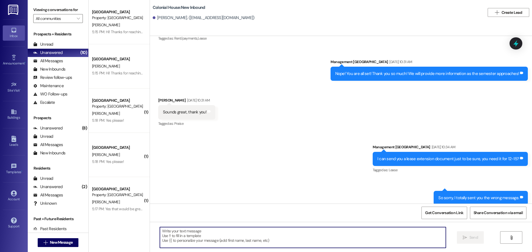
paste textarea "Hey [PERSON_NAME], This is MacKenna with Colonial House! We are SO excited to h…"
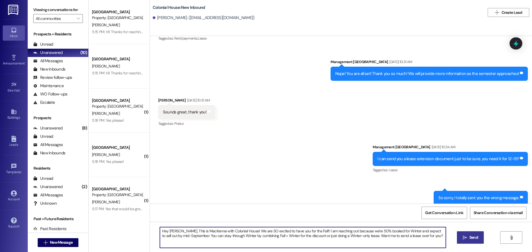
click at [173, 232] on textarea "Hey [PERSON_NAME], This is MacKenna with Colonial House! We are SO excited to h…" at bounding box center [303, 237] width 286 height 21
type textarea "Hey [PERSON_NAME], This is MacKenna with Colonial House! We are SO excited to h…"
click at [470, 234] on button " Send" at bounding box center [470, 238] width 27 height 12
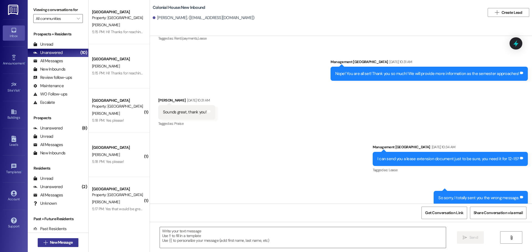
click at [68, 245] on span "New Message" at bounding box center [61, 243] width 23 height 6
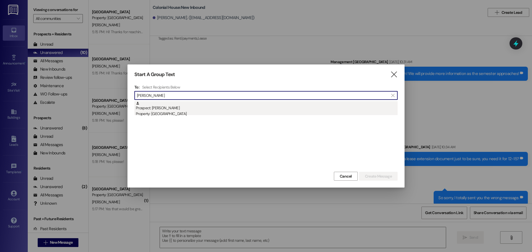
type input "[PERSON_NAME]"
click at [184, 109] on div "Prospect: [PERSON_NAME] Property: [GEOGRAPHIC_DATA]" at bounding box center [267, 109] width 262 height 16
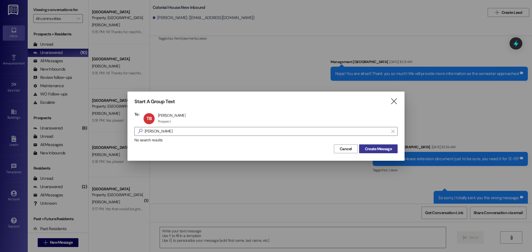
click at [379, 150] on span "Create Message" at bounding box center [378, 149] width 27 height 6
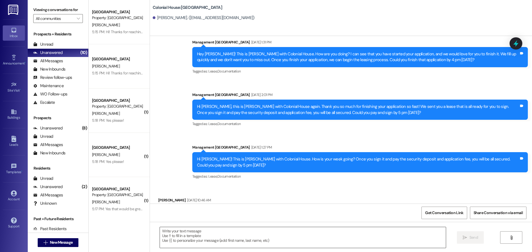
scroll to position [78, 0]
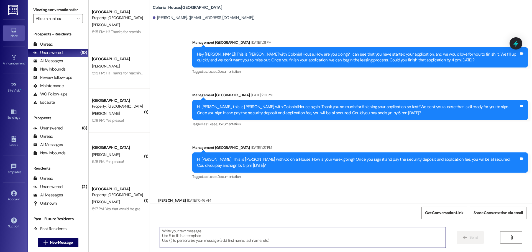
click at [186, 243] on textarea at bounding box center [303, 237] width 286 height 21
paste textarea "Hey [PERSON_NAME], This is MacKenna with Colonial House! We are SO excited to h…"
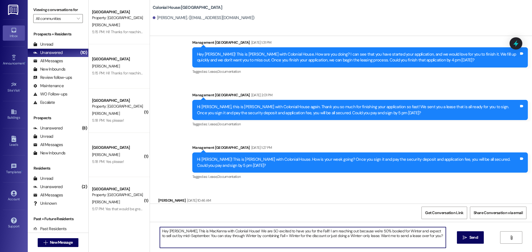
click at [166, 229] on textarea "Hey [PERSON_NAME], This is MacKenna with Colonial House! We are SO excited to h…" at bounding box center [303, 237] width 286 height 21
type textarea "Hey [PERSON_NAME], This is MacKenna with Colonial House! We are SO excited to h…"
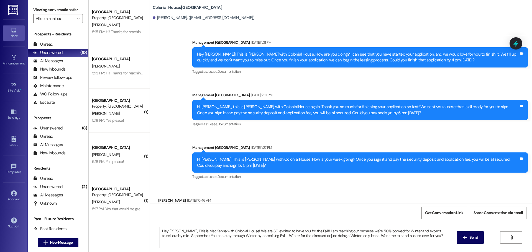
click at [462, 238] on span " Send" at bounding box center [469, 238] width 17 height 6
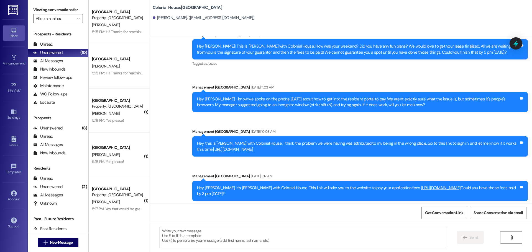
scroll to position [545, 0]
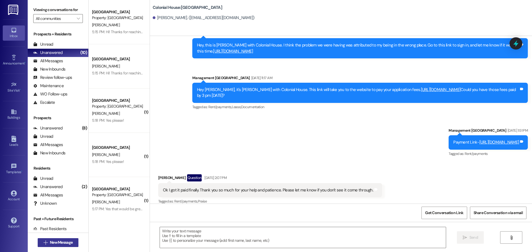
click at [61, 242] on span "New Message" at bounding box center [61, 243] width 23 height 6
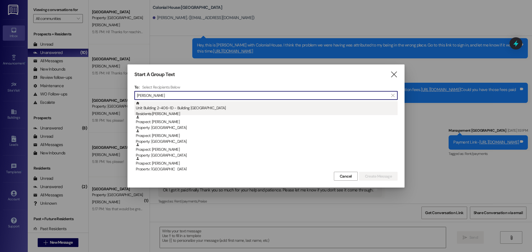
type input "[PERSON_NAME]"
click at [173, 112] on div "Residents: [PERSON_NAME]" at bounding box center [267, 114] width 262 height 6
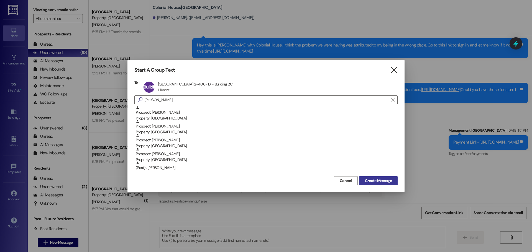
click at [385, 181] on span "Create Message" at bounding box center [378, 181] width 27 height 6
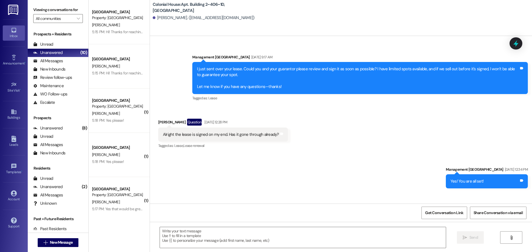
scroll to position [3100, 0]
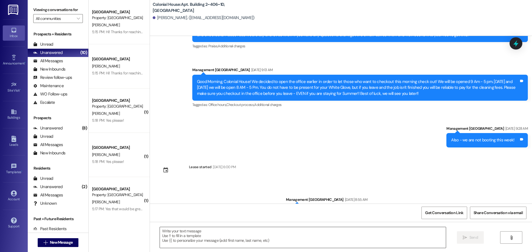
click at [196, 235] on textarea at bounding box center [303, 237] width 286 height 21
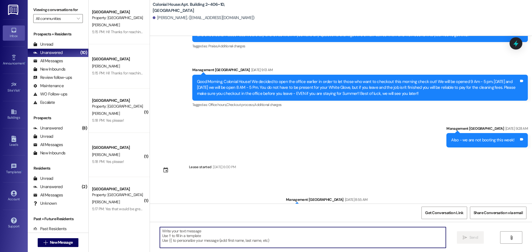
paste textarea "Hey [PERSON_NAME], This is MacKenna with Colonial House! We are SO excited to h…"
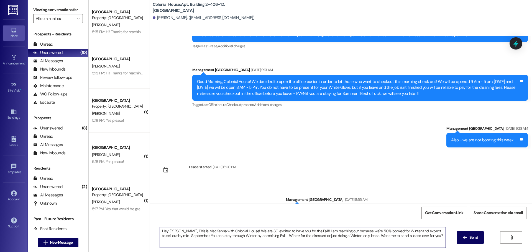
click at [173, 233] on textarea "Hey [PERSON_NAME], This is MacKenna with Colonial House! We are SO excited to h…" at bounding box center [303, 237] width 286 height 21
type textarea "Hey [PERSON_NAME], This is MacKenna with Colonial House! We are SO excited to h…"
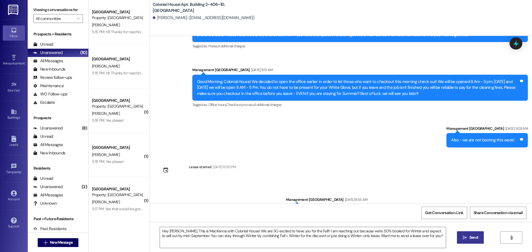
click at [475, 234] on button " Send" at bounding box center [470, 238] width 27 height 12
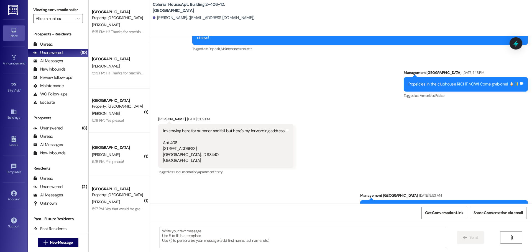
scroll to position [2749, 0]
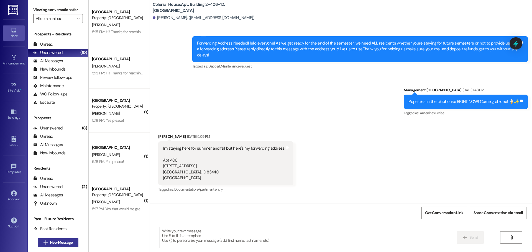
click at [52, 247] on button " New Message" at bounding box center [58, 242] width 41 height 9
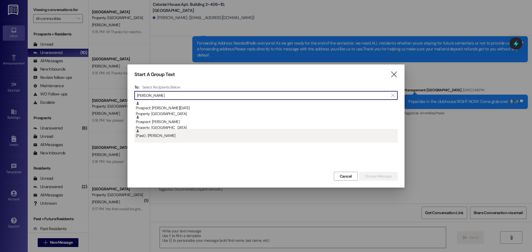
type input "[PERSON_NAME]"
click at [166, 140] on div "(Past) : [PERSON_NAME]" at bounding box center [265, 136] width 263 height 14
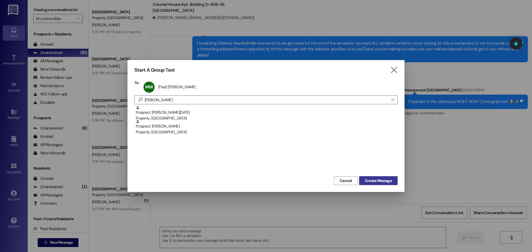
click at [384, 178] on button "Create Message" at bounding box center [378, 180] width 39 height 9
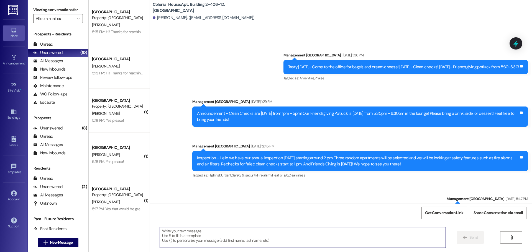
click at [175, 231] on textarea at bounding box center [303, 237] width 286 height 21
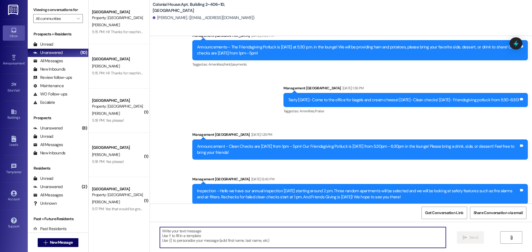
paste textarea "Hey Valerie, This is MacKenna with Colonial House! We are SO excited to have yo…"
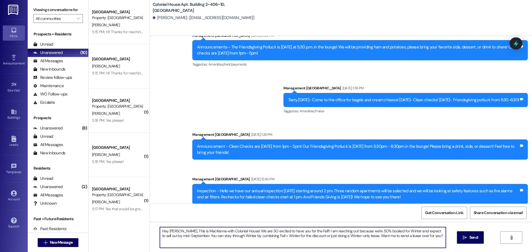
click at [170, 230] on textarea "Hey Valerie, This is MacKenna with Colonial House! We are SO excited to have yo…" at bounding box center [303, 237] width 286 height 21
type textarea "Hey Max, This is MacKenna with Colonial House! We are SO excited to have you fo…"
click at [469, 239] on span "Send" at bounding box center [473, 238] width 9 height 6
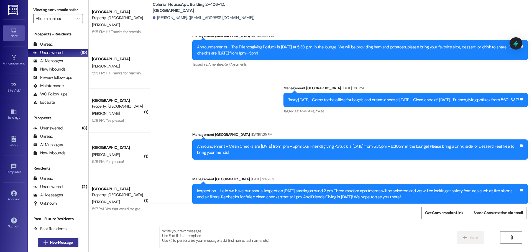
click at [39, 239] on button " New Message" at bounding box center [58, 242] width 41 height 9
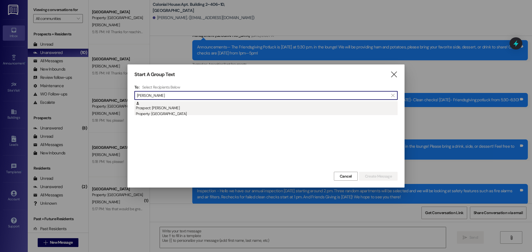
type input "caleb mcda"
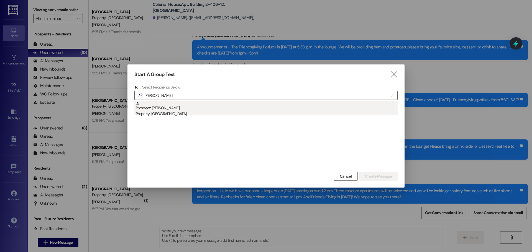
click at [184, 105] on div "Prospect: Caleb McDaniel Property: Colonial House" at bounding box center [267, 109] width 262 height 16
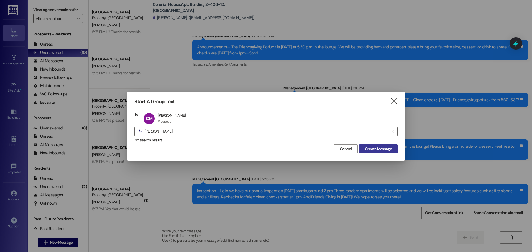
click at [374, 151] on span "Create Message" at bounding box center [378, 149] width 27 height 6
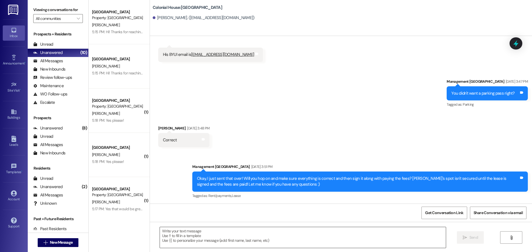
click at [181, 235] on textarea at bounding box center [303, 237] width 286 height 21
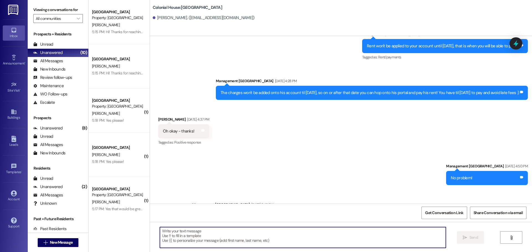
scroll to position [1861, 0]
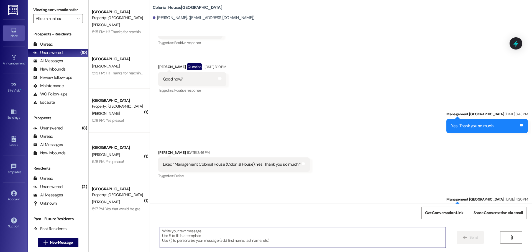
paste textarea "Hey Valerie, This is MacKenna with Colonial House! We are SO excited to have yo…"
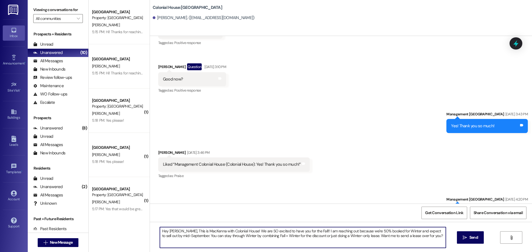
click at [170, 231] on textarea "Hey Valerie, This is MacKenna with Colonial House! We are SO excited to have yo…" at bounding box center [303, 237] width 286 height 21
type textarea "Hey Caleb, This is MacKenna with Colonial House! We are SO excited to have you …"
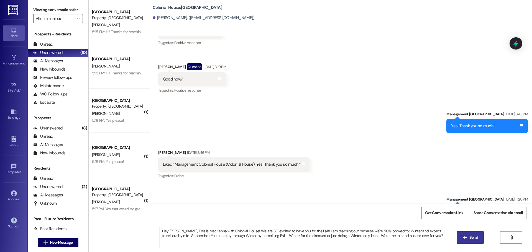
click at [475, 238] on span "Send" at bounding box center [473, 238] width 9 height 6
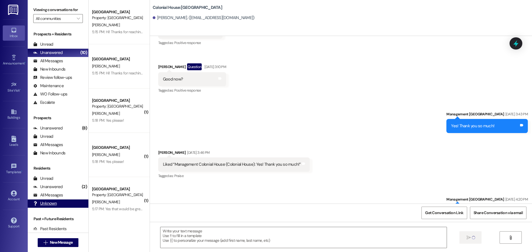
scroll to position [1842, 0]
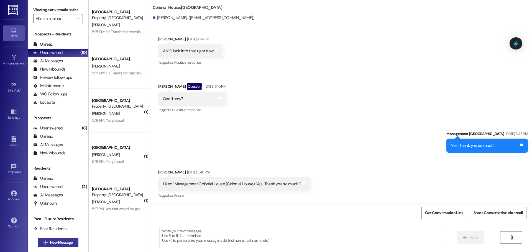
click at [61, 247] on button " New Message" at bounding box center [58, 242] width 41 height 9
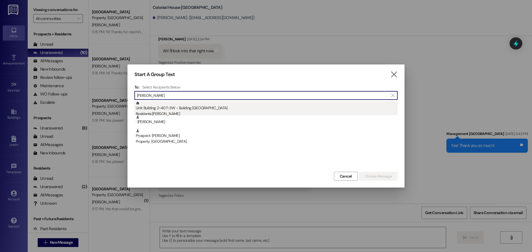
type input "james thoma"
click at [239, 107] on div "Unit: Building 2~407~3W - Building 2 Colonial House Residents: James Thomas" at bounding box center [267, 109] width 262 height 16
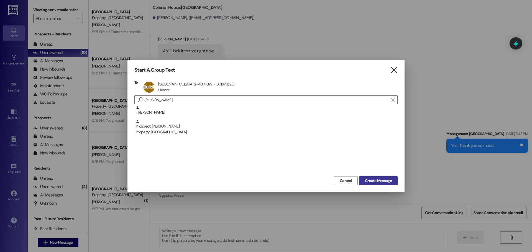
click at [383, 183] on span "Create Message" at bounding box center [378, 181] width 27 height 6
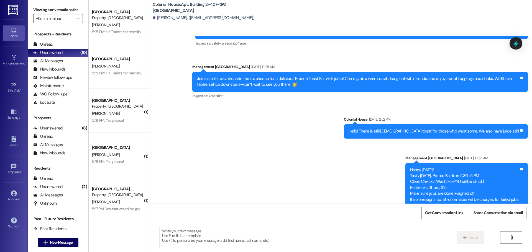
scroll to position [3570, 0]
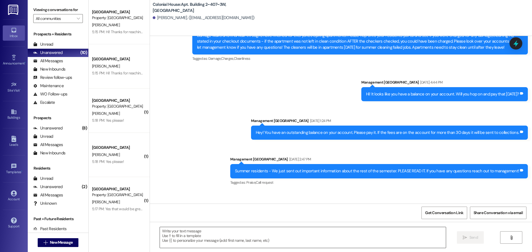
click at [182, 234] on textarea at bounding box center [303, 237] width 286 height 21
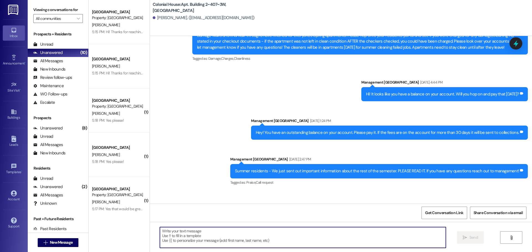
paste textarea "Hey Valerie, This is MacKenna with Colonial House! We are SO excited to have yo…"
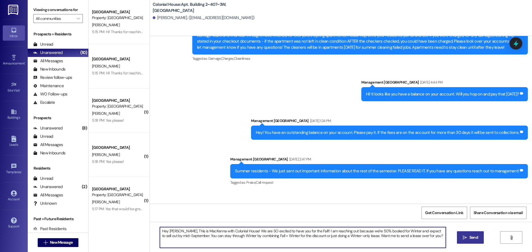
click at [171, 232] on textarea "Hey Valerie, This is MacKenna with Colonial House! We are SO excited to have yo…" at bounding box center [303, 237] width 286 height 21
type textarea "Hey James, This is MacKenna with Colonial House! We are SO excited to have you …"
click at [468, 237] on span "Send" at bounding box center [473, 238] width 11 height 6
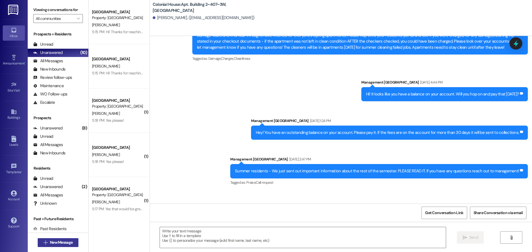
click at [51, 240] on span "New Message" at bounding box center [61, 243] width 23 height 6
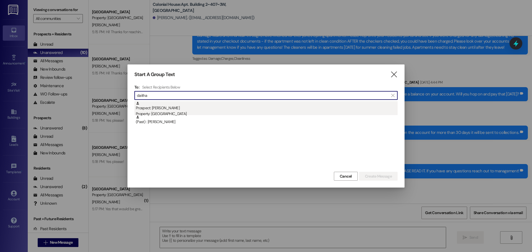
type input "daitha"
click at [165, 107] on div "Prospect: DAITHAN CAMMACK Property: Colonial House" at bounding box center [267, 109] width 262 height 16
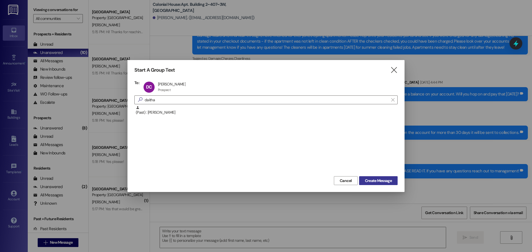
click at [371, 181] on span "Create Message" at bounding box center [378, 181] width 27 height 6
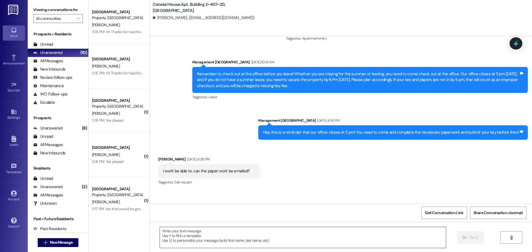
scroll to position [3135, 0]
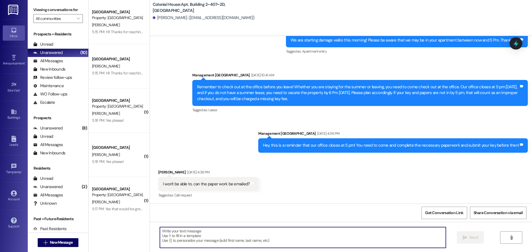
click at [175, 239] on textarea at bounding box center [303, 237] width 286 height 21
paste textarea "Hey Valerie, This is MacKenna with Colonial House! We are SO excited to have yo…"
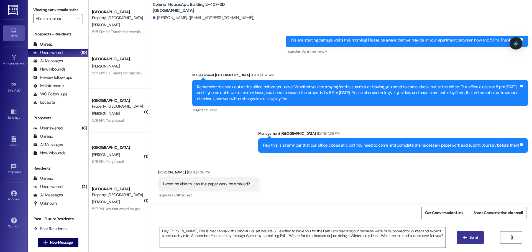
click at [170, 232] on textarea "Hey Valerie, This is MacKenna with Colonial House! We are SO excited to have yo…" at bounding box center [303, 237] width 286 height 21
type textarea "Hey Daithan, This is MacKenna with Colonial House! We are SO excited to have yo…"
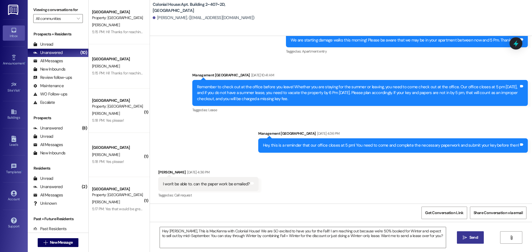
click at [472, 238] on span "Send" at bounding box center [473, 238] width 9 height 6
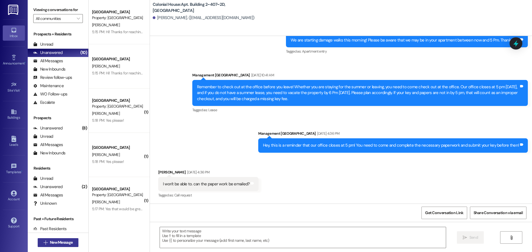
click at [69, 243] on span "New Message" at bounding box center [61, 243] width 23 height 6
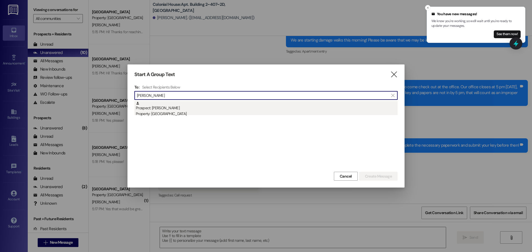
type input "samuel th"
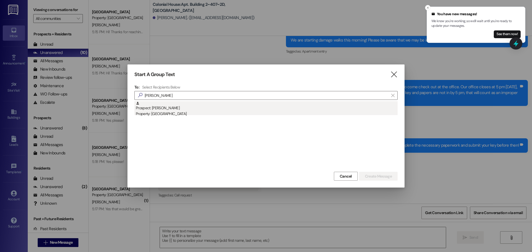
click at [156, 112] on div "Property: [GEOGRAPHIC_DATA]" at bounding box center [267, 114] width 262 height 6
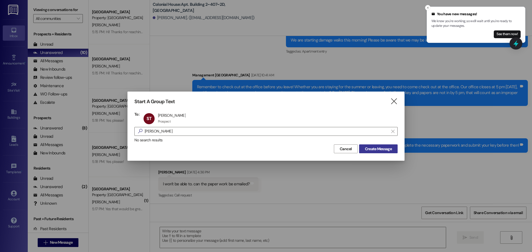
click at [379, 148] on span "Create Message" at bounding box center [378, 149] width 27 height 6
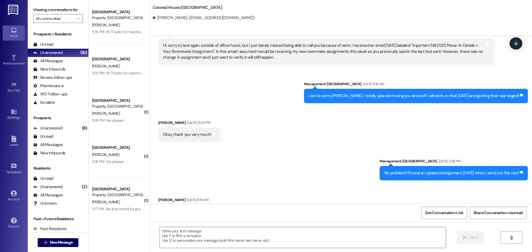
click at [181, 233] on textarea at bounding box center [303, 237] width 286 height 21
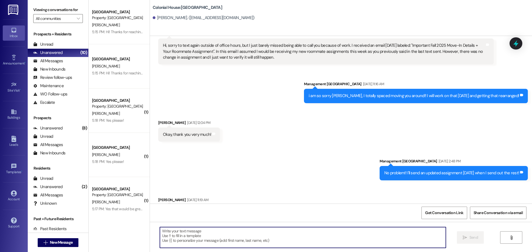
scroll to position [337, 0]
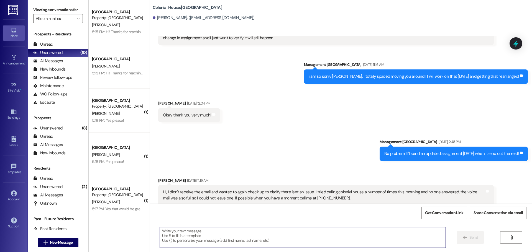
paste textarea "Hey Valerie, This is MacKenna with Colonial House! We are SO excited to have yo…"
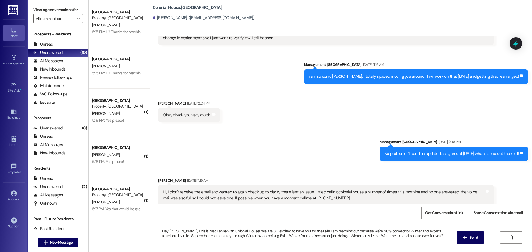
click at [169, 230] on textarea "Hey Valerie, This is MacKenna with Colonial House! We are SO excited to have yo…" at bounding box center [303, 237] width 286 height 21
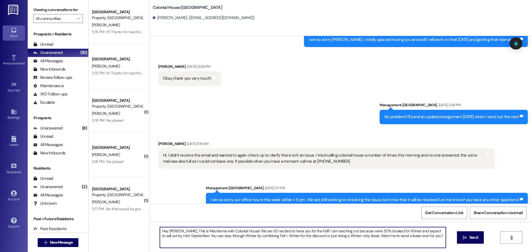
scroll to position [376, 0]
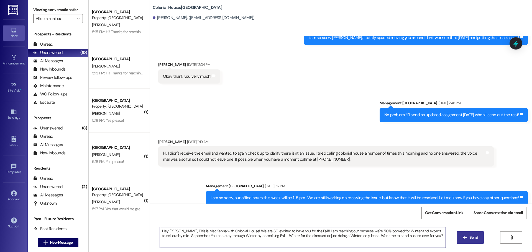
type textarea "Hey Samuel, This is MacKenna with Colonial House! We are SO excited to have you…"
click at [478, 238] on span "Send" at bounding box center [473, 238] width 11 height 6
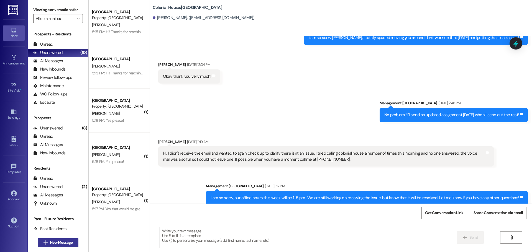
scroll to position [337, 0]
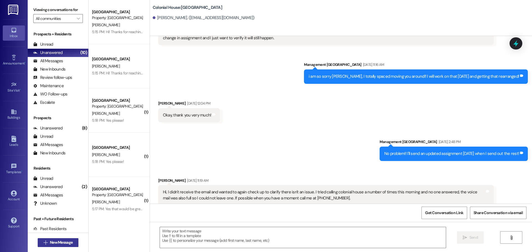
click at [66, 242] on span "New Message" at bounding box center [61, 243] width 23 height 6
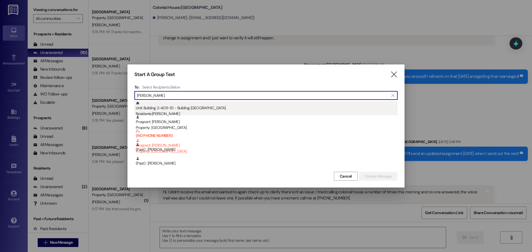
type input "kevin"
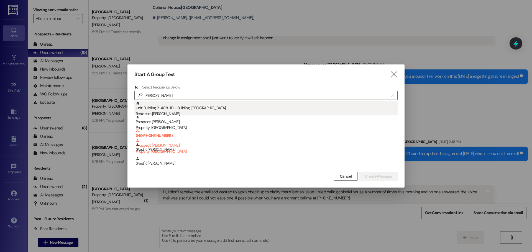
click at [255, 104] on div "Unit: Building 2~408~1D - Building 2 Colonial House Residents: Kevin Stillman" at bounding box center [267, 109] width 262 height 16
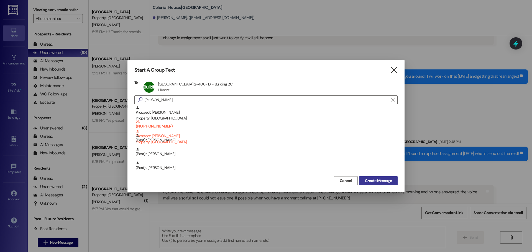
click at [378, 181] on span "Create Message" at bounding box center [378, 181] width 27 height 6
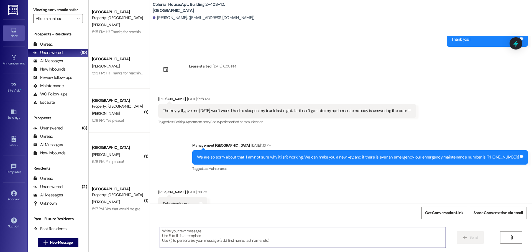
click at [189, 235] on textarea at bounding box center [303, 237] width 286 height 21
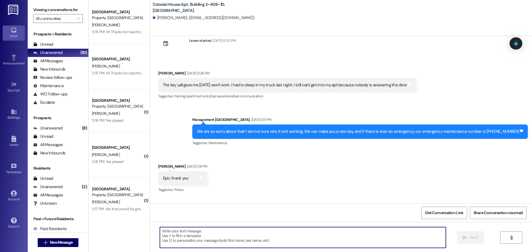
paste textarea "Hey Valerie, This is MacKenna with Colonial House! We are SO excited to have yo…"
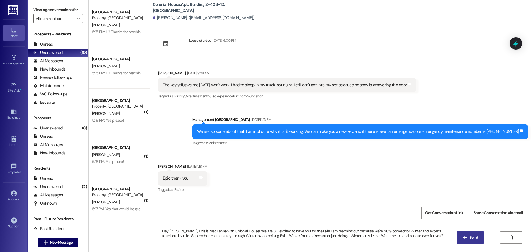
click at [168, 229] on textarea "Hey Valerie, This is MacKenna with Colonial House! We are SO excited to have yo…" at bounding box center [303, 237] width 286 height 21
type textarea "Hey Kevin, This is MacKenna with Colonial House! We are SO excited to have you …"
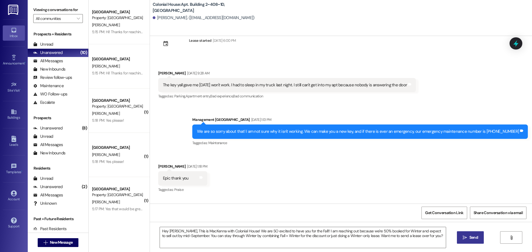
click at [466, 236] on span " Send" at bounding box center [469, 238] width 17 height 6
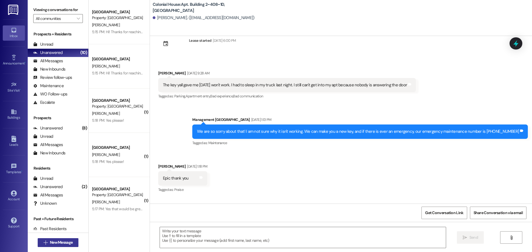
click at [58, 241] on span "New Message" at bounding box center [61, 243] width 23 height 6
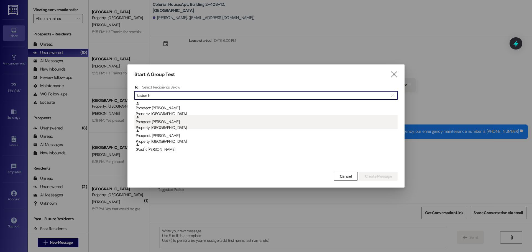
type input "kaden h"
click at [188, 122] on div "Prospect: Kaden Hernandez Property: Colonial House" at bounding box center [267, 123] width 262 height 16
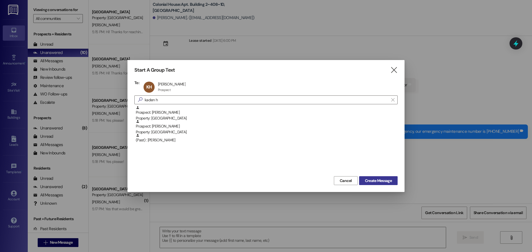
click at [376, 179] on span "Create Message" at bounding box center [378, 181] width 27 height 6
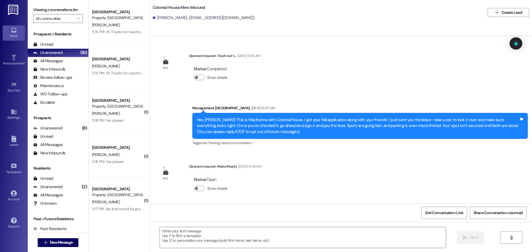
scroll to position [0, 0]
click at [172, 232] on textarea at bounding box center [303, 237] width 286 height 21
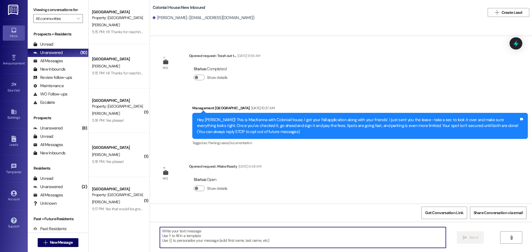
paste textarea "Hey Valerie, This is MacKenna with Colonial House! We are SO excited to have yo…"
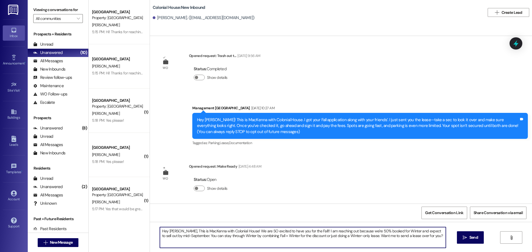
click at [167, 230] on textarea "Hey Valerie, This is MacKenna with Colonial House! We are SO excited to have yo…" at bounding box center [303, 237] width 286 height 21
type textarea "Hey Kaden, This is MacKenna with Colonial House! We are SO excited to have you …"
click at [476, 239] on span "Send" at bounding box center [473, 238] width 9 height 6
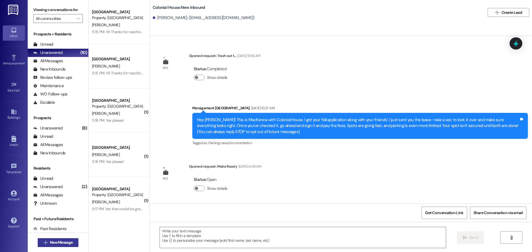
click at [61, 242] on span "New Message" at bounding box center [61, 243] width 23 height 6
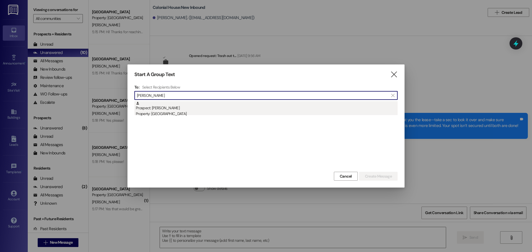
type input "parker steed"
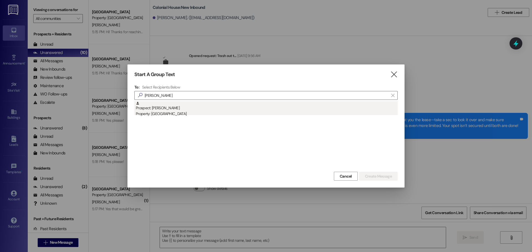
click at [200, 109] on div "Prospect: Parker Steed Property: Colonial House" at bounding box center [267, 109] width 262 height 16
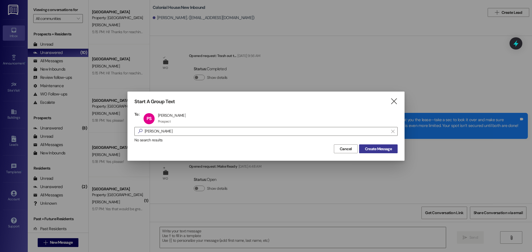
click at [371, 152] on span "Create Message" at bounding box center [378, 149] width 27 height 6
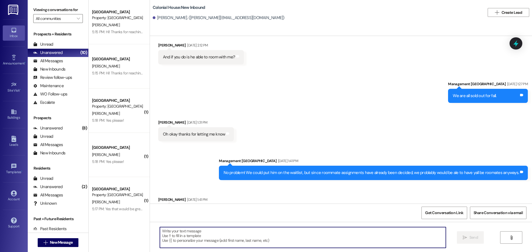
click at [187, 237] on textarea at bounding box center [303, 237] width 286 height 21
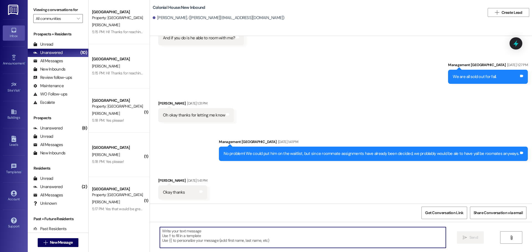
paste textarea "Hey Valerie, This is MacKenna with Colonial House! We are SO excited to have yo…"
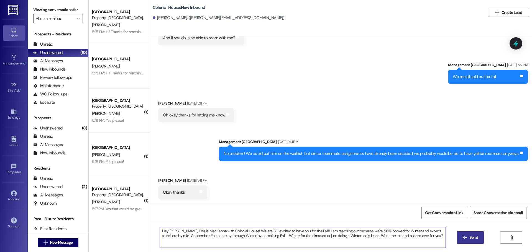
click at [170, 230] on textarea "Hey Valerie, This is MacKenna with Colonial House! We are SO excited to have yo…" at bounding box center [303, 237] width 286 height 21
type textarea "Hey Parker, This is MacKenna with Colonial House! We are SO excited to have you…"
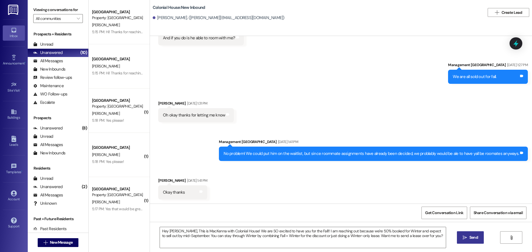
click at [471, 234] on button " Send" at bounding box center [470, 238] width 27 height 12
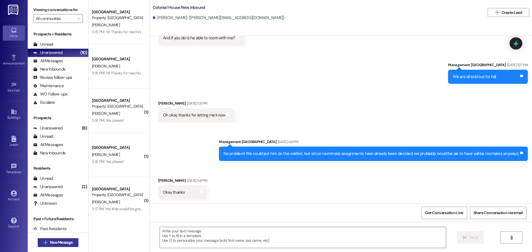
click at [49, 242] on span "New Message" at bounding box center [61, 243] width 25 height 6
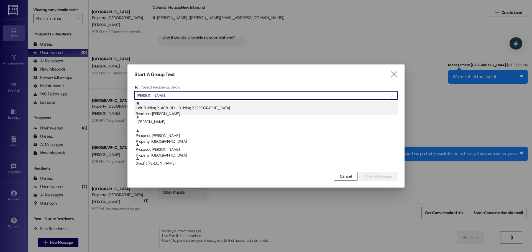
type input "jacob da"
click at [242, 103] on div "Unit: Building 2~408~3D - Building 2 Colonial House Residents: Jacob Davis" at bounding box center [267, 109] width 262 height 16
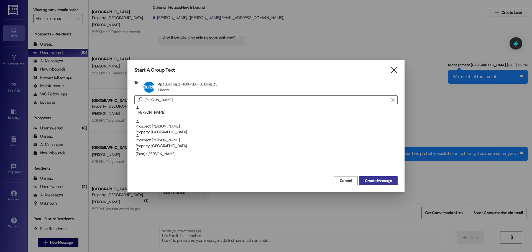
click at [380, 184] on span "Create Message" at bounding box center [378, 181] width 27 height 6
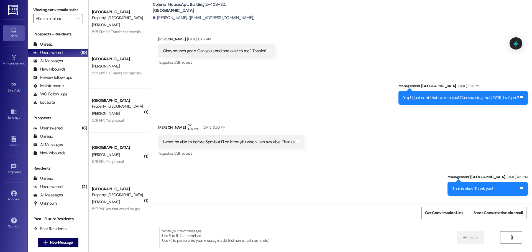
click at [168, 233] on textarea at bounding box center [303, 237] width 286 height 21
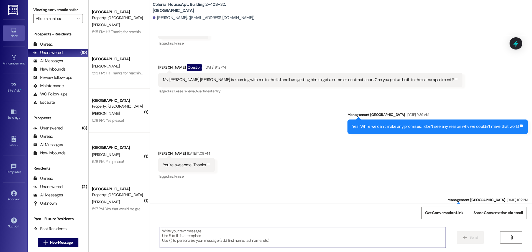
scroll to position [1467, 0]
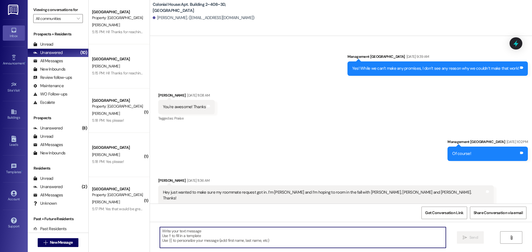
paste textarea "Hey Valerie, This is MacKenna with Colonial House! We are SO excited to have yo…"
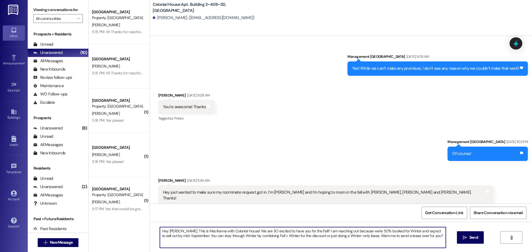
click at [175, 231] on textarea "Hey Valerie, This is MacKenna with Colonial House! We are SO excited to have yo…" at bounding box center [303, 237] width 286 height 21
click at [169, 232] on textarea "Hey Valerie, This is MacKenna with Colonial House! We are SO excited to have yo…" at bounding box center [303, 237] width 286 height 21
type textarea "Hey Jacob, This is MacKenna with Colonial House! We are SO excited to have you …"
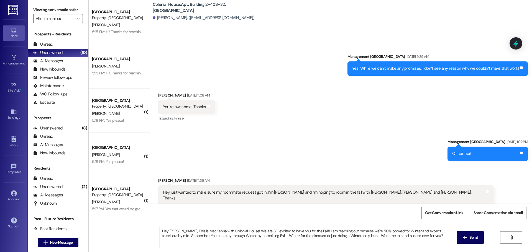
click at [467, 235] on span " Send" at bounding box center [469, 238] width 17 height 6
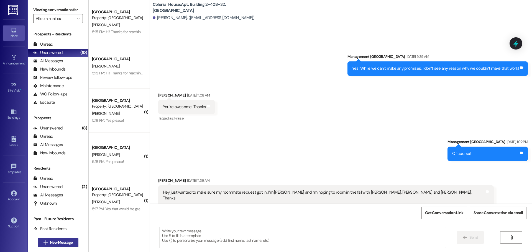
click at [55, 239] on button " New Message" at bounding box center [58, 242] width 41 height 9
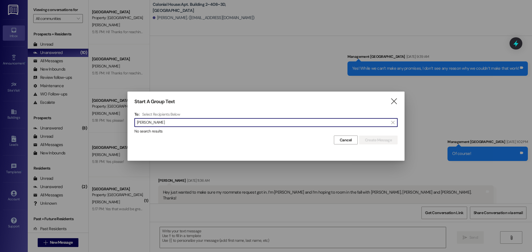
click at [163, 116] on h4 "Select Recipients Below" at bounding box center [161, 114] width 38 height 5
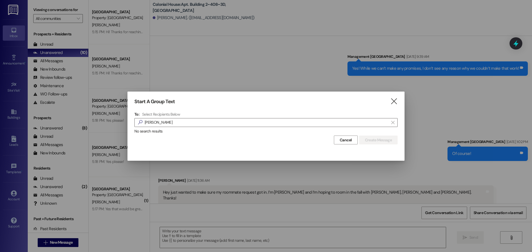
click at [163, 116] on h4 "Select Recipients Below" at bounding box center [161, 114] width 38 height 5
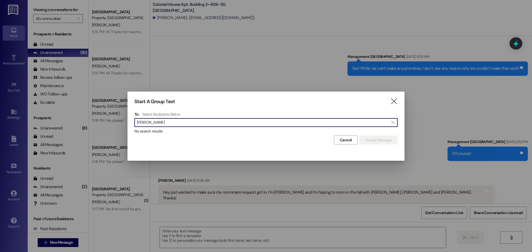
click at [162, 121] on input "blake bea" at bounding box center [263, 123] width 252 height 8
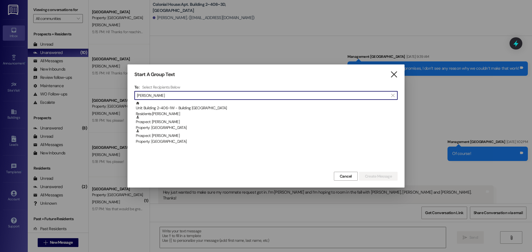
type input "beal"
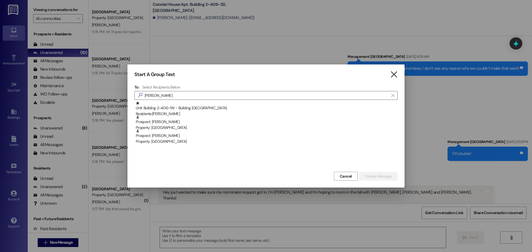
click at [393, 74] on icon "" at bounding box center [393, 75] width 7 height 6
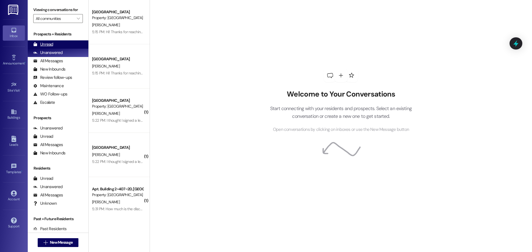
click at [51, 43] on div "Unread" at bounding box center [43, 45] width 20 height 6
